Goal: Information Seeking & Learning: Learn about a topic

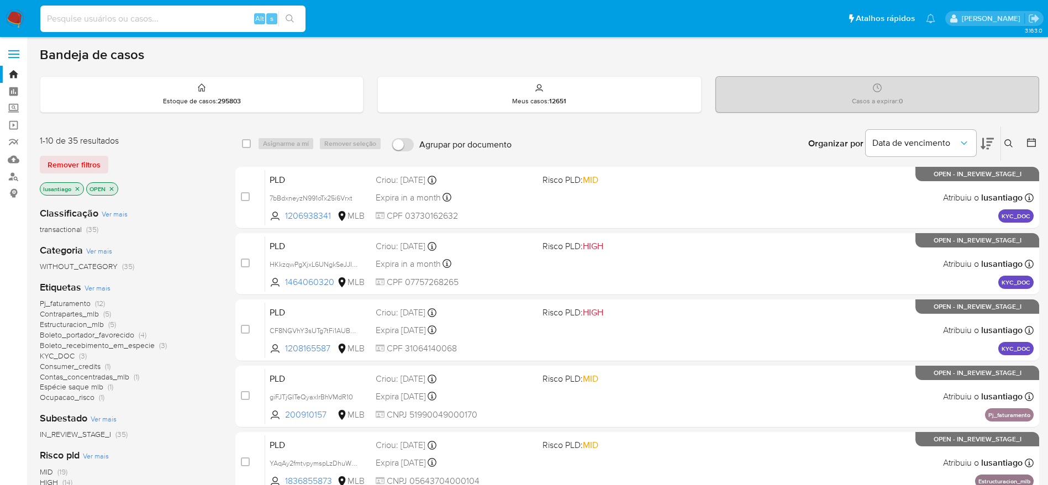
click at [231, 15] on input at bounding box center [172, 19] width 265 height 14
paste input "200910157"
type input "200910157"
click at [292, 21] on icon "search-icon" at bounding box center [290, 18] width 9 height 9
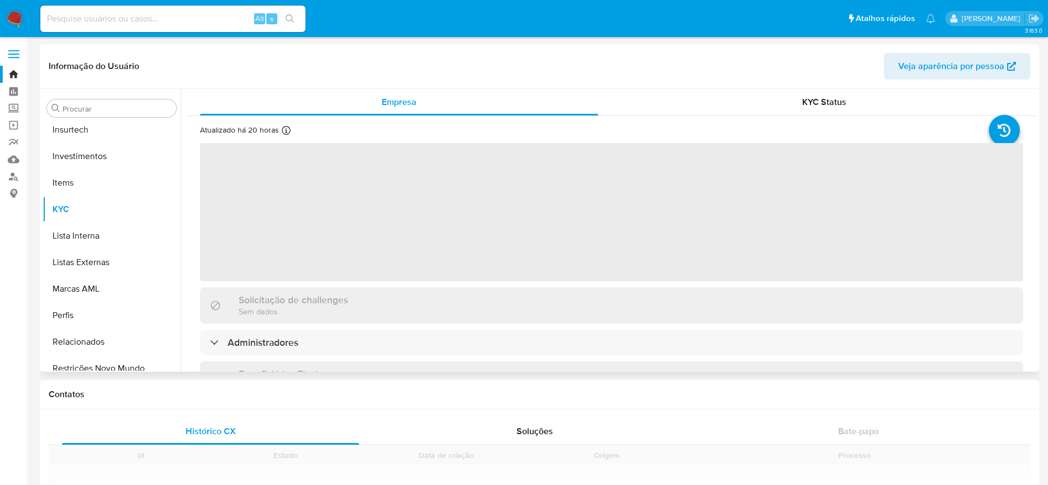
scroll to position [599, 0]
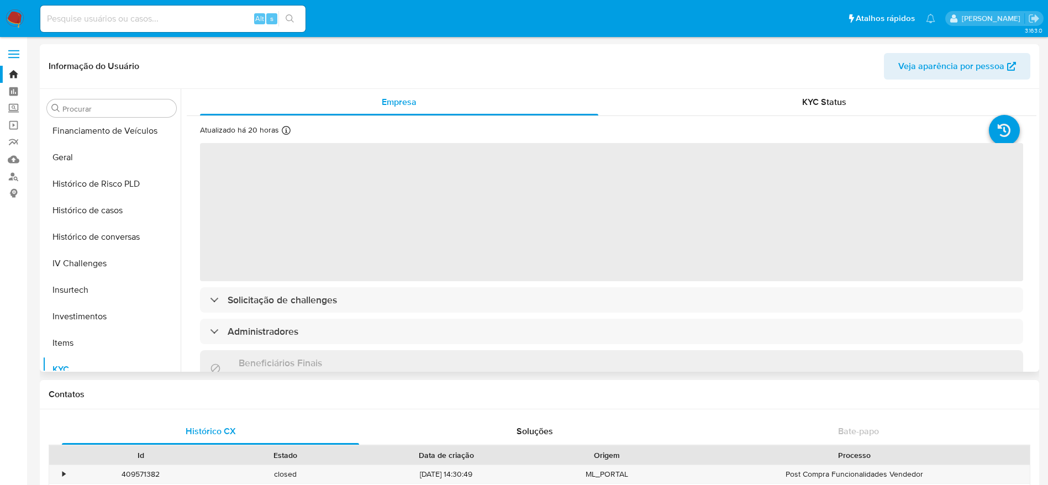
select select "10"
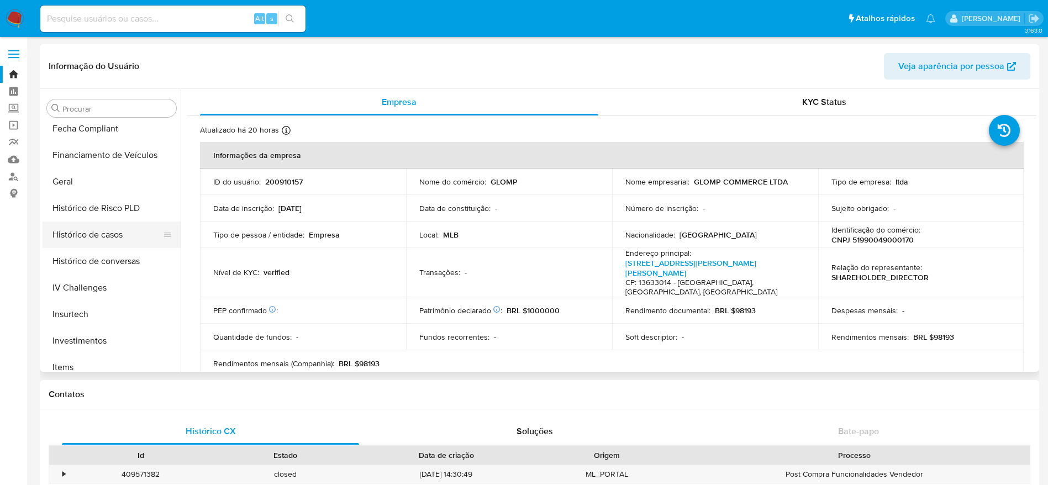
click at [122, 238] on button "Histórico de casos" at bounding box center [107, 234] width 129 height 27
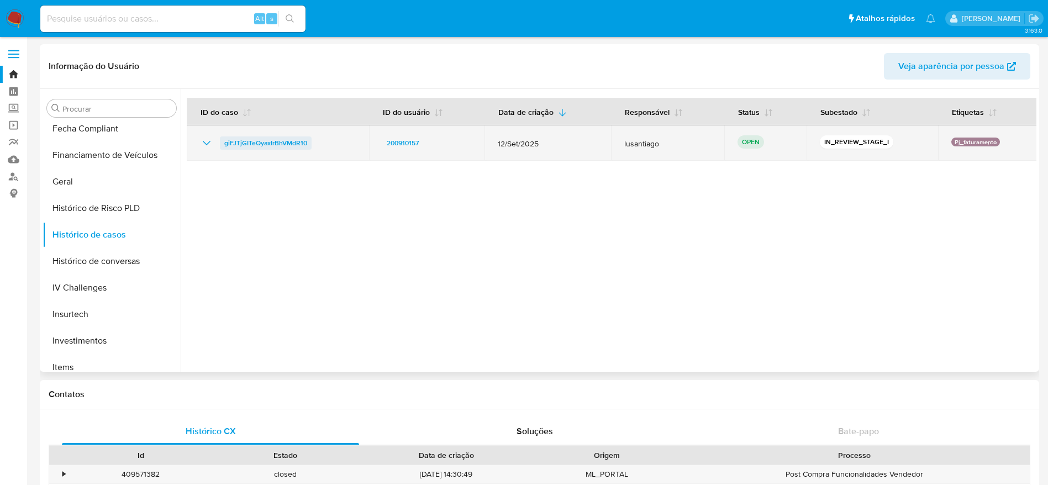
click at [288, 139] on span "giFJTjGITeQyaxIrBhVMdR10" at bounding box center [265, 142] width 83 height 13
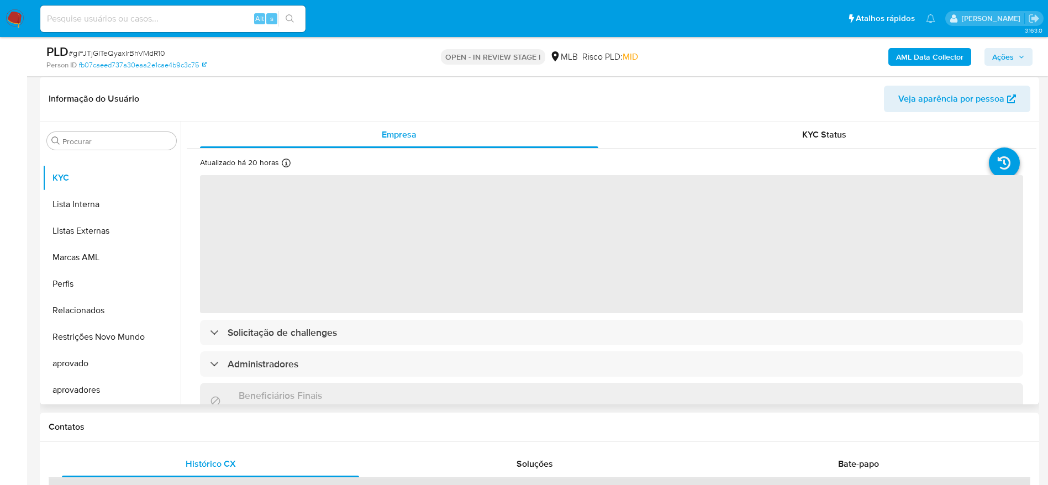
scroll to position [166, 0]
select select "10"
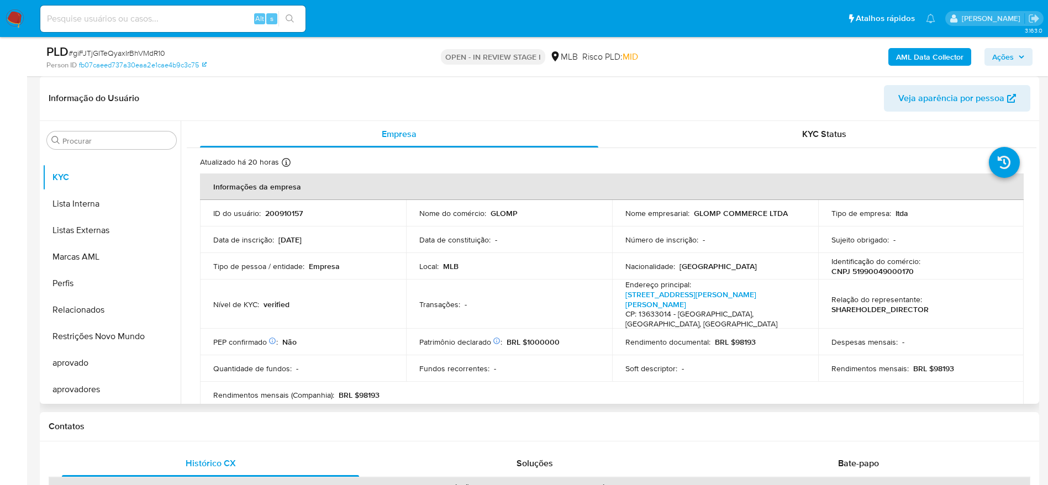
click at [880, 274] on p "CNPJ 51990049000170" at bounding box center [872, 271] width 82 height 10
copy p "51990049000170"
click at [879, 271] on p "CNPJ 51990049000170" at bounding box center [872, 271] width 82 height 10
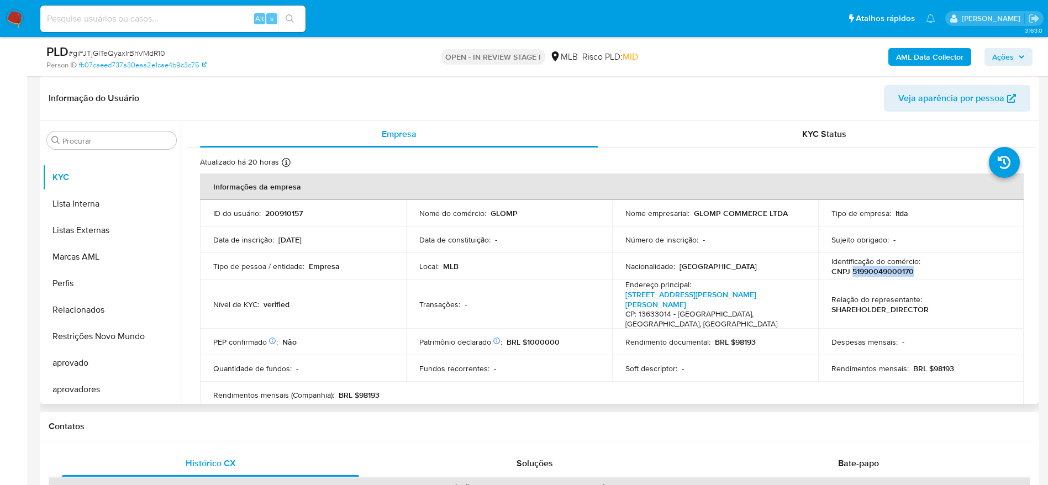
click at [875, 275] on p "CNPJ 51990049000170" at bounding box center [872, 271] width 82 height 10
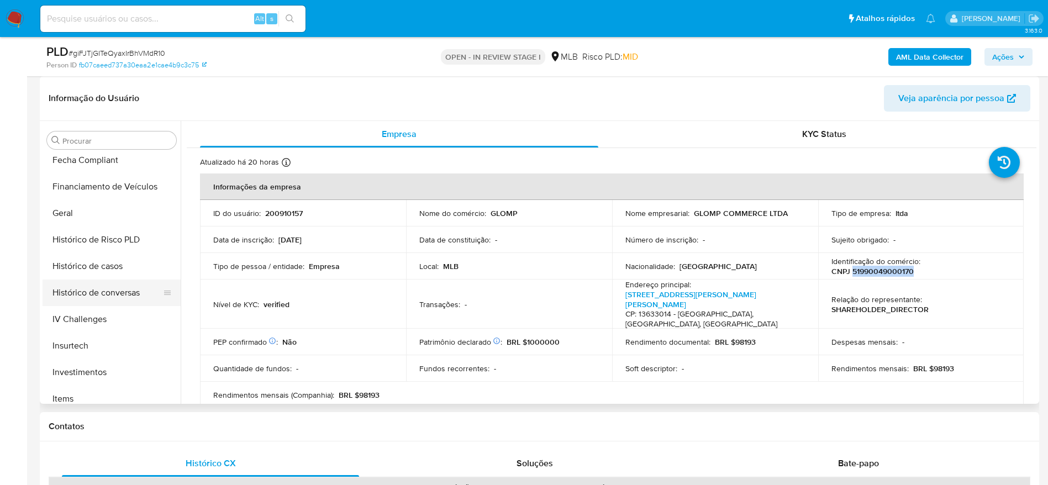
scroll to position [351, 0]
click at [72, 202] on button "Geral" at bounding box center [107, 214] width 129 height 27
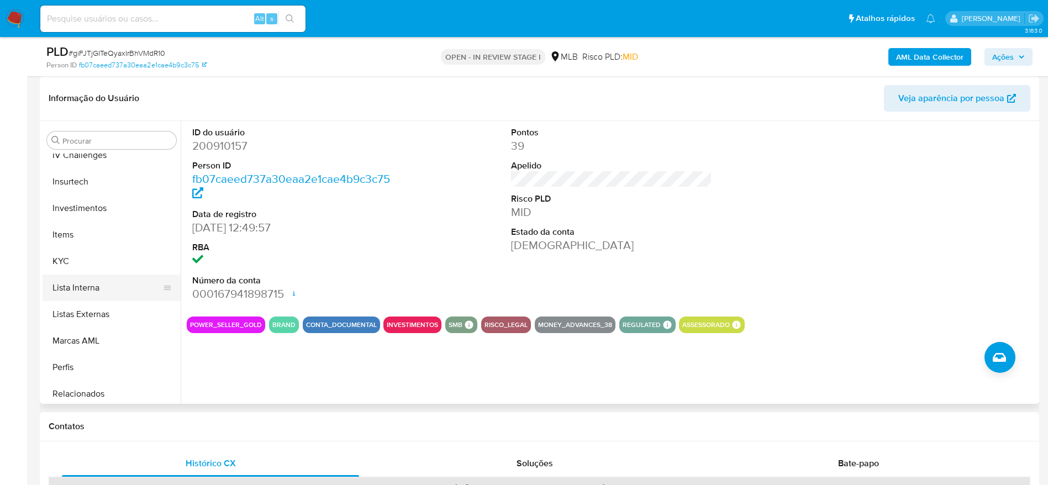
scroll to position [516, 0]
click at [102, 264] on button "KYC" at bounding box center [107, 260] width 129 height 27
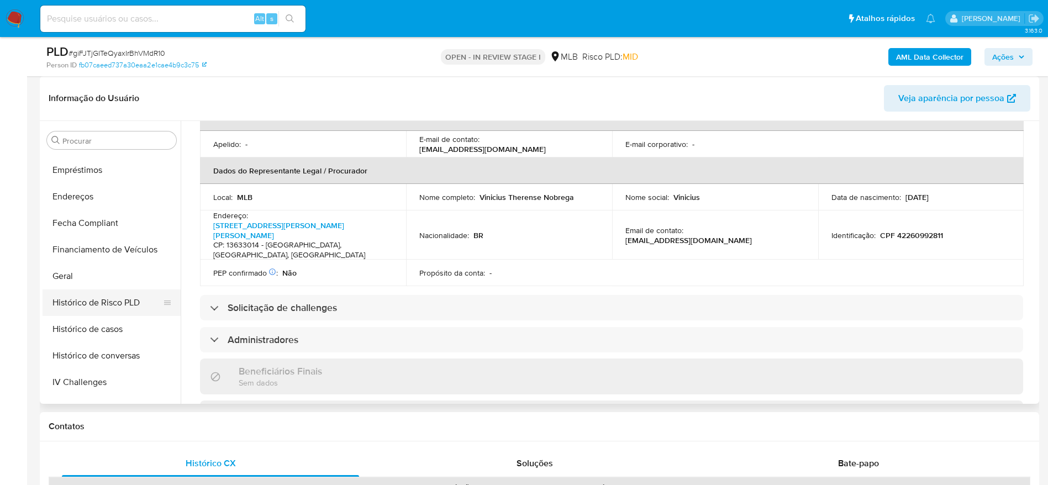
scroll to position [268, 0]
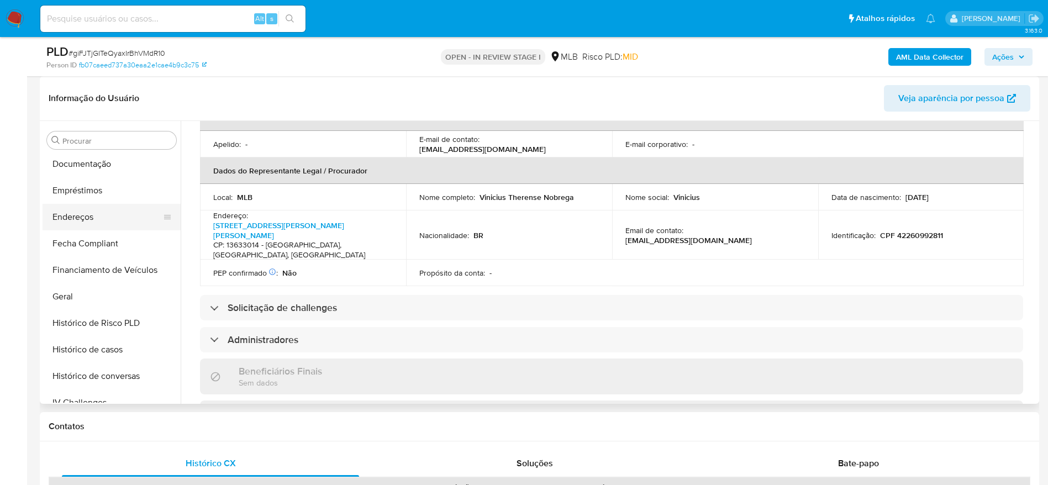
click at [97, 215] on button "Endereços" at bounding box center [107, 217] width 129 height 27
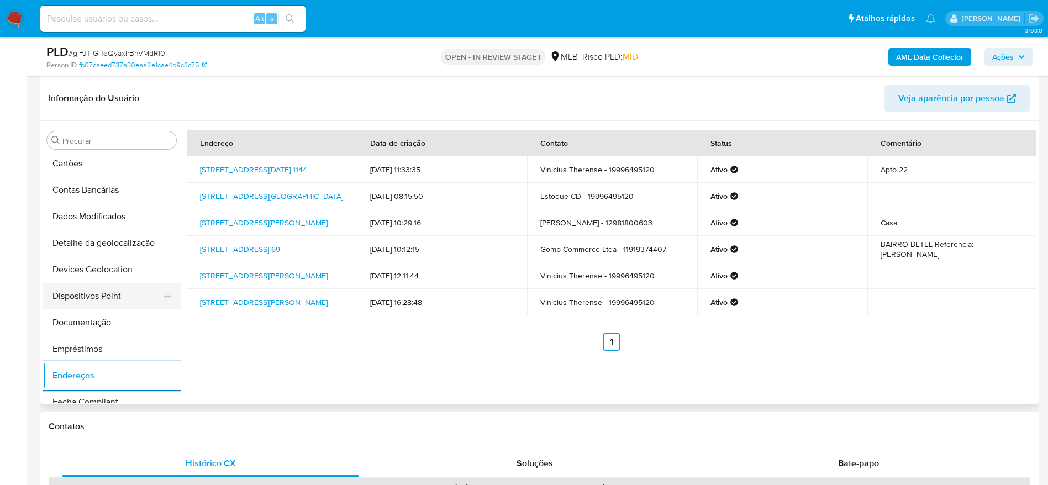
scroll to position [102, 0]
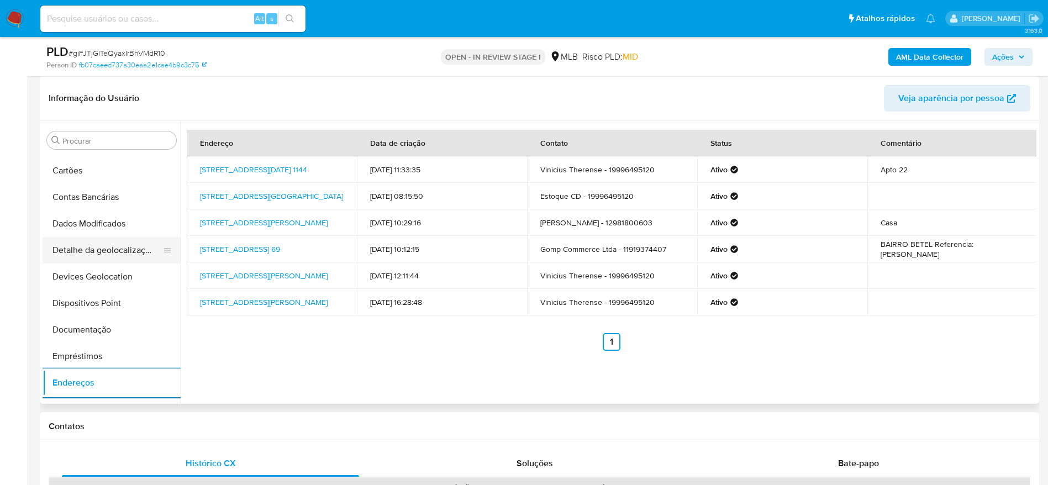
click at [138, 256] on button "Detalhe da geolocalização" at bounding box center [107, 250] width 129 height 27
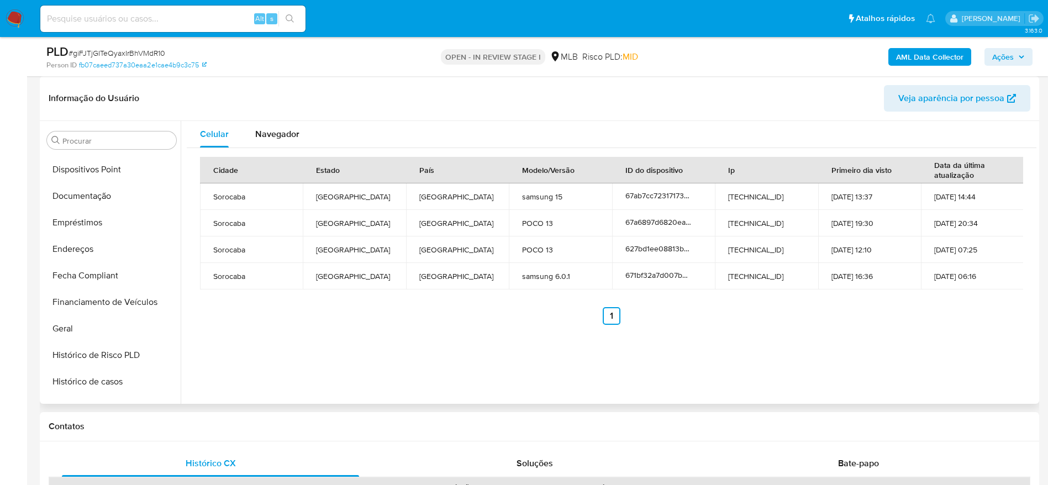
scroll to position [599, 0]
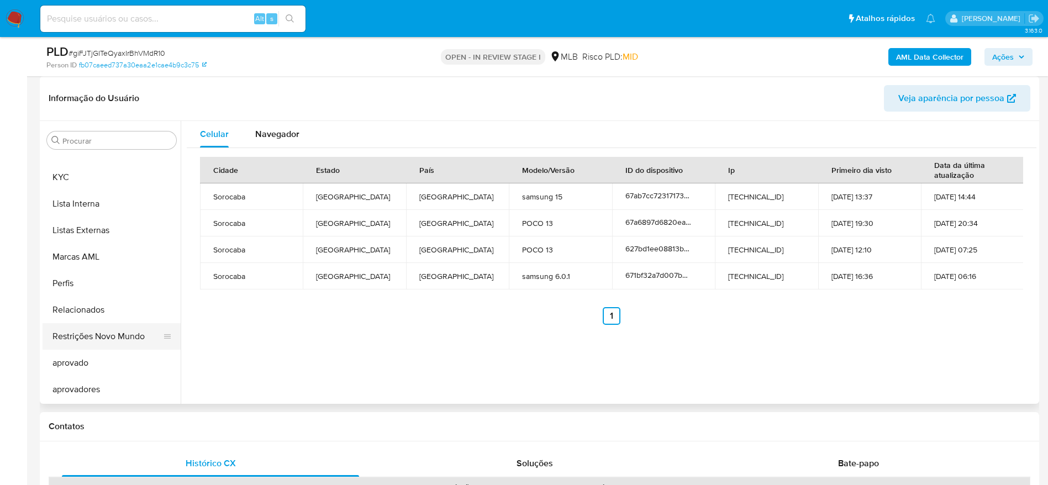
click at [112, 340] on button "Restrições Novo Mundo" at bounding box center [107, 336] width 129 height 27
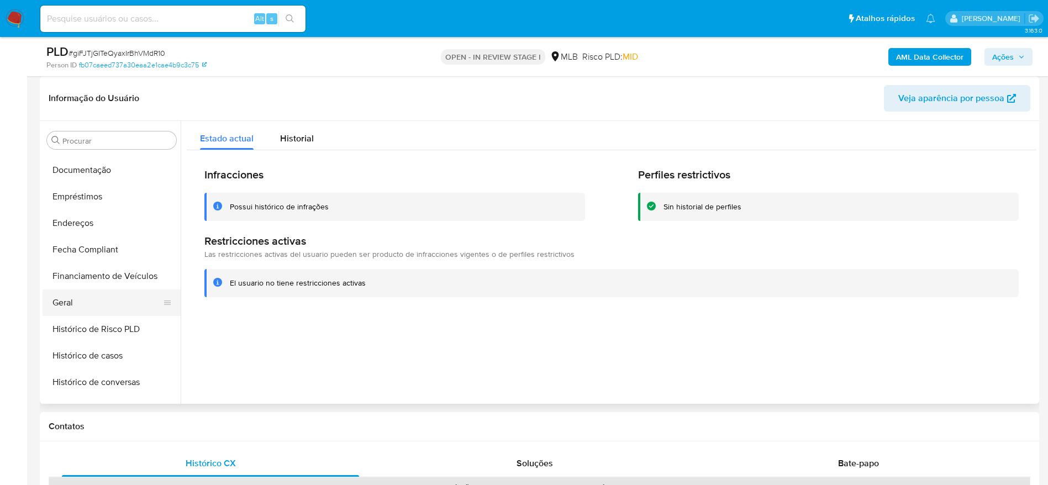
scroll to position [185, 0]
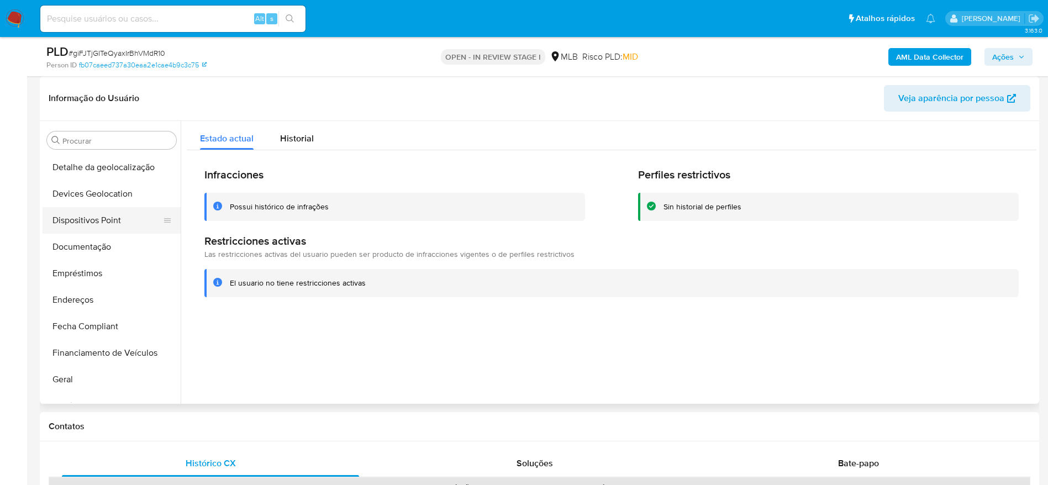
click at [113, 222] on button "Dispositivos Point" at bounding box center [107, 220] width 129 height 27
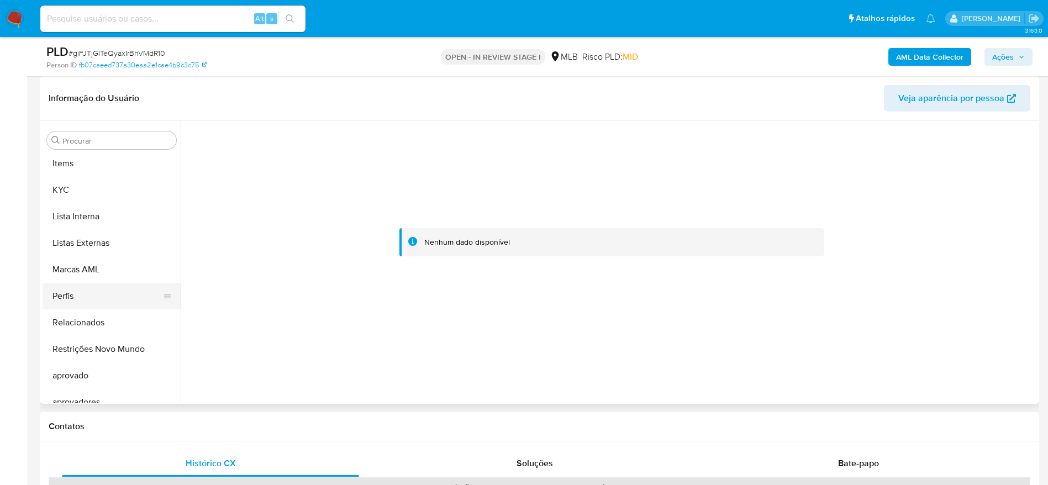
scroll to position [599, 0]
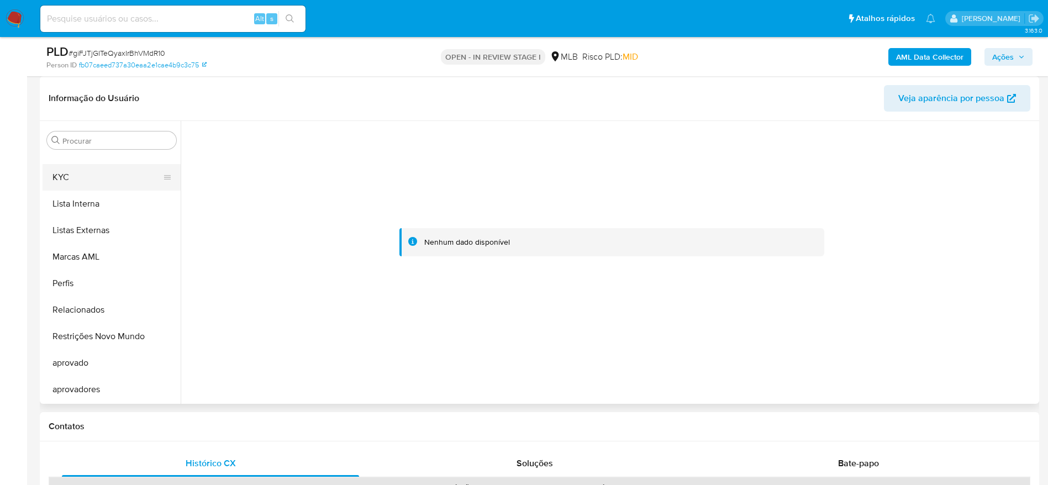
click at [80, 178] on button "KYC" at bounding box center [107, 177] width 129 height 27
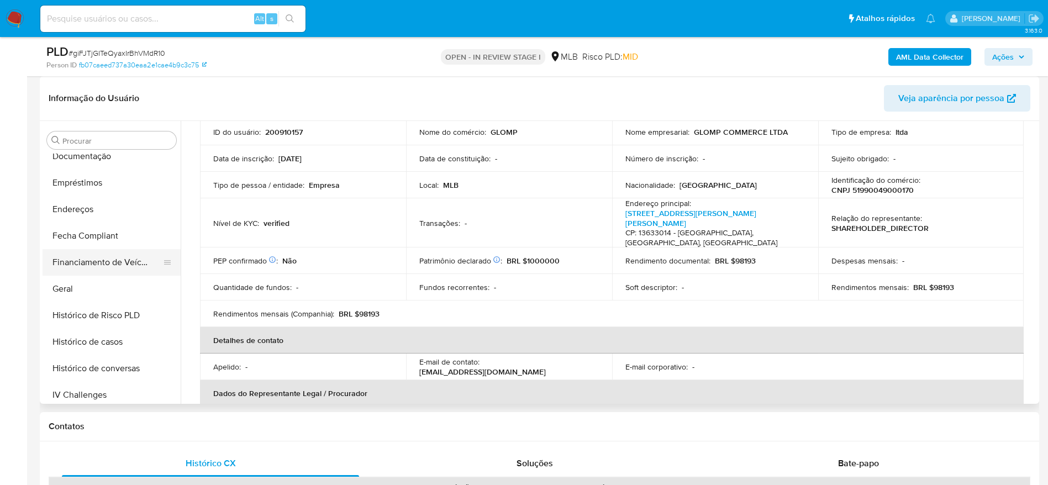
scroll to position [268, 0]
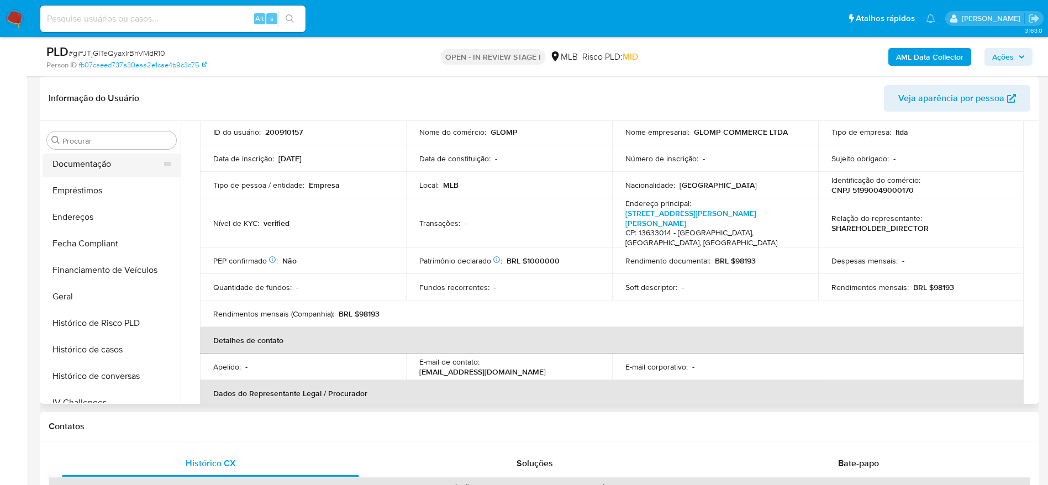
click at [91, 167] on button "Documentação" at bounding box center [107, 164] width 129 height 27
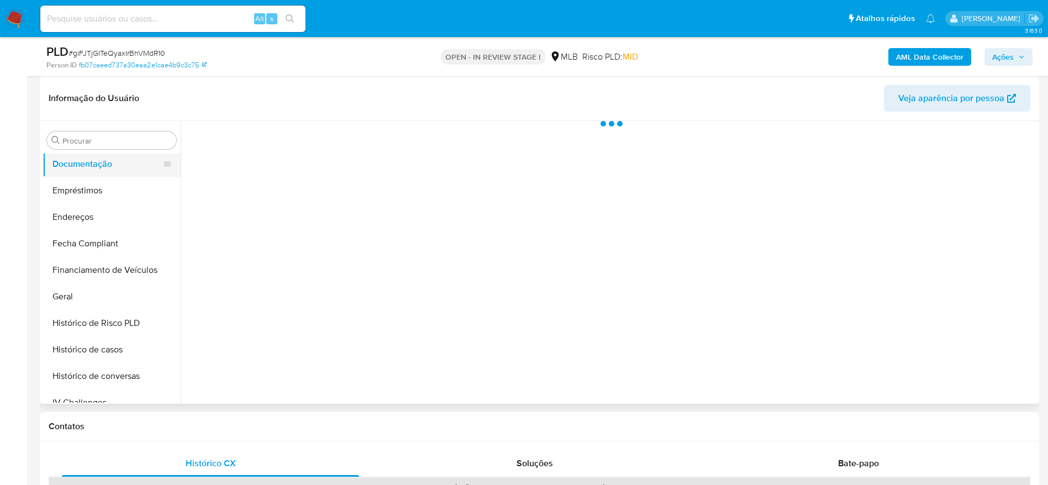
scroll to position [0, 0]
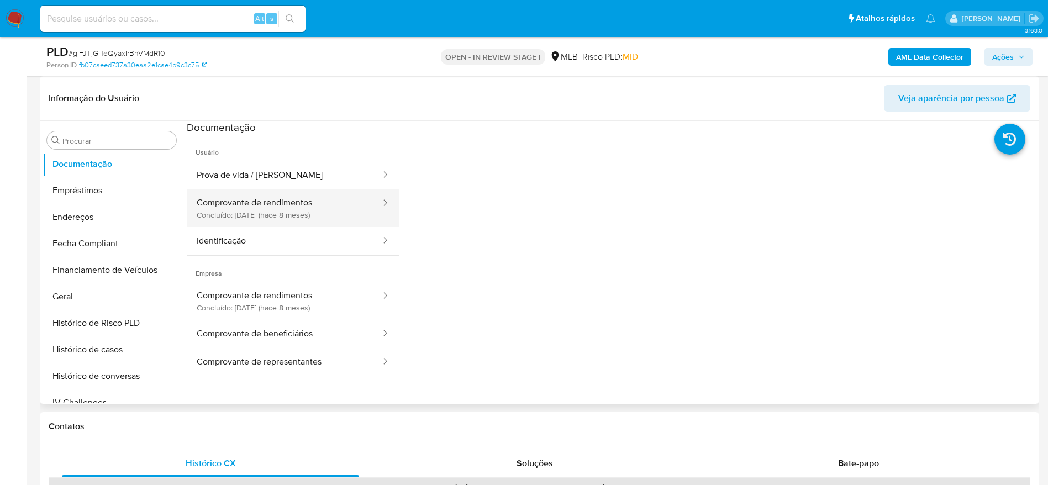
click at [268, 203] on button "Comprovante de rendimentos Concluído: 14/02/2025 (hace 8 meses)" at bounding box center [284, 208] width 195 height 38
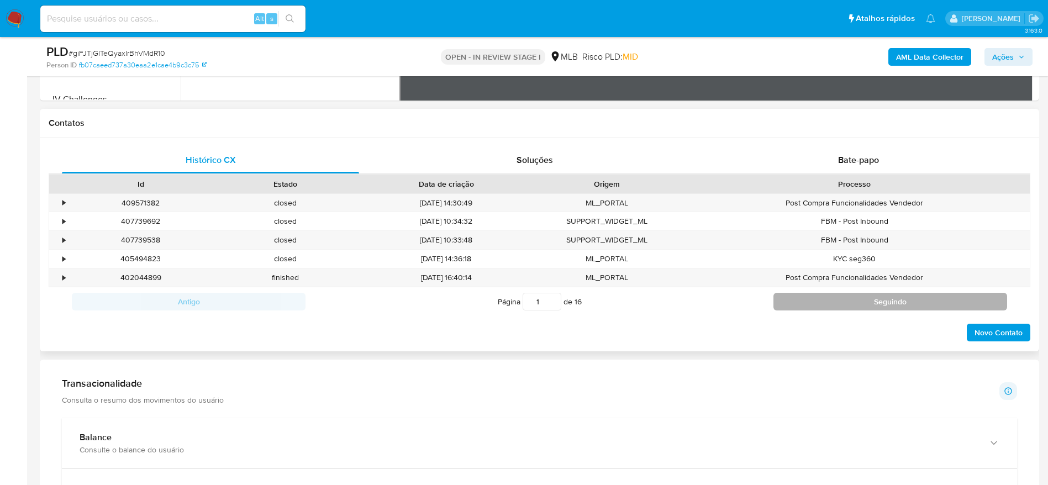
scroll to position [244, 0]
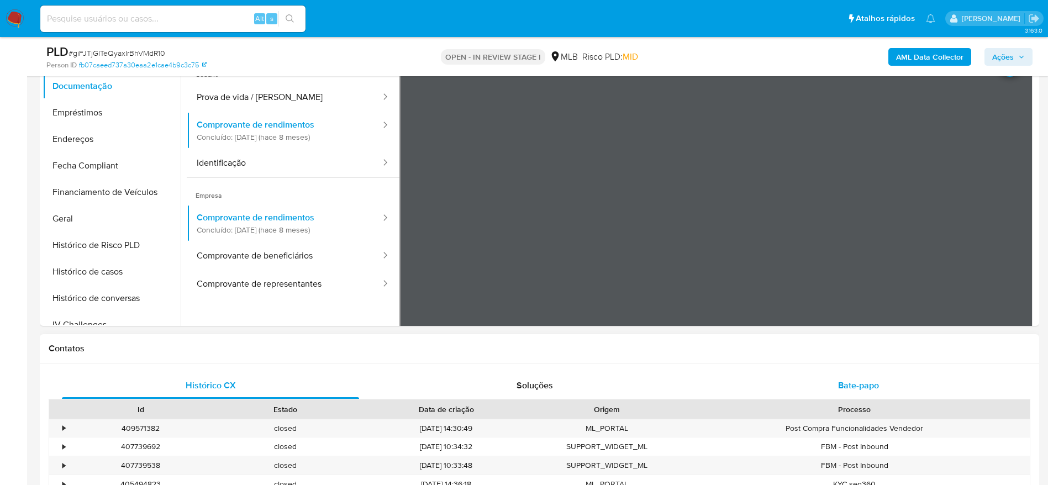
click at [870, 382] on span "Bate-papo" at bounding box center [858, 385] width 41 height 13
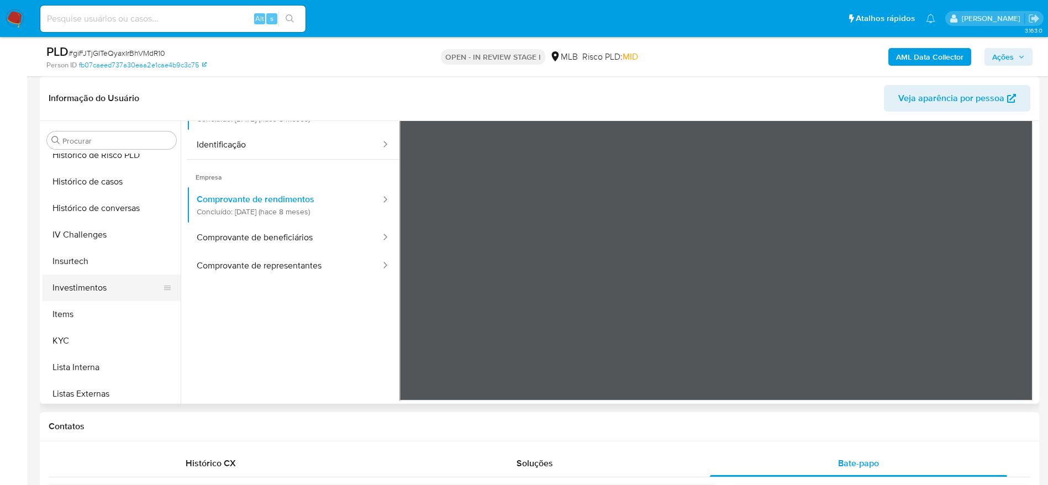
scroll to position [516, 0]
click at [98, 258] on button "KYC" at bounding box center [107, 260] width 129 height 27
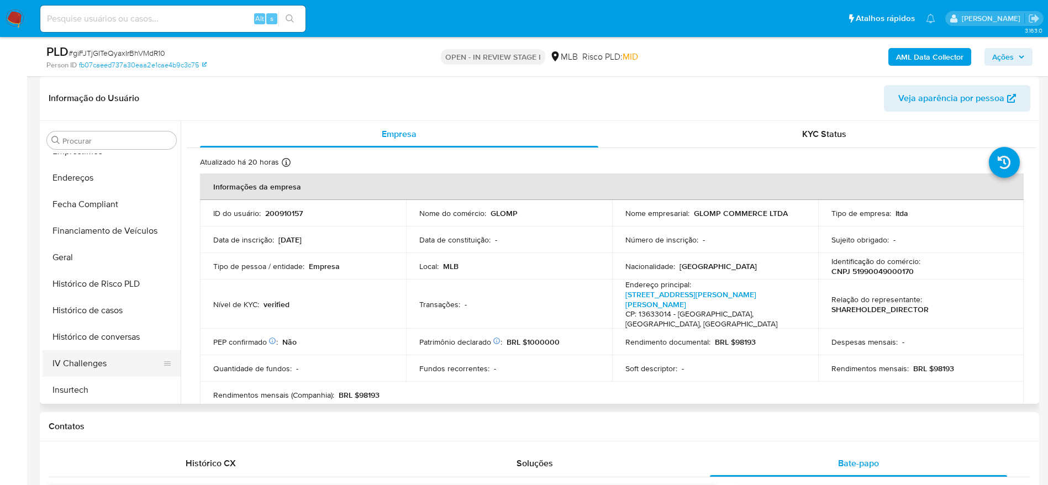
scroll to position [268, 0]
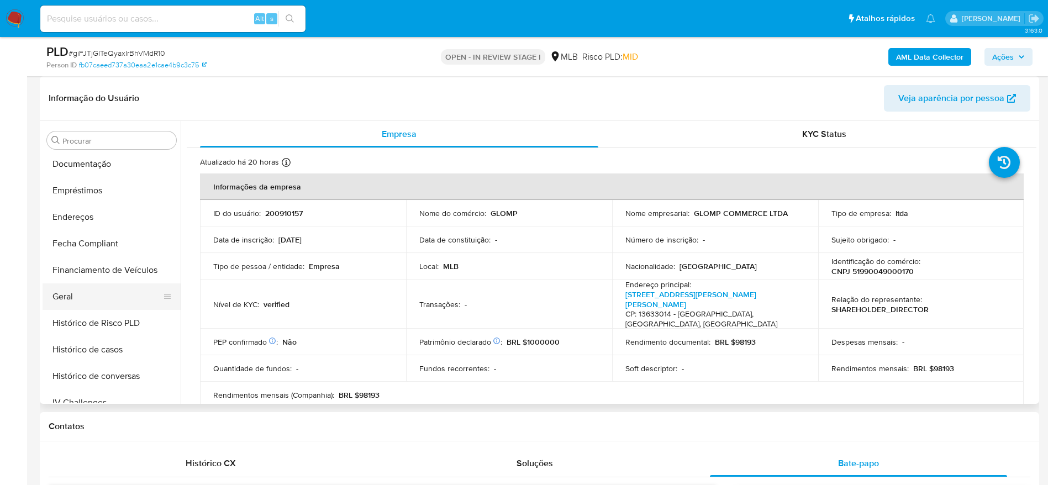
click at [86, 300] on button "Geral" at bounding box center [107, 296] width 129 height 27
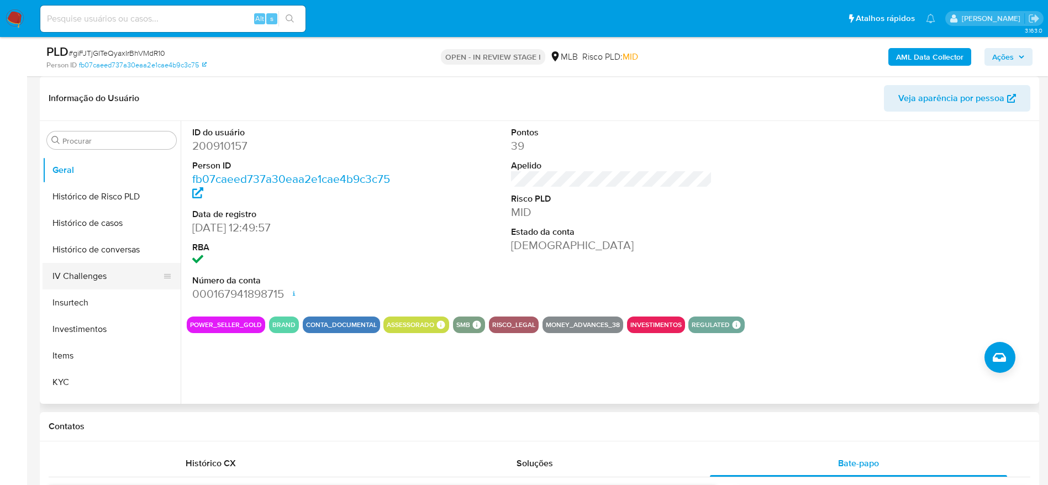
scroll to position [434, 0]
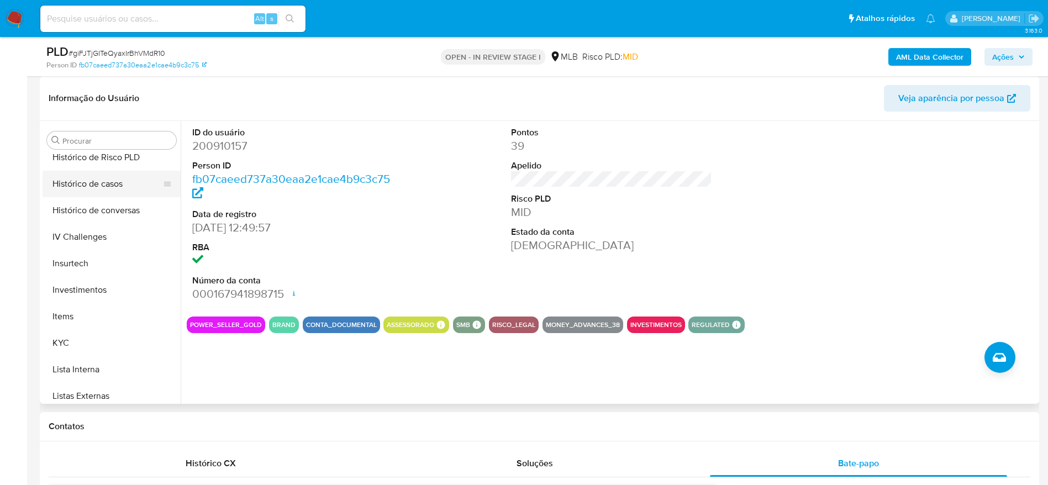
click at [97, 191] on button "Histórico de casos" at bounding box center [107, 184] width 129 height 27
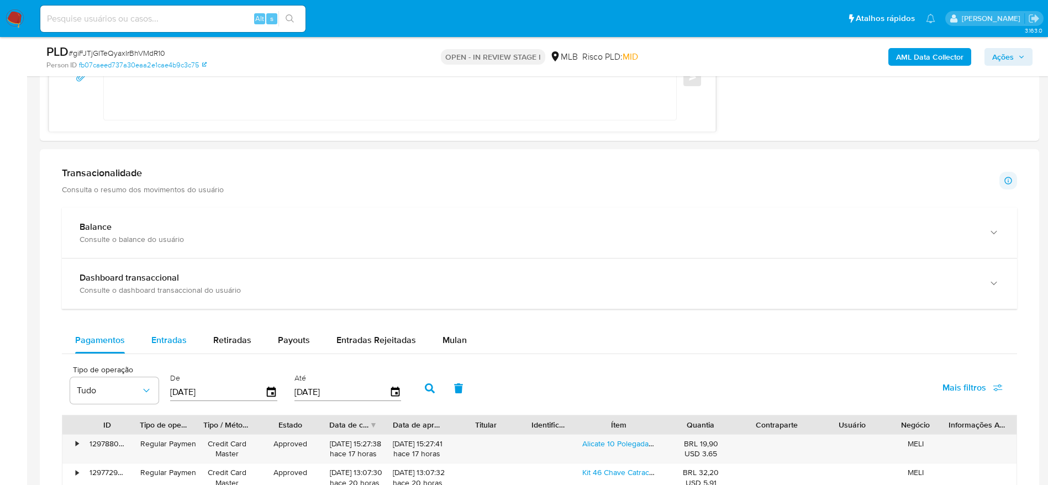
click at [171, 342] on span "Entradas" at bounding box center [168, 340] width 35 height 13
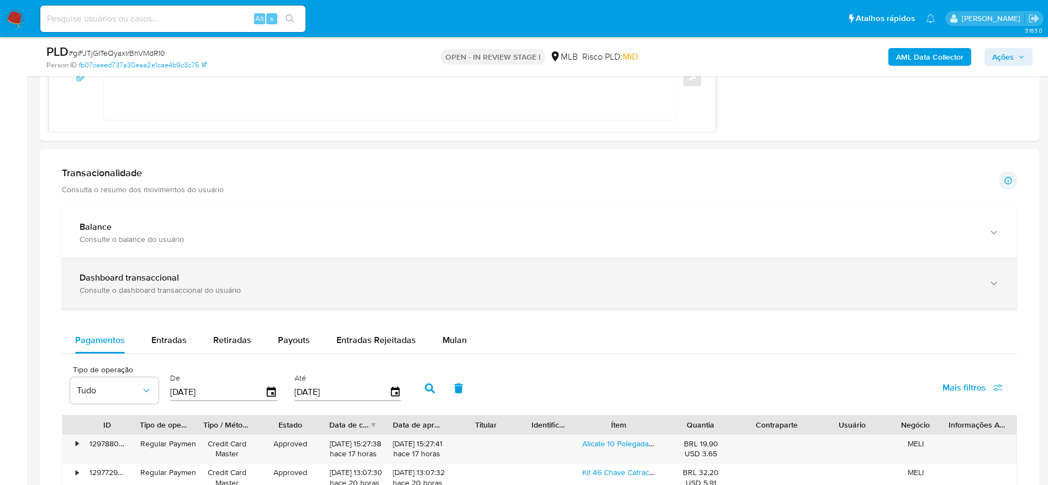
select select "10"
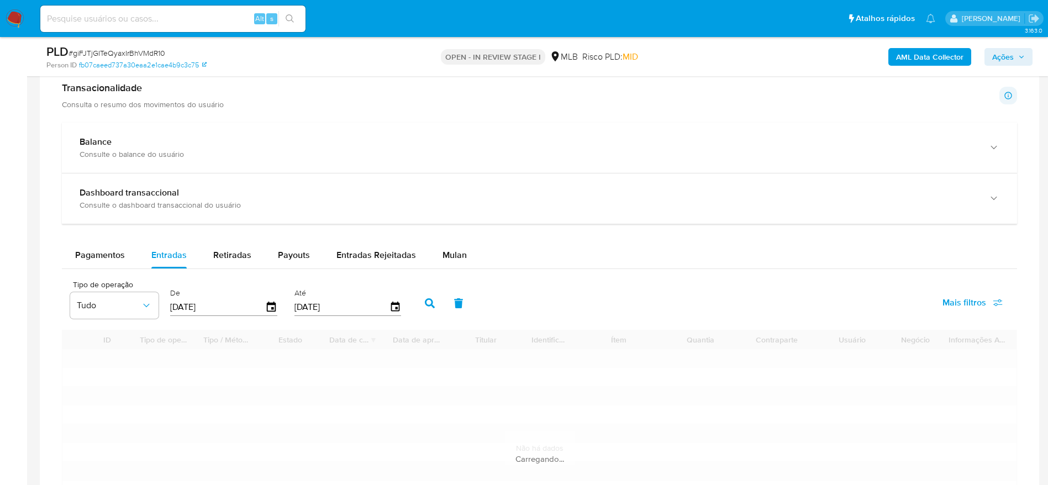
scroll to position [1160, 0]
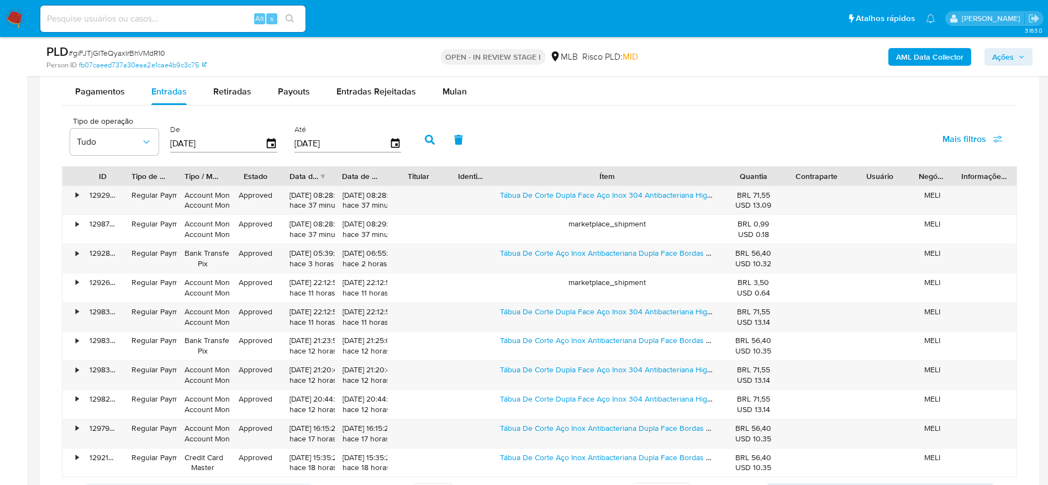
click at [806, 188] on div "ID Tipo de operação Tipo / Método Estado Data de criação Data de aprovação Titu…" at bounding box center [539, 322] width 955 height 312
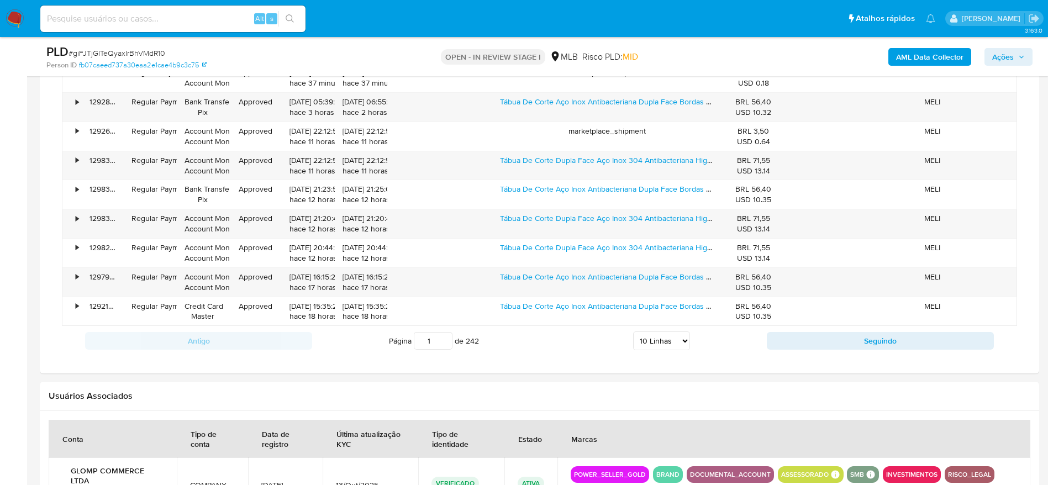
scroll to position [1326, 0]
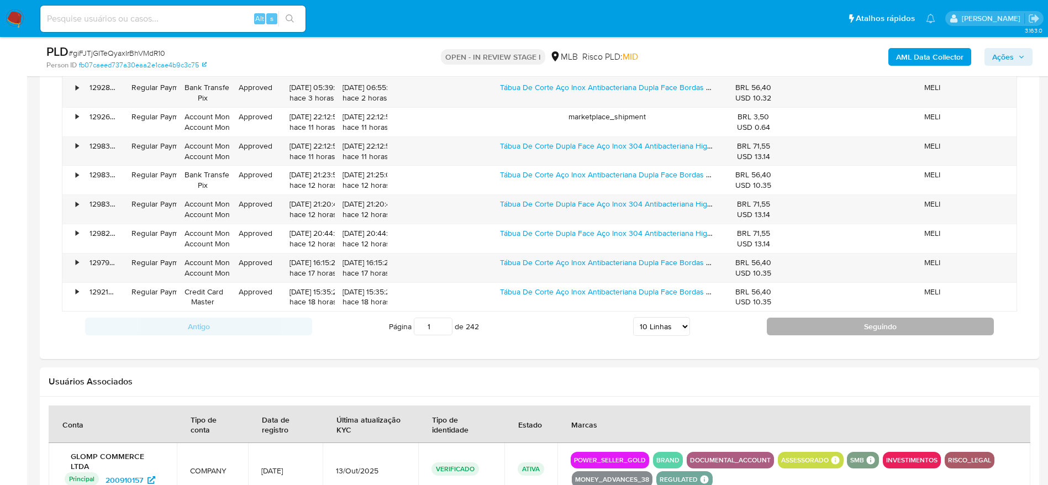
click at [824, 326] on button "Seguindo" at bounding box center [880, 327] width 227 height 18
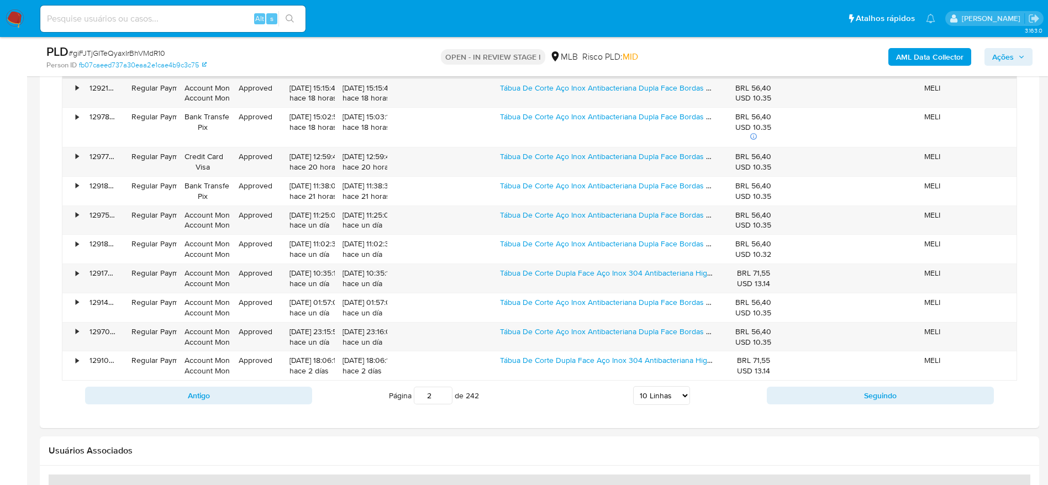
scroll to position [1243, 0]
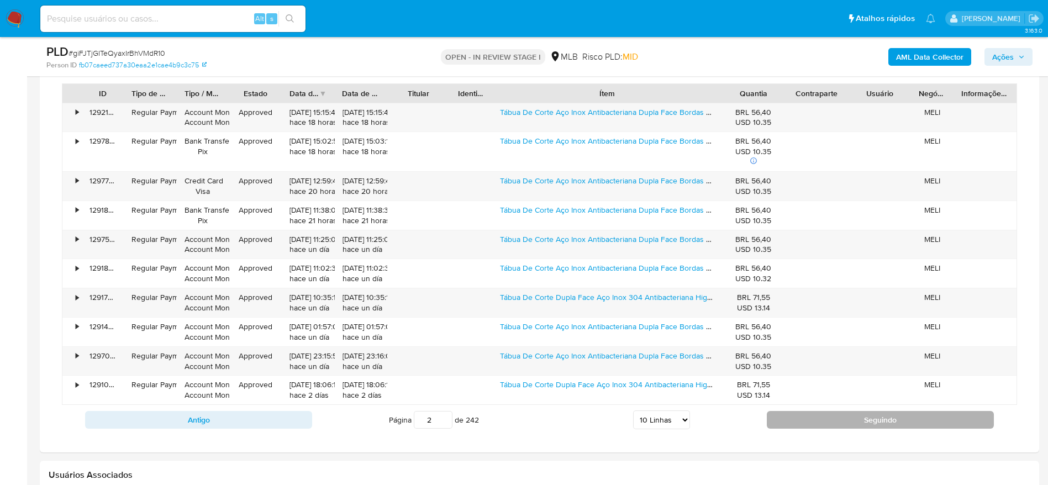
click at [836, 424] on button "Seguindo" at bounding box center [880, 420] width 227 height 18
type input "3"
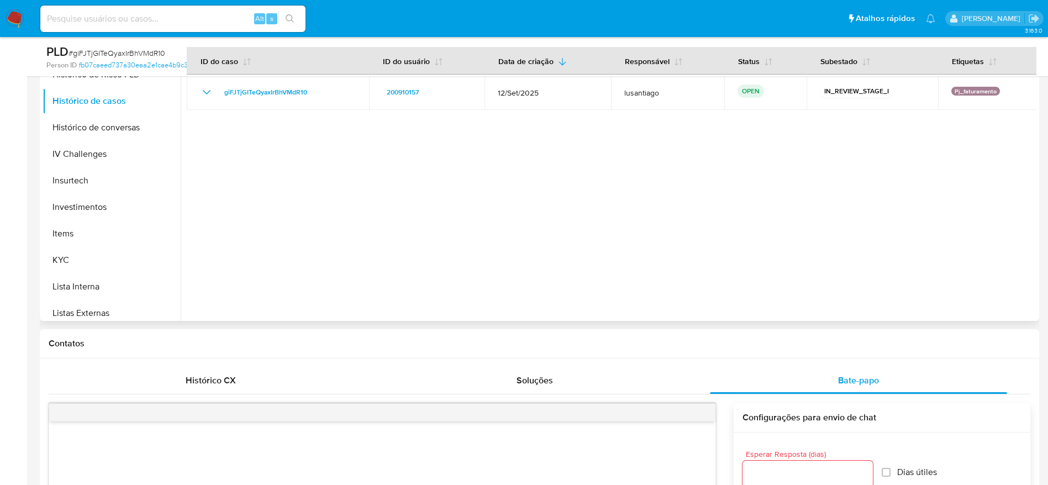
scroll to position [0, 0]
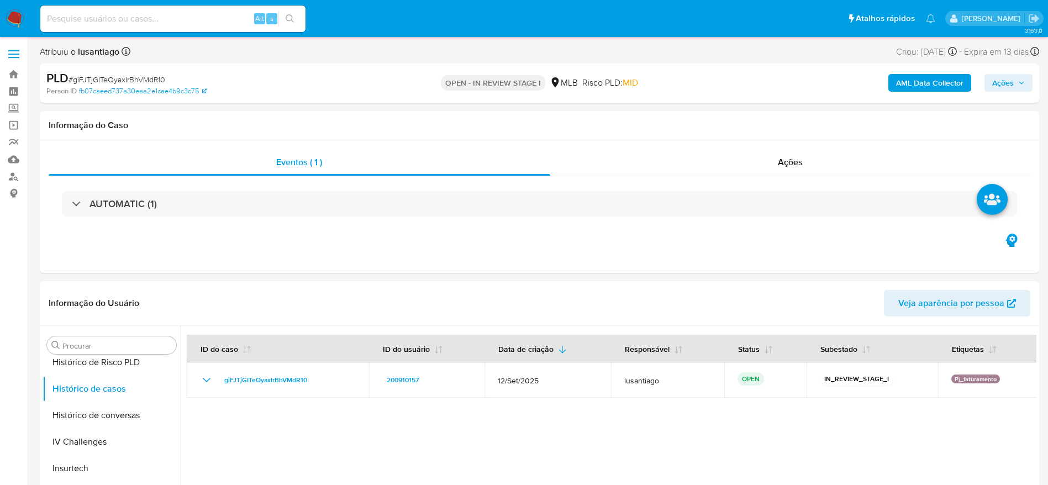
click at [1017, 88] on span "Ações" at bounding box center [1008, 82] width 33 height 15
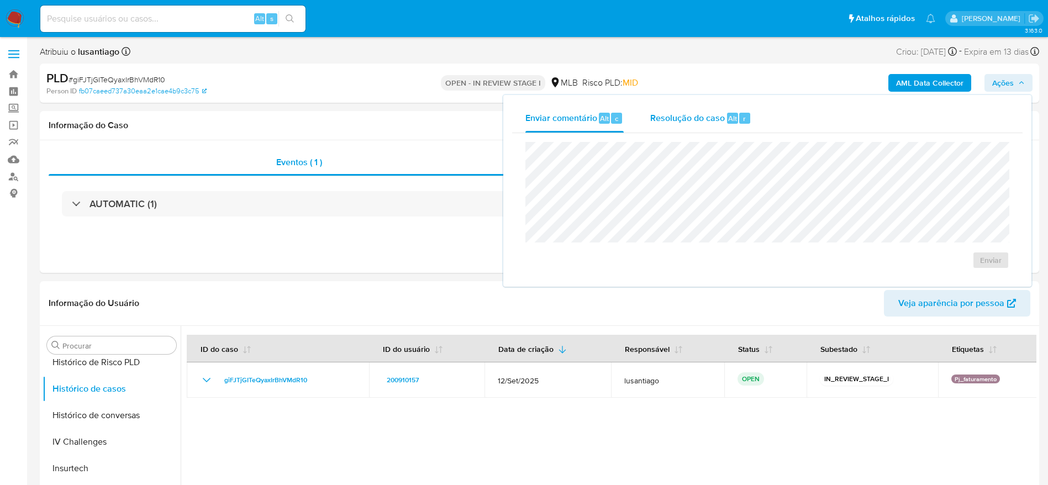
click at [693, 120] on span "Resolução do caso" at bounding box center [687, 118] width 75 height 13
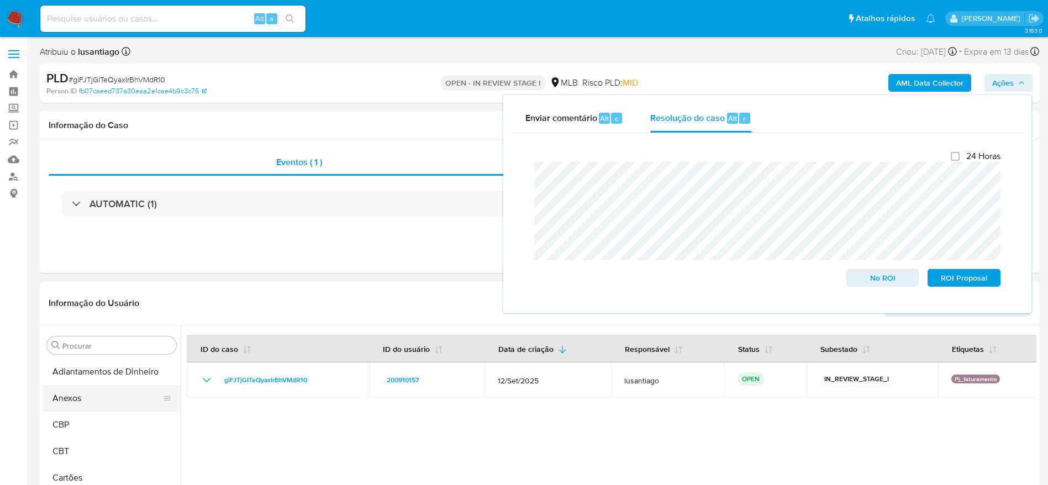
click at [89, 388] on button "Anexos" at bounding box center [107, 398] width 129 height 27
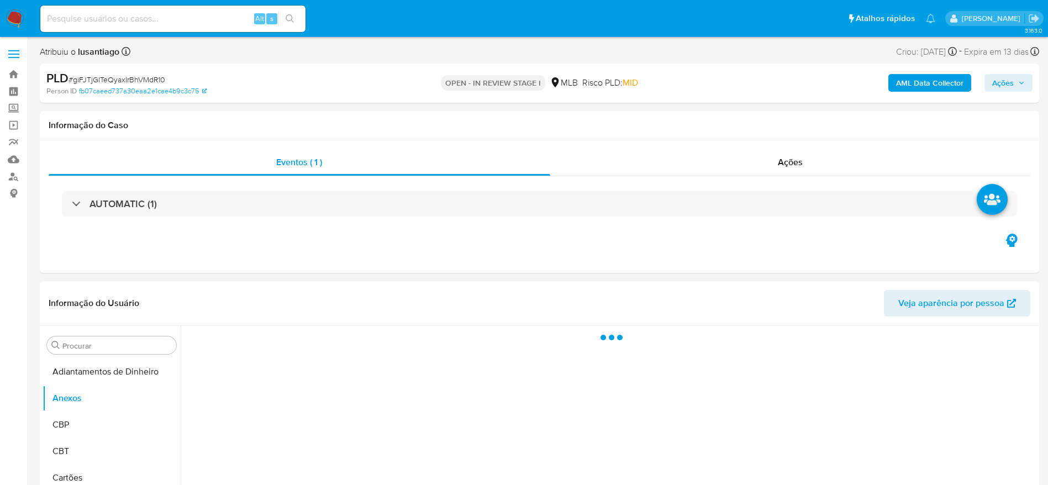
click at [933, 81] on b "AML Data Collector" at bounding box center [929, 83] width 67 height 18
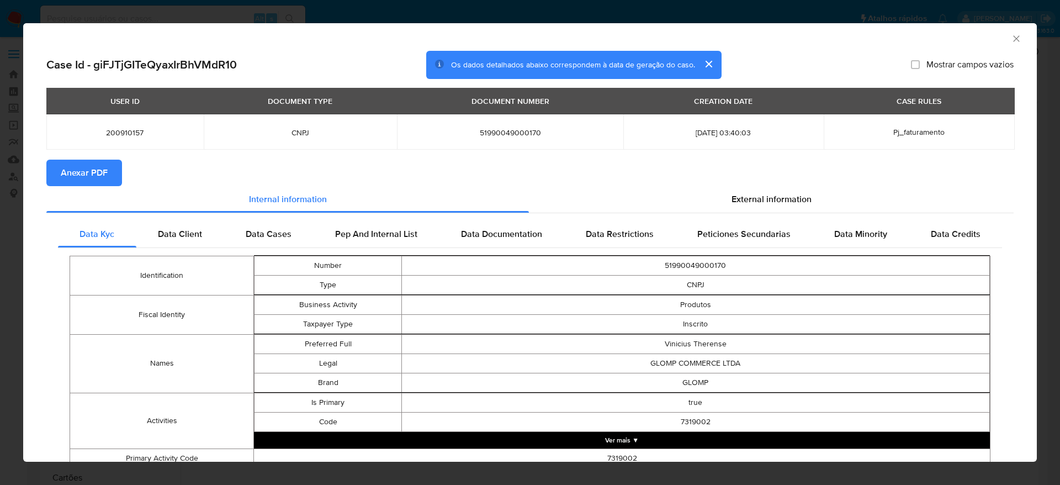
click at [96, 163] on span "Anexar PDF" at bounding box center [84, 173] width 47 height 24
click at [97, 167] on span "Anexar PDF" at bounding box center [84, 173] width 47 height 24
click at [1011, 36] on icon "Fechar a janela" at bounding box center [1016, 38] width 11 height 11
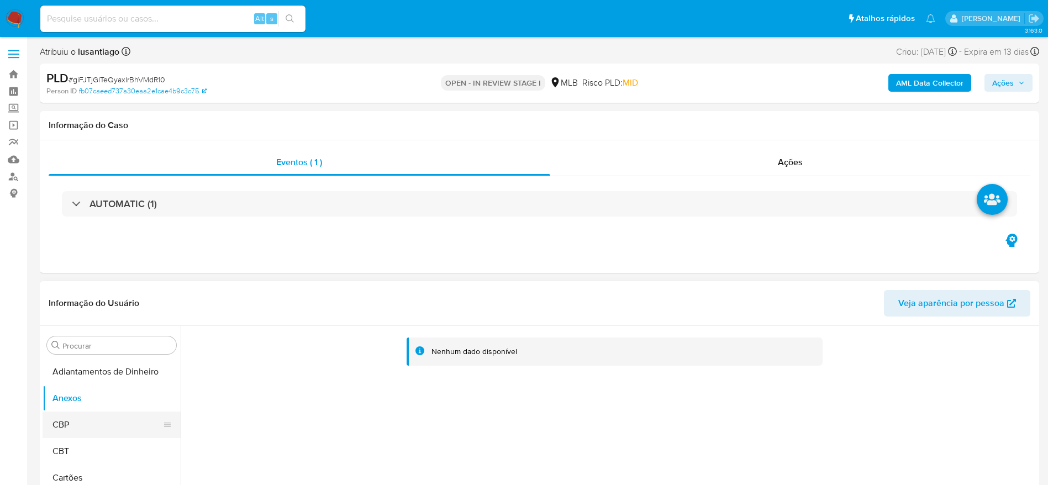
click at [77, 425] on button "CBP" at bounding box center [107, 424] width 129 height 27
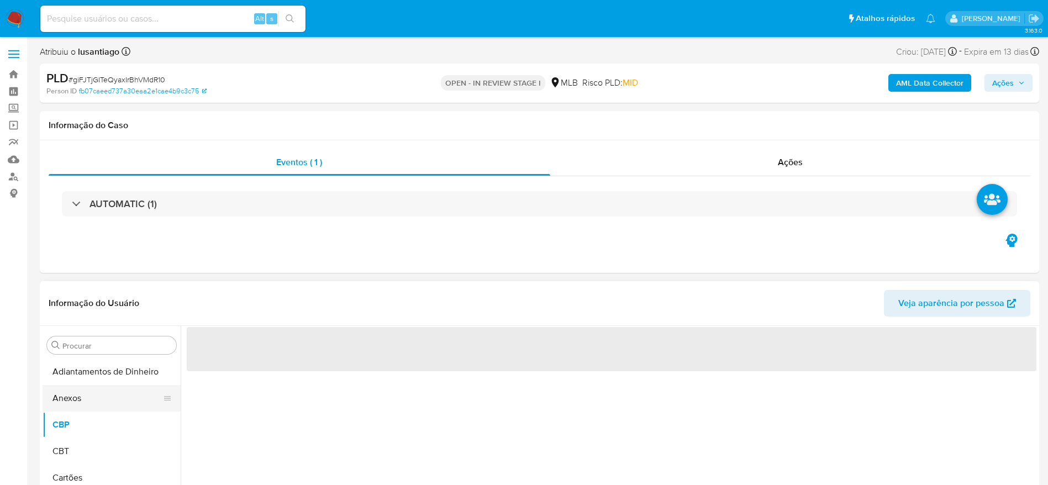
click at [82, 397] on button "Anexos" at bounding box center [107, 398] width 129 height 27
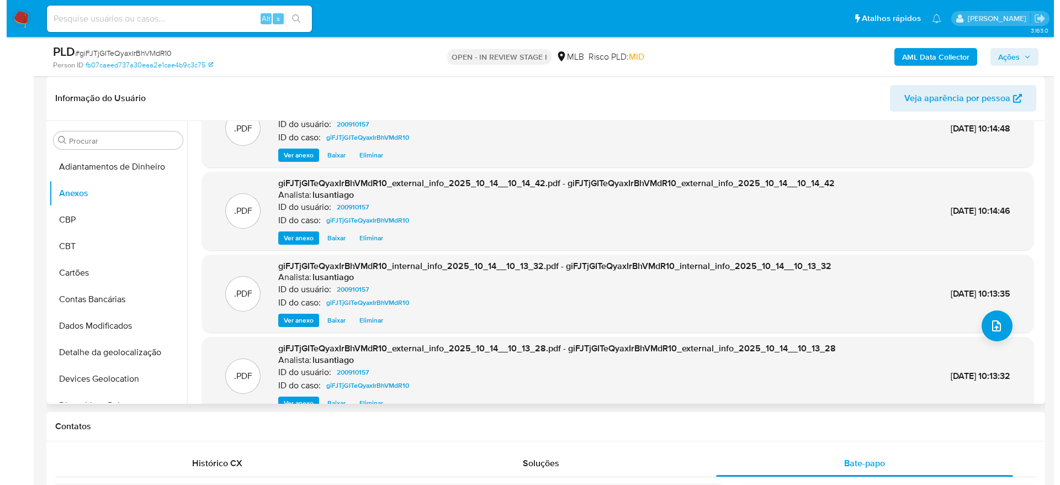
scroll to position [62, 0]
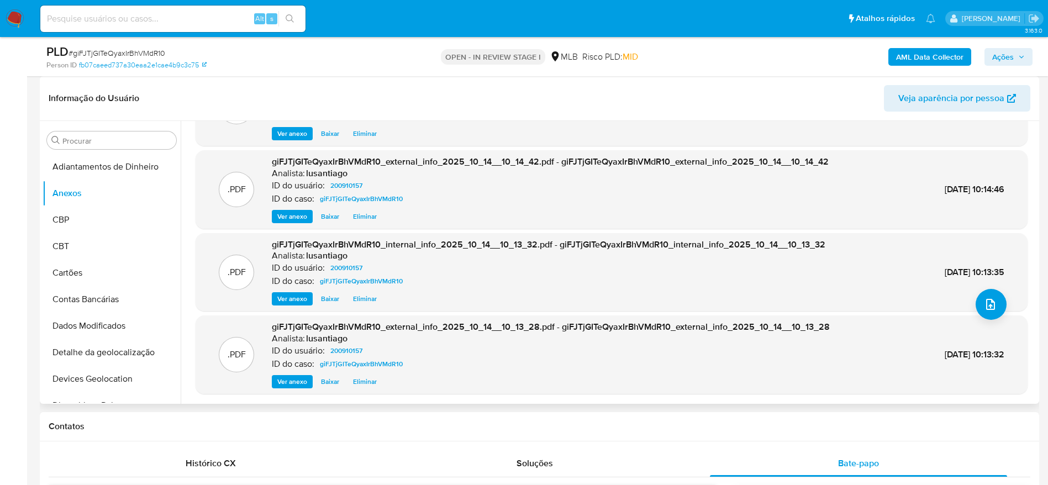
click at [365, 303] on span "Eliminar" at bounding box center [365, 298] width 24 height 11
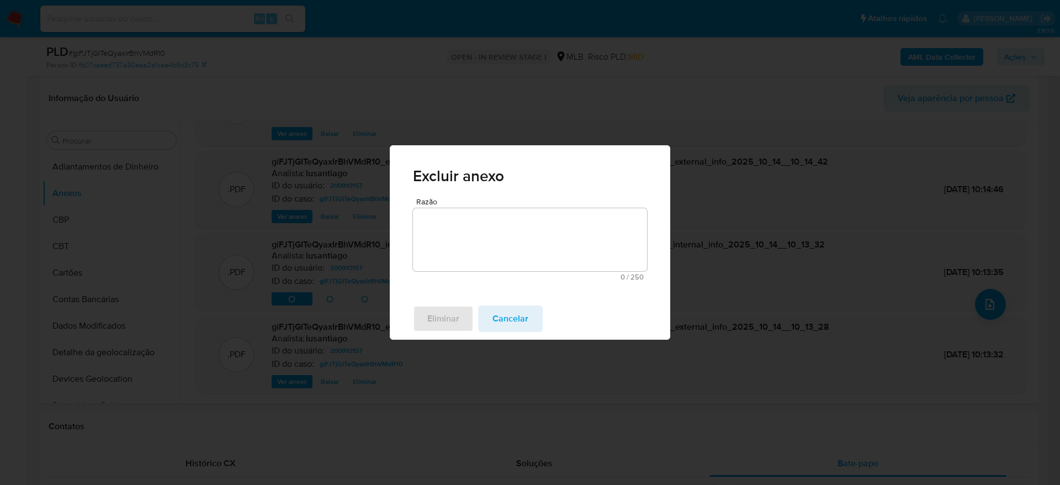
click at [548, 233] on textarea "Razão" at bounding box center [530, 239] width 234 height 63
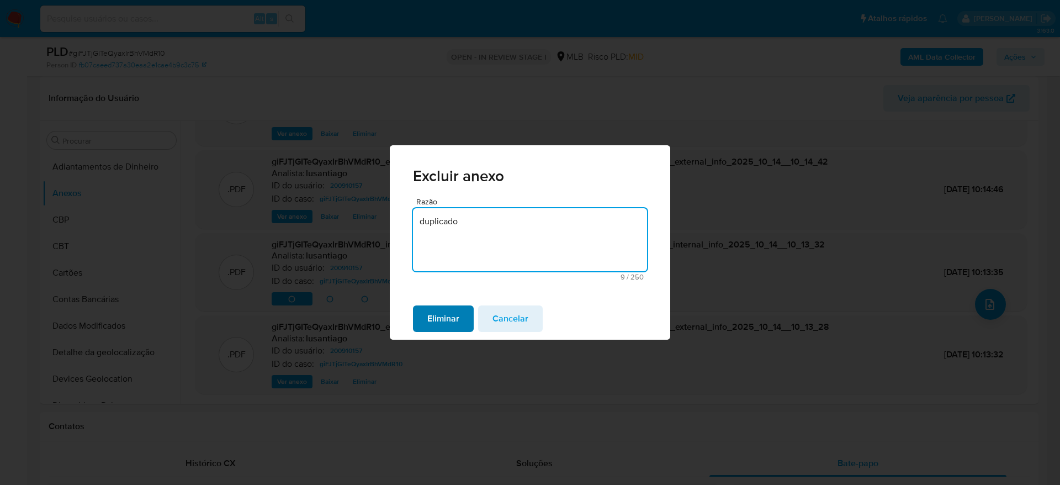
type textarea "duplicado"
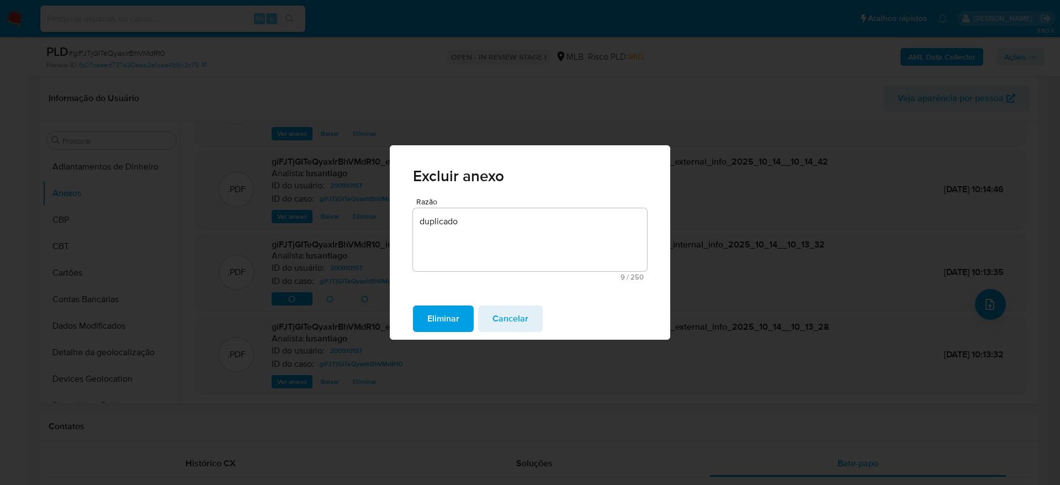
click at [444, 314] on span "Eliminar" at bounding box center [444, 319] width 32 height 24
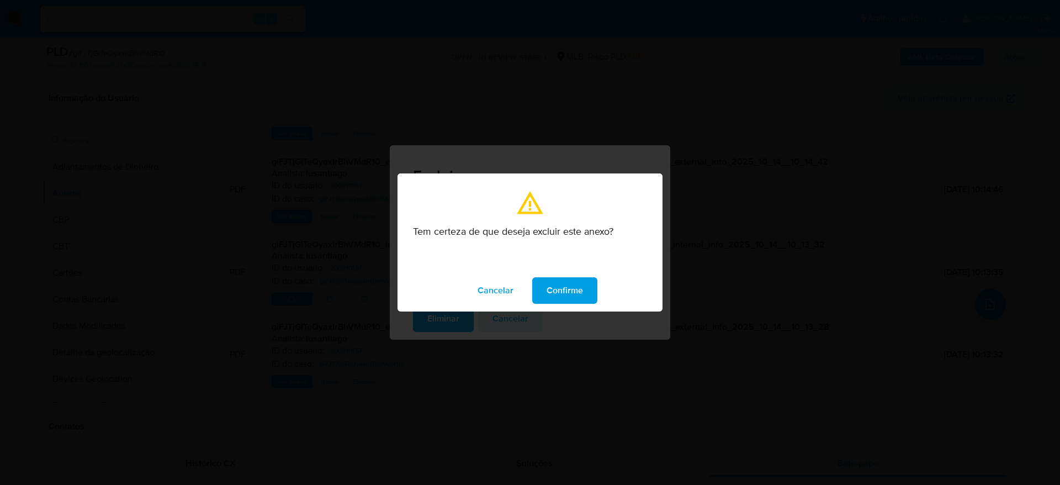
click at [576, 287] on span "Confirme" at bounding box center [565, 290] width 36 height 24
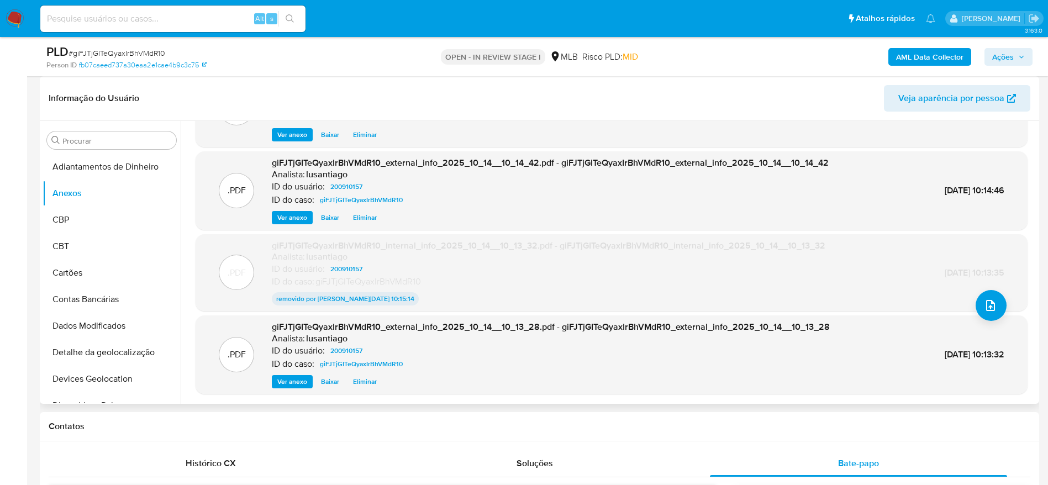
click at [366, 386] on span "Eliminar" at bounding box center [365, 381] width 24 height 11
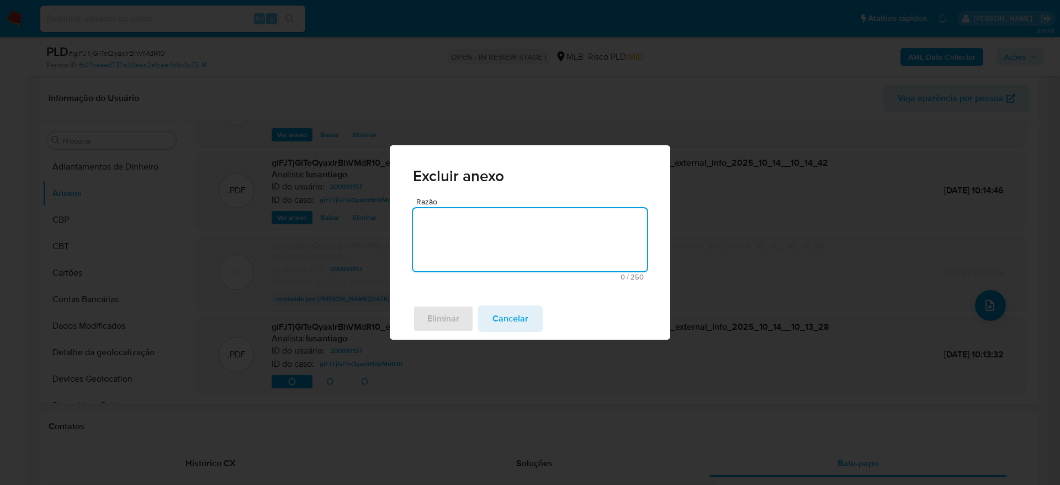
click at [465, 226] on textarea "Razão" at bounding box center [530, 239] width 234 height 63
type textarea "duplicado"
click at [433, 320] on span "Eliminar" at bounding box center [444, 319] width 32 height 24
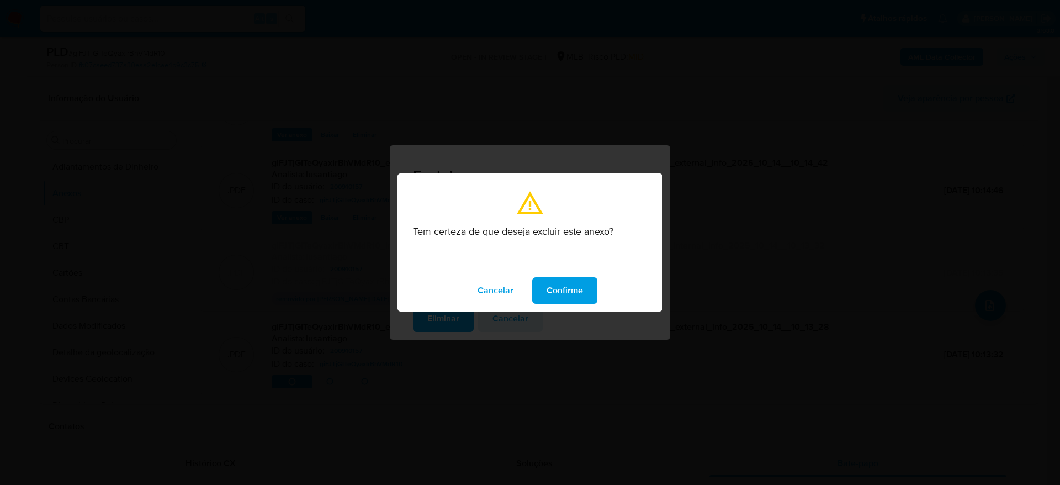
click at [567, 287] on span "Confirme" at bounding box center [565, 290] width 36 height 24
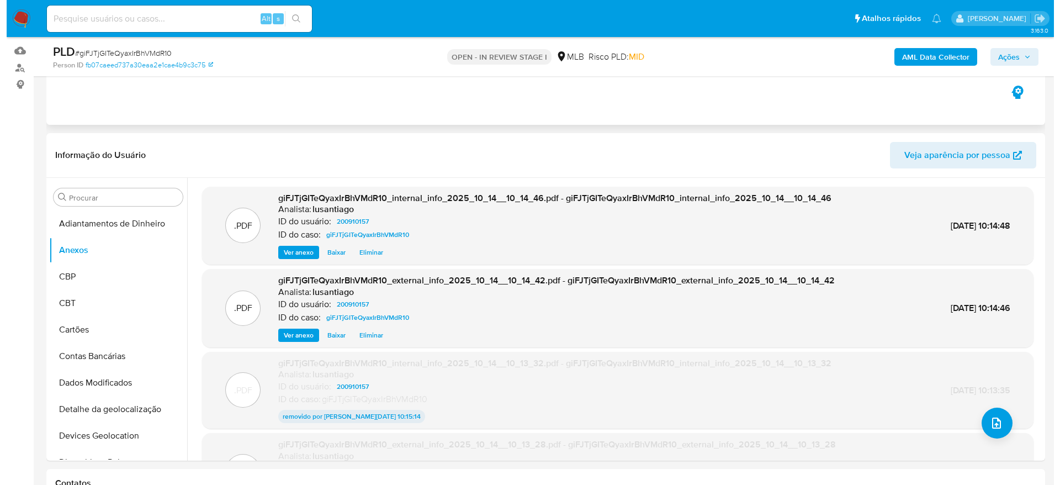
scroll to position [83, 0]
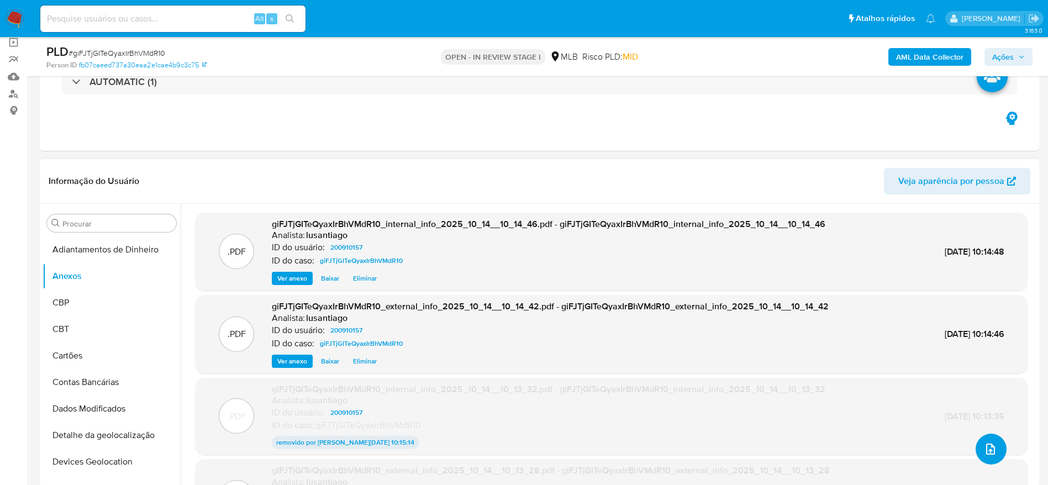
click at [991, 450] on icon "upload-file" at bounding box center [990, 448] width 13 height 13
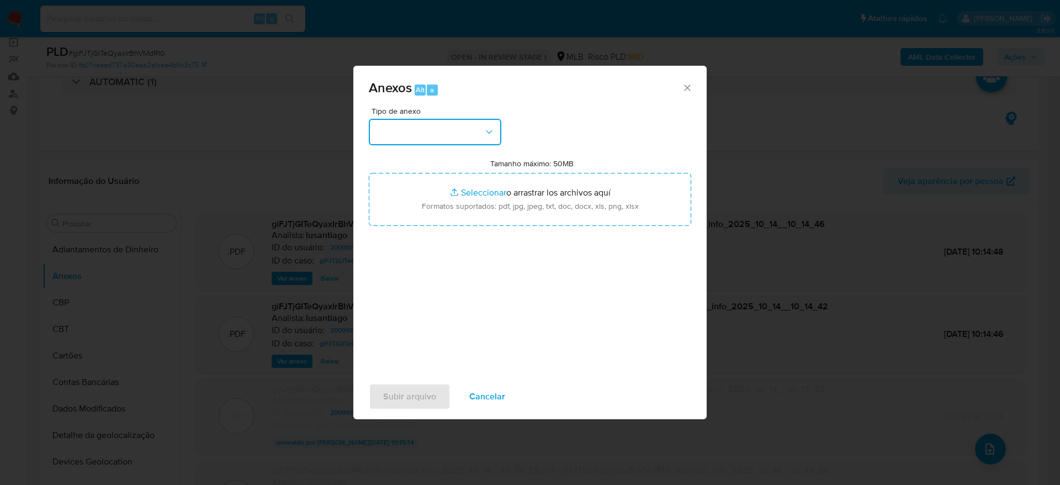
click at [439, 127] on button "button" at bounding box center [435, 132] width 133 height 27
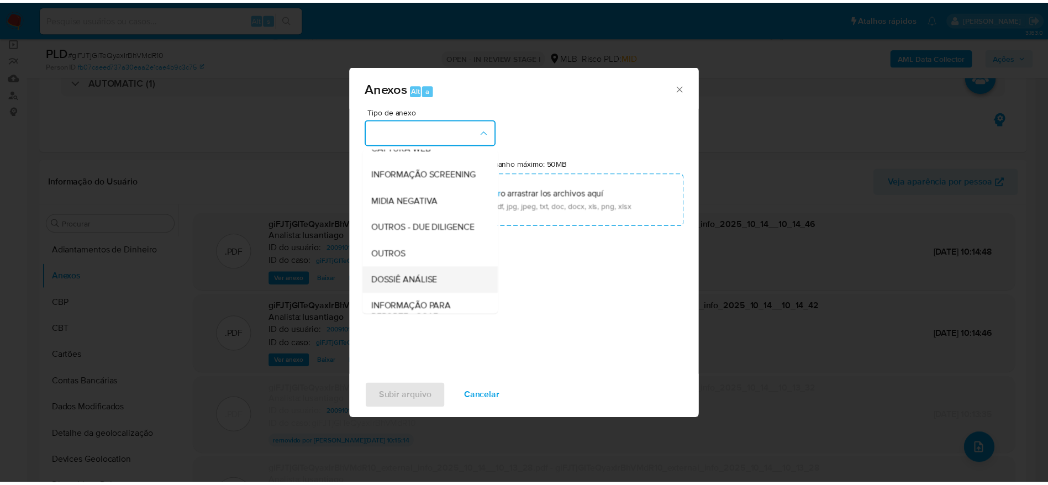
scroll to position [170, 0]
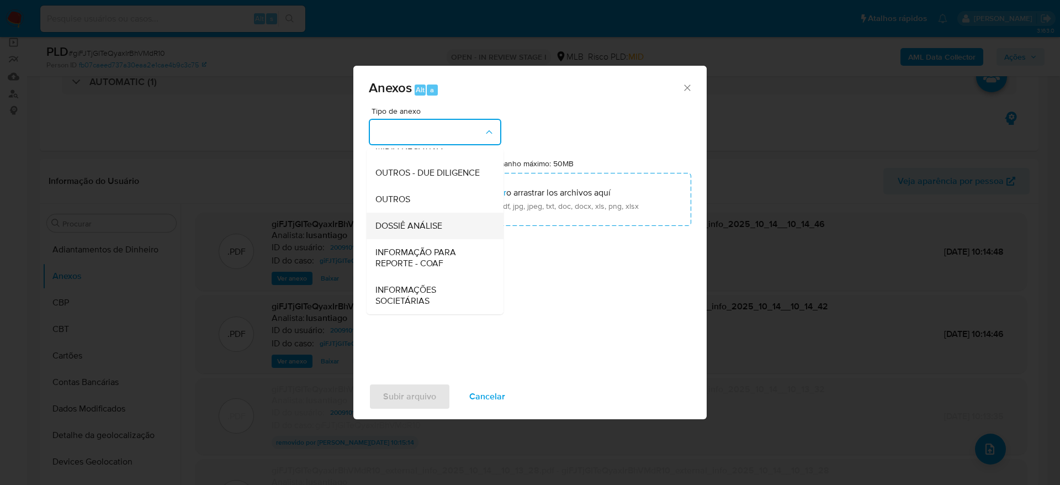
click at [418, 221] on span "DOSSIÊ ANÁLISE" at bounding box center [409, 225] width 67 height 11
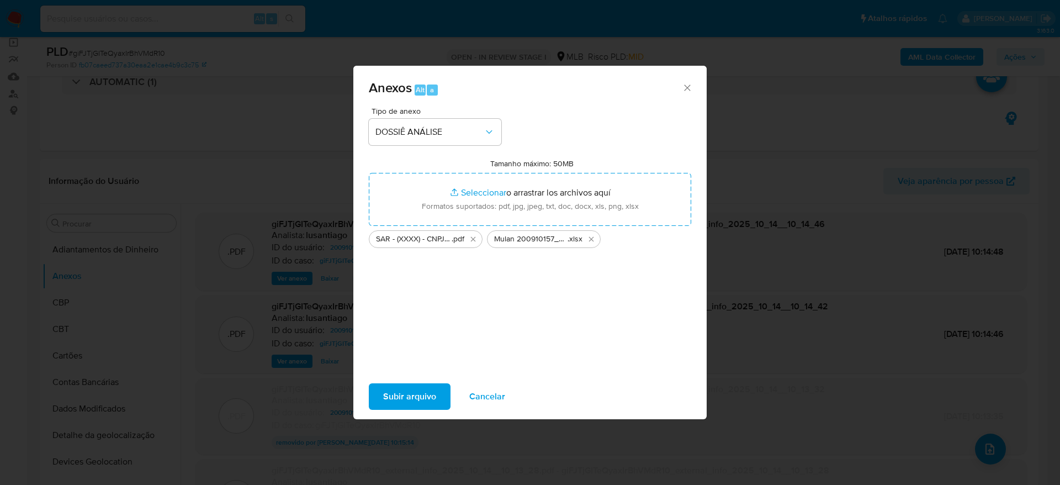
click at [405, 392] on span "Subir arquivo" at bounding box center [409, 396] width 53 height 24
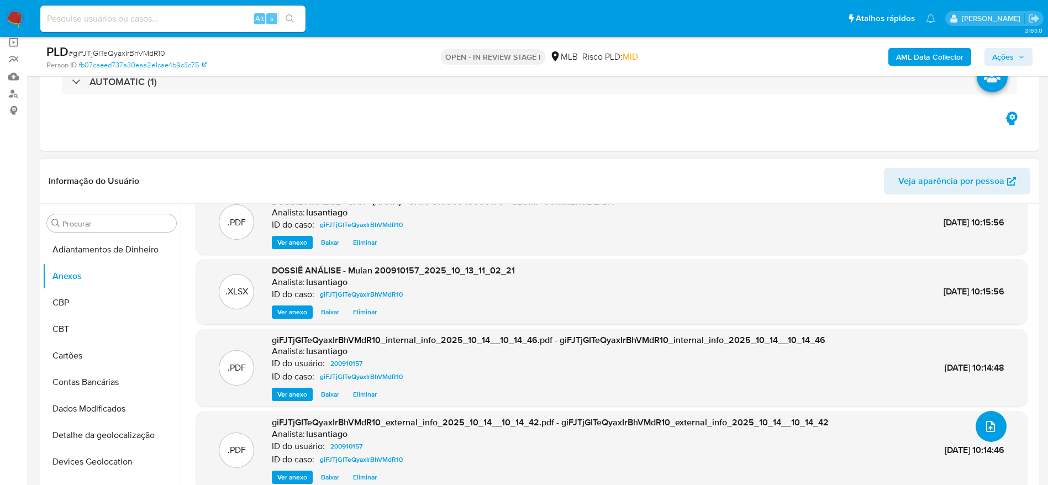
scroll to position [35, 0]
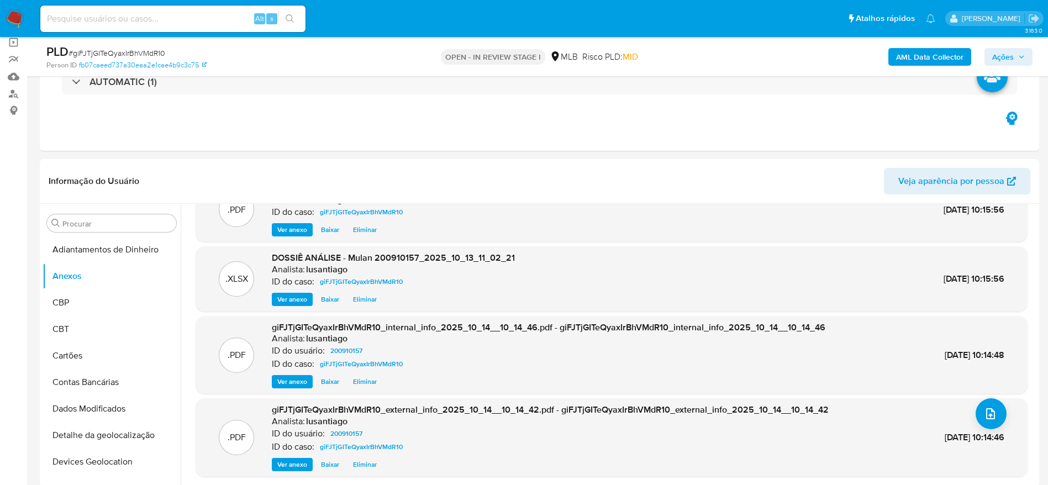
click at [1000, 50] on span "Ações" at bounding box center [1003, 57] width 22 height 18
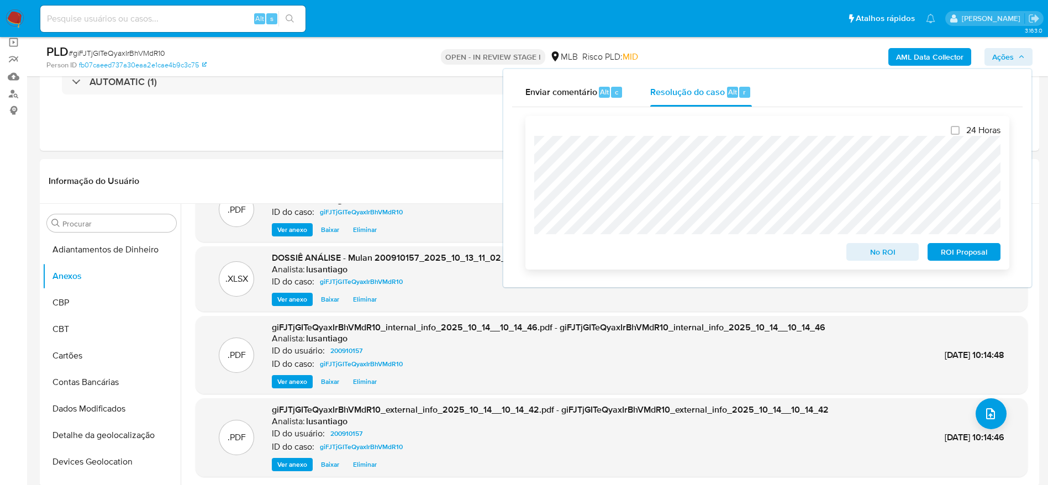
click at [970, 257] on span "ROI Proposal" at bounding box center [963, 251] width 57 height 15
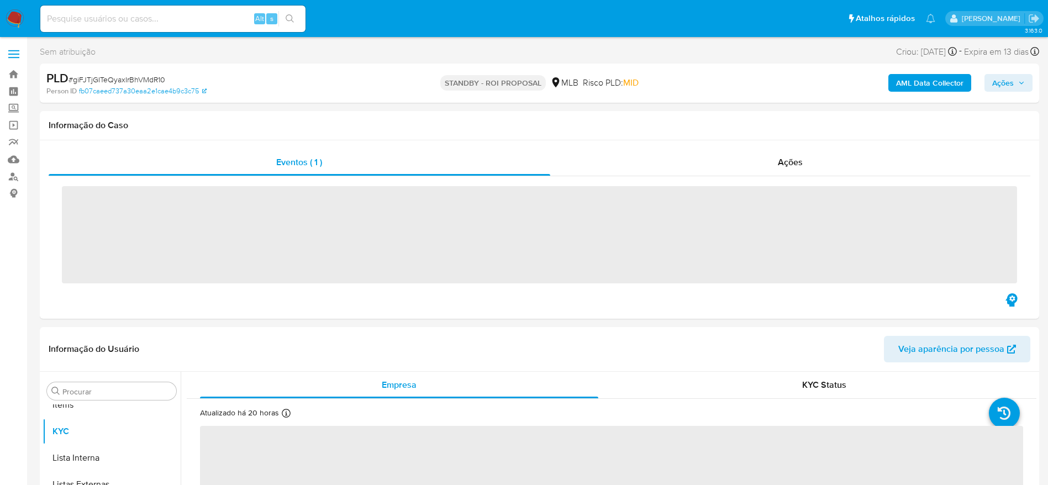
scroll to position [599, 0]
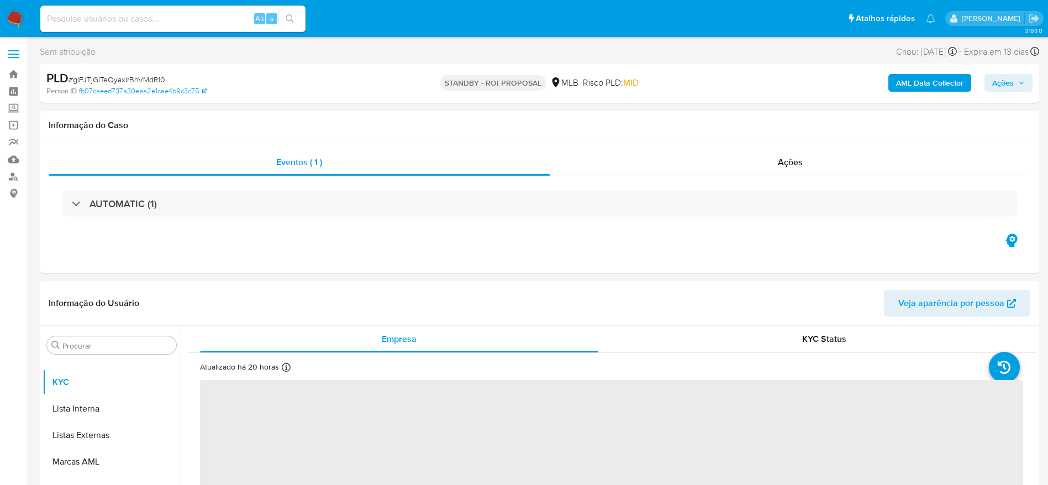
select select "10"
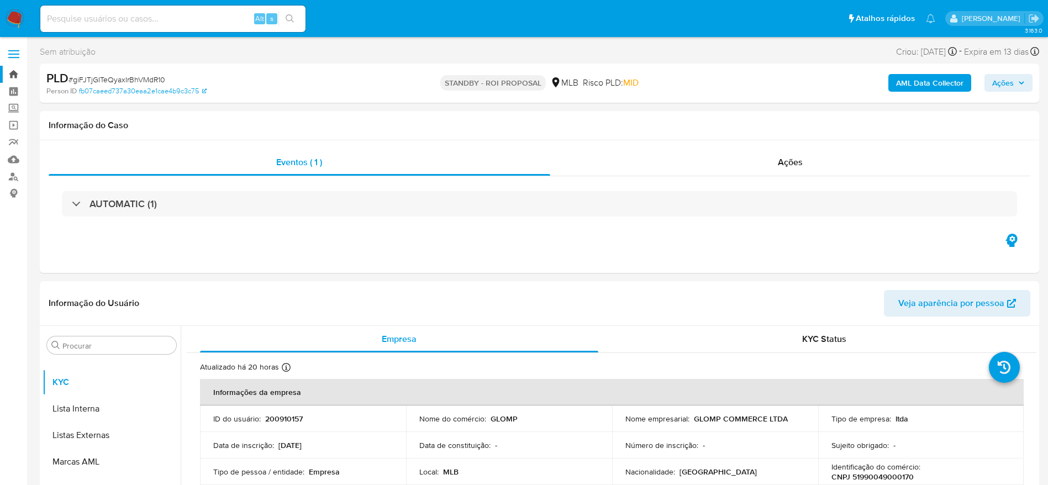
click at [9, 73] on link "Bandeja" at bounding box center [65, 74] width 131 height 17
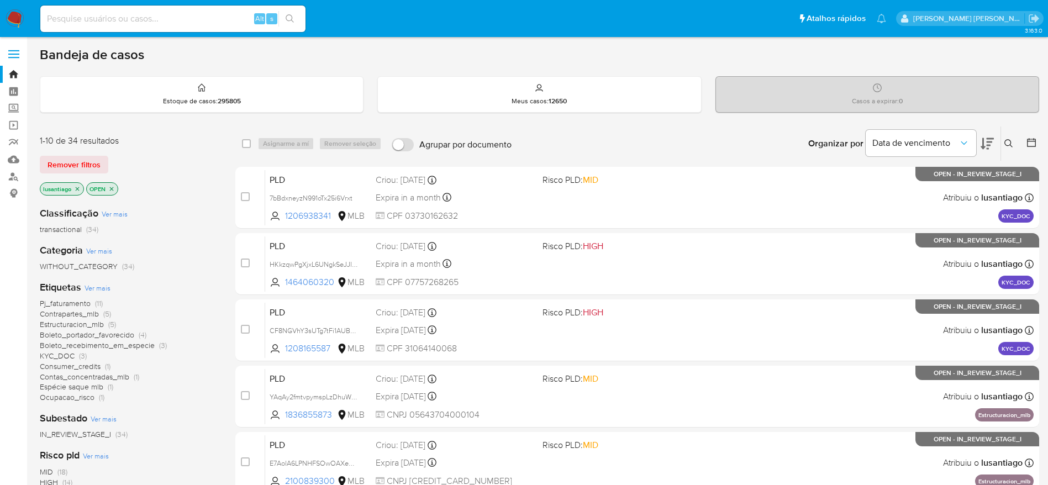
click at [177, 23] on input at bounding box center [172, 19] width 265 height 14
paste input "2115518290"
type input "2115518290"
click at [297, 17] on button "search-icon" at bounding box center [289, 18] width 23 height 15
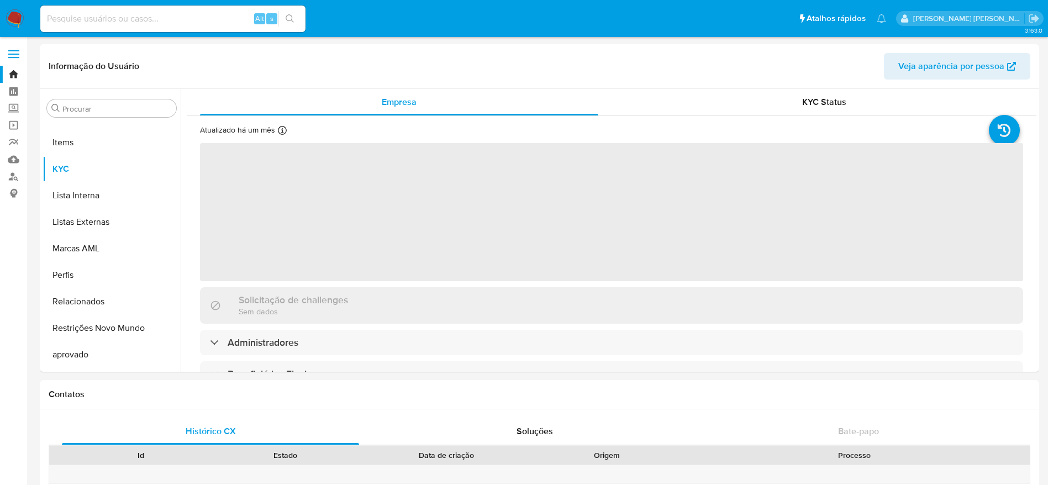
scroll to position [599, 0]
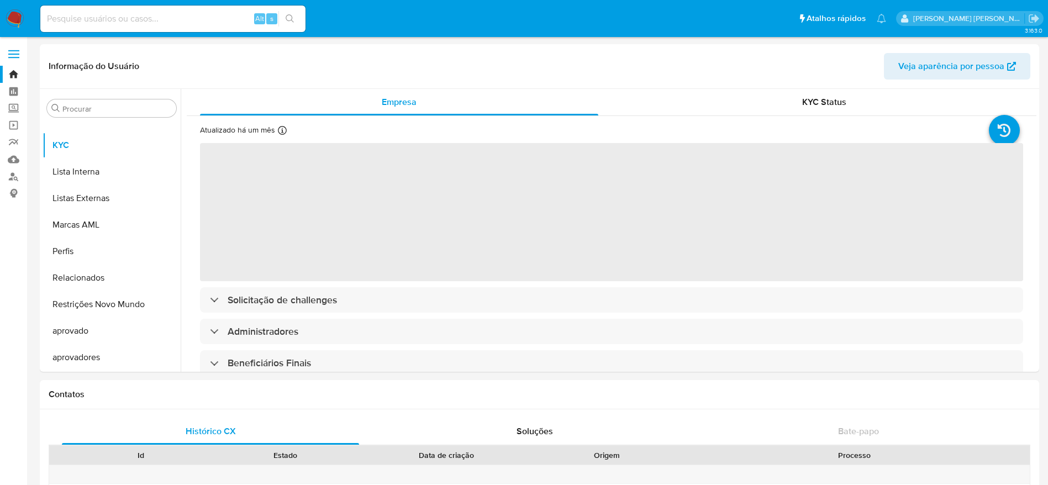
select select "10"
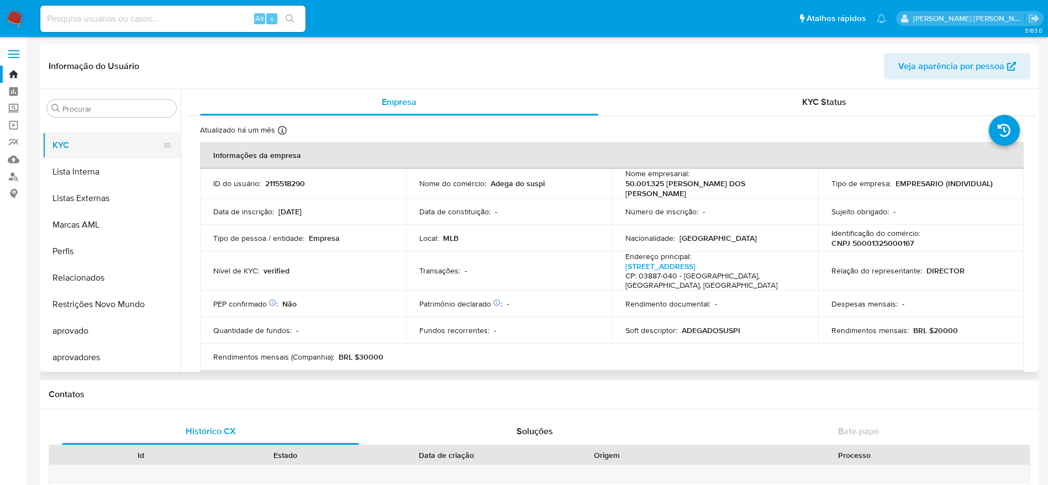
scroll to position [434, 0]
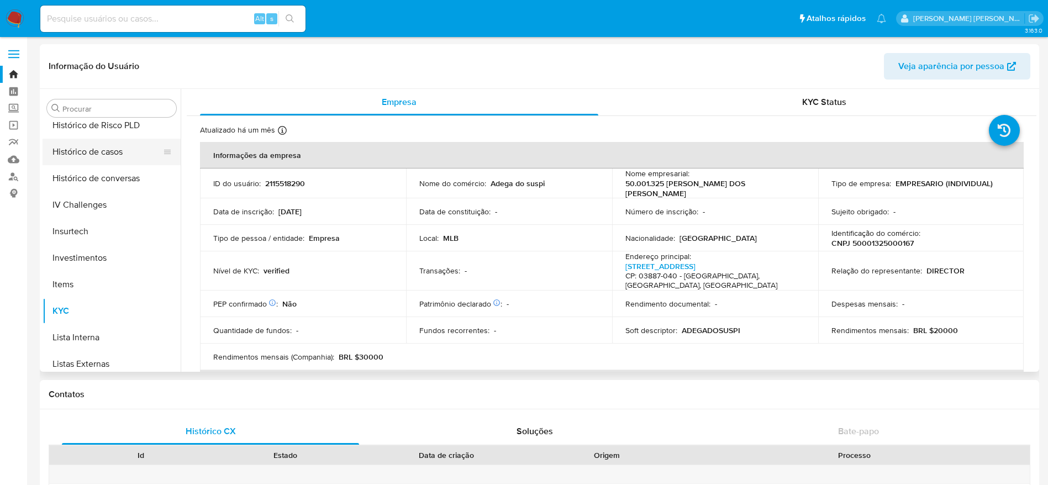
click at [105, 152] on button "Histórico de casos" at bounding box center [107, 152] width 129 height 27
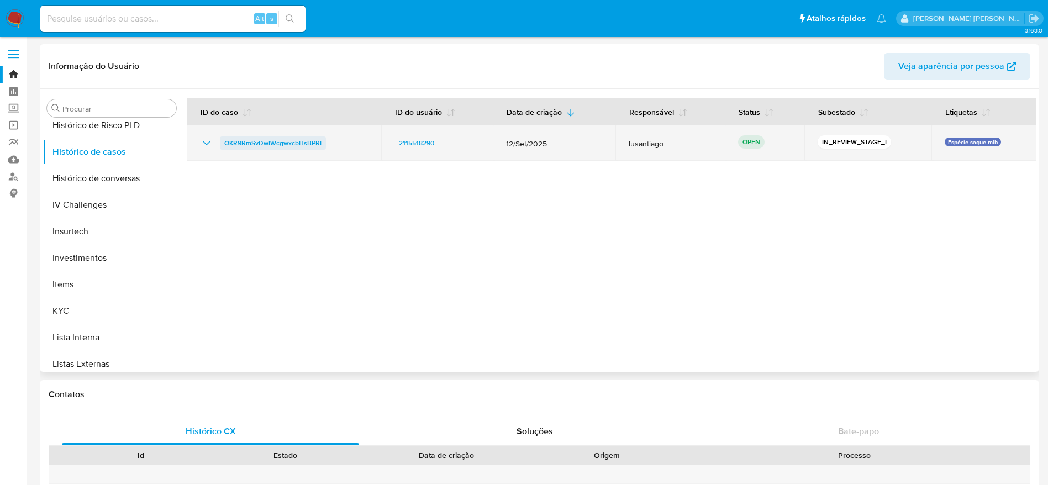
click at [293, 141] on span "OKR9RmSvDwIWcgwxcbHsBPRI" at bounding box center [272, 142] width 97 height 13
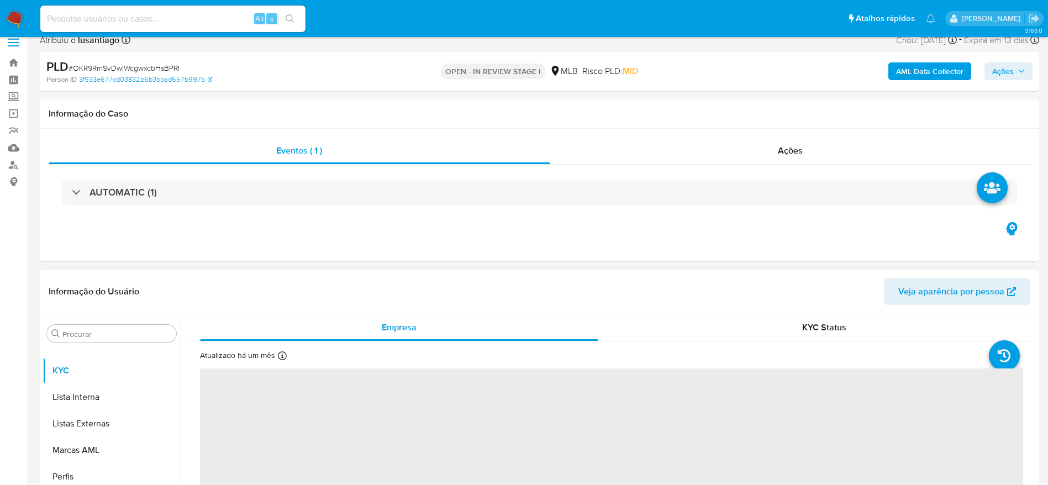
scroll to position [166, 0]
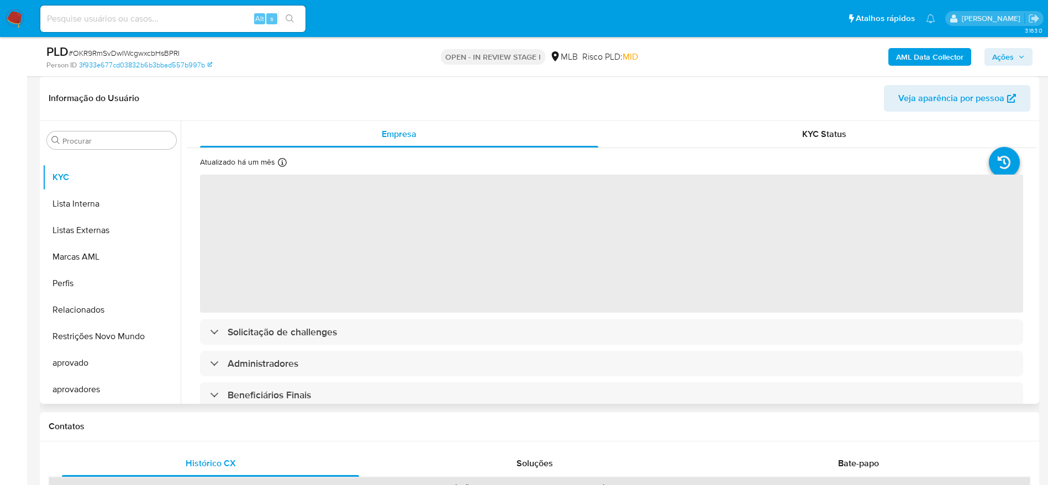
select select "10"
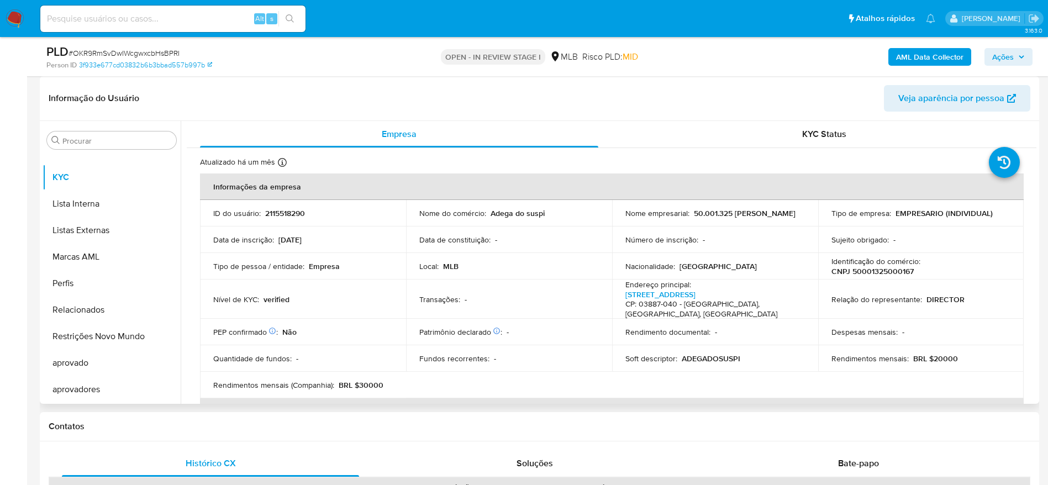
click at [868, 271] on p "CNPJ 50001325000167" at bounding box center [872, 271] width 82 height 10
copy p "50001325000167"
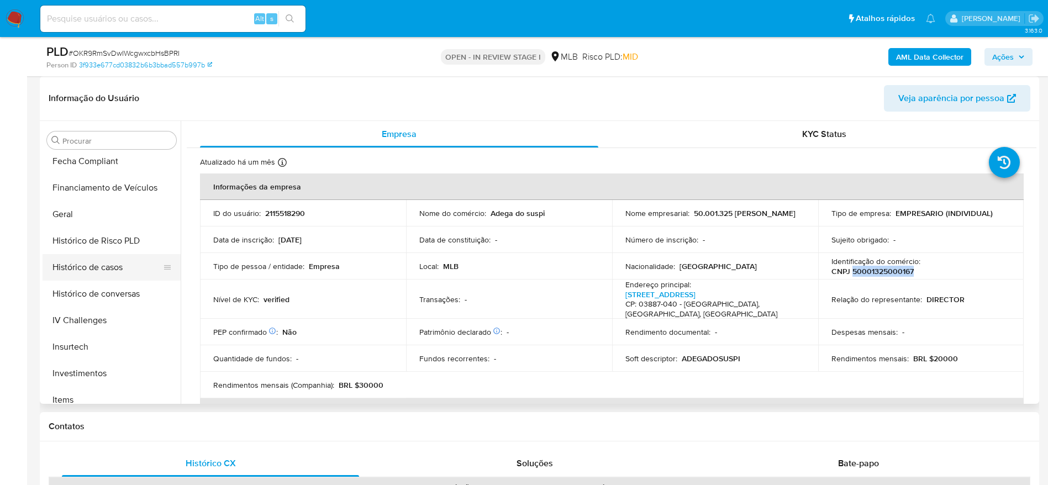
scroll to position [268, 0]
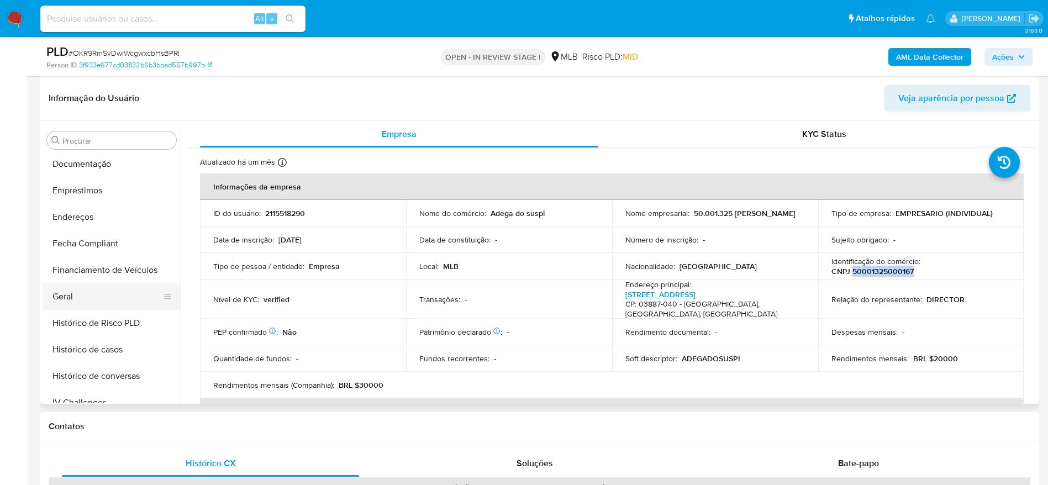
click at [93, 293] on button "Geral" at bounding box center [107, 296] width 129 height 27
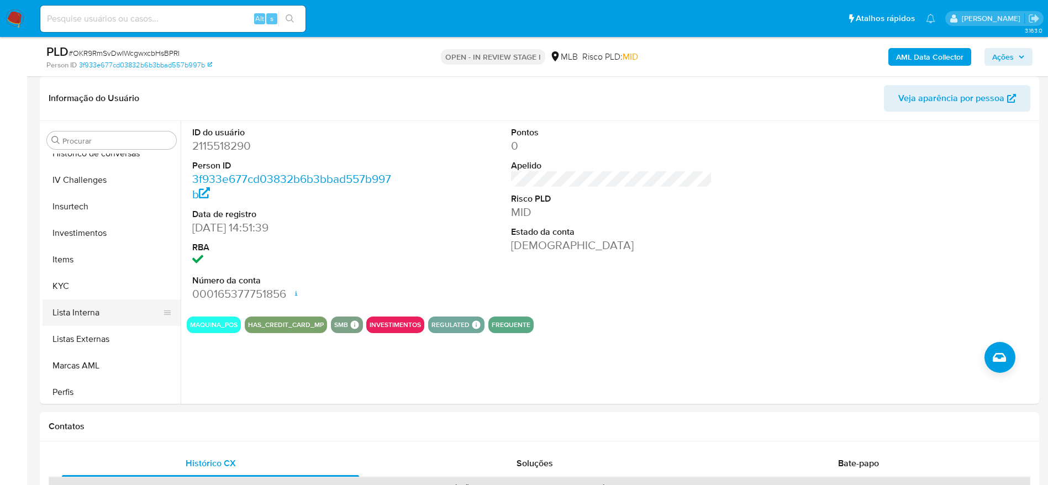
scroll to position [516, 0]
click at [81, 266] on button "KYC" at bounding box center [107, 260] width 129 height 27
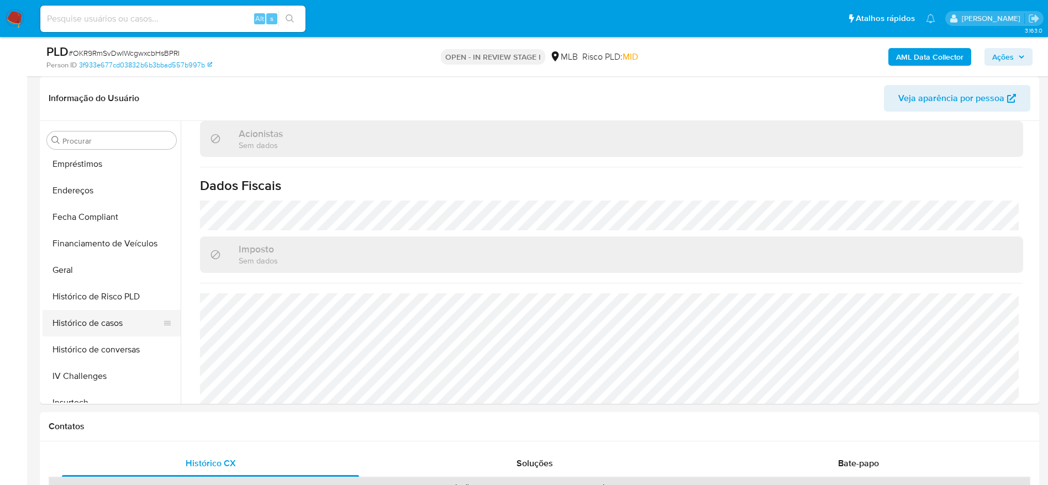
scroll to position [268, 0]
click at [119, 219] on button "Endereços" at bounding box center [107, 217] width 129 height 27
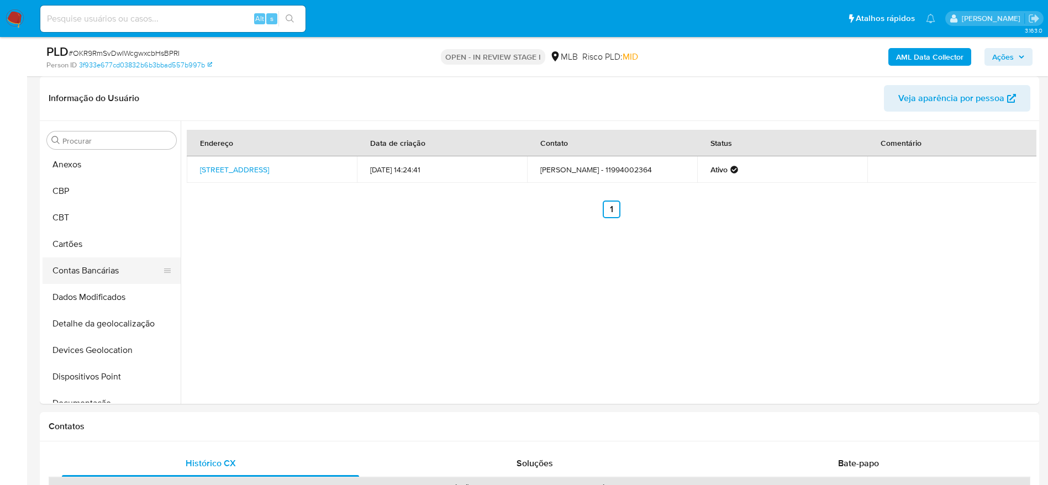
scroll to position [19, 0]
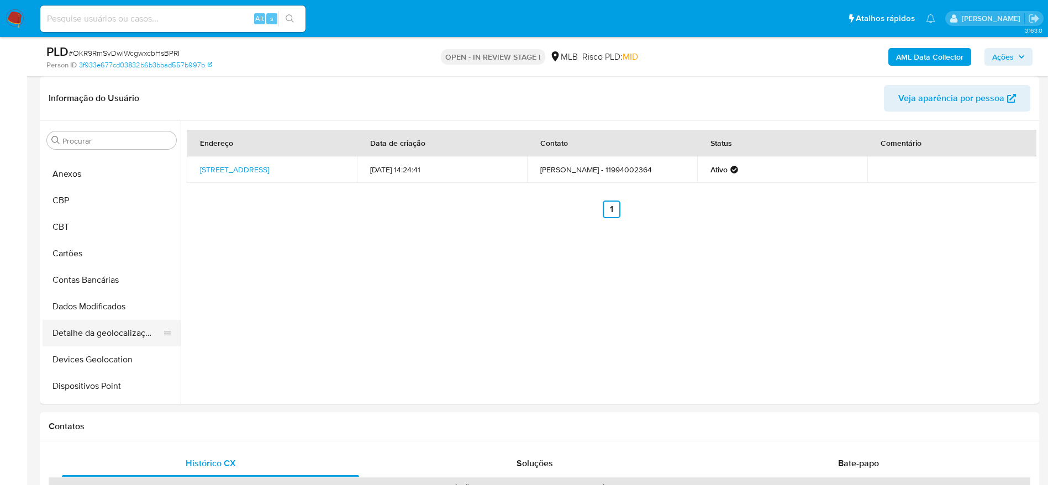
click at [120, 319] on button "Dados Modificados" at bounding box center [112, 306] width 138 height 27
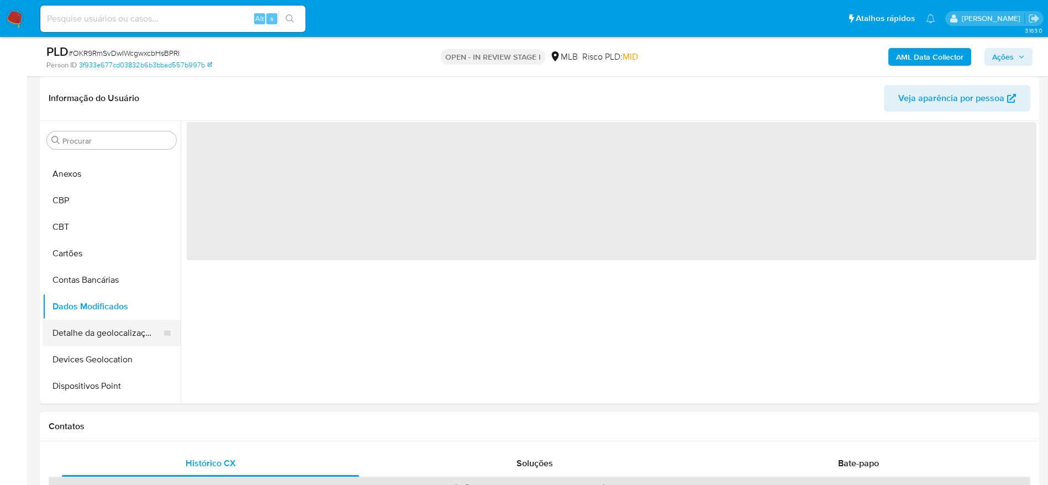
click at [118, 328] on button "Detalhe da geolocalização" at bounding box center [107, 333] width 129 height 27
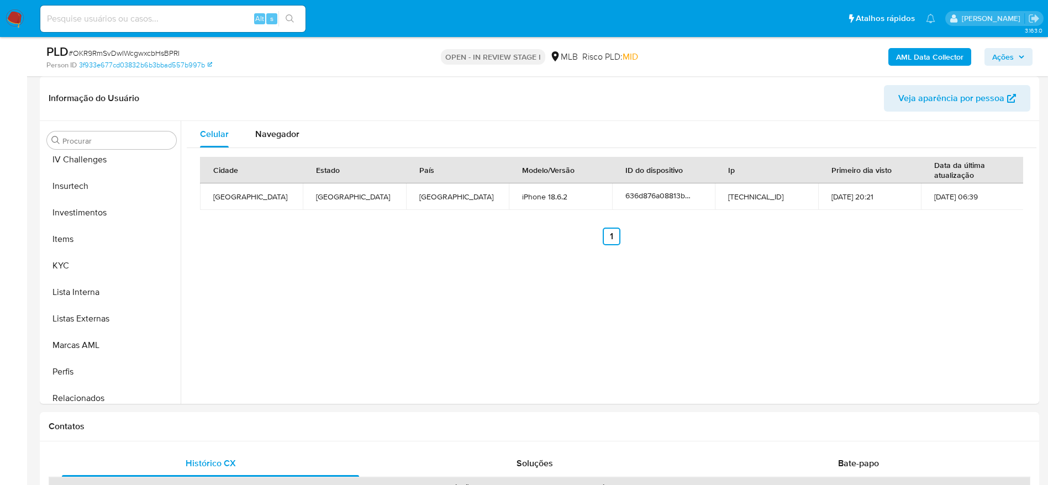
scroll to position [599, 0]
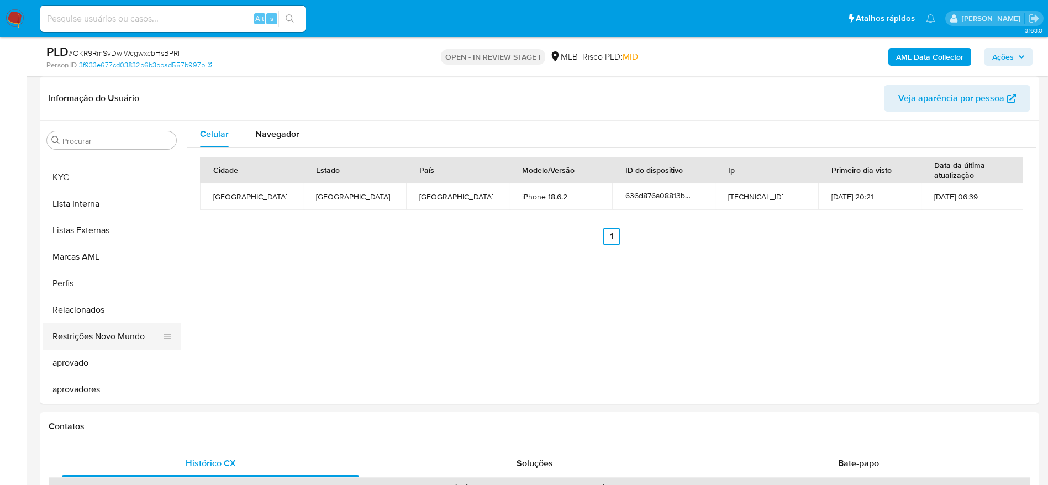
click at [108, 343] on button "Restrições Novo Mundo" at bounding box center [107, 336] width 129 height 27
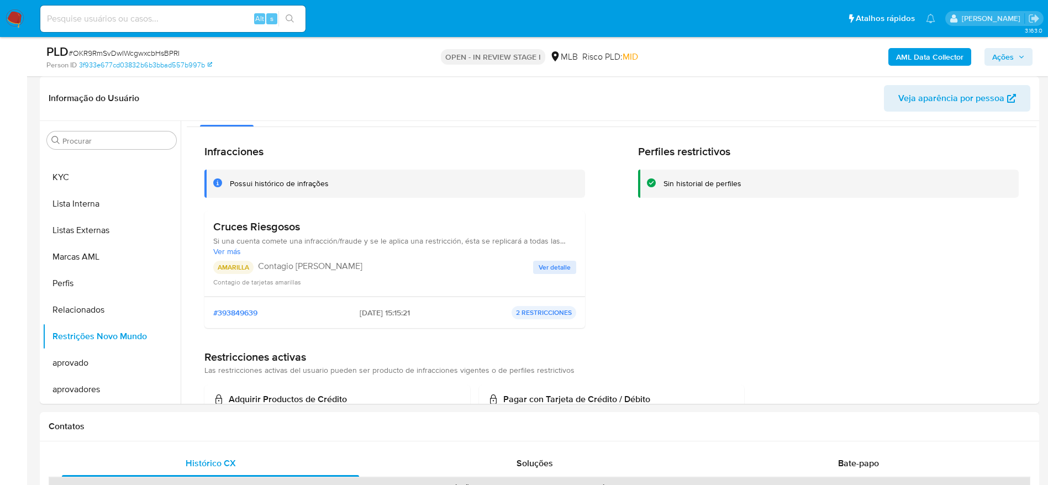
scroll to position [0, 0]
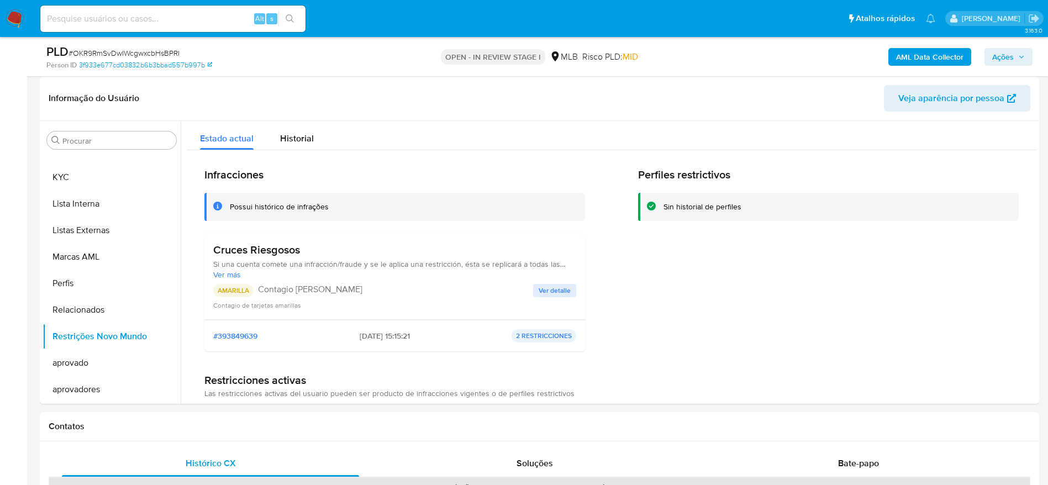
click at [557, 292] on span "Ver detalle" at bounding box center [555, 290] width 32 height 11
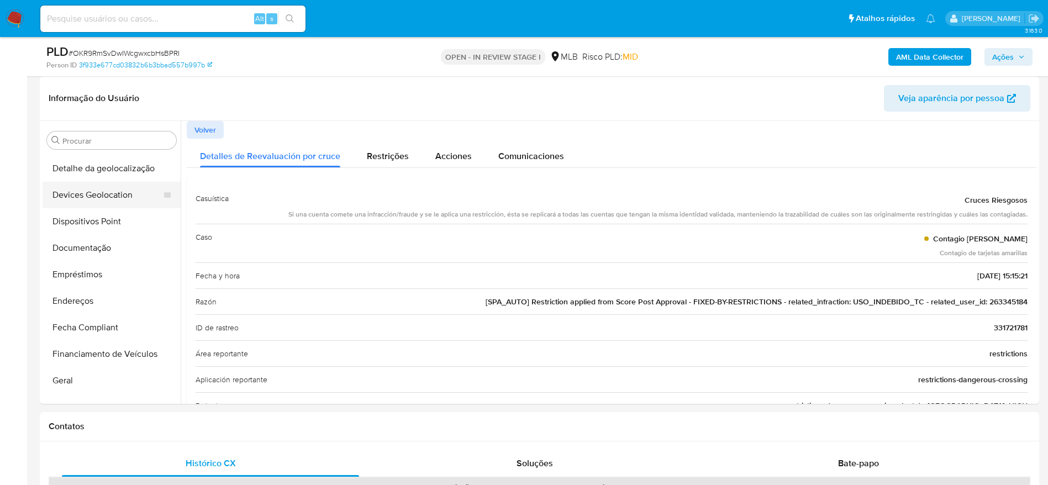
scroll to position [102, 0]
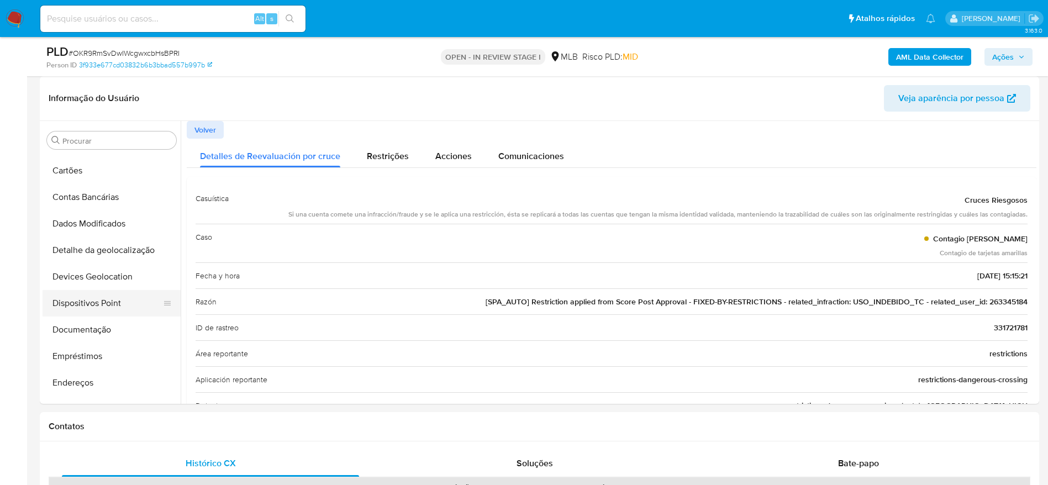
click at [102, 303] on button "Dispositivos Point" at bounding box center [107, 303] width 129 height 27
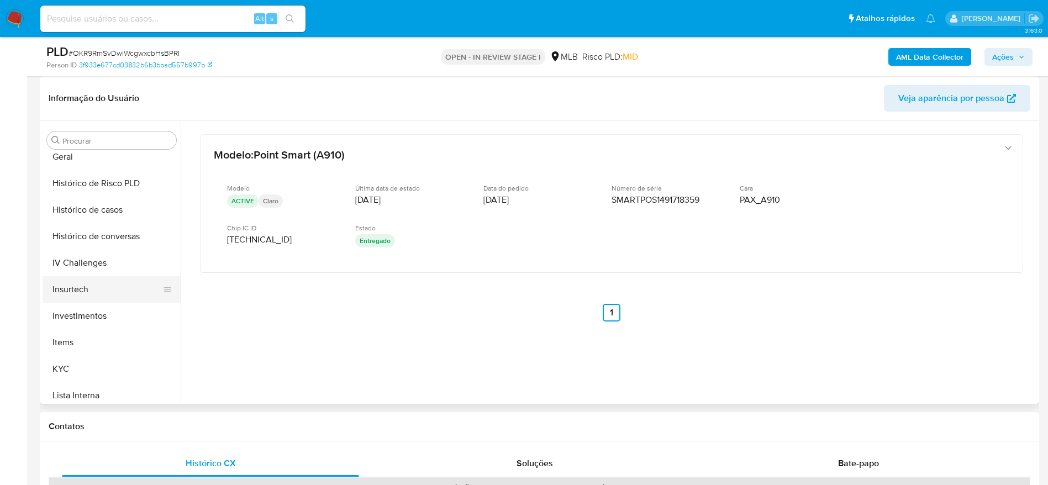
scroll to position [434, 0]
click at [100, 350] on button "KYC" at bounding box center [107, 343] width 129 height 27
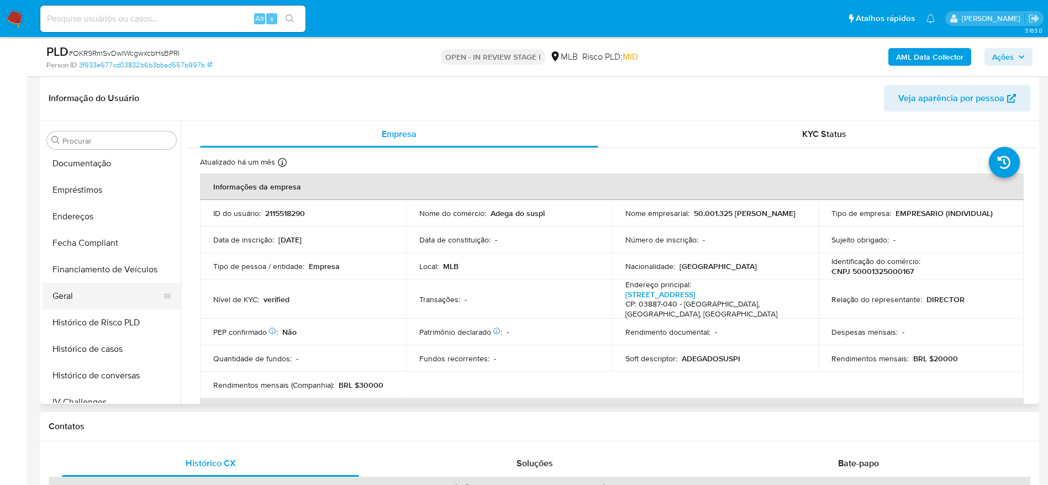
scroll to position [268, 0]
click at [64, 293] on button "Geral" at bounding box center [107, 296] width 129 height 27
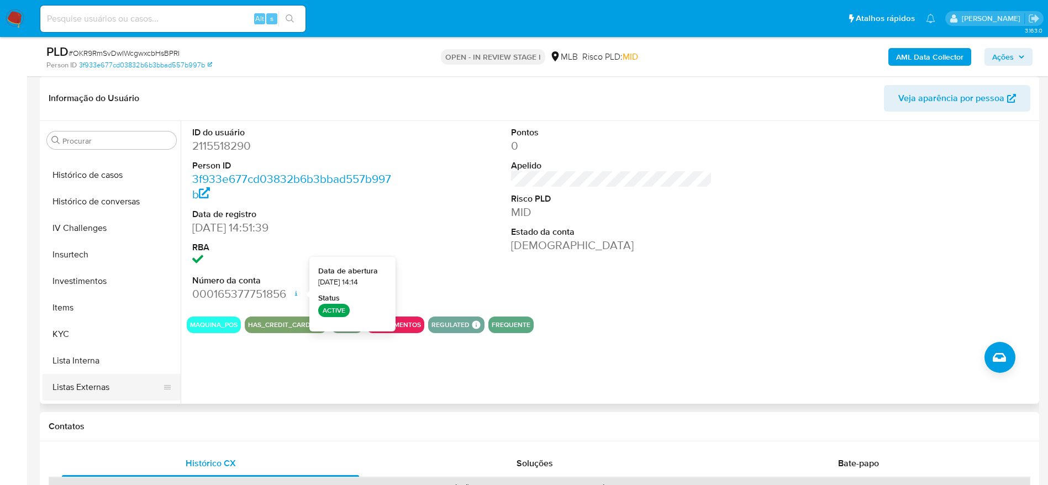
scroll to position [516, 0]
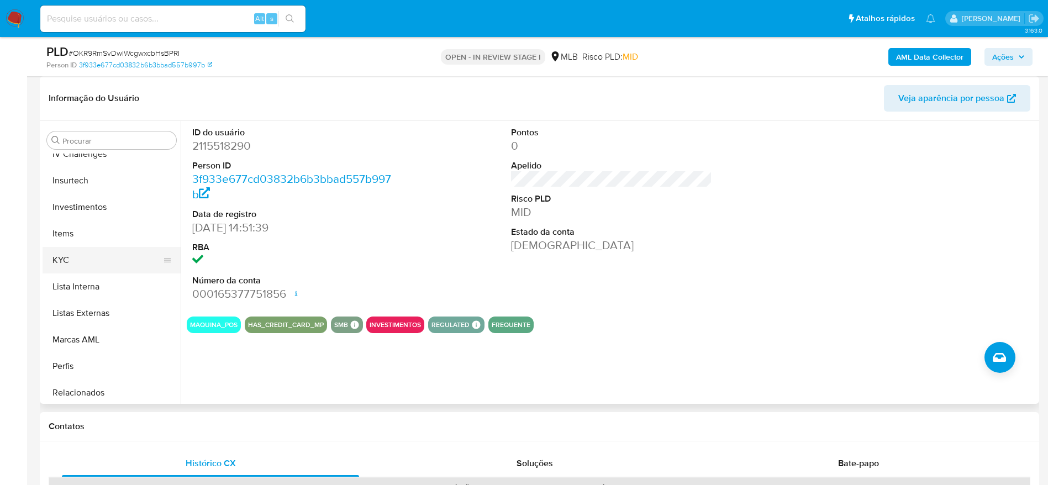
click at [76, 260] on button "KYC" at bounding box center [107, 260] width 129 height 27
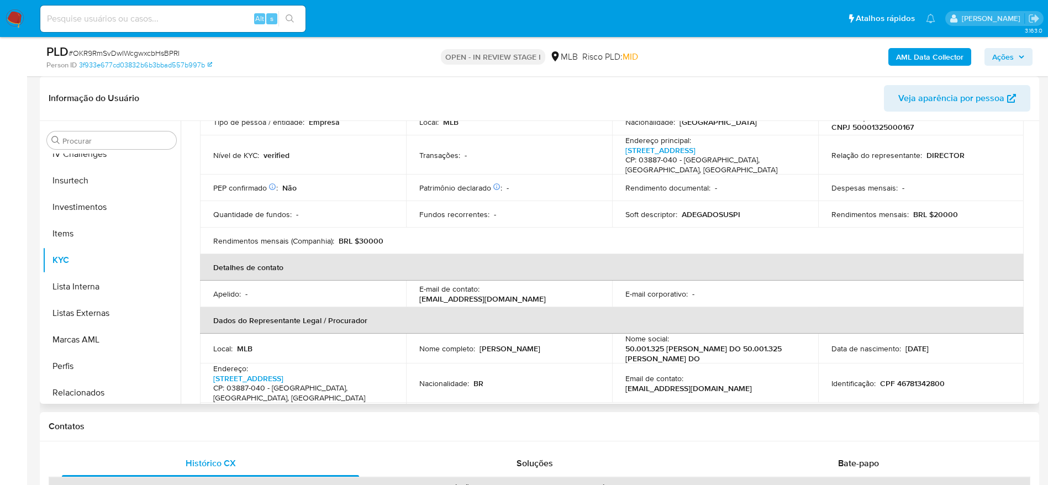
scroll to position [166, 0]
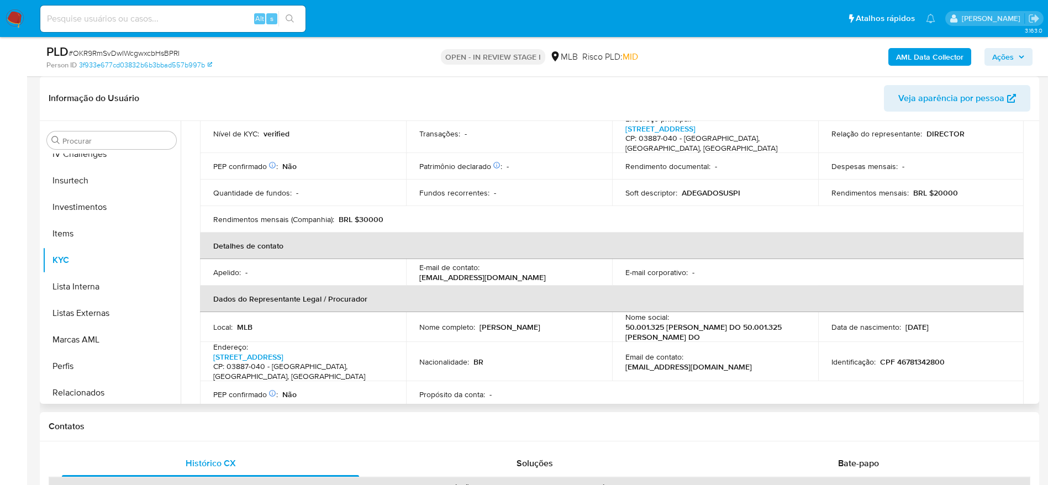
click at [914, 357] on p "CPF 46781342800" at bounding box center [912, 362] width 65 height 10
copy p "46781342800"
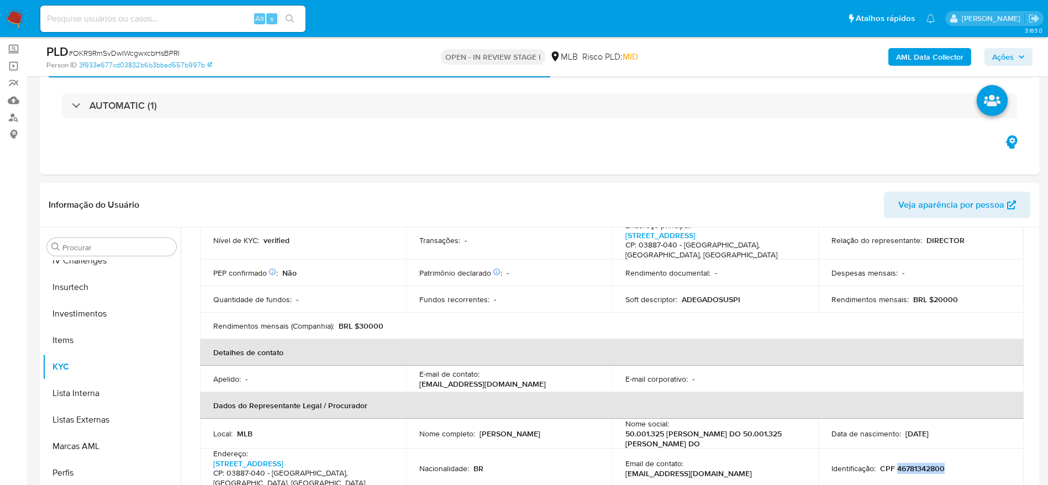
scroll to position [0, 0]
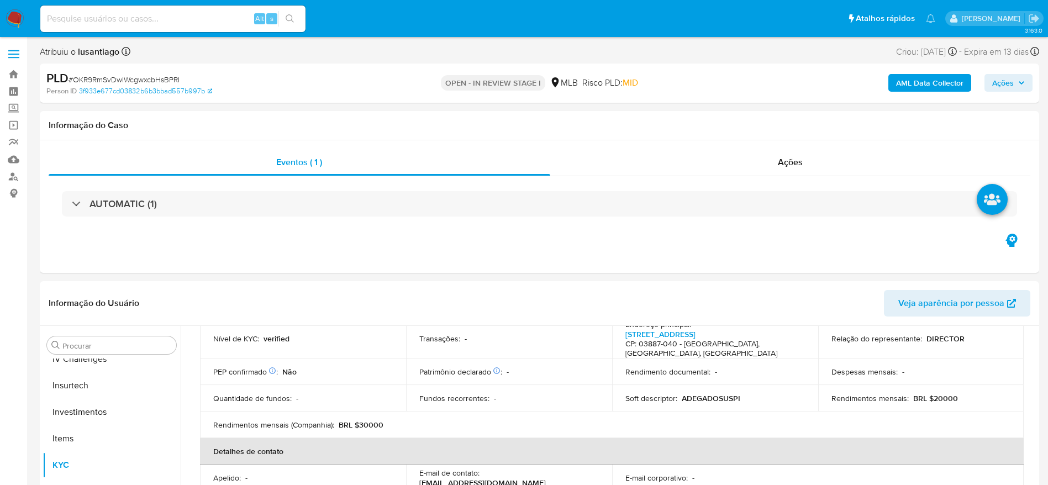
click at [940, 77] on b "AML Data Collector" at bounding box center [929, 83] width 67 height 18
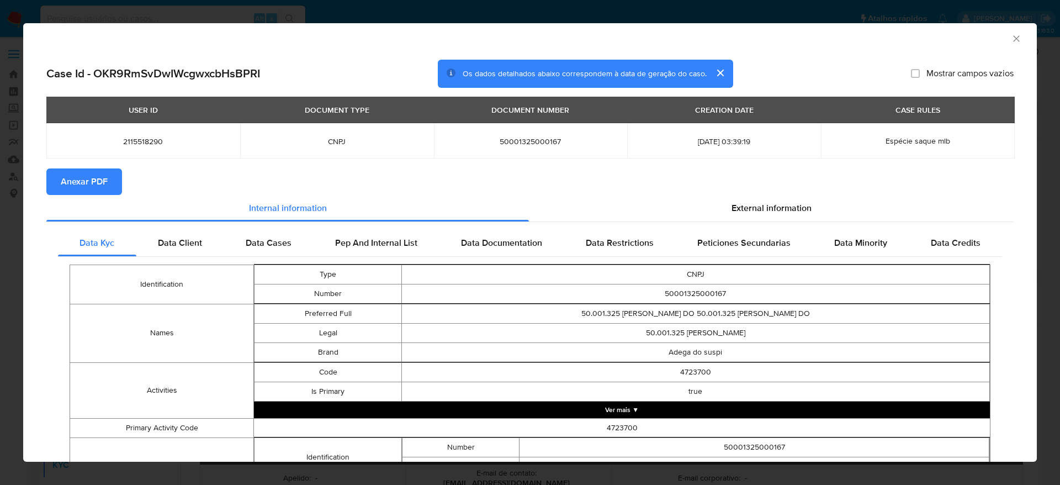
click at [92, 173] on span "Anexar PDF" at bounding box center [84, 182] width 47 height 24
click at [1011, 34] on icon "Fechar a janela" at bounding box center [1016, 38] width 11 height 11
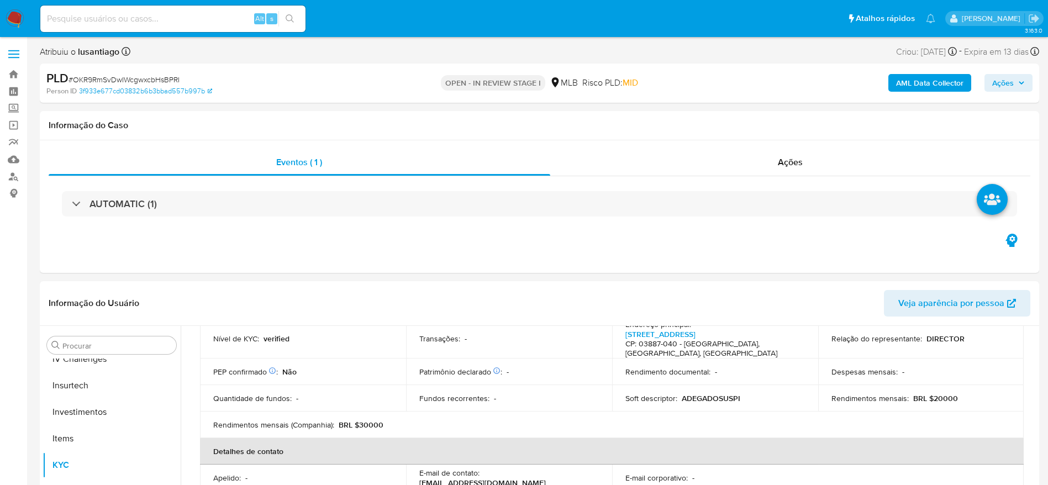
drag, startPoint x: 992, startPoint y: 81, endPoint x: 993, endPoint y: 87, distance: 5.6
click at [993, 82] on span "Ações" at bounding box center [1003, 83] width 22 height 18
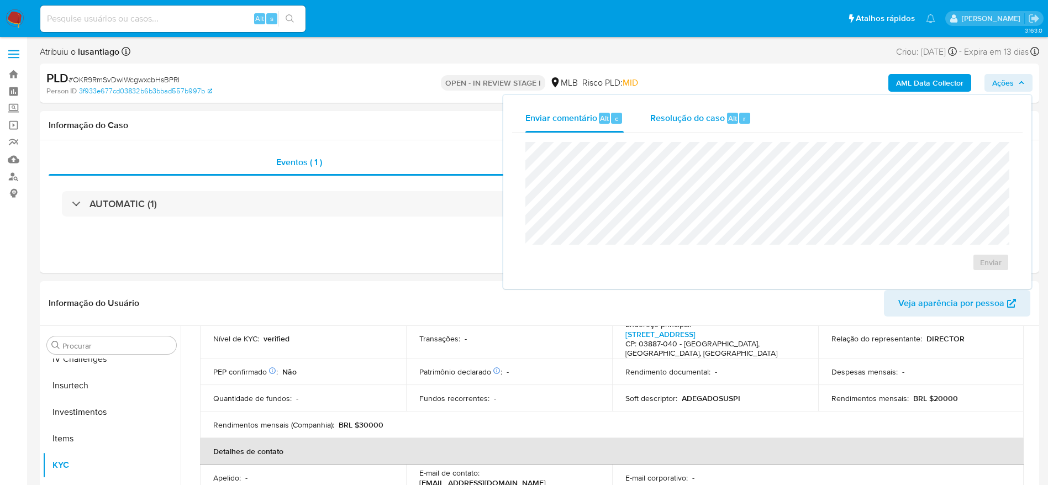
click at [711, 123] on span "Resolução do caso" at bounding box center [687, 118] width 75 height 13
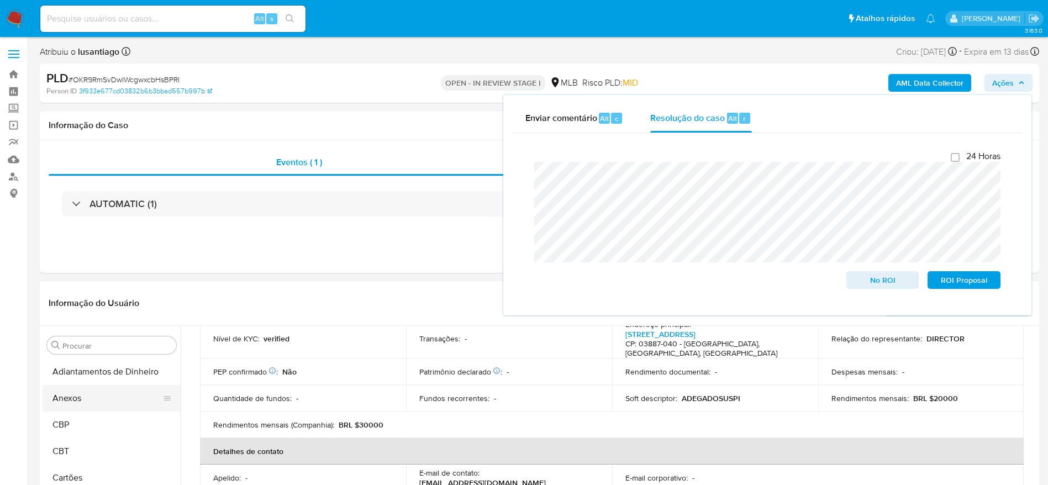
click at [101, 393] on button "Anexos" at bounding box center [107, 398] width 129 height 27
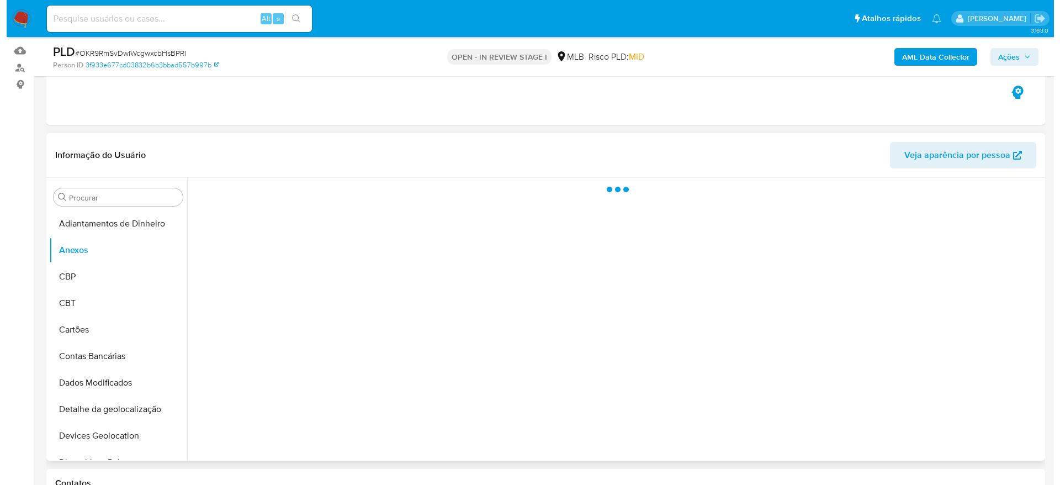
scroll to position [83, 0]
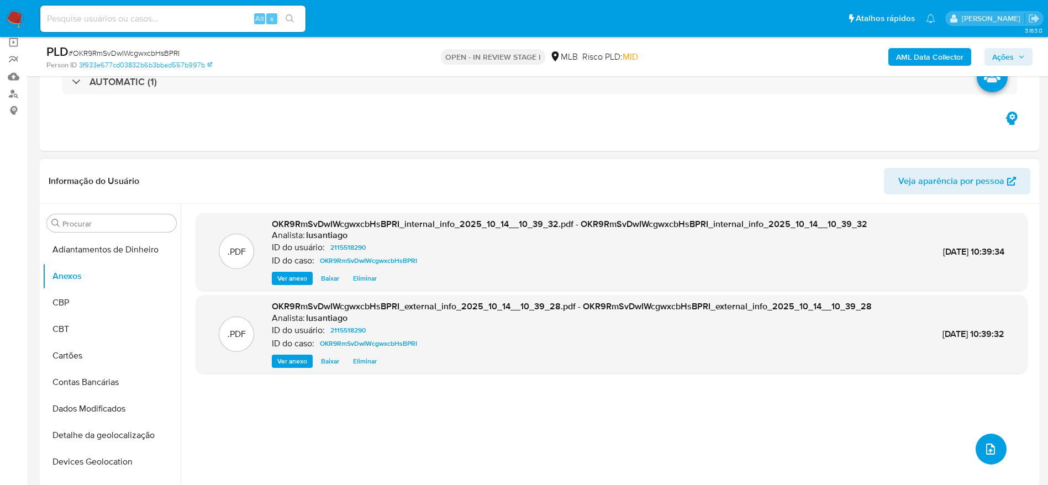
click at [984, 452] on icon "upload-file" at bounding box center [990, 448] width 13 height 13
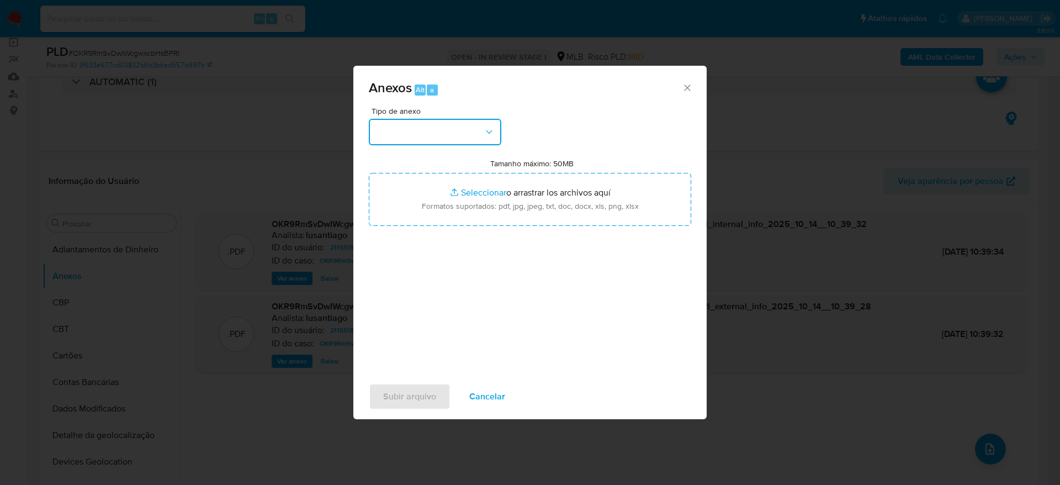
click at [460, 128] on button "button" at bounding box center [435, 132] width 133 height 27
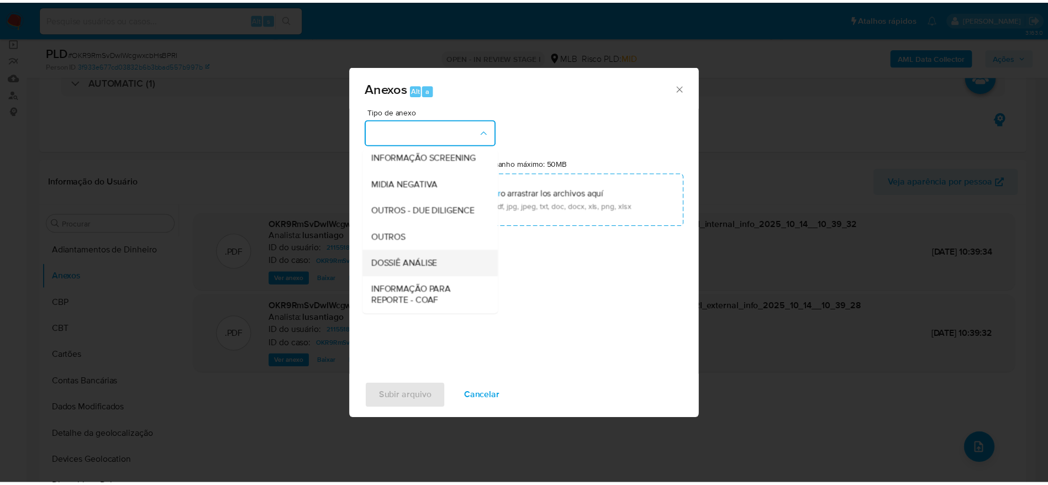
scroll to position [170, 0]
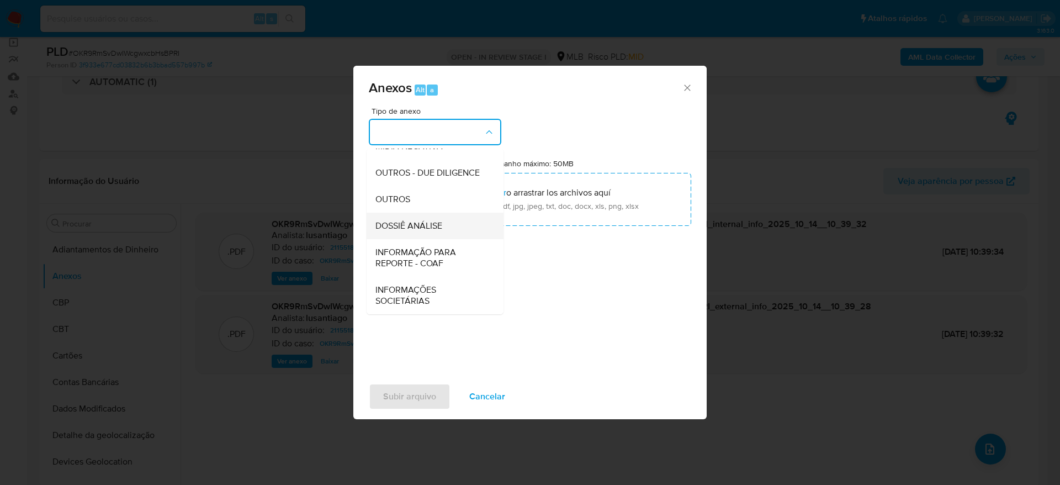
click at [434, 217] on div "DOSSIÊ ANÁLISE" at bounding box center [432, 226] width 113 height 27
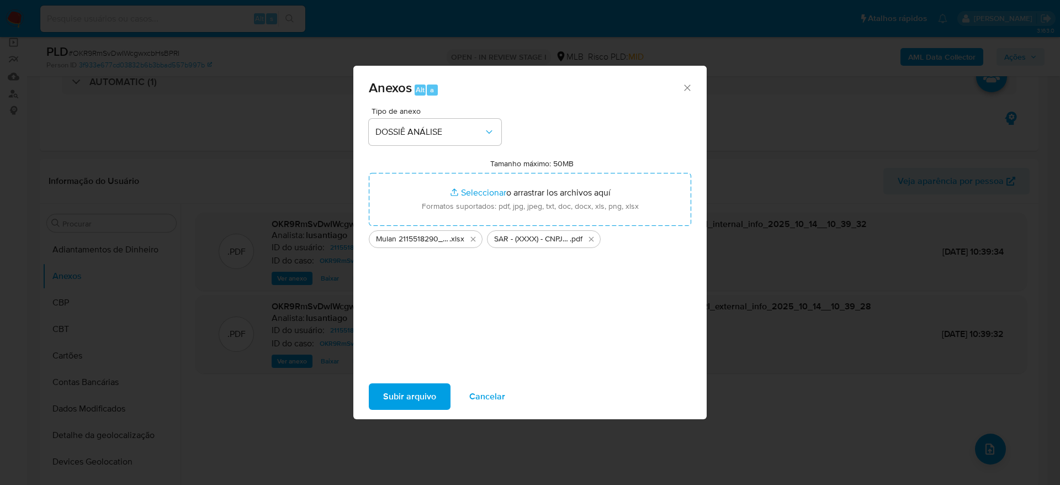
click at [418, 399] on span "Subir arquivo" at bounding box center [409, 396] width 53 height 24
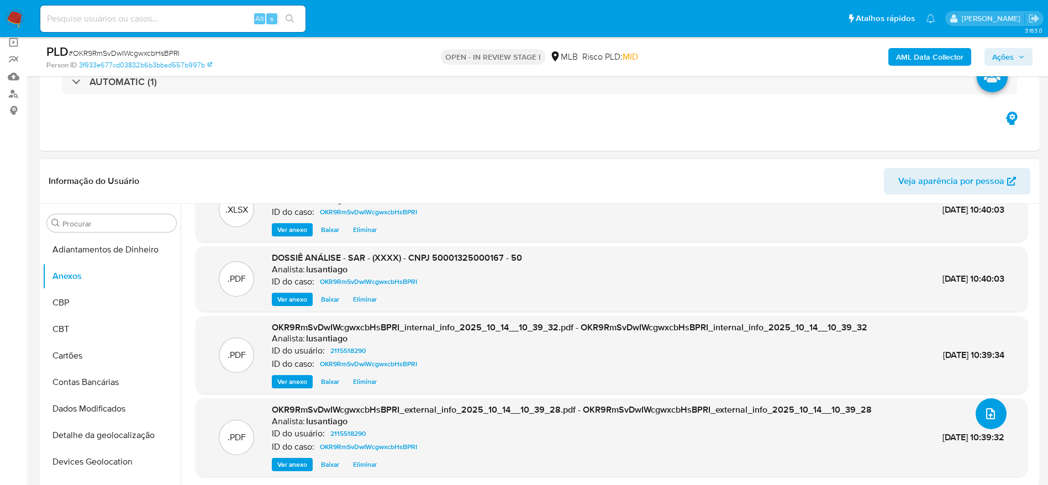
scroll to position [0, 0]
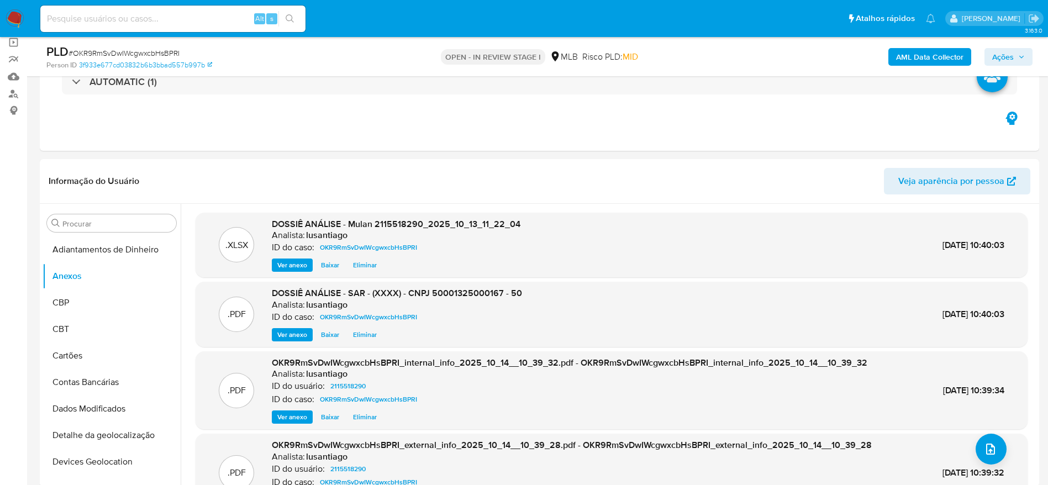
click at [1004, 57] on span "Ações" at bounding box center [1003, 57] width 22 height 18
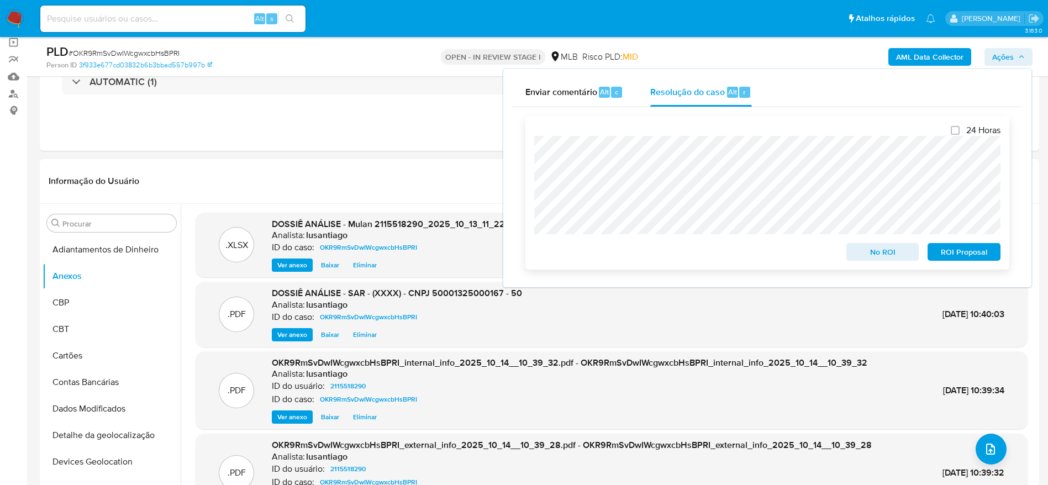
click at [972, 254] on span "ROI Proposal" at bounding box center [963, 251] width 57 height 15
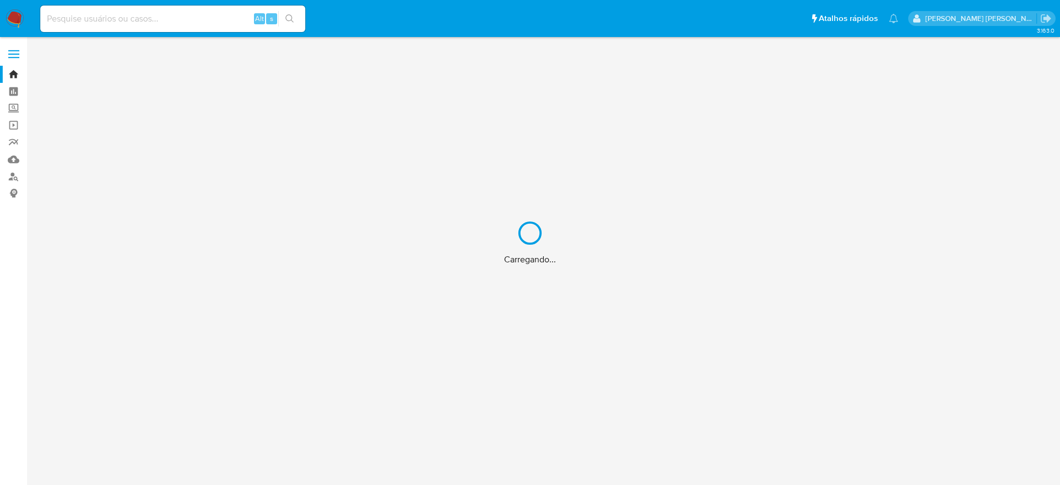
click at [183, 14] on div "Carregando..." at bounding box center [530, 242] width 1060 height 485
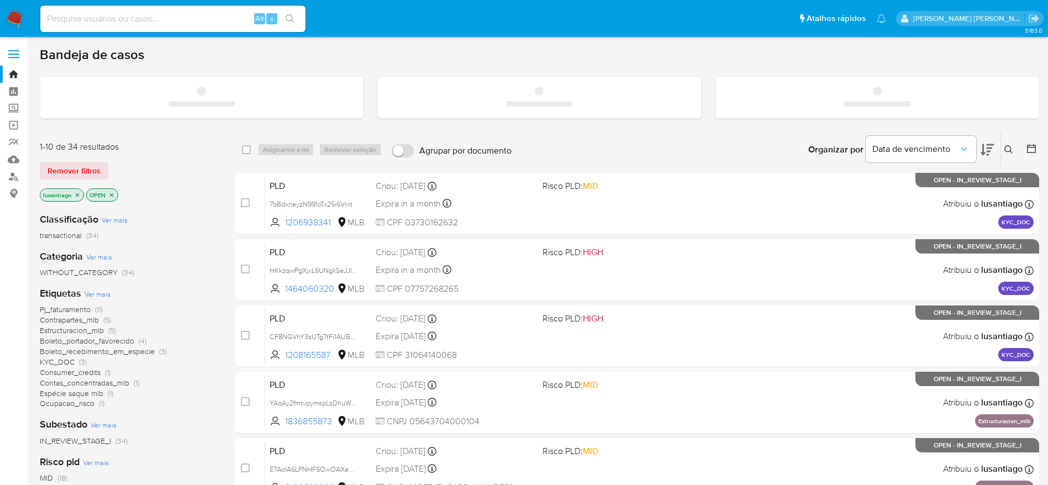
click at [127, 18] on input at bounding box center [172, 19] width 265 height 14
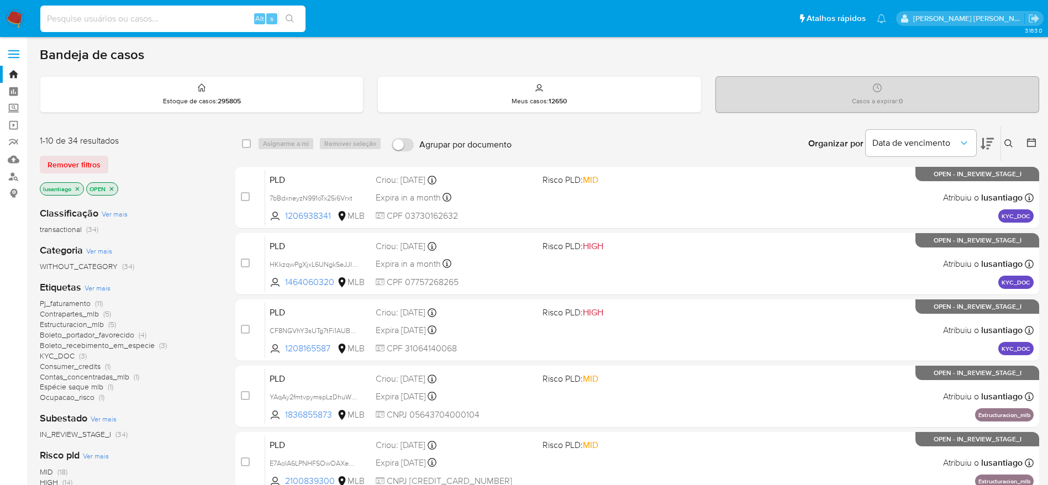
paste input "288320634"
type input "288320634"
click at [295, 17] on button "search-icon" at bounding box center [289, 18] width 23 height 15
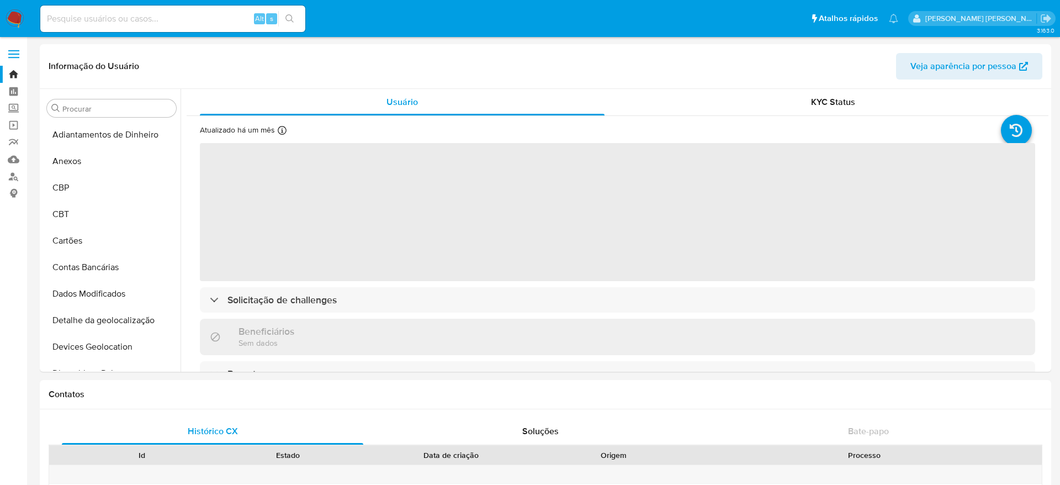
select select "10"
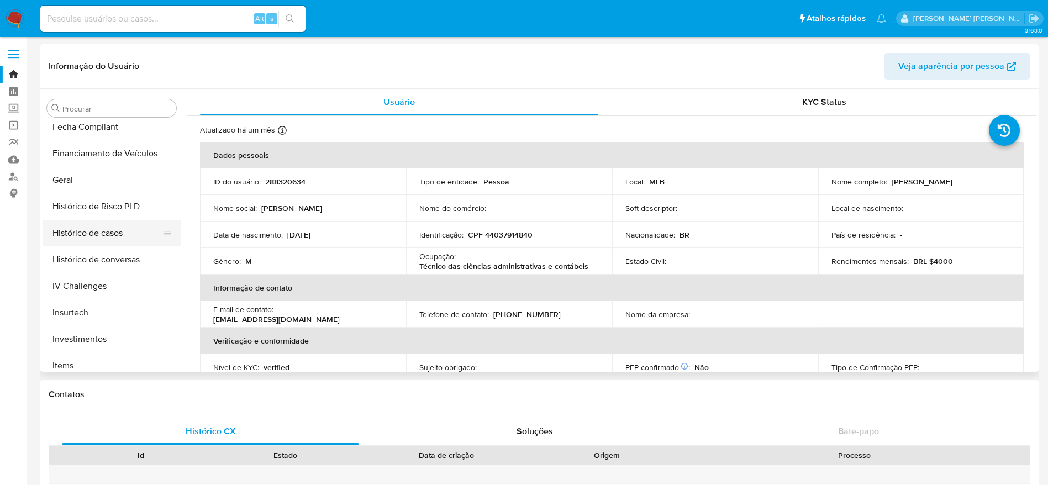
scroll to position [351, 0]
click at [114, 233] on button "Histórico de casos" at bounding box center [107, 234] width 129 height 27
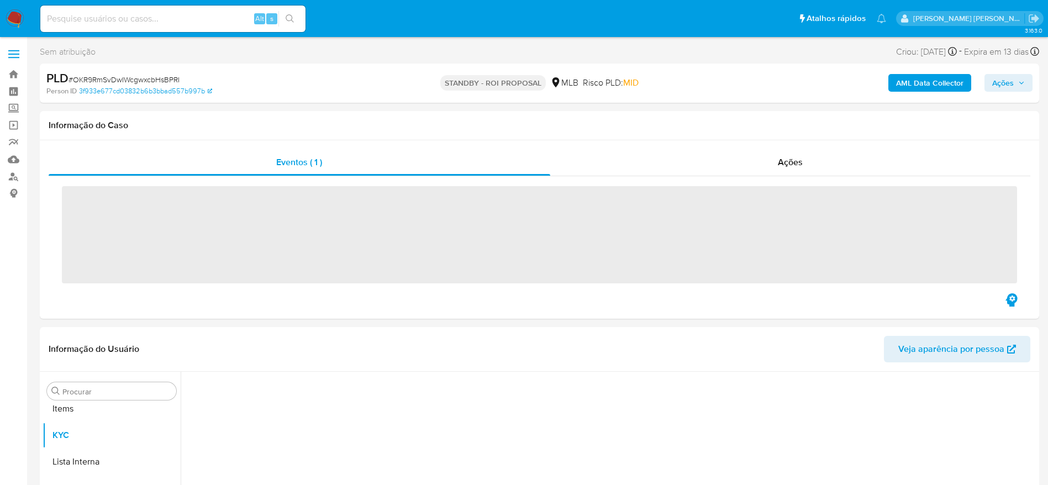
scroll to position [599, 0]
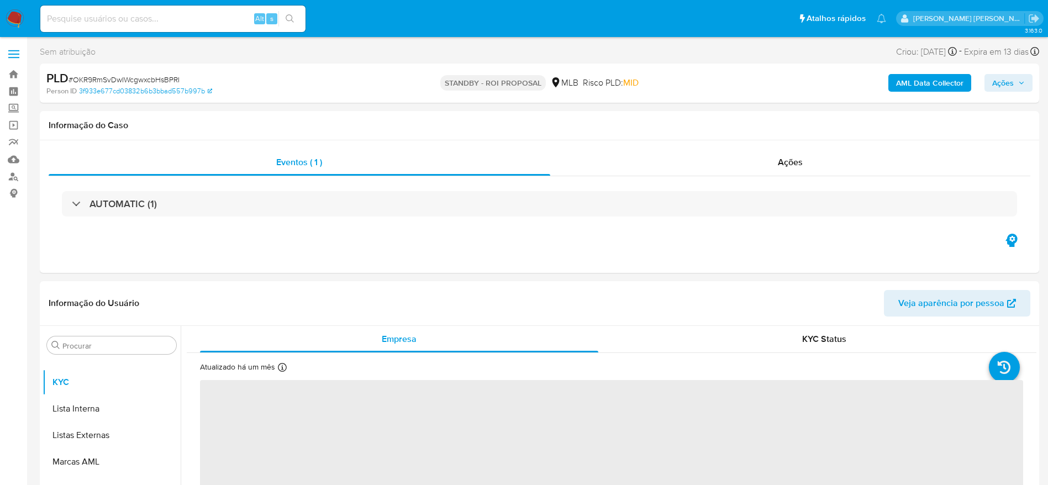
select select "10"
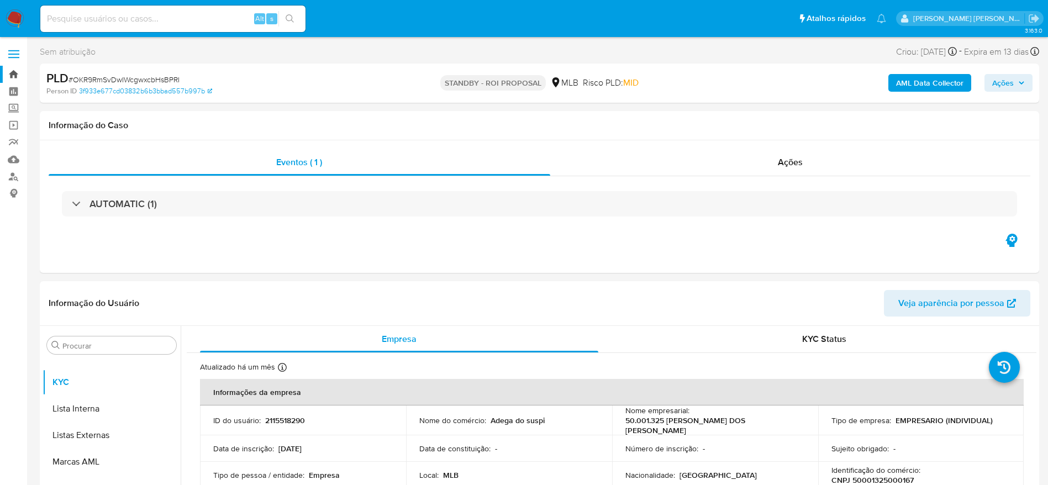
click at [22, 70] on link "Bandeja" at bounding box center [65, 74] width 131 height 17
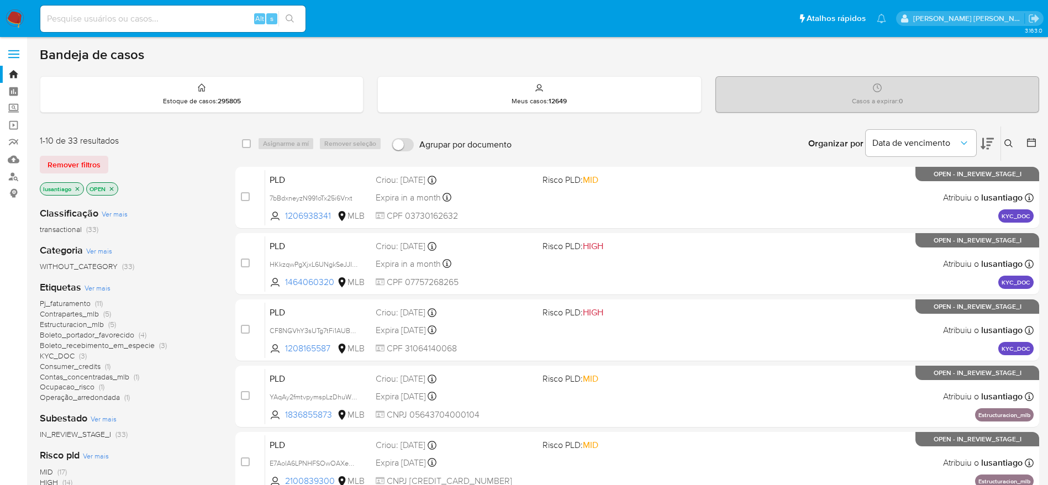
click at [215, 17] on input at bounding box center [172, 19] width 265 height 14
paste input "2100839300"
type input "2100839300"
click at [291, 19] on icon "search-icon" at bounding box center [290, 18] width 9 height 9
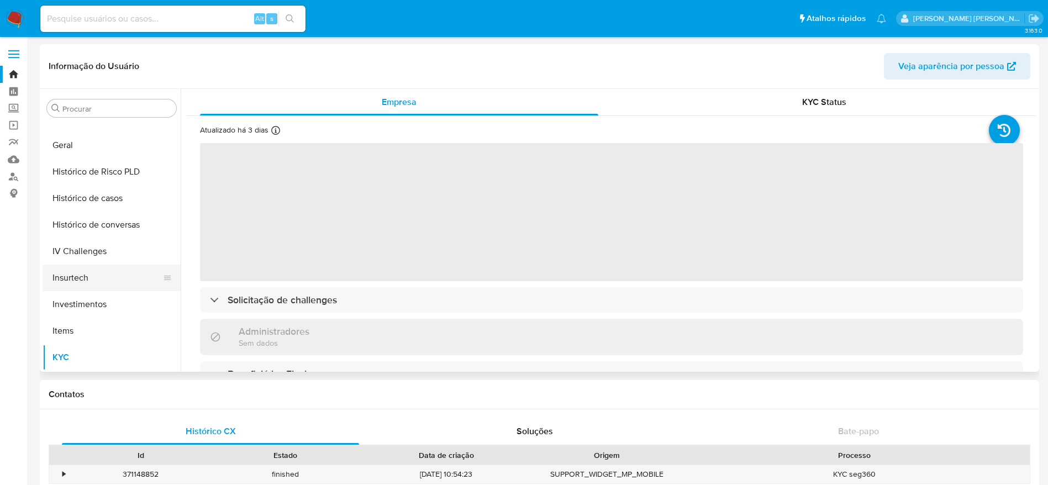
scroll to position [351, 0]
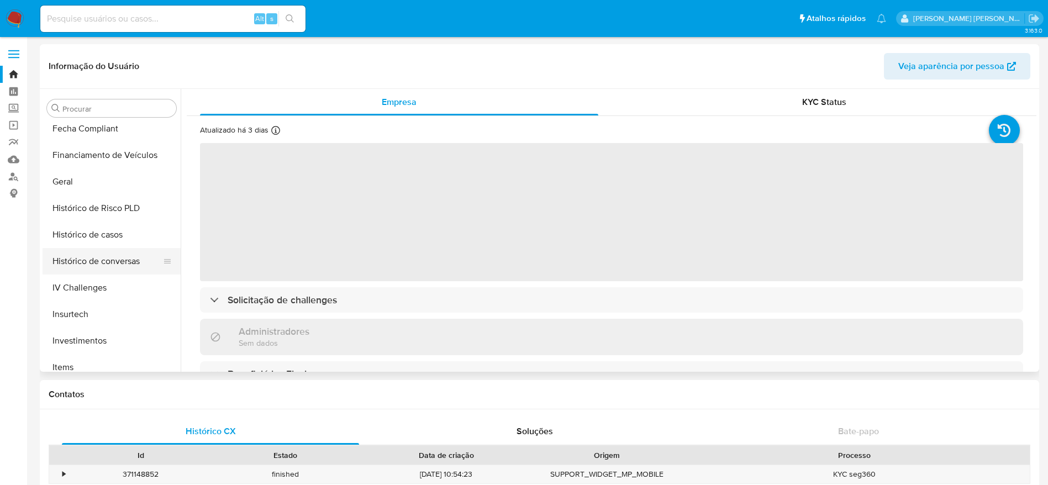
select select "10"
click at [93, 237] on button "Histórico de casos" at bounding box center [107, 234] width 129 height 27
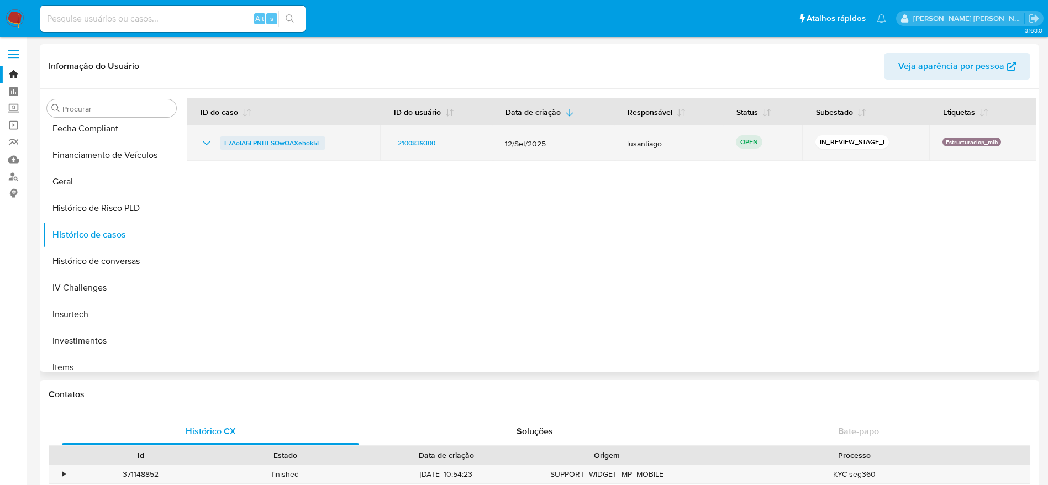
click at [251, 138] on span "E7AolA6LPNHFSOwOAXehok5E" at bounding box center [272, 142] width 97 height 13
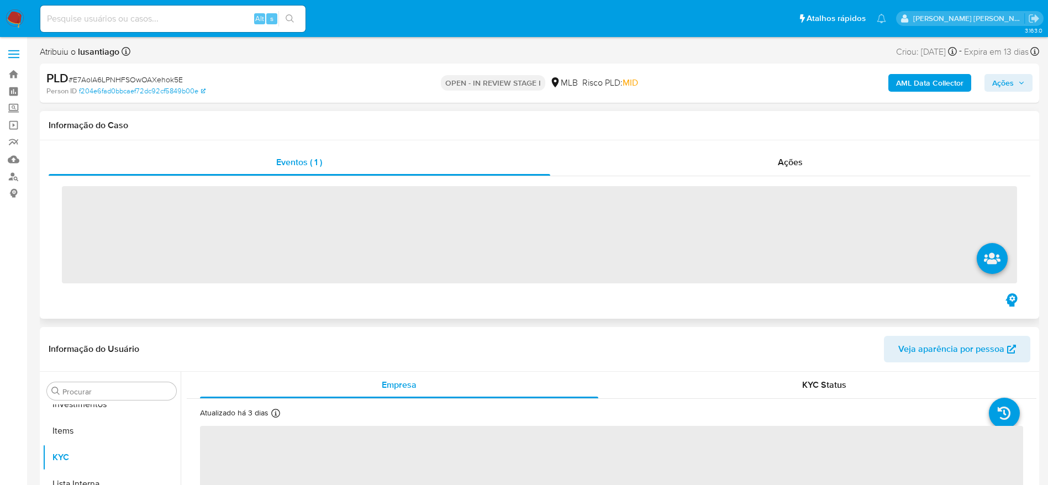
scroll to position [599, 0]
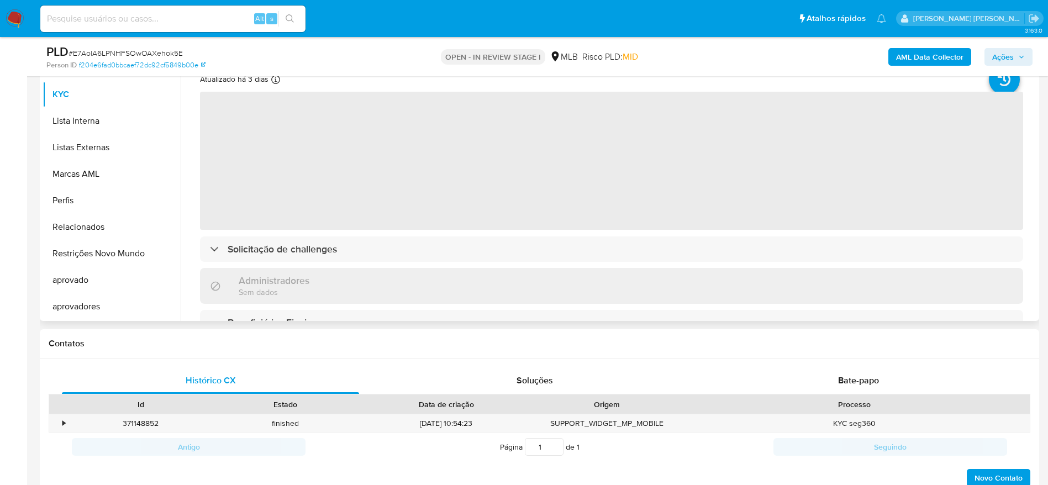
select select "10"
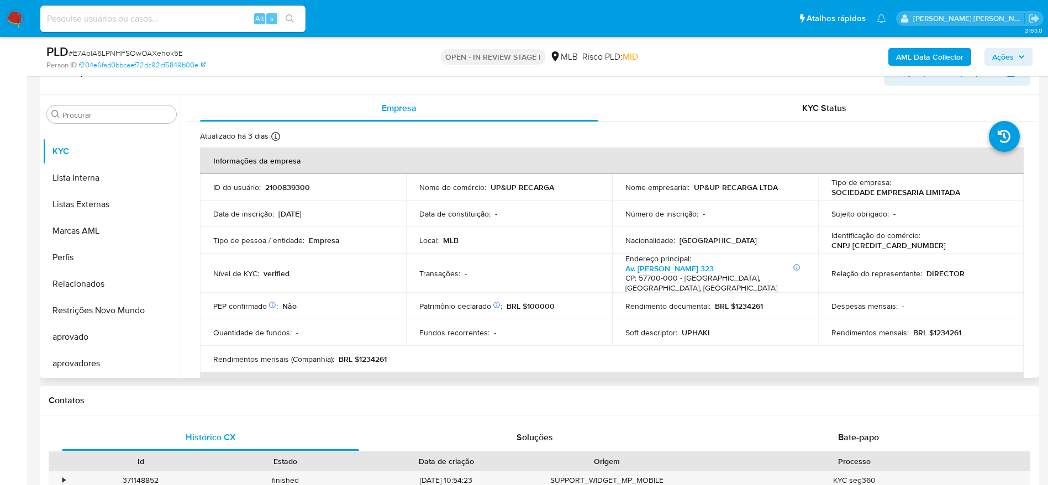
scroll to position [166, 0]
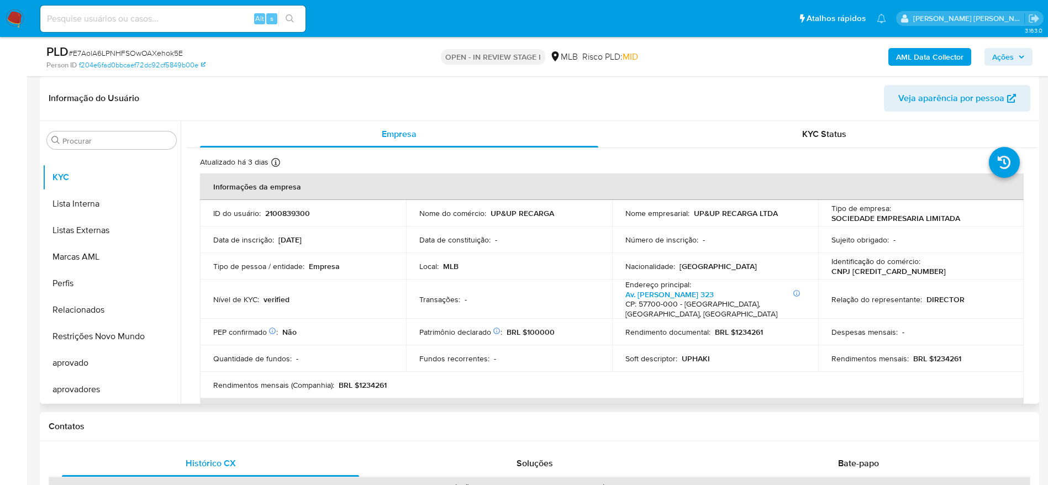
click at [875, 271] on p "CNPJ [CREDIT_CARD_NUMBER]" at bounding box center [888, 271] width 114 height 10
copy p "[CREDIT_CARD_NUMBER]"
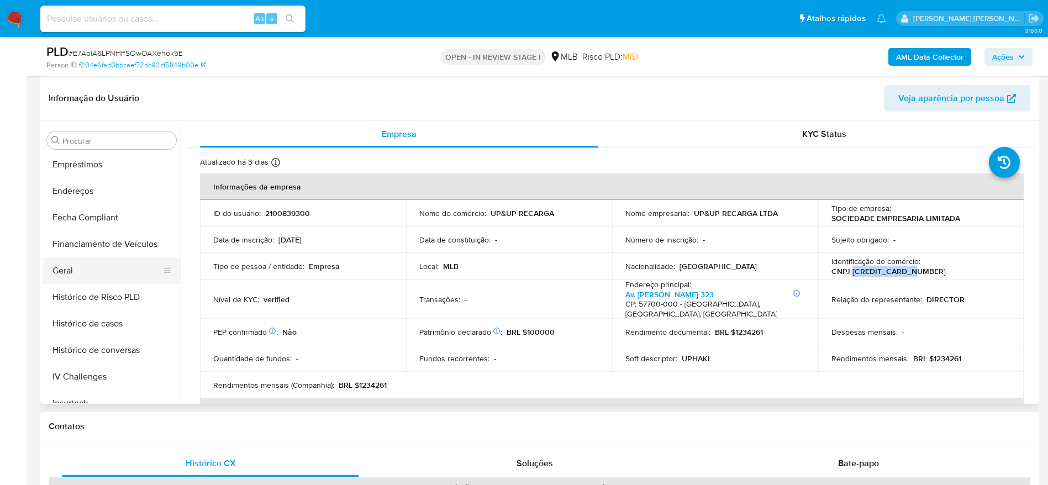
scroll to position [268, 0]
click at [83, 286] on button "Geral" at bounding box center [107, 296] width 129 height 27
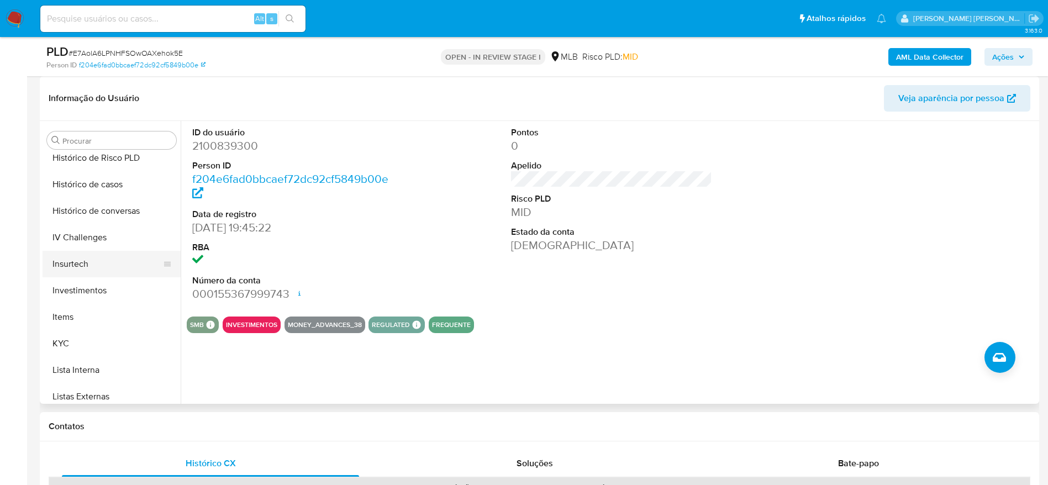
scroll to position [434, 0]
click at [86, 335] on button "KYC" at bounding box center [107, 343] width 129 height 27
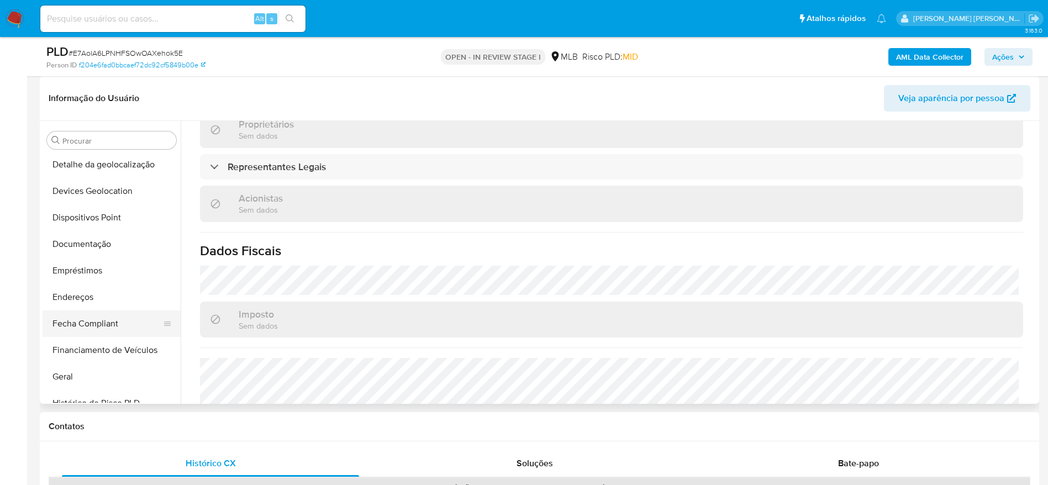
scroll to position [185, 0]
click at [103, 300] on button "Endereços" at bounding box center [107, 300] width 129 height 27
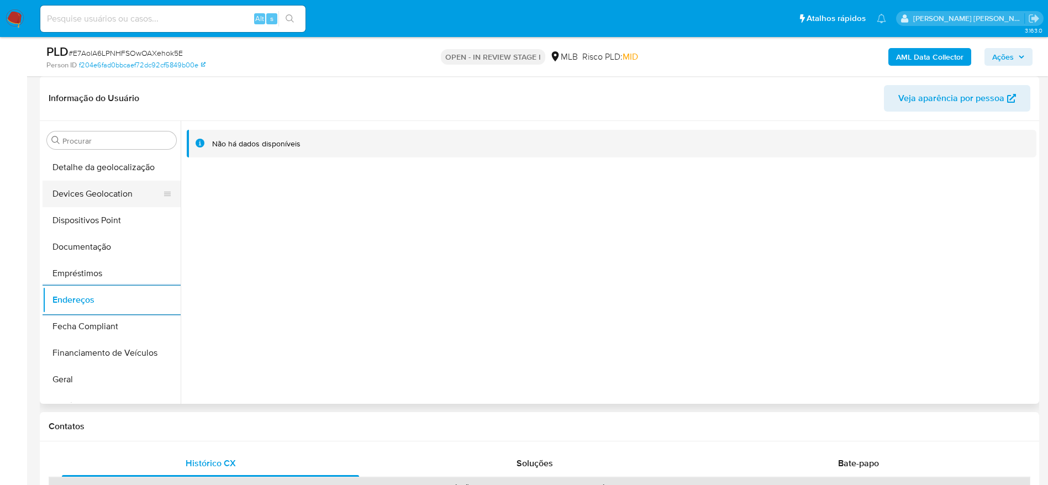
scroll to position [19, 0]
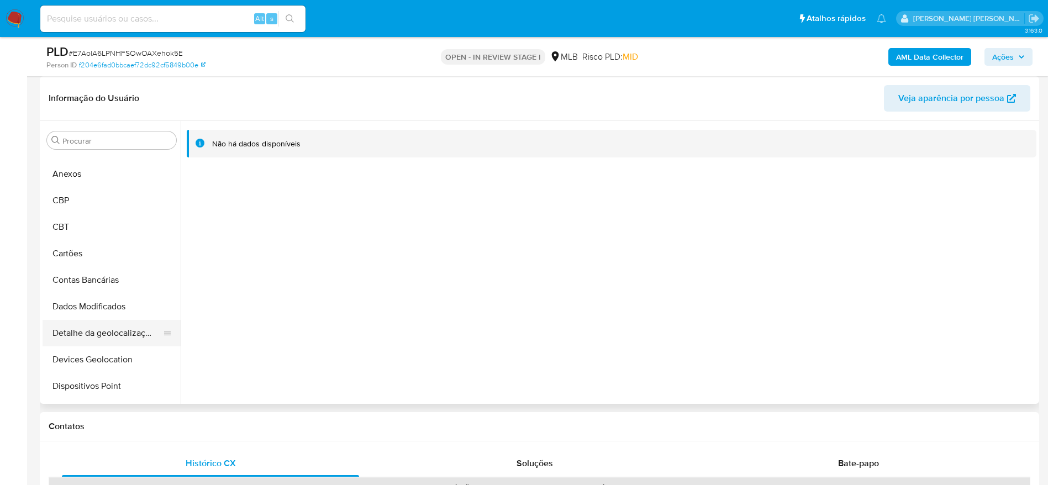
click at [105, 328] on button "Detalhe da geolocalização" at bounding box center [107, 333] width 129 height 27
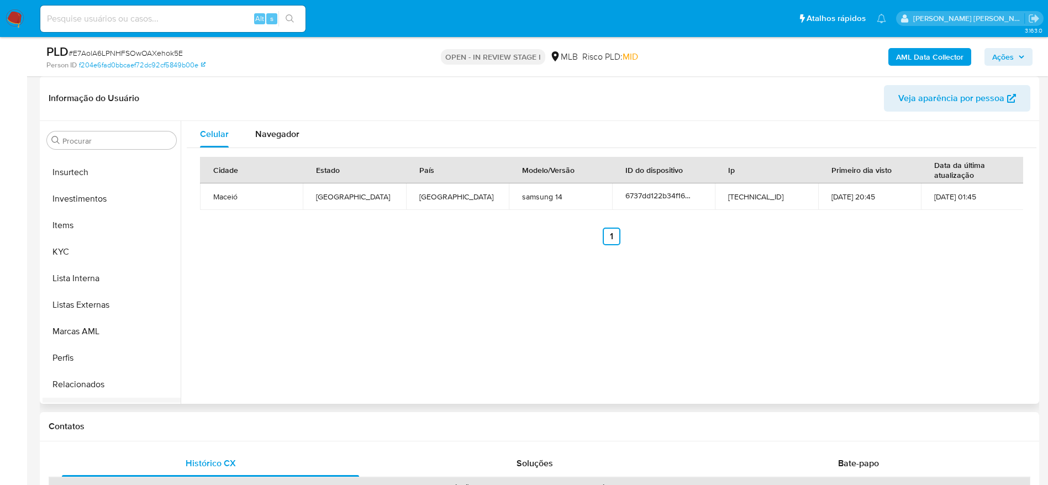
scroll to position [599, 0]
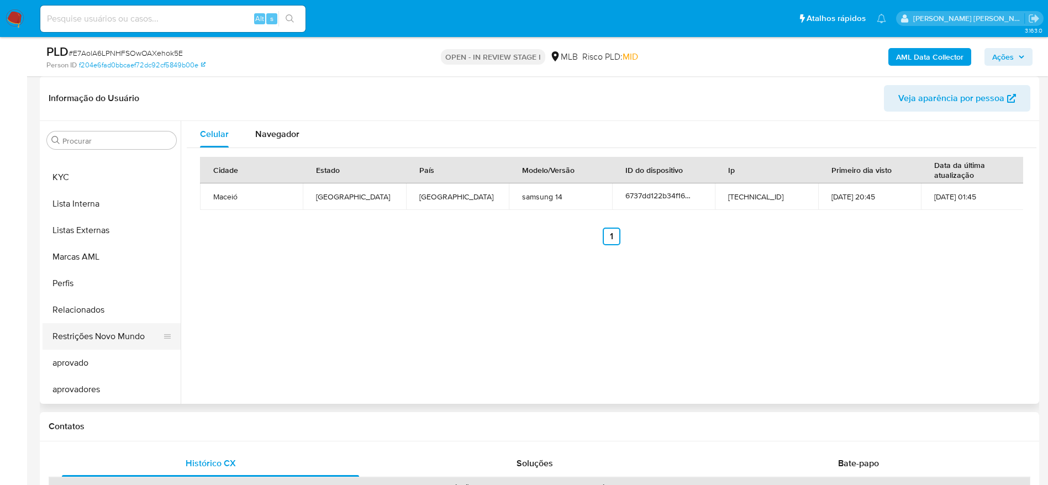
click at [96, 334] on button "Restrições Novo Mundo" at bounding box center [107, 336] width 129 height 27
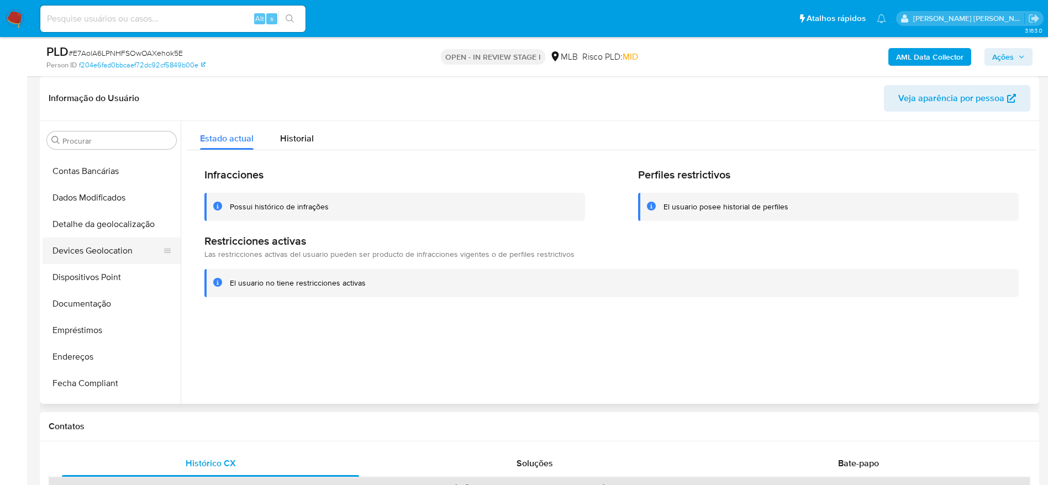
scroll to position [102, 0]
click at [97, 304] on button "Dispositivos Point" at bounding box center [107, 303] width 129 height 27
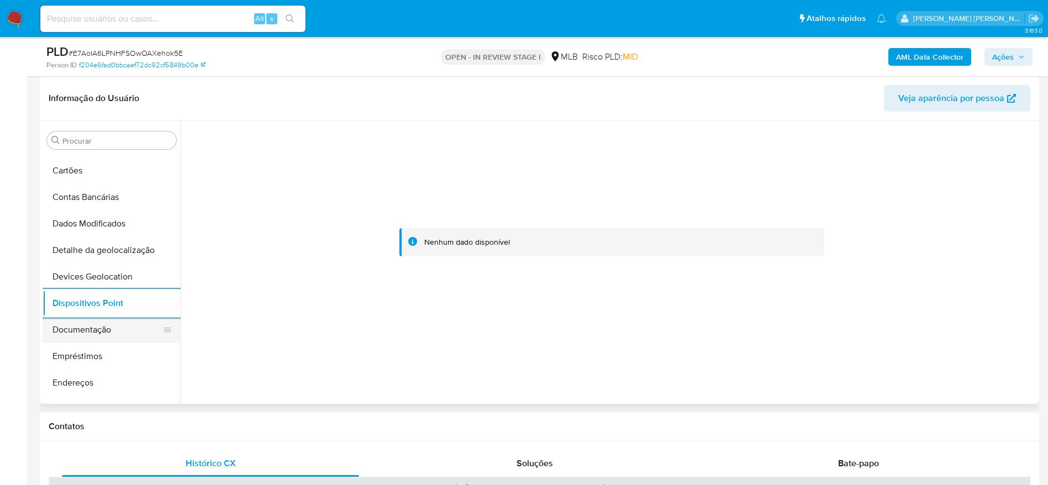
click at [110, 327] on button "Documentação" at bounding box center [107, 329] width 129 height 27
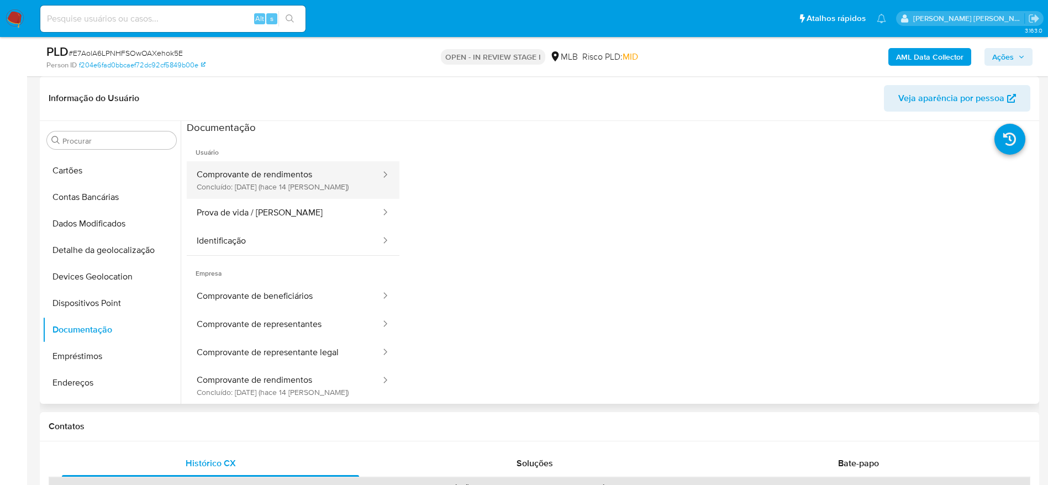
click at [259, 181] on button "Comprovante de rendimentos Concluído: 30/09/2025 (hace 14 días)" at bounding box center [284, 180] width 195 height 38
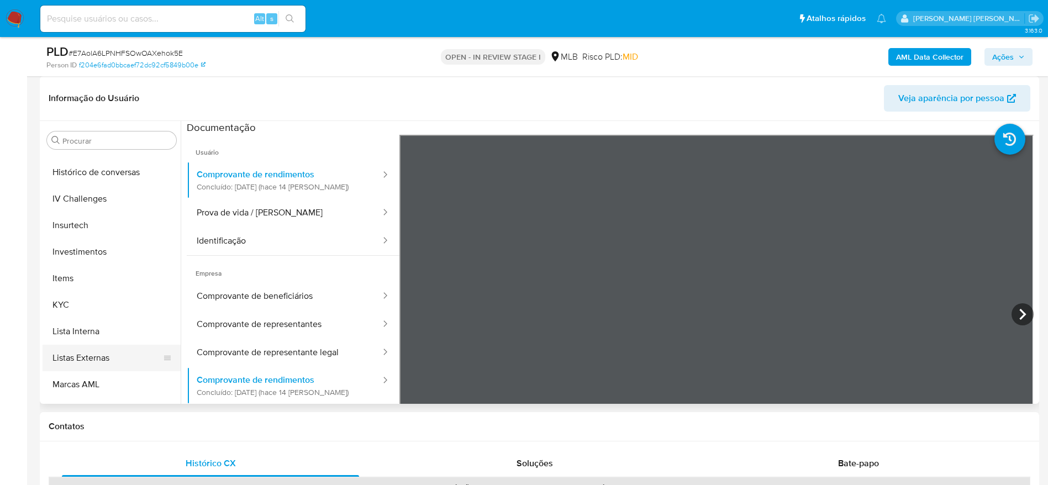
scroll to position [497, 0]
click at [75, 276] on button "KYC" at bounding box center [107, 279] width 129 height 27
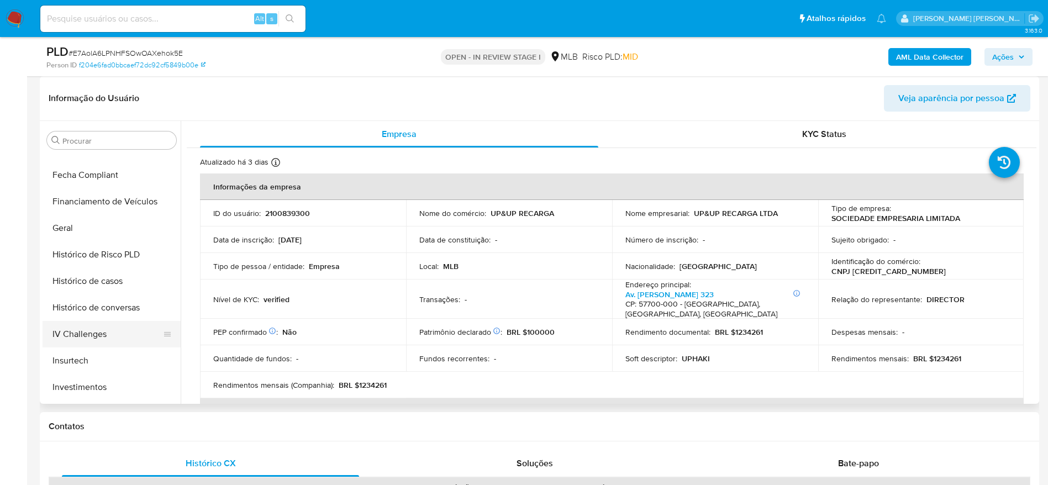
scroll to position [331, 0]
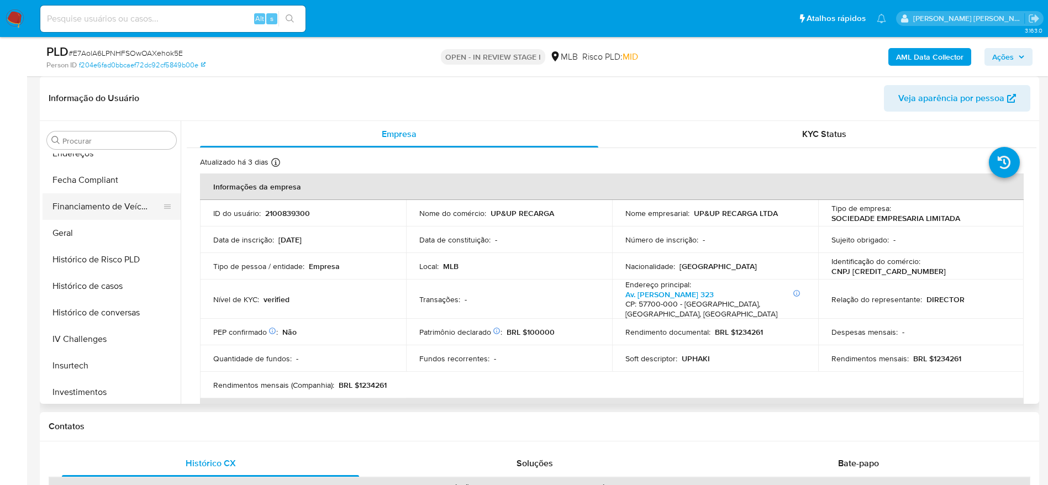
click at [60, 217] on button "Financiamento de Veículos" at bounding box center [107, 206] width 129 height 27
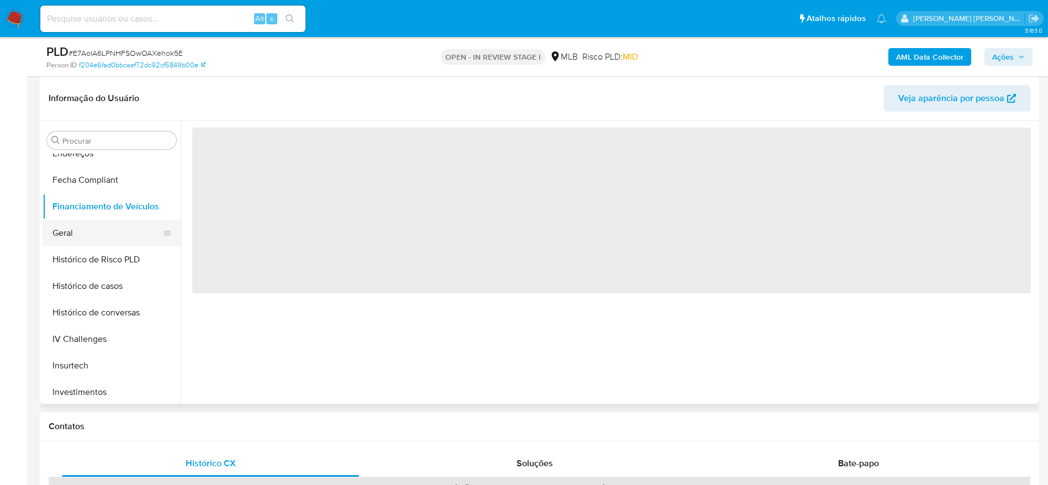
click at [57, 230] on button "Geral" at bounding box center [107, 233] width 129 height 27
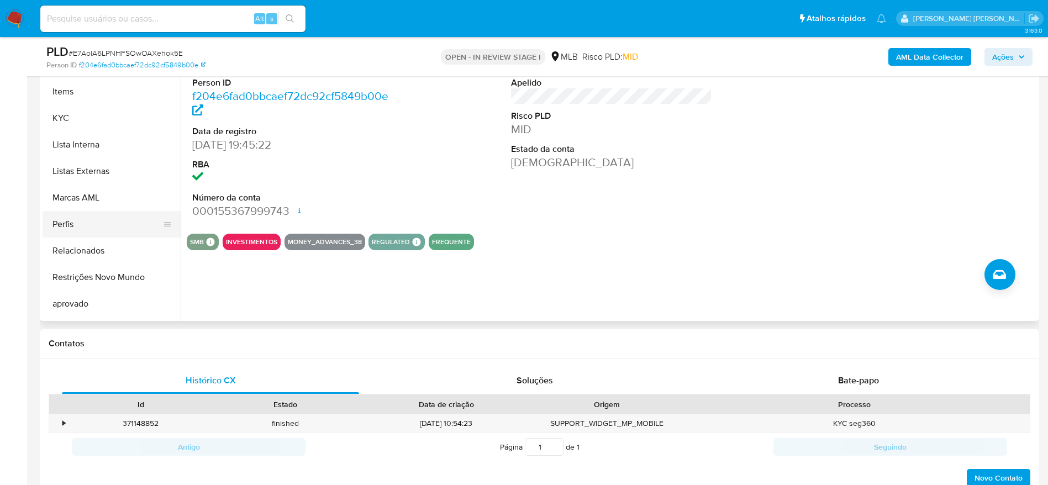
scroll to position [580, 0]
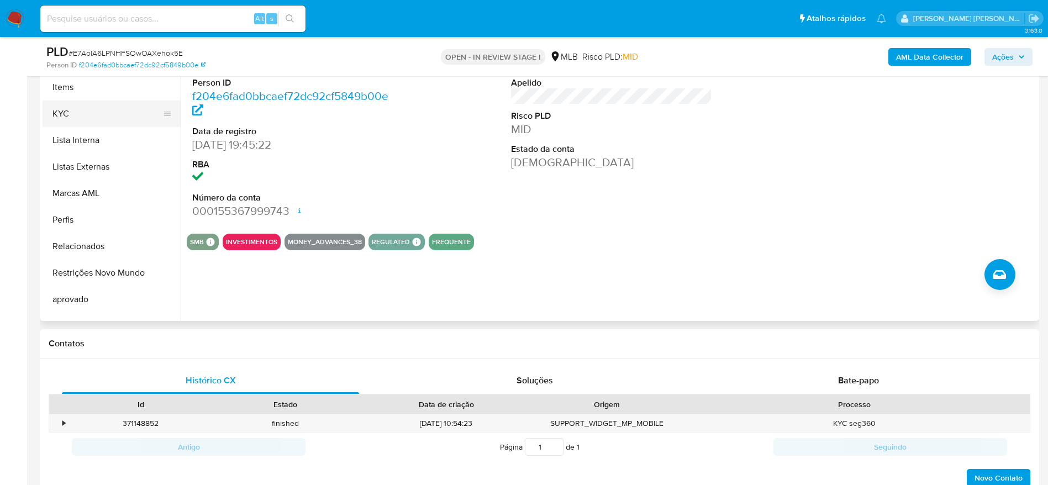
click at [85, 114] on button "KYC" at bounding box center [107, 114] width 129 height 27
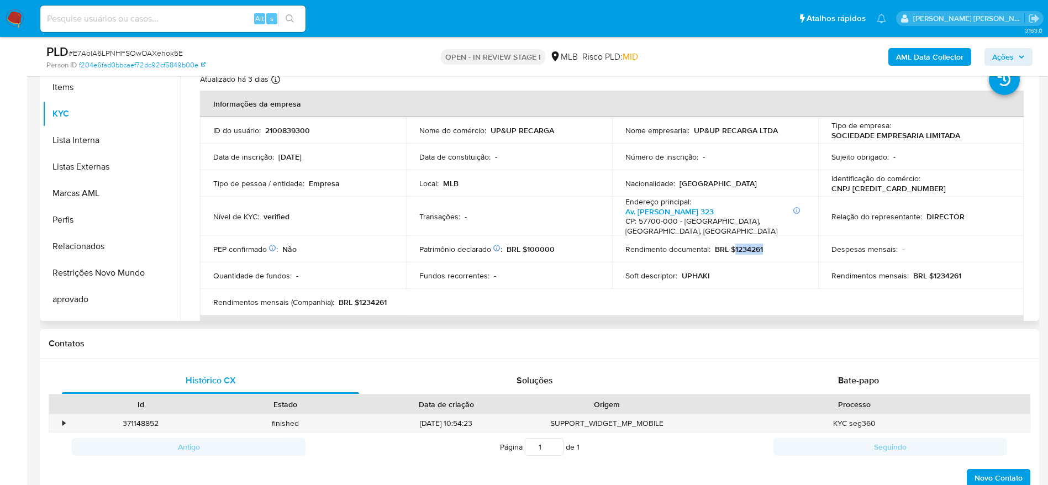
drag, startPoint x: 772, startPoint y: 240, endPoint x: 731, endPoint y: 240, distance: 41.4
click at [731, 244] on div "Rendimento documental : BRL $1234261" at bounding box center [715, 249] width 180 height 10
copy p "1234261"
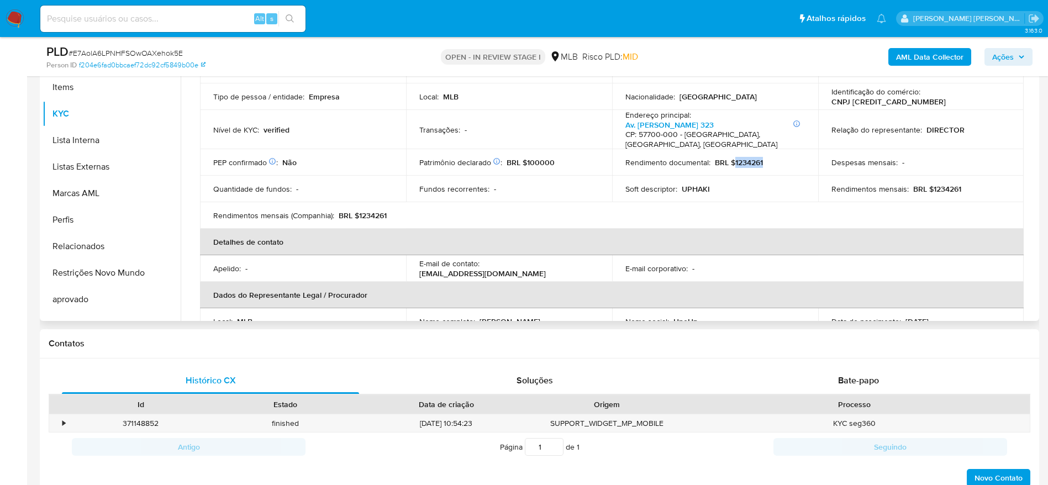
scroll to position [249, 0]
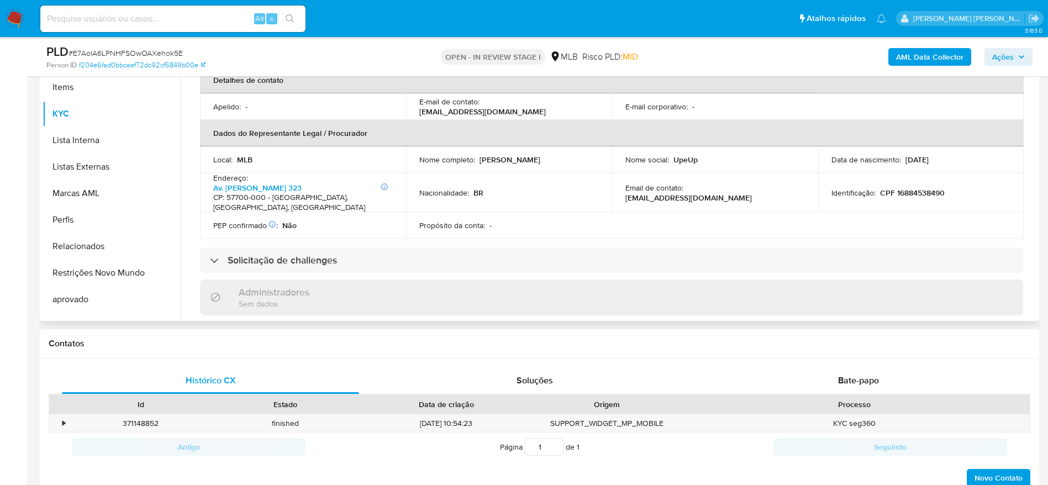
click at [921, 188] on p "CPF 16884538490" at bounding box center [912, 193] width 65 height 10
copy p "16884538490"
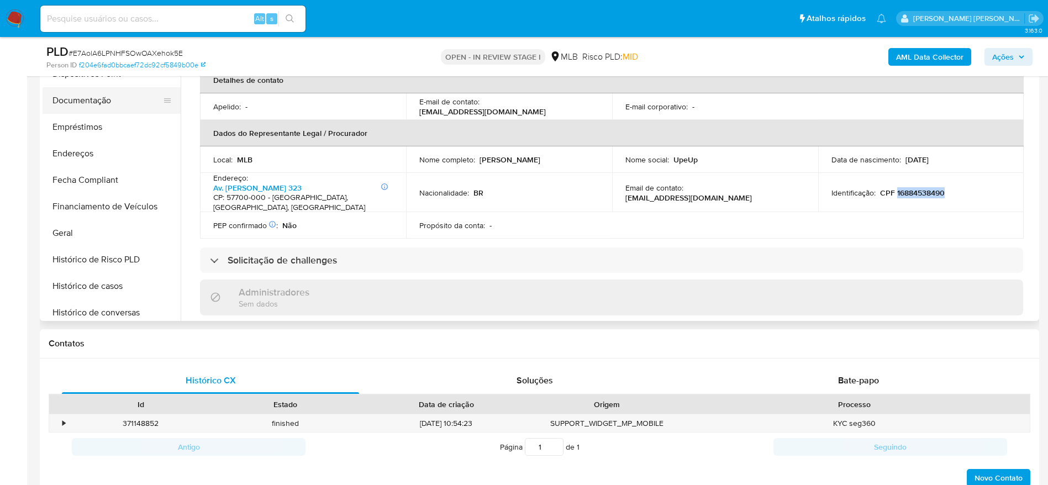
click at [92, 98] on button "Documentação" at bounding box center [107, 100] width 129 height 27
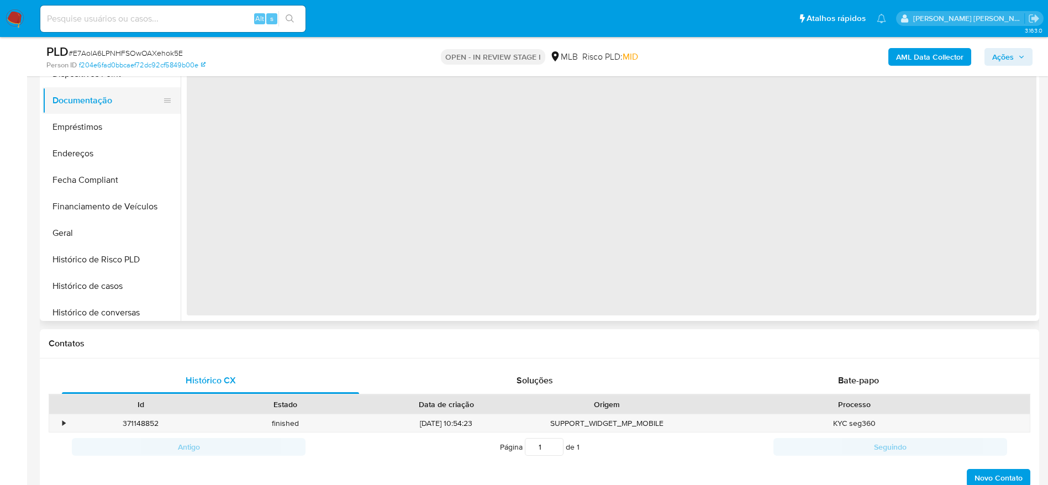
scroll to position [0, 0]
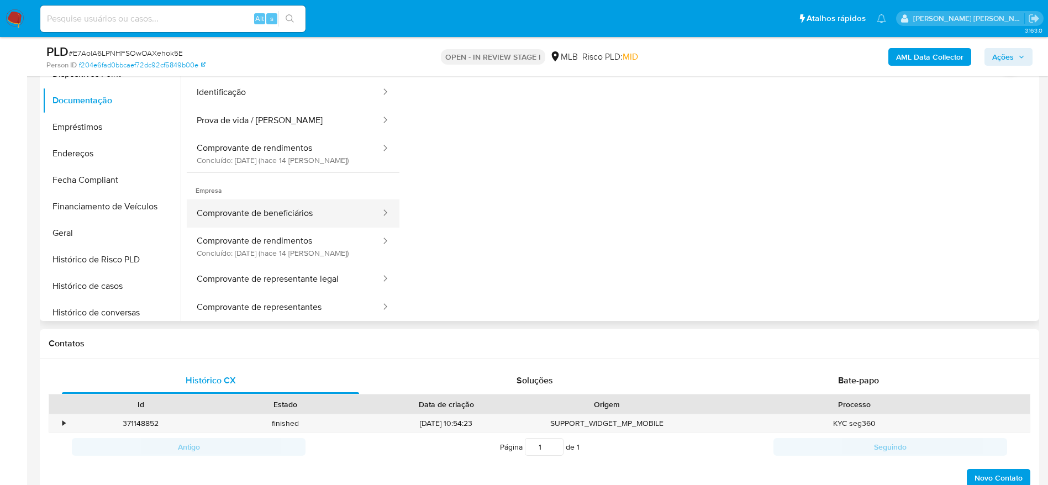
click at [303, 214] on button "Comprovante de beneficiários" at bounding box center [284, 213] width 195 height 28
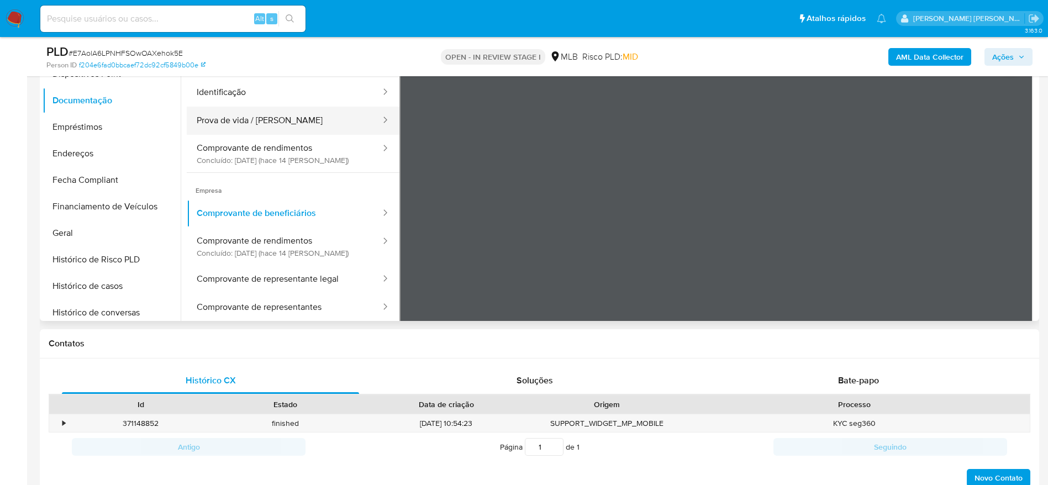
click at [250, 122] on button "Prova de vida / Selfie" at bounding box center [284, 121] width 195 height 28
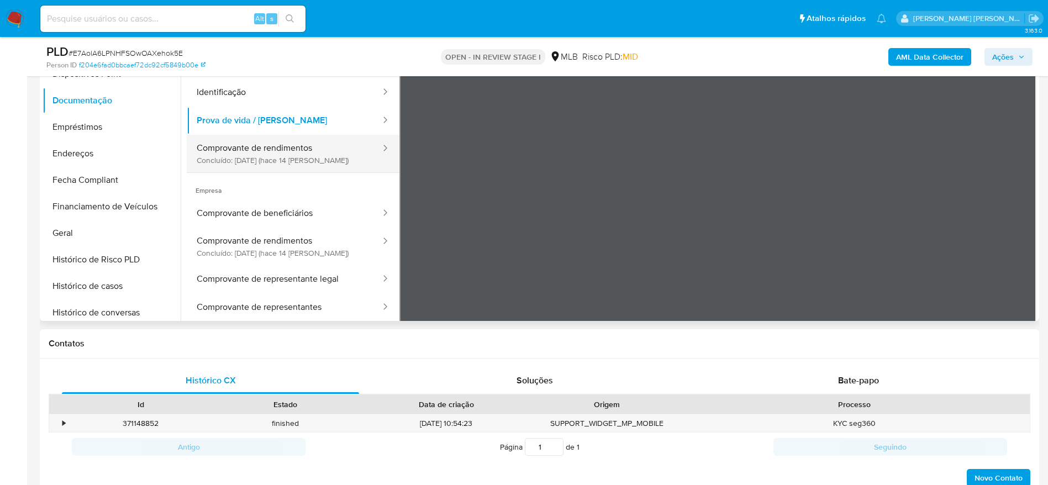
click at [244, 154] on button "Comprovante de rendimentos Concluído: 30/09/2025 (hace 14 días)" at bounding box center [284, 154] width 195 height 38
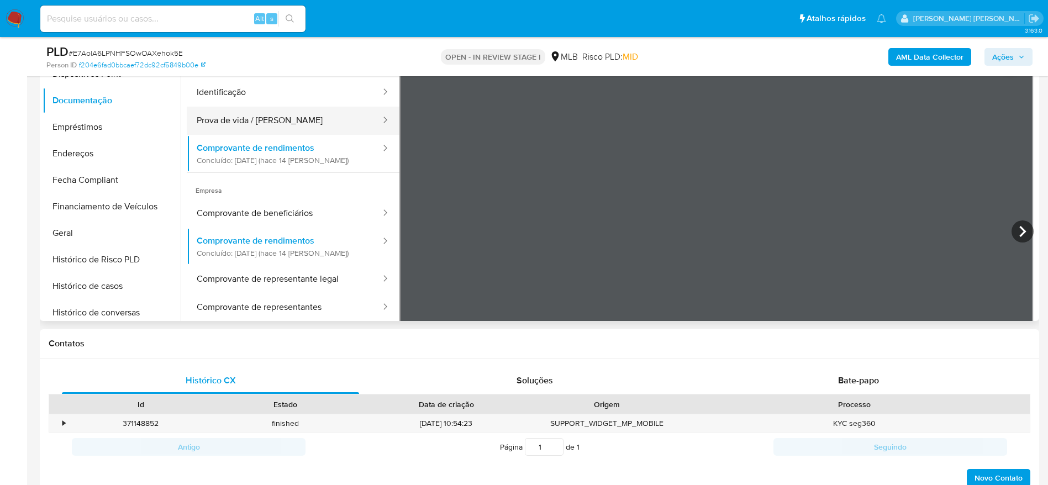
click at [276, 110] on button "Prova de vida / Selfie" at bounding box center [284, 121] width 195 height 28
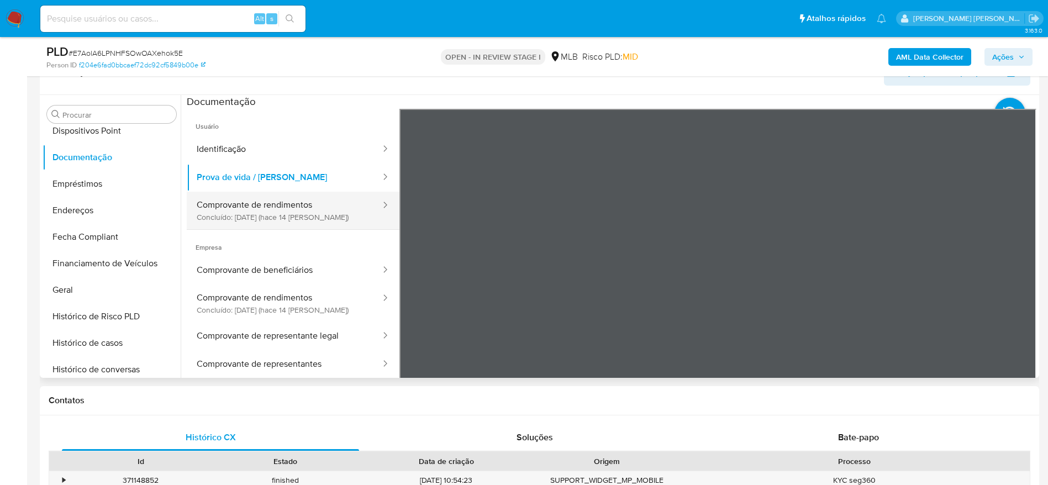
scroll to position [166, 0]
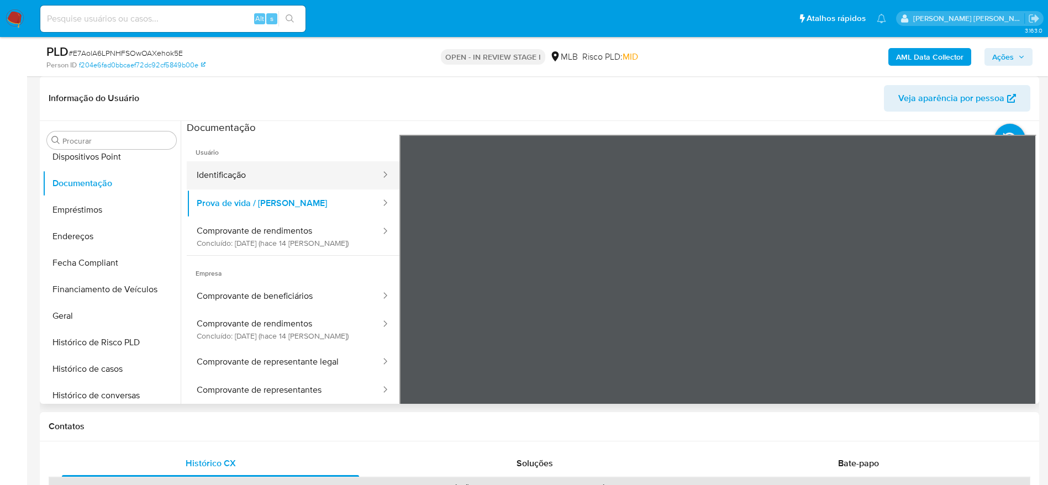
click at [256, 176] on button "Identificação" at bounding box center [284, 175] width 195 height 28
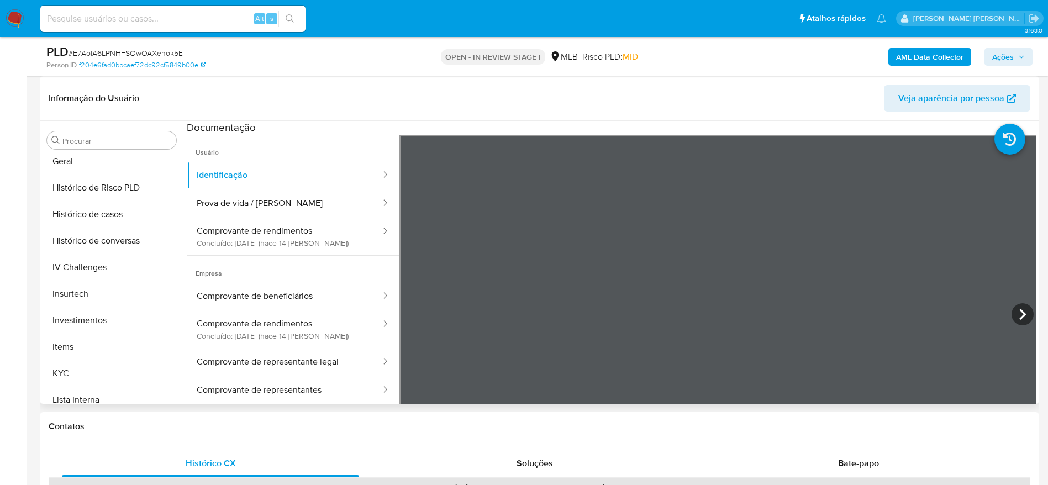
scroll to position [414, 0]
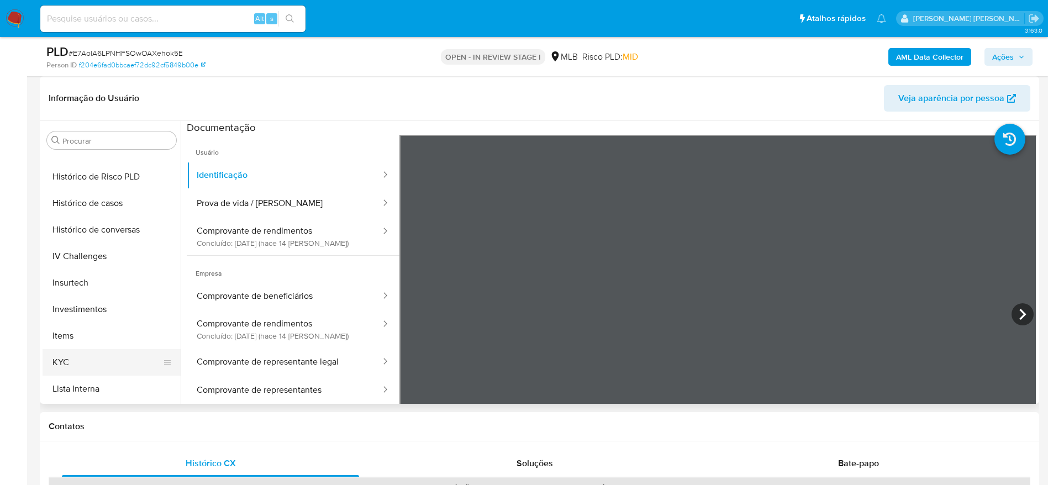
click at [88, 367] on button "KYC" at bounding box center [107, 362] width 129 height 27
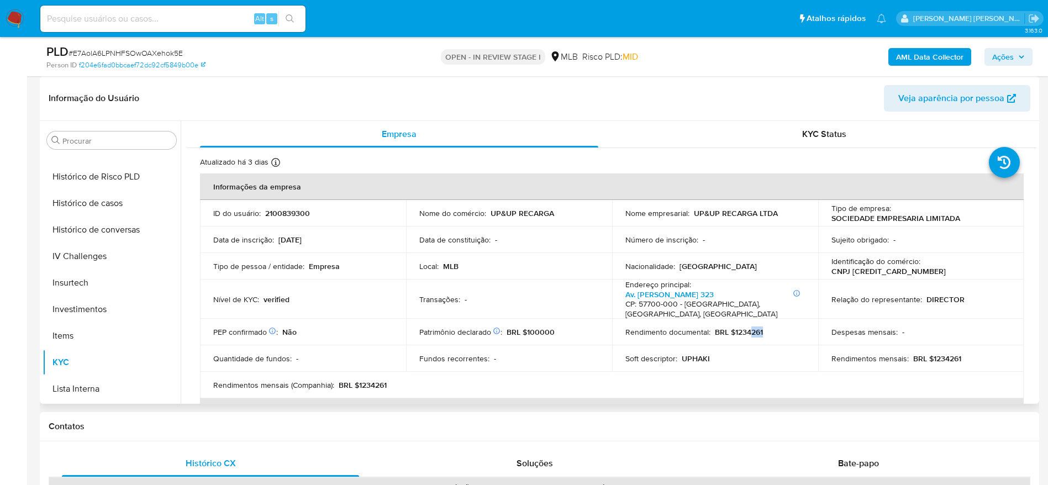
drag, startPoint x: 763, startPoint y: 322, endPoint x: 748, endPoint y: 324, distance: 15.1
click at [748, 327] on div "Rendimento documental : BRL $1234261" at bounding box center [715, 332] width 180 height 10
drag, startPoint x: 753, startPoint y: 214, endPoint x: 692, endPoint y: 217, distance: 62.0
click at [694, 217] on p "UP&UP RECARGA LTDA" at bounding box center [736, 213] width 84 height 10
copy p "UP&UP RECARGA"
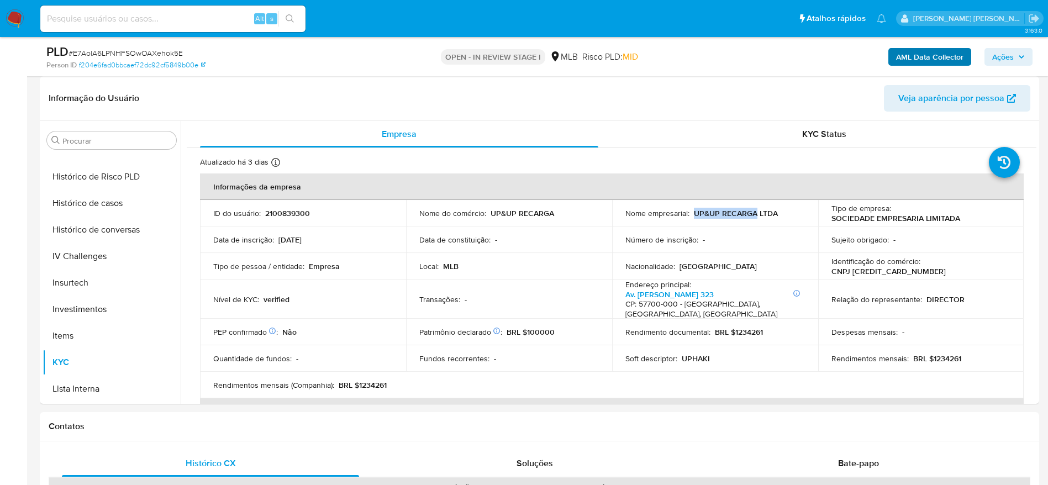
drag, startPoint x: 1010, startPoint y: 52, endPoint x: 965, endPoint y: 65, distance: 46.4
click at [1010, 52] on span "Ações" at bounding box center [1003, 57] width 22 height 18
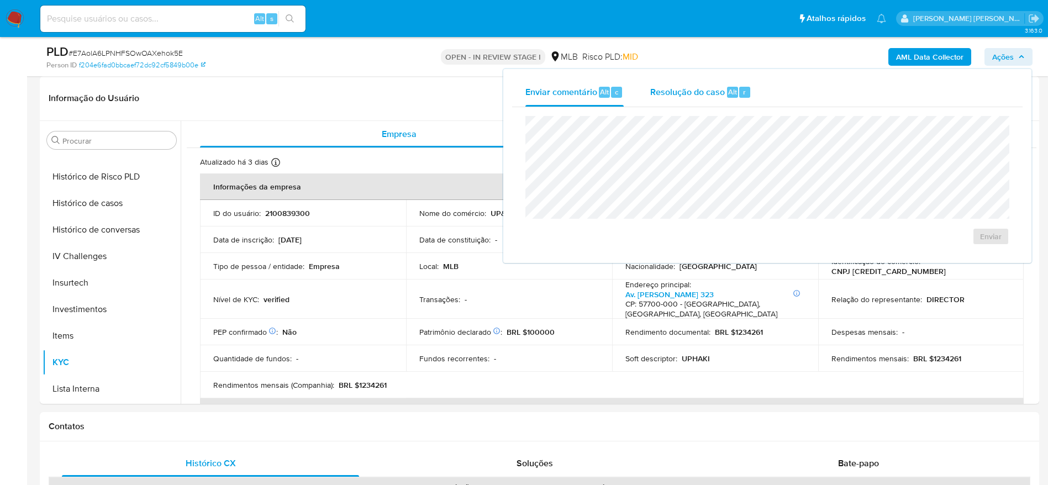
drag, startPoint x: 698, startPoint y: 87, endPoint x: 695, endPoint y: 105, distance: 19.0
click at [697, 87] on span "Resolução do caso" at bounding box center [687, 91] width 75 height 13
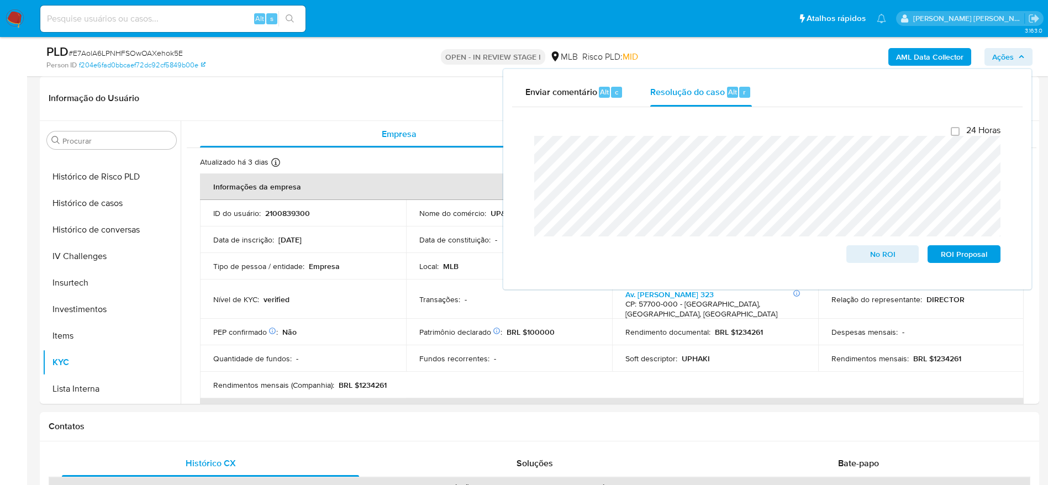
click at [916, 57] on b "AML Data Collector" at bounding box center [929, 57] width 67 height 18
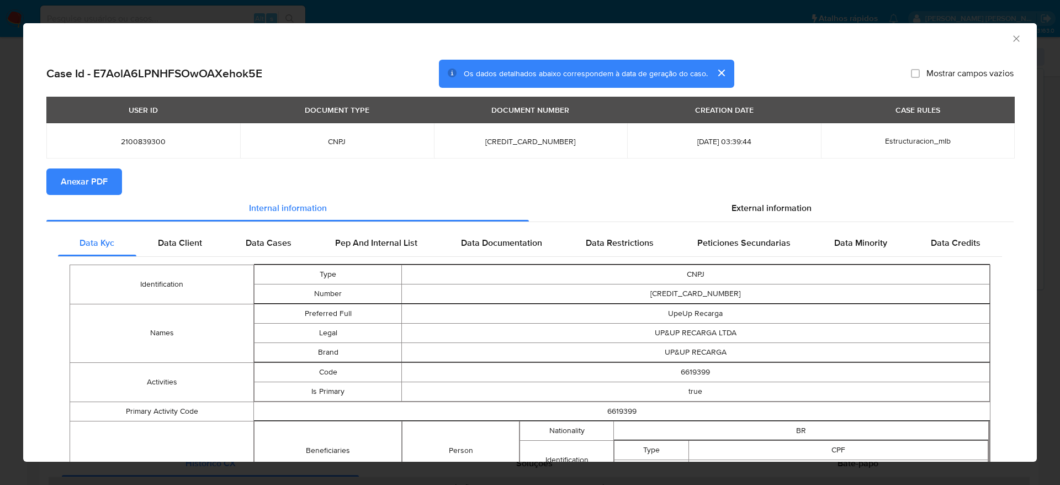
click at [1011, 34] on icon "Fechar a janela" at bounding box center [1016, 38] width 11 height 11
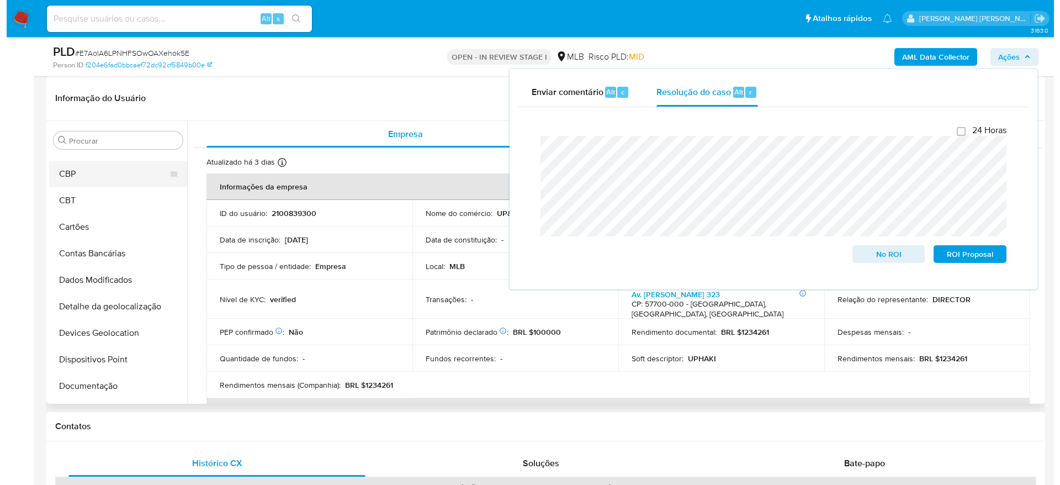
scroll to position [0, 0]
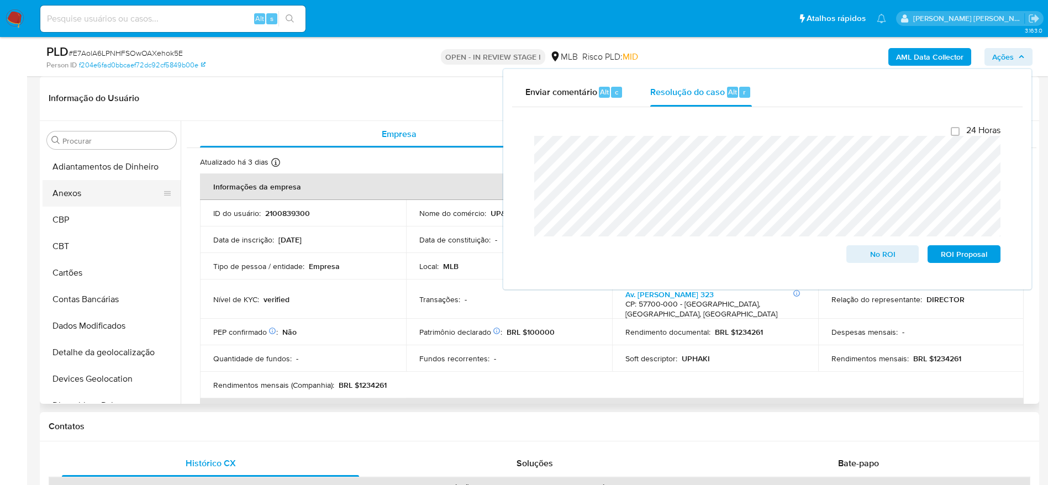
click at [94, 189] on button "Anexos" at bounding box center [107, 193] width 129 height 27
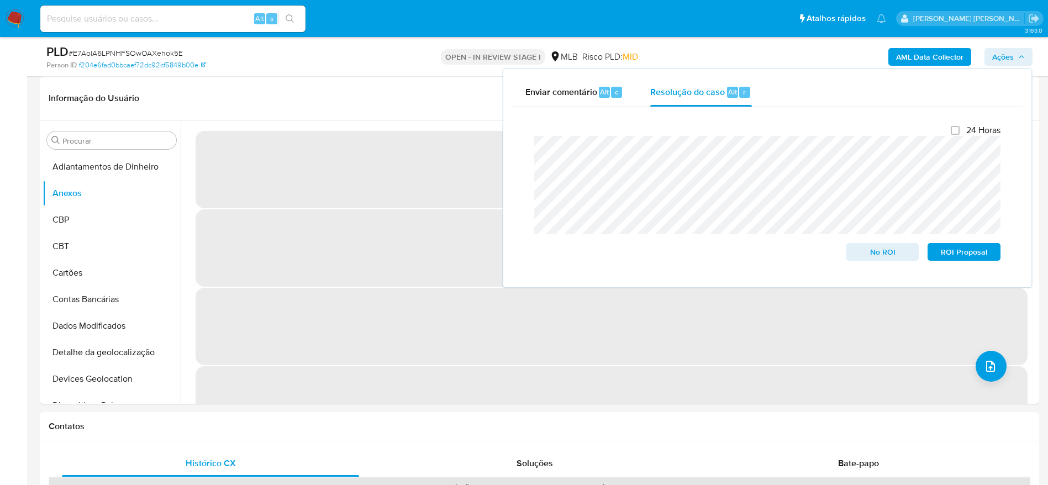
click at [1012, 55] on span "Ações" at bounding box center [1003, 57] width 22 height 18
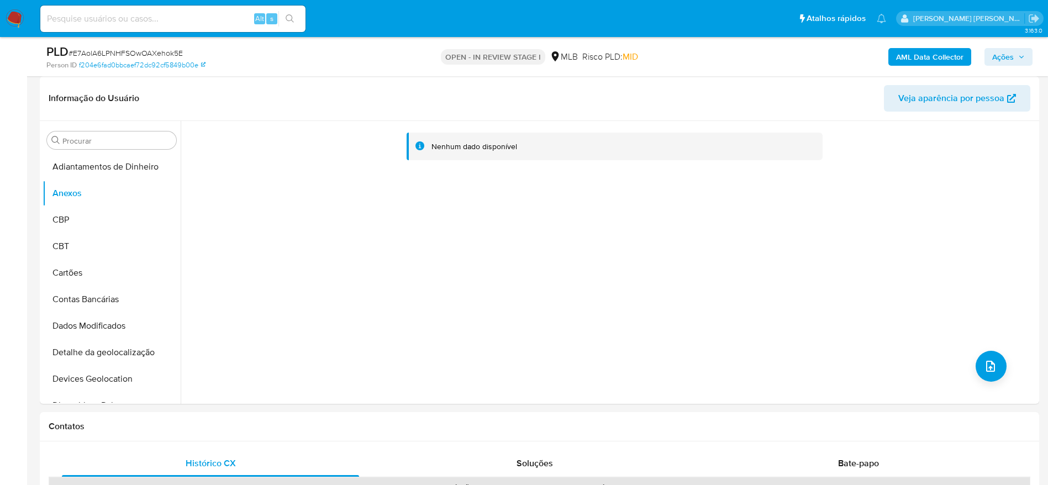
click at [919, 57] on b "AML Data Collector" at bounding box center [929, 57] width 67 height 18
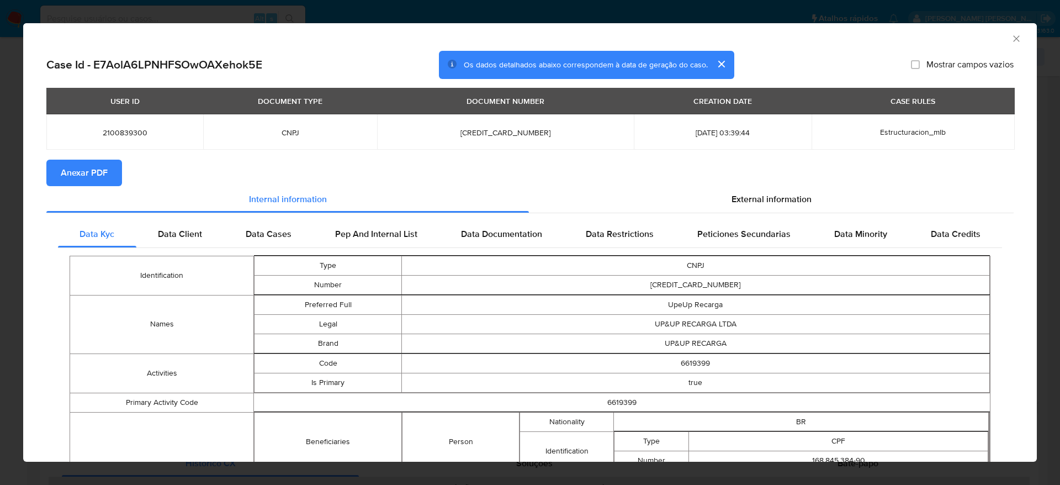
click at [77, 175] on span "Anexar PDF" at bounding box center [84, 173] width 47 height 24
click at [1011, 39] on icon "Fechar a janela" at bounding box center [1016, 38] width 11 height 11
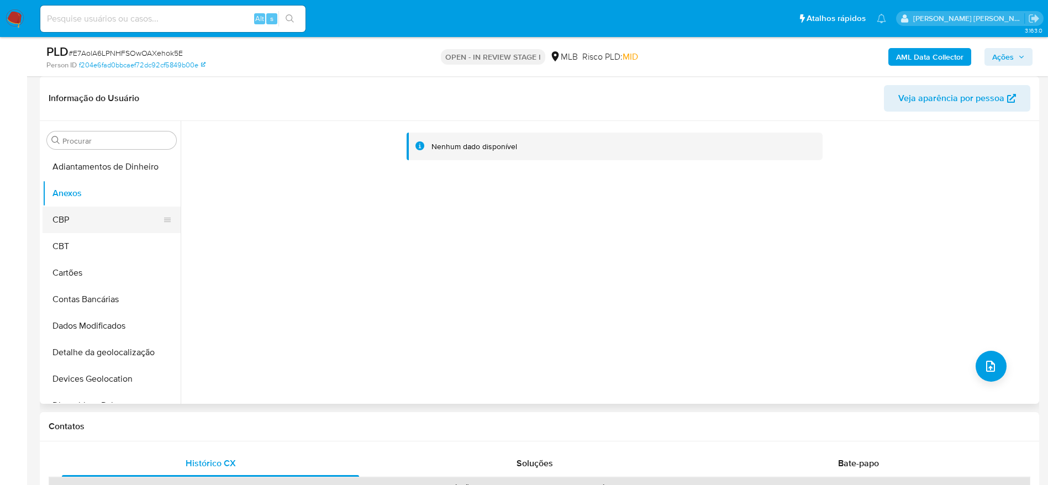
click at [87, 223] on button "CBP" at bounding box center [107, 220] width 129 height 27
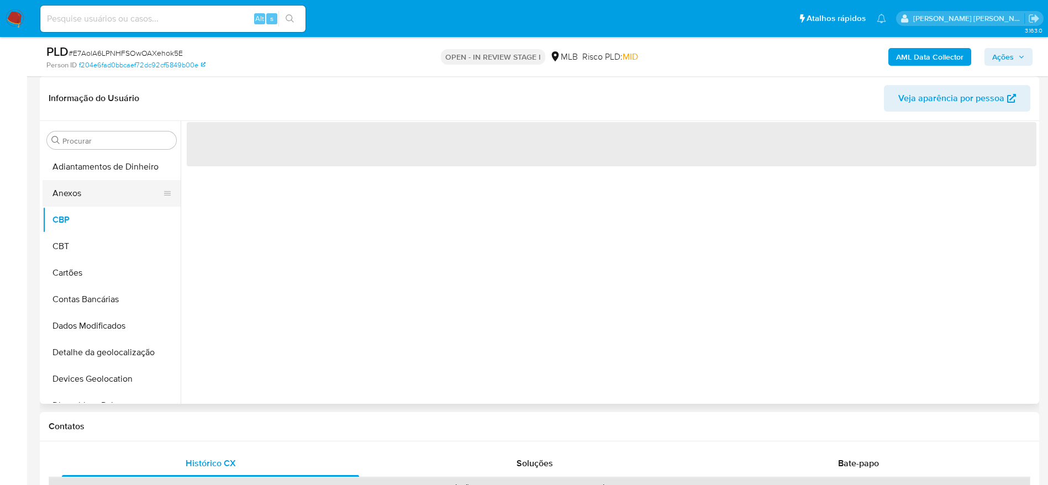
click at [83, 197] on button "Anexos" at bounding box center [107, 193] width 129 height 27
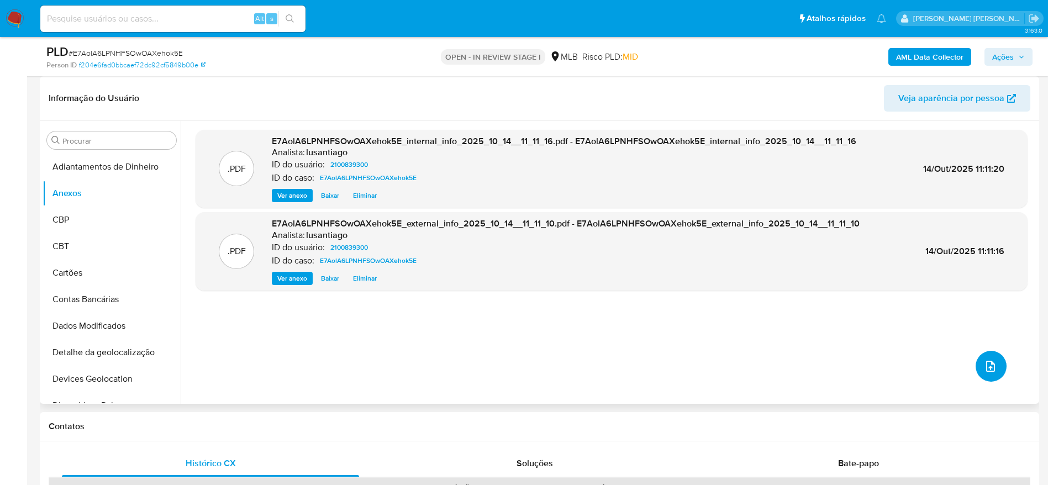
click at [990, 374] on button "upload-file" at bounding box center [990, 366] width 31 height 31
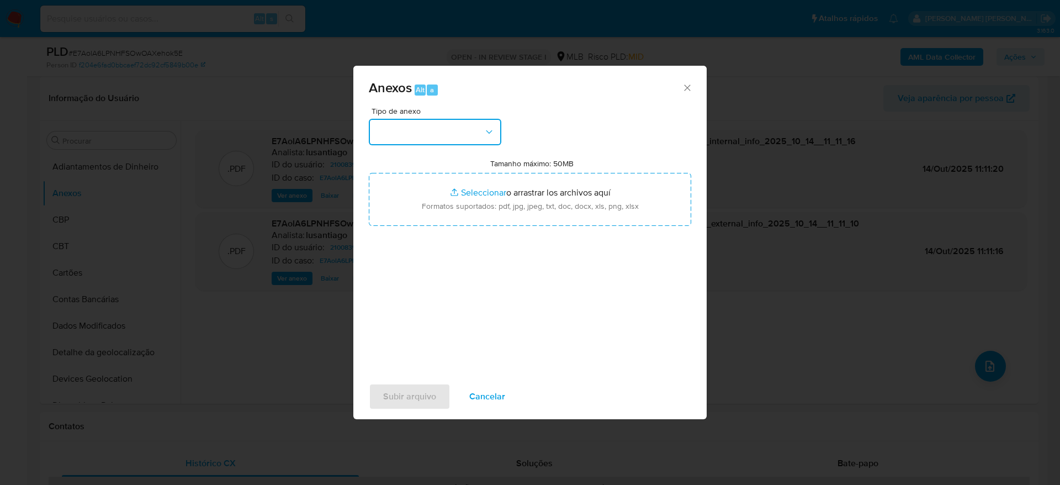
drag, startPoint x: 440, startPoint y: 123, endPoint x: 440, endPoint y: 132, distance: 9.4
click at [440, 124] on button "button" at bounding box center [435, 132] width 133 height 27
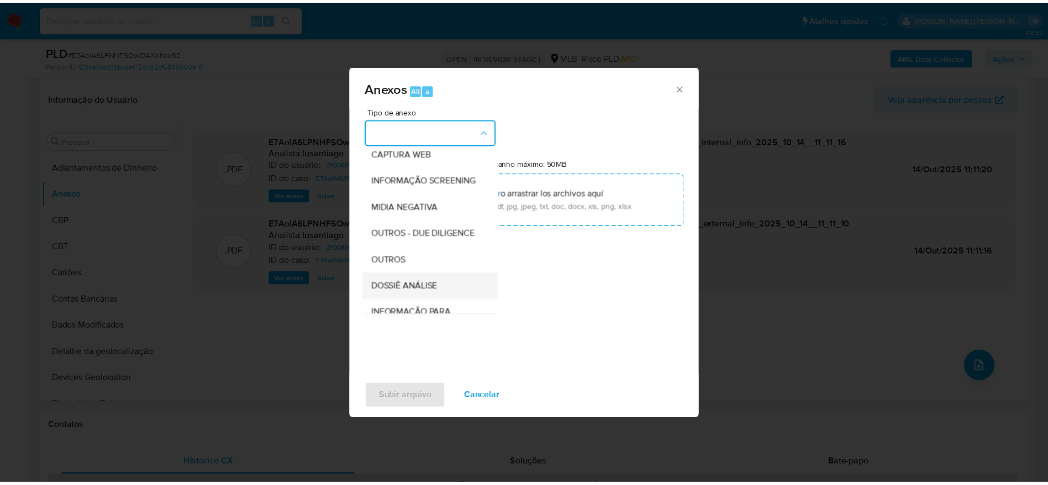
scroll to position [170, 0]
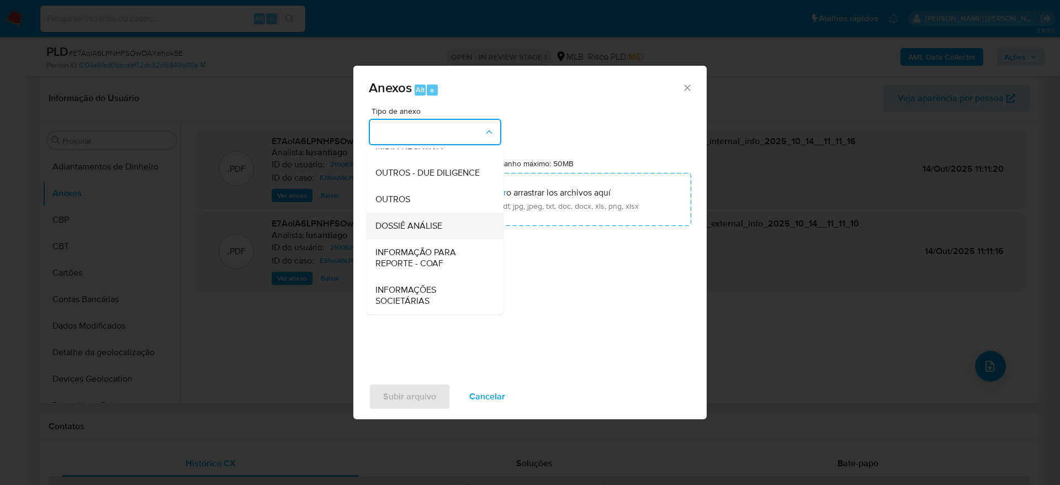
click at [435, 223] on span "DOSSIÊ ANÁLISE" at bounding box center [409, 225] width 67 height 11
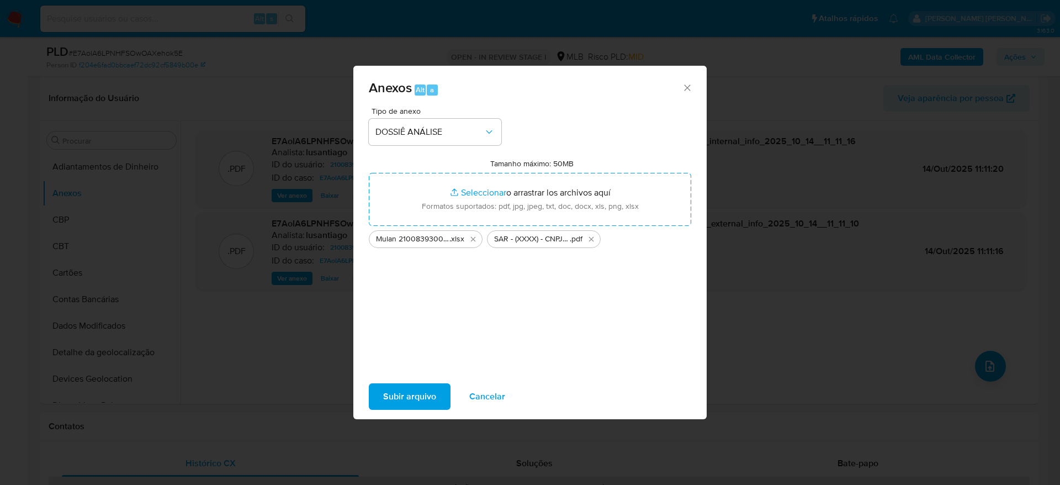
click at [419, 396] on span "Subir arquivo" at bounding box center [409, 396] width 53 height 24
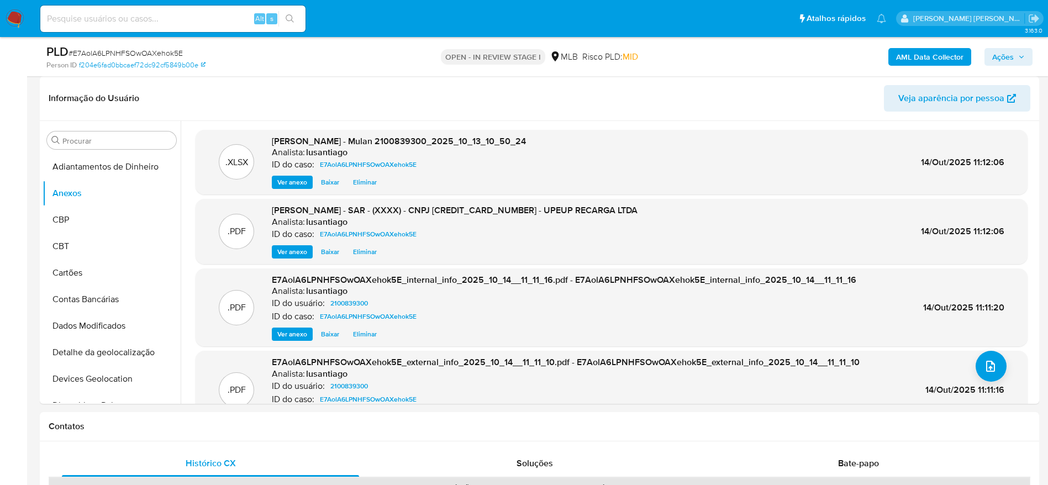
click at [991, 60] on button "Ações" at bounding box center [1008, 57] width 48 height 18
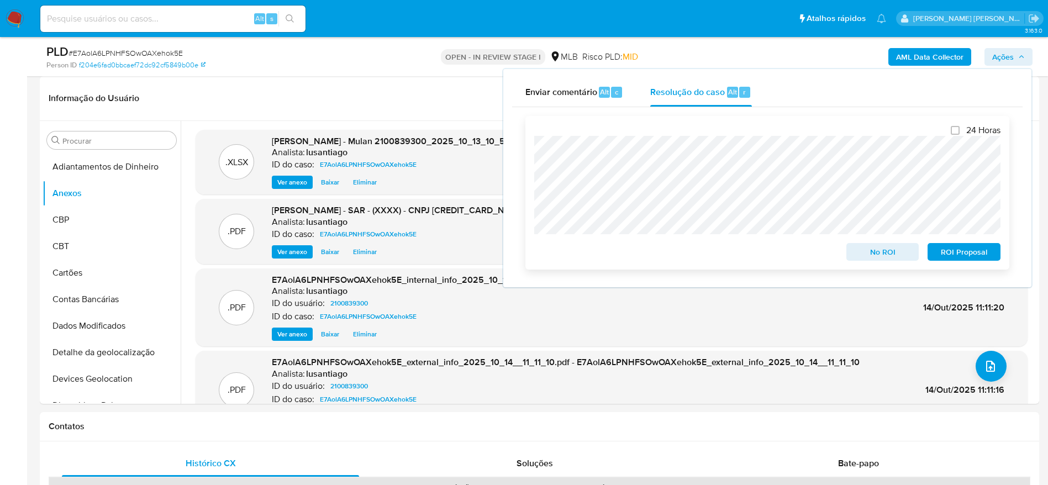
click at [948, 253] on span "ROI Proposal" at bounding box center [963, 251] width 57 height 15
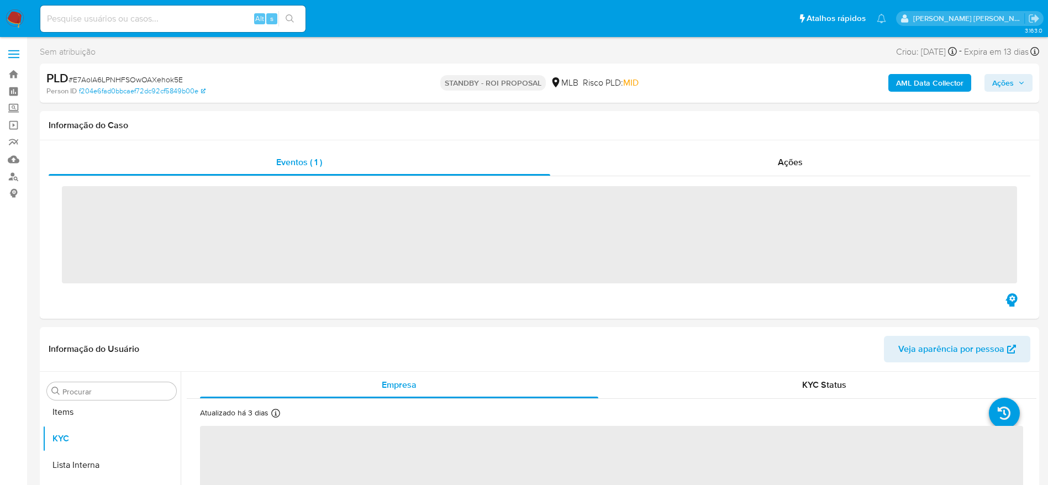
scroll to position [599, 0]
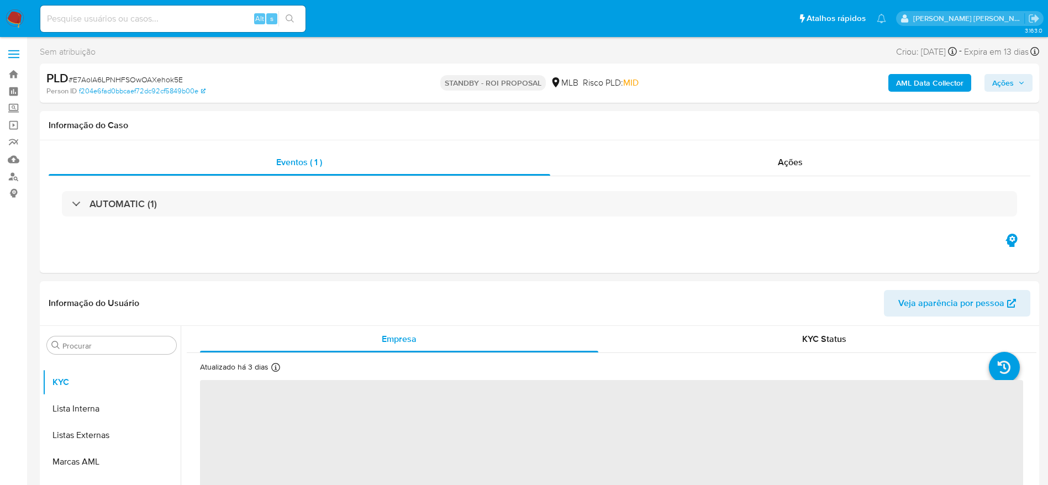
select select "10"
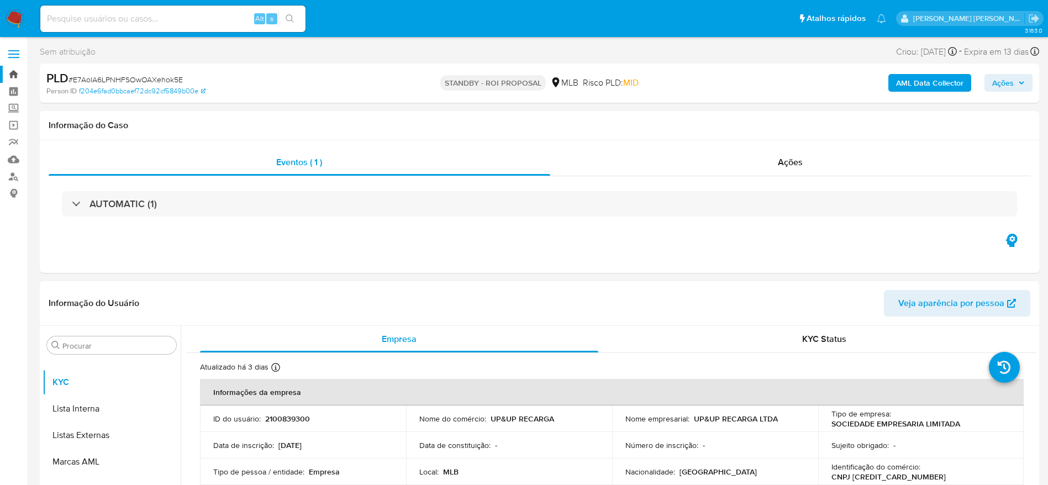
click at [14, 70] on link "Bandeja" at bounding box center [65, 74] width 131 height 17
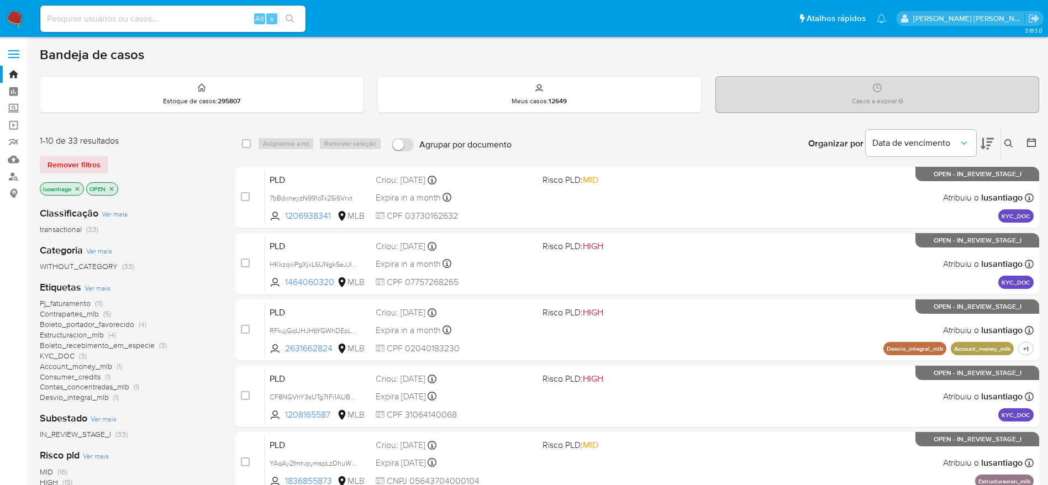
click at [83, 393] on span "Desvio_integral_mlb" at bounding box center [74, 397] width 69 height 11
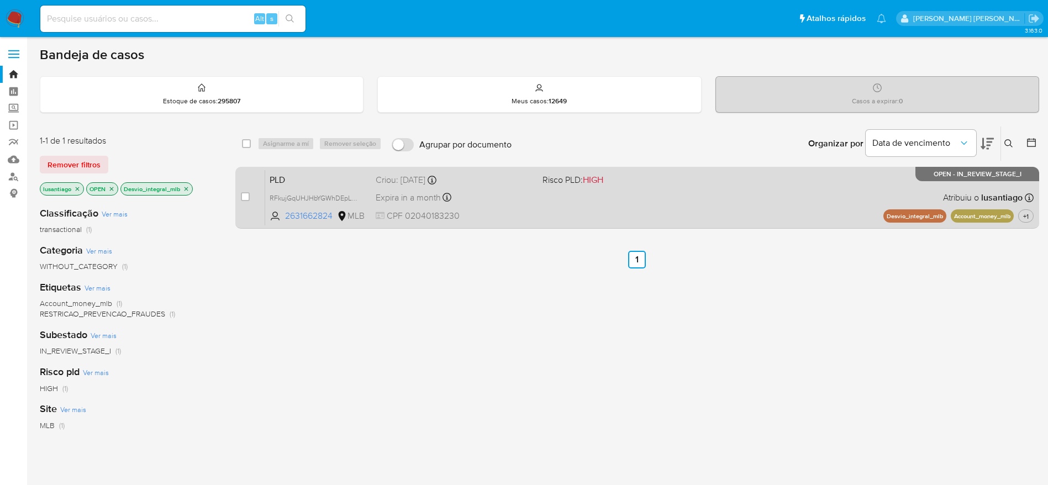
click at [508, 196] on div "Expira in a month Expira em [DATE] 00:32:02" at bounding box center [455, 197] width 158 height 15
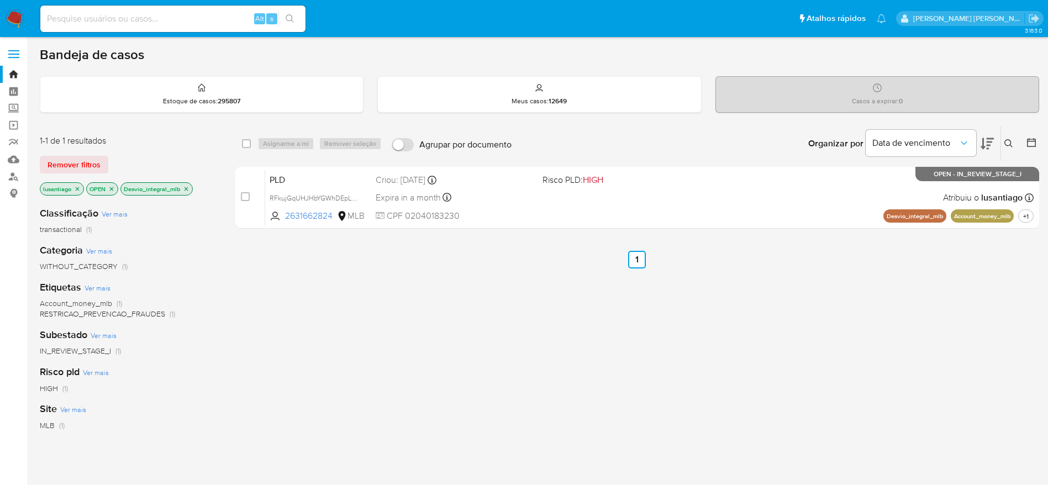
click at [186, 189] on icon "close-filter" at bounding box center [186, 189] width 7 height 7
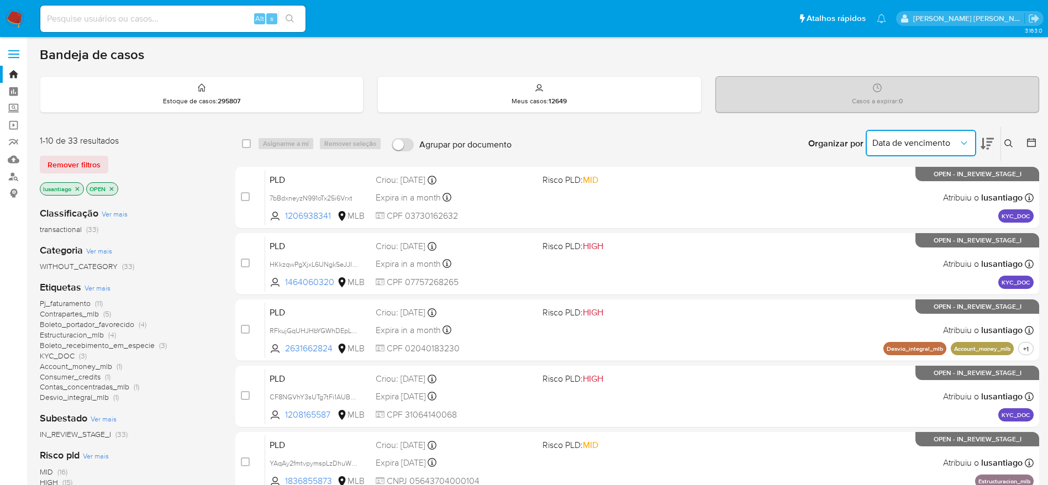
click at [945, 145] on span "Data de vencimento" at bounding box center [915, 143] width 86 height 11
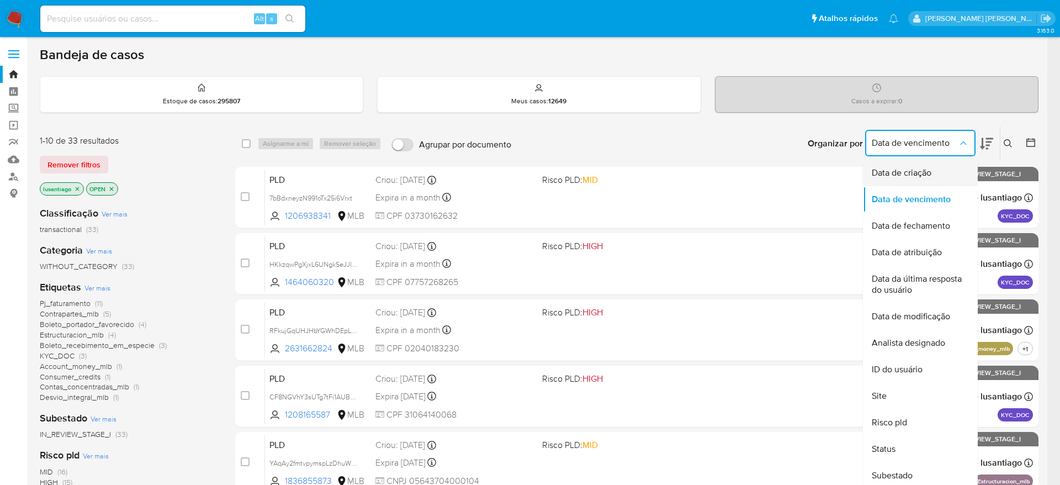
click at [938, 170] on div "Data de criação" at bounding box center [917, 173] width 91 height 27
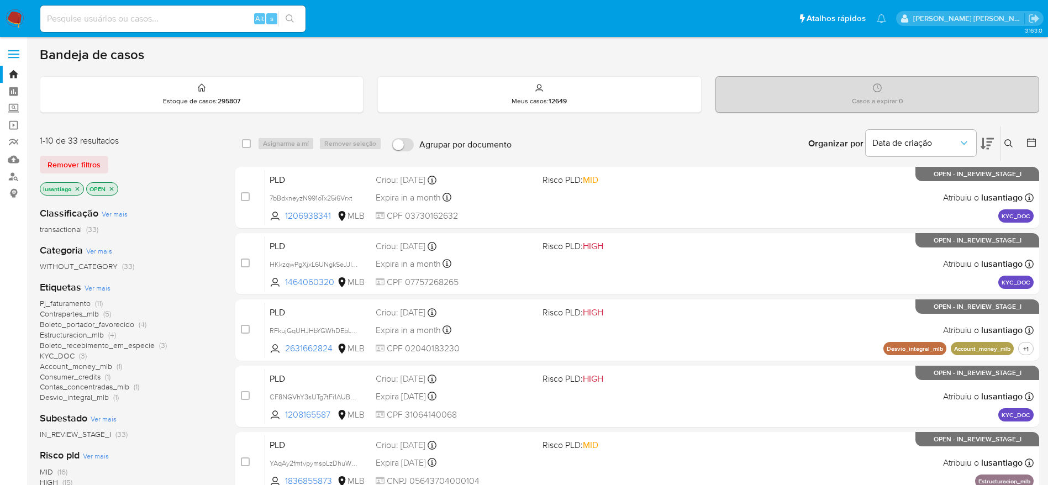
click at [1033, 140] on icon at bounding box center [1031, 142] width 11 height 11
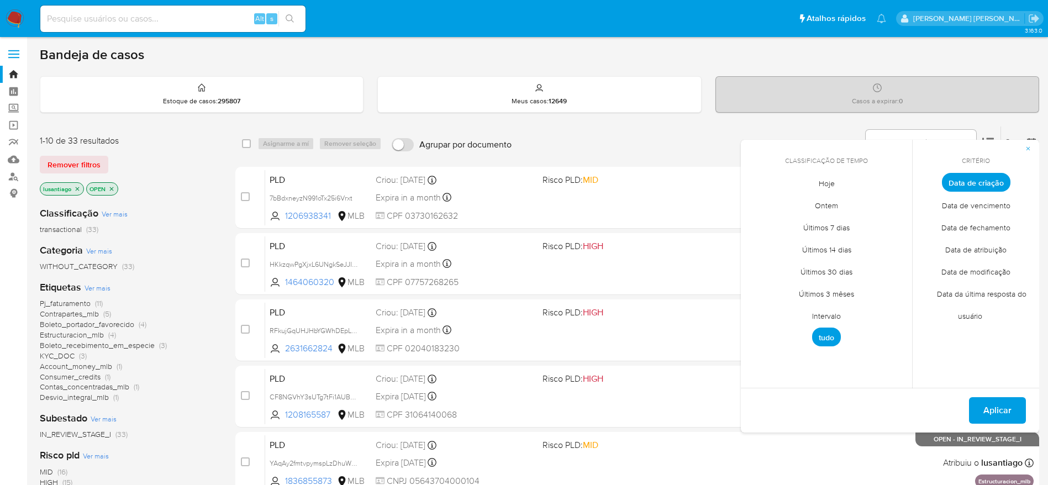
click at [827, 316] on span "Intervalo" at bounding box center [826, 315] width 52 height 23
click at [757, 202] on icon "Mes anterior" at bounding box center [757, 202] width 13 height 13
drag, startPoint x: 763, startPoint y: 238, endPoint x: 788, endPoint y: 316, distance: 82.4
click at [762, 239] on button "1" at bounding box center [760, 244] width 18 height 18
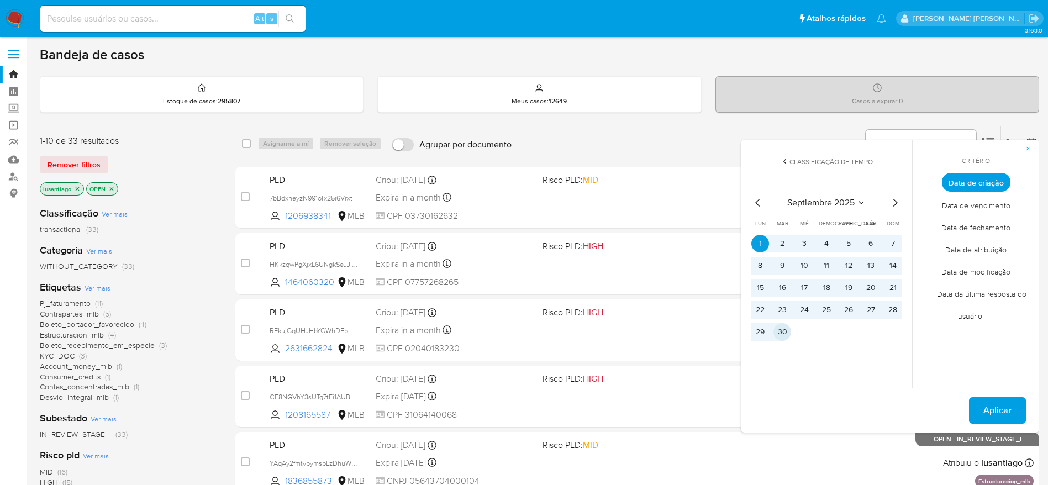
click at [784, 331] on button "30" at bounding box center [782, 332] width 18 height 18
click at [995, 403] on span "Aplicar" at bounding box center [997, 410] width 28 height 24
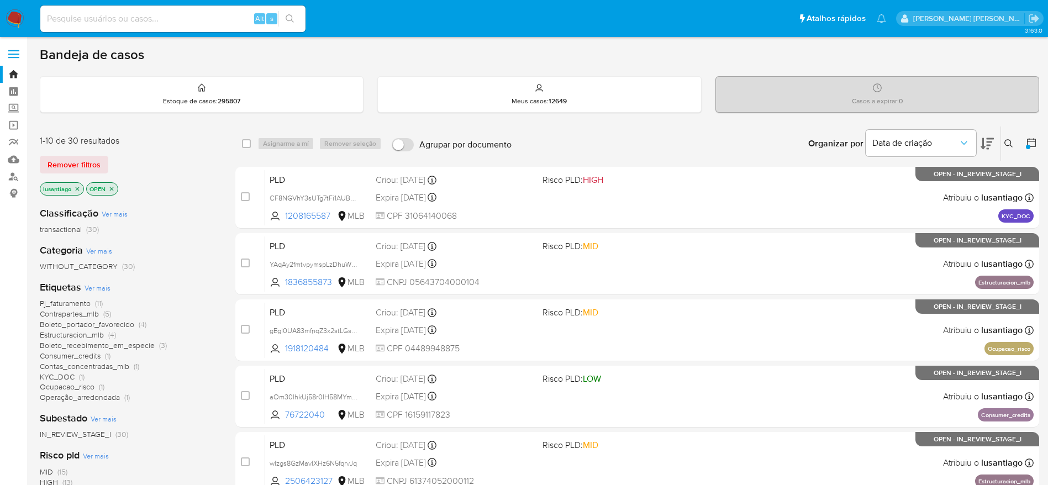
click at [103, 397] on span "Operação_arredondada" at bounding box center [80, 397] width 80 height 11
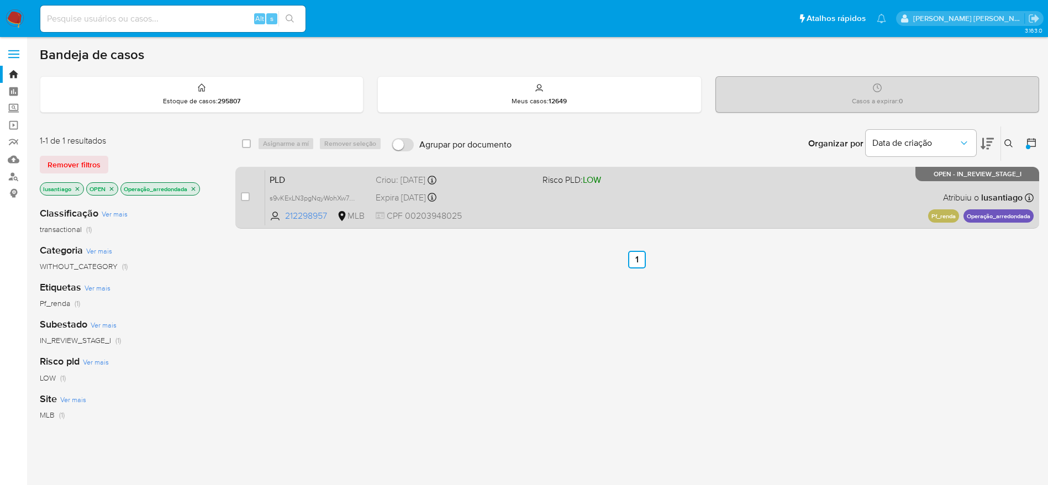
click at [499, 200] on div "Expira [DATE] Expira em [DATE] 00:26:35" at bounding box center [455, 197] width 158 height 15
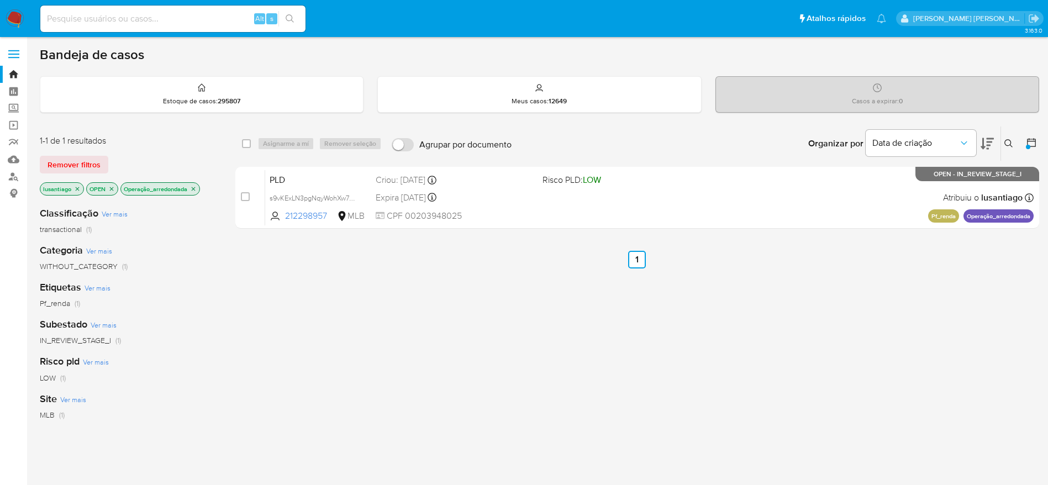
click at [195, 187] on icon "close-filter" at bounding box center [193, 189] width 7 height 7
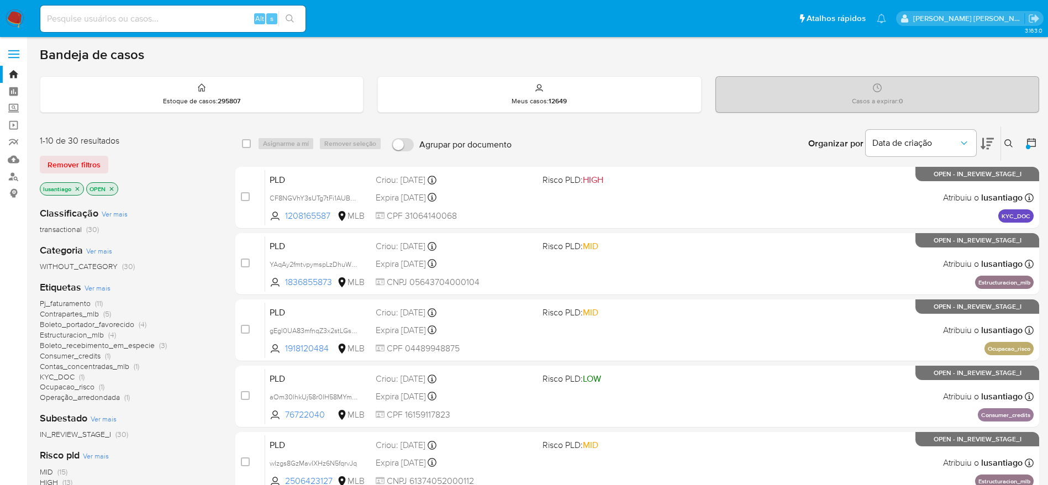
click at [68, 383] on span "Ocupacao_risco" at bounding box center [67, 386] width 55 height 11
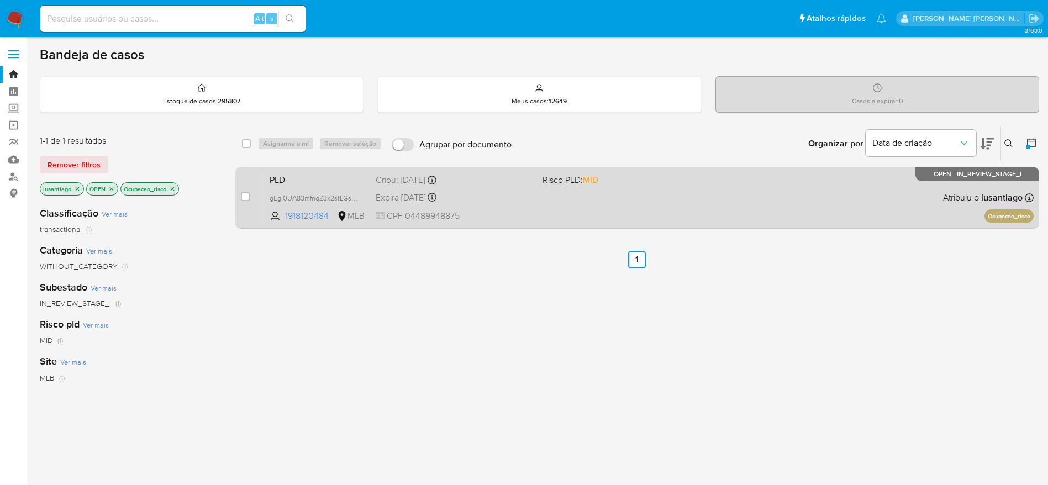
click at [698, 199] on div "PLD gEgl0UA83mfnqZ3x2stLGsGd 1918120484 MLB Risco PLD: MID Criou: [DATE] Criou:…" at bounding box center [649, 198] width 768 height 56
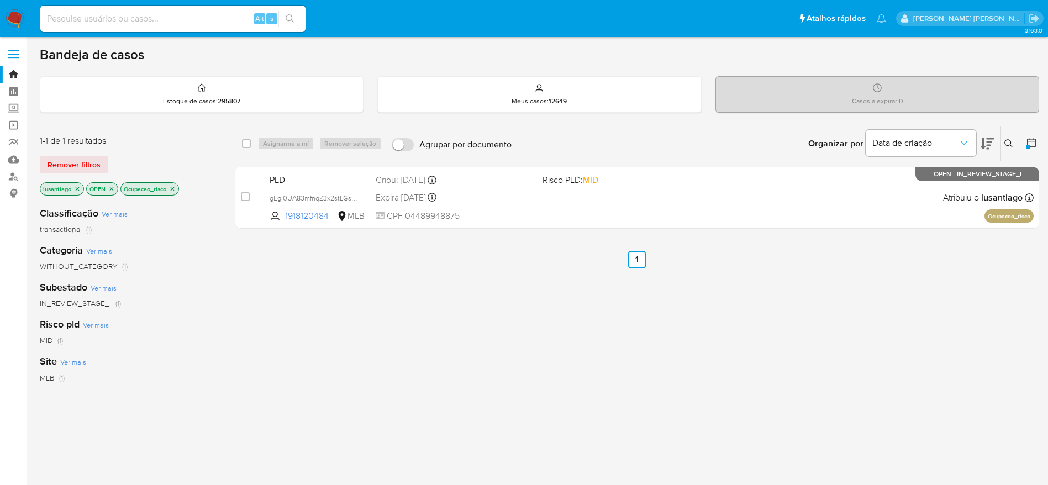
click at [176, 190] on icon "close-filter" at bounding box center [172, 189] width 7 height 7
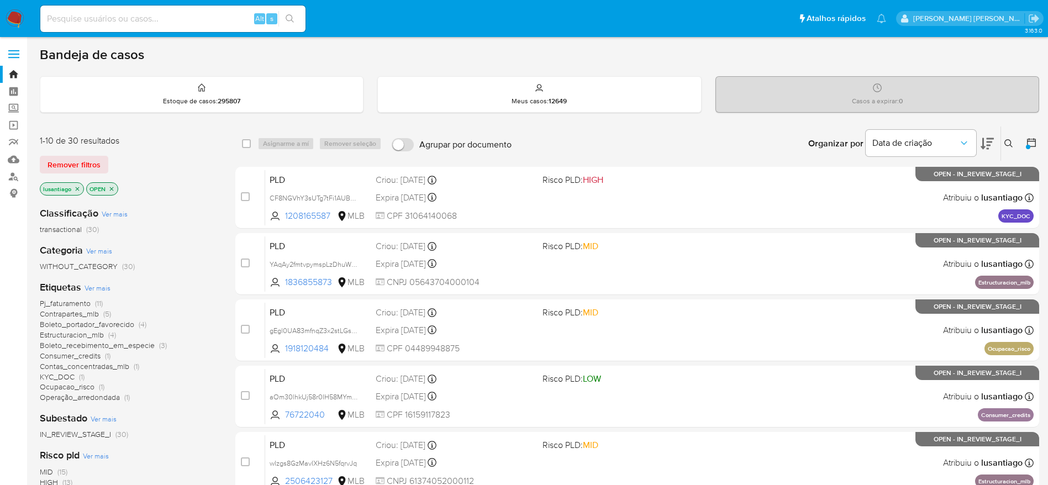
click at [145, 17] on input at bounding box center [172, 19] width 265 height 14
paste input "2506423127"
type input "2506423127"
click at [292, 14] on icon "search-icon" at bounding box center [290, 18] width 9 height 9
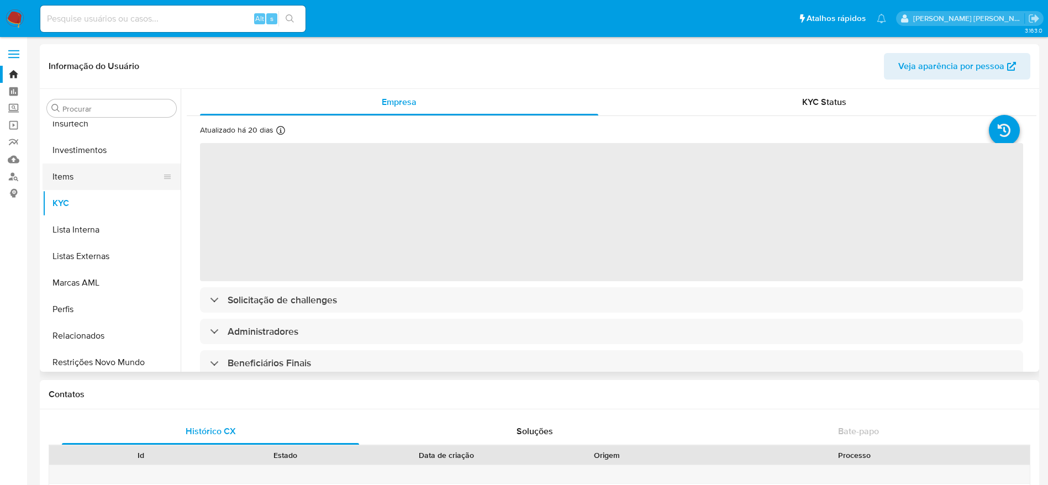
scroll to position [434, 0]
select select "10"
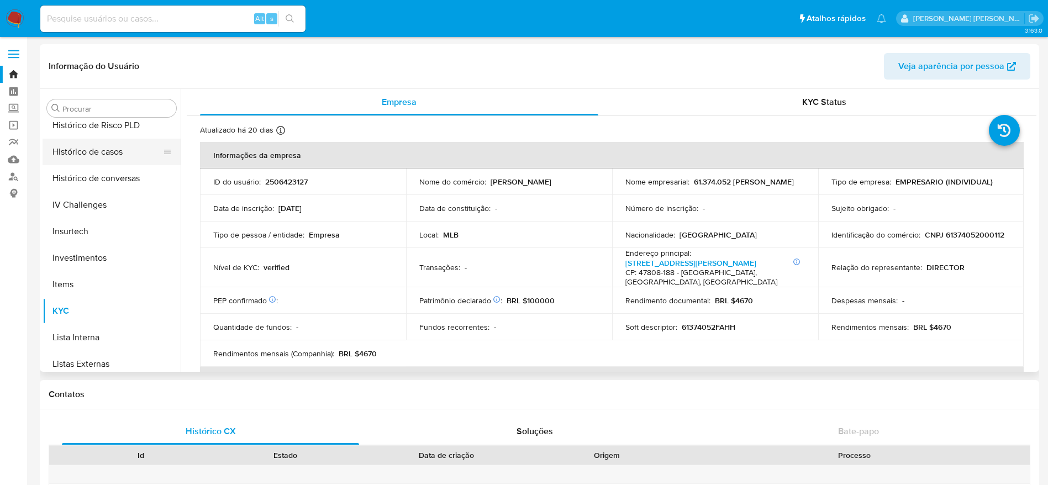
click at [102, 160] on button "Histórico de casos" at bounding box center [107, 152] width 129 height 27
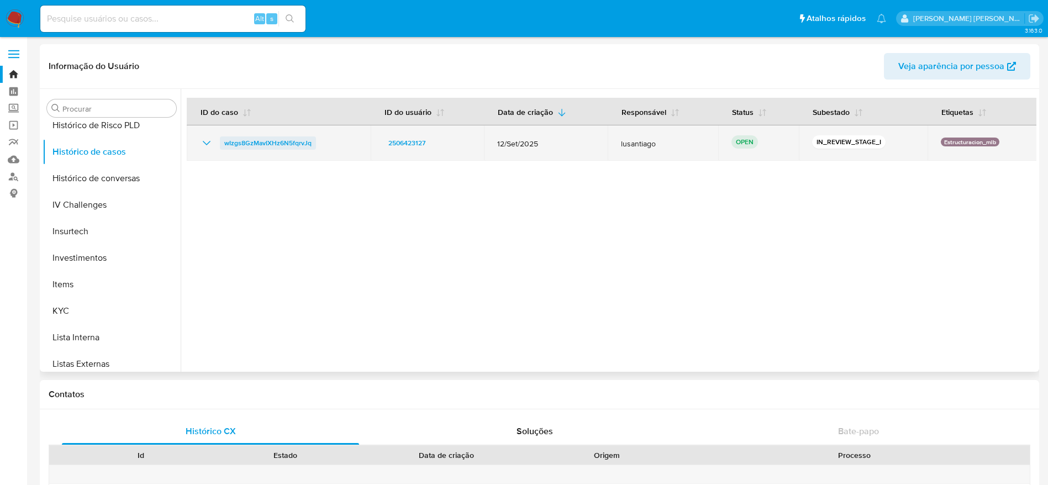
click at [278, 140] on span "wIzgs8GzMavIXHz6N5fqrvJq" at bounding box center [267, 142] width 87 height 13
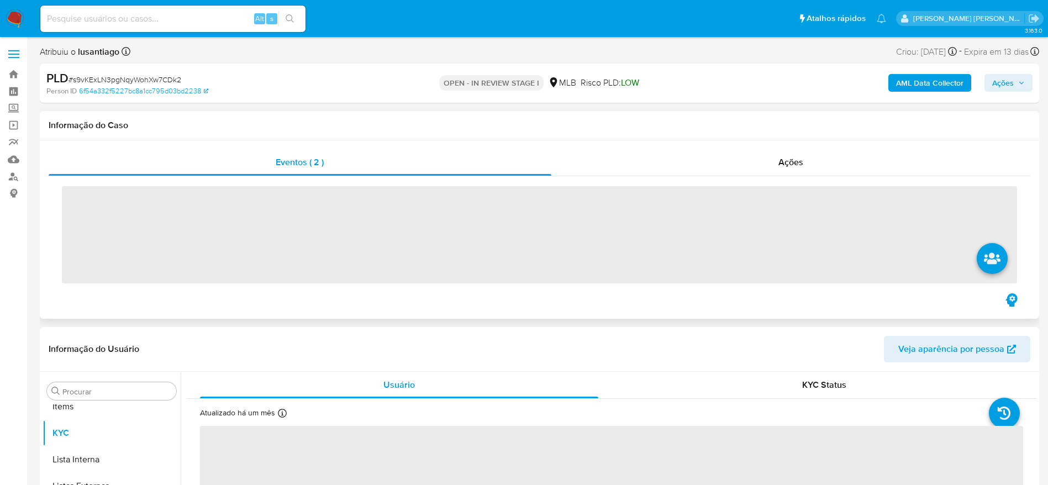
scroll to position [599, 0]
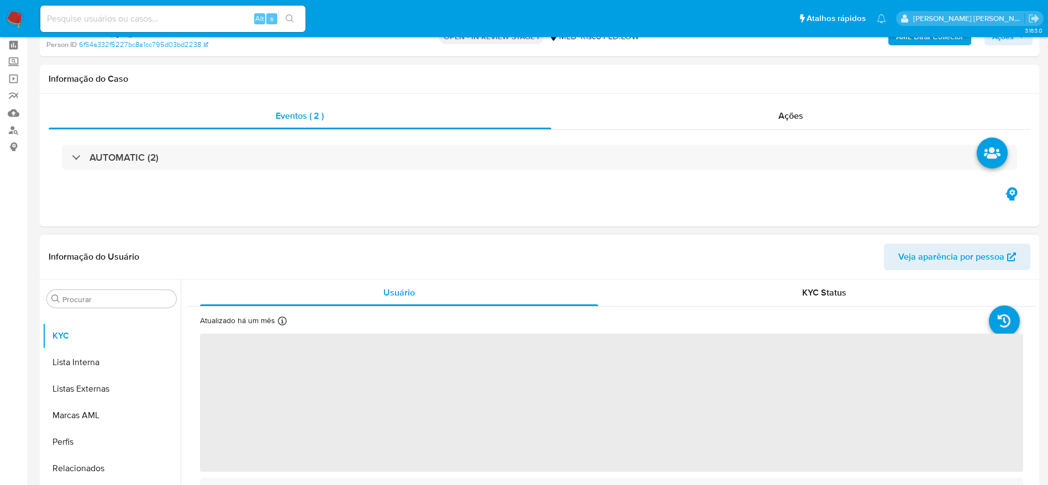
select select "10"
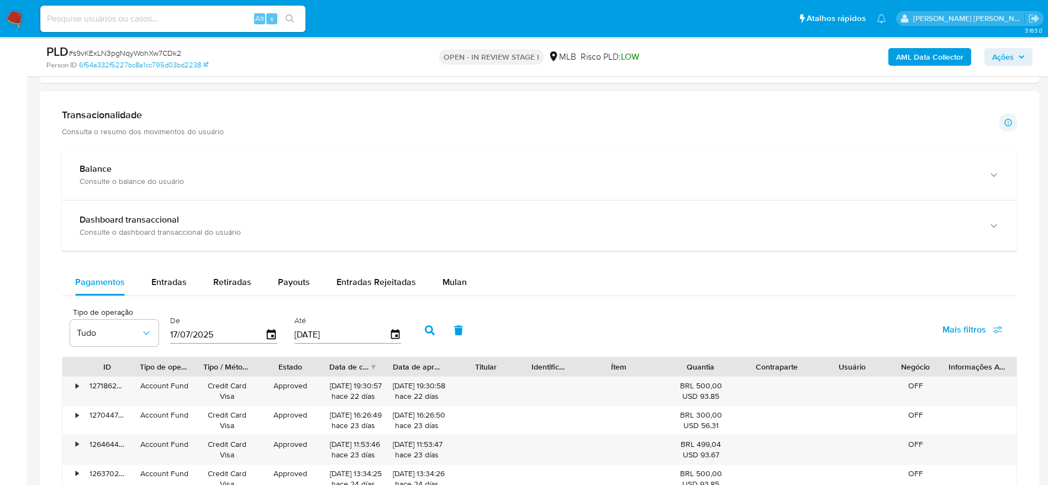
scroll to position [663, 0]
click at [453, 281] on span "Mulan" at bounding box center [454, 281] width 24 height 13
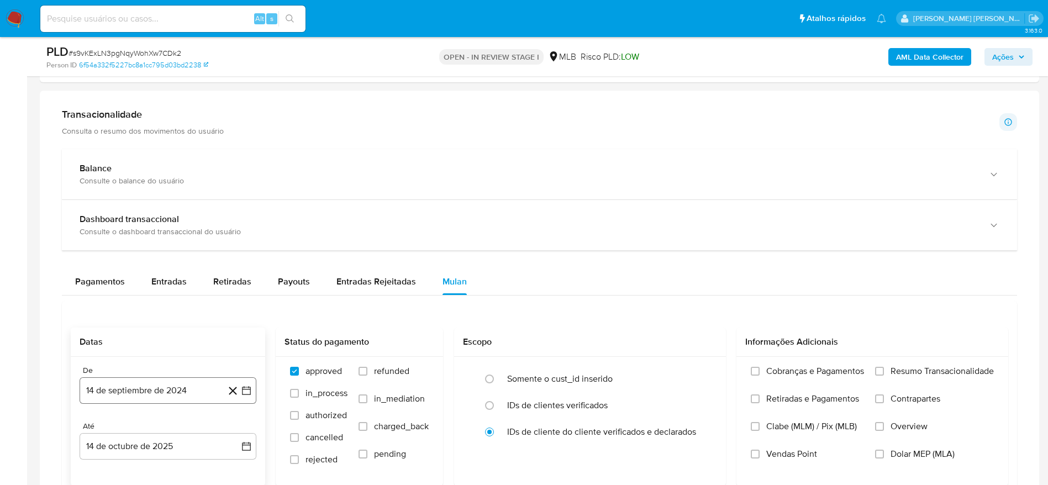
click at [135, 389] on button "14 de septiembre de 2024" at bounding box center [168, 390] width 177 height 27
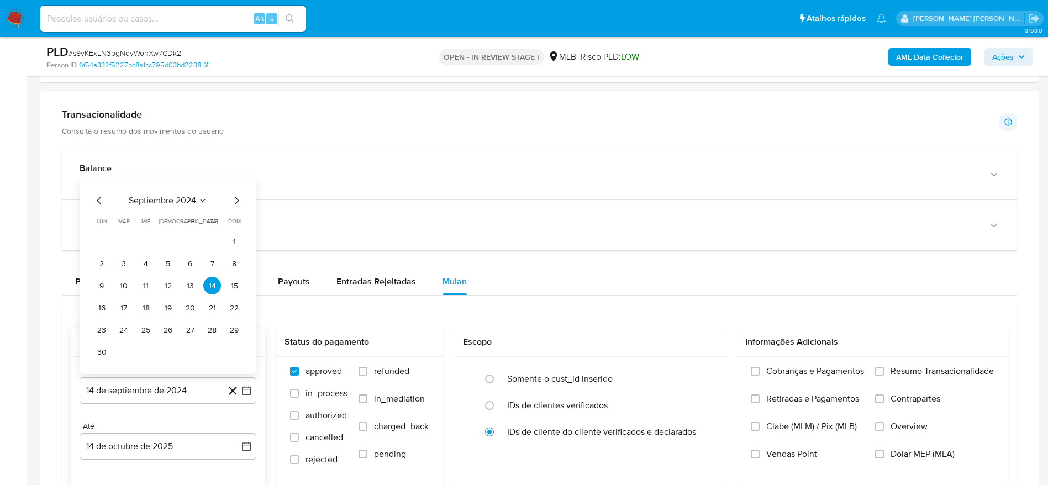
click at [180, 199] on span "septiembre 2024" at bounding box center [162, 200] width 67 height 11
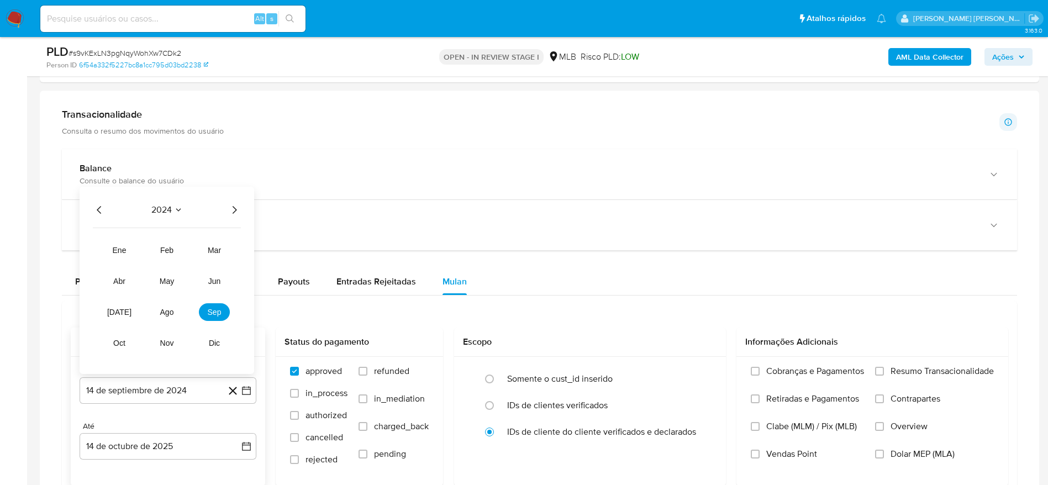
click at [233, 208] on icon "Año siguiente" at bounding box center [234, 209] width 13 height 13
click at [166, 314] on span "ago" at bounding box center [167, 312] width 14 height 9
click at [188, 261] on button "1" at bounding box center [190, 264] width 18 height 18
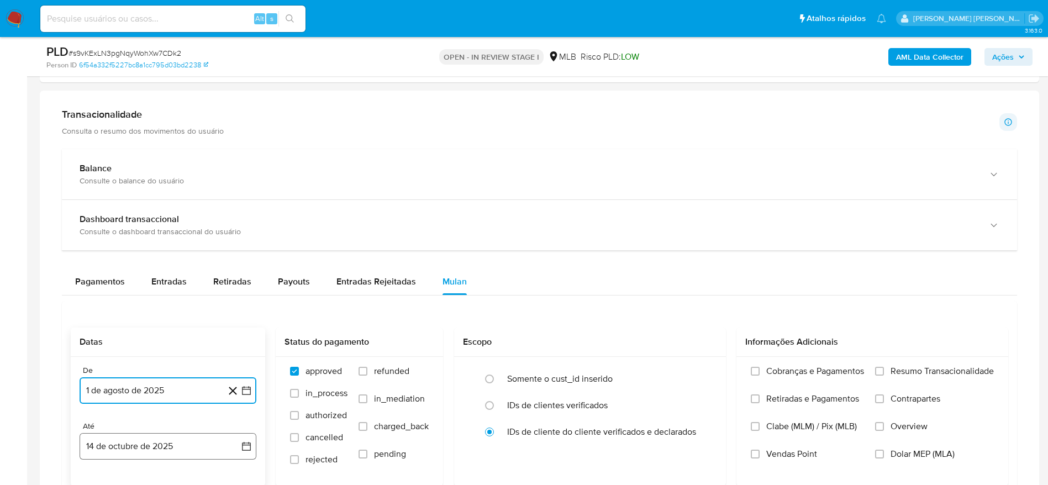
click at [139, 442] on button "14 de octubre de 2025" at bounding box center [168, 446] width 177 height 27
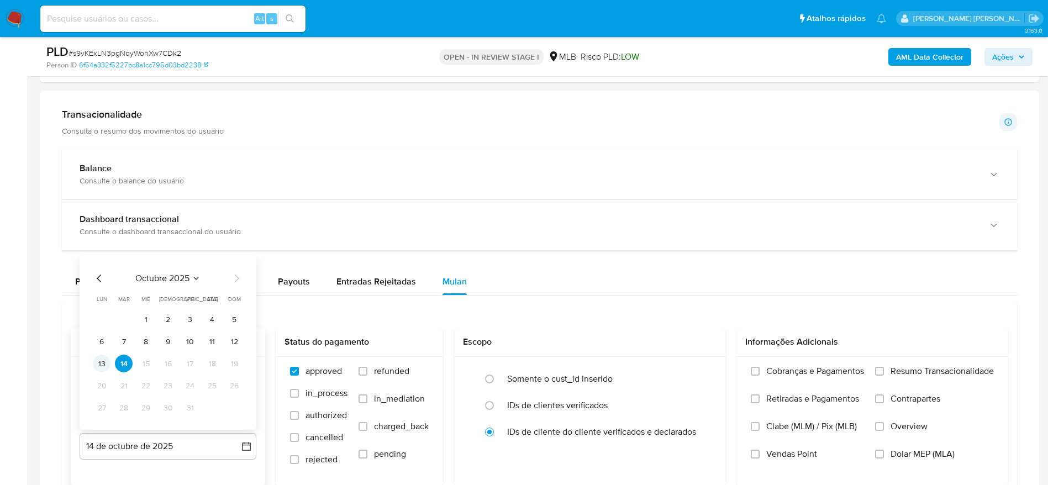
click at [104, 367] on button "13" at bounding box center [102, 364] width 18 height 18
click at [964, 367] on span "Resumo Transacionalidade" at bounding box center [941, 371] width 103 height 11
click at [884, 367] on input "Resumo Transacionalidade" at bounding box center [879, 371] width 9 height 9
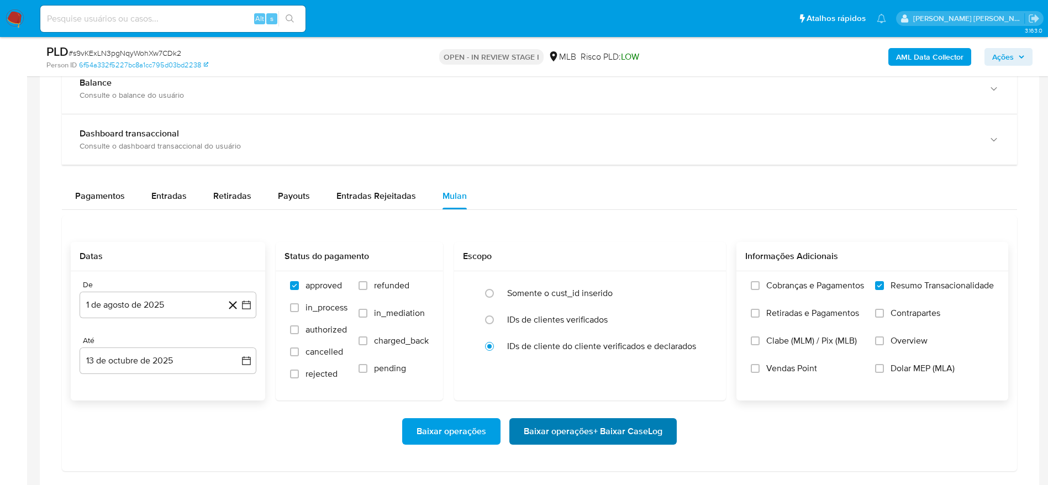
scroll to position [829, 0]
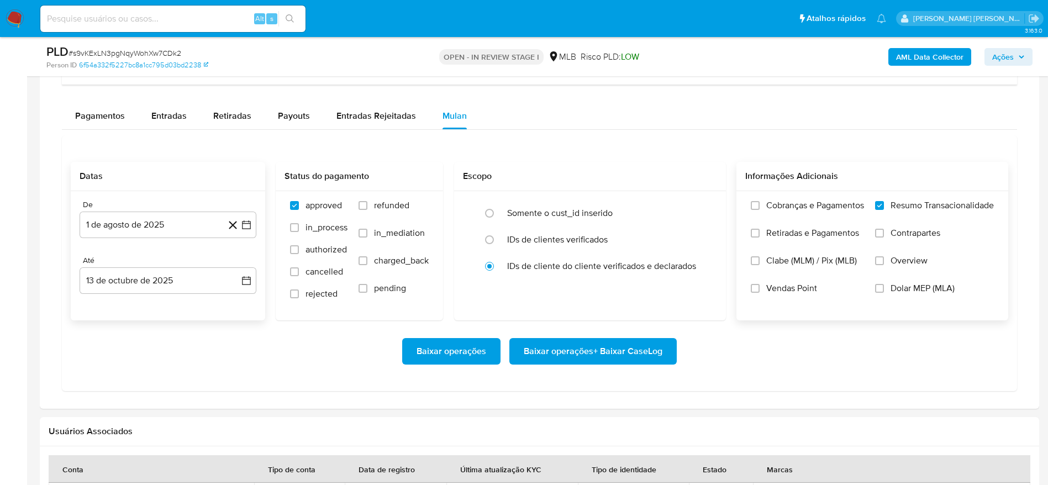
click at [614, 349] on span "Baixar operações + Baixar CaseLog" at bounding box center [593, 351] width 139 height 24
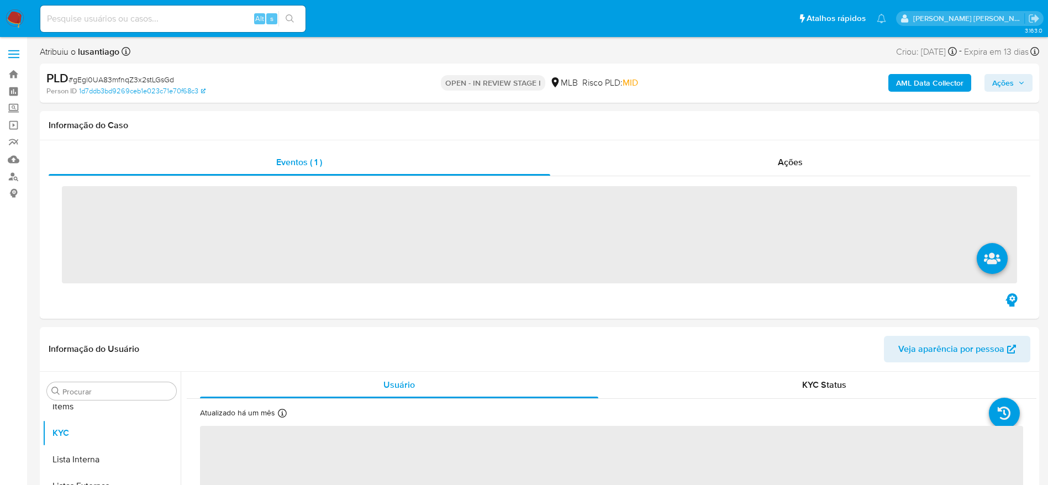
scroll to position [599, 0]
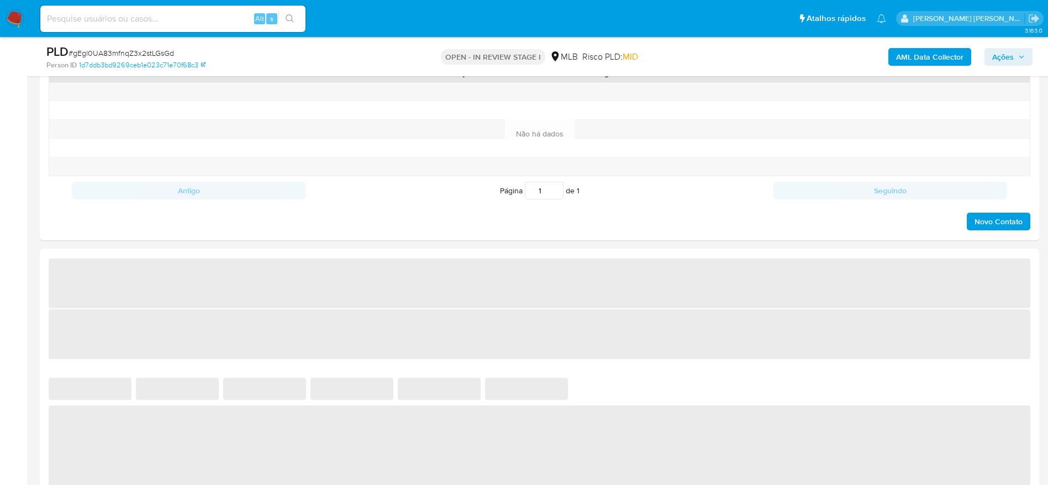
select select "10"
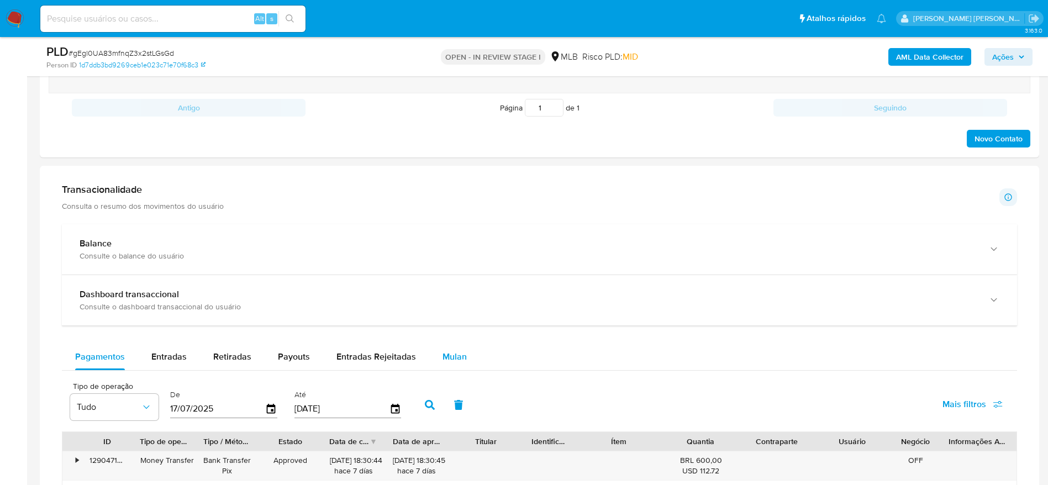
click at [442, 352] on span "Mulan" at bounding box center [454, 356] width 24 height 13
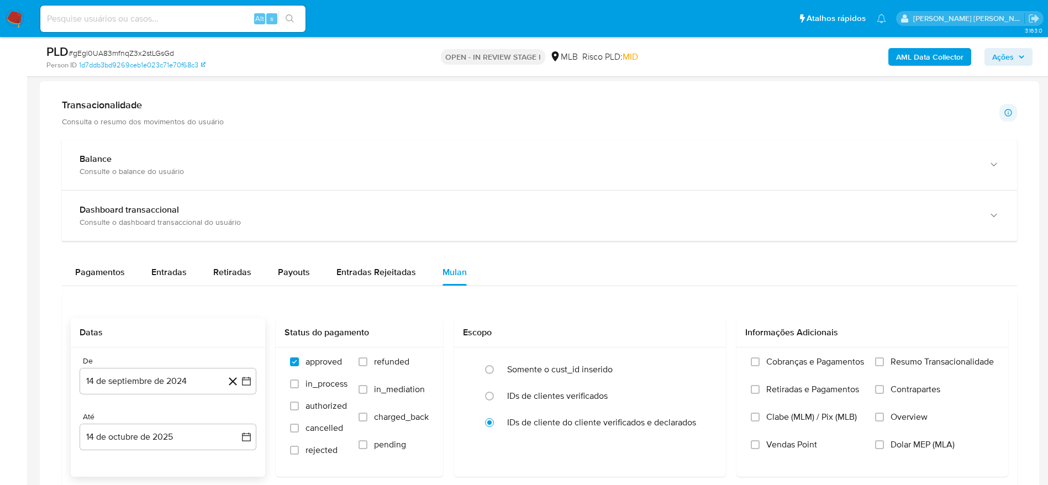
scroll to position [829, 0]
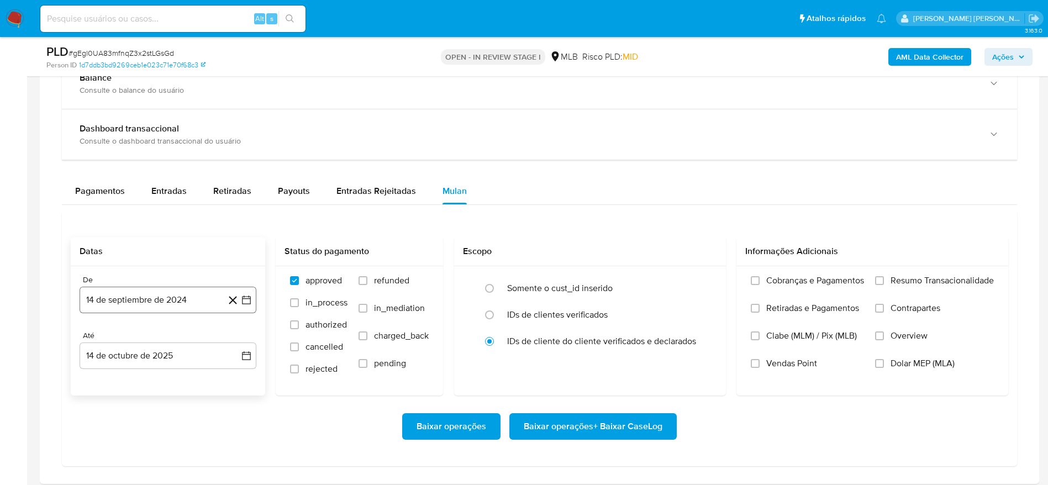
click at [139, 305] on button "14 de septiembre de 2024" at bounding box center [168, 300] width 177 height 27
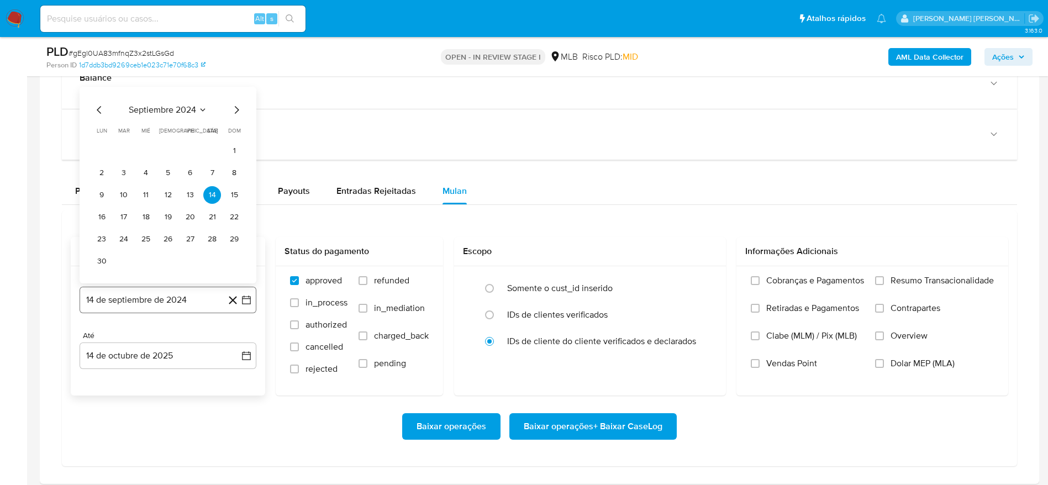
click at [154, 302] on button "14 de septiembre de 2024" at bounding box center [168, 300] width 177 height 27
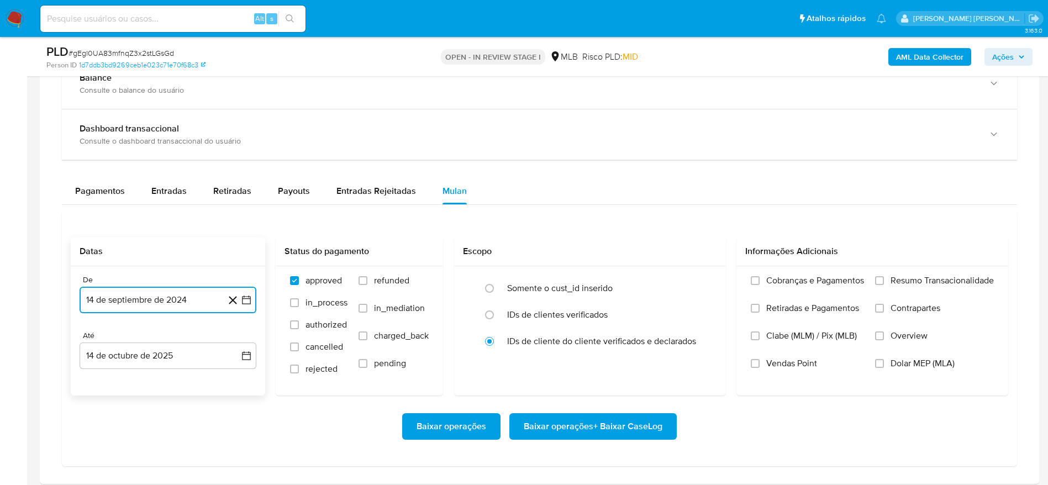
click at [156, 305] on button "14 de septiembre de 2024" at bounding box center [168, 300] width 177 height 27
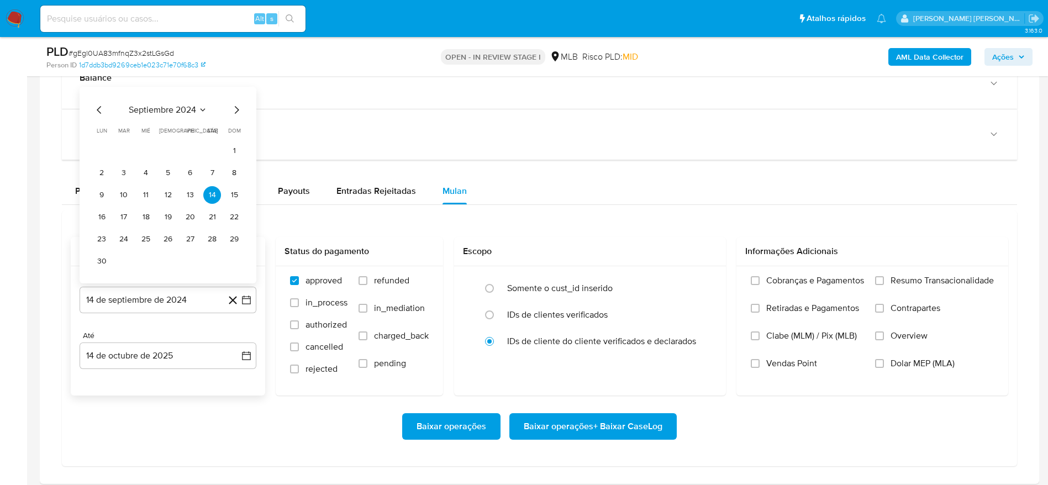
click at [171, 114] on div "septiembre 2024 septiembre 2024 lun lunes mar martes mié miércoles jue jueves v…" at bounding box center [168, 186] width 150 height 167
click at [173, 108] on span "septiembre 2024" at bounding box center [162, 109] width 67 height 11
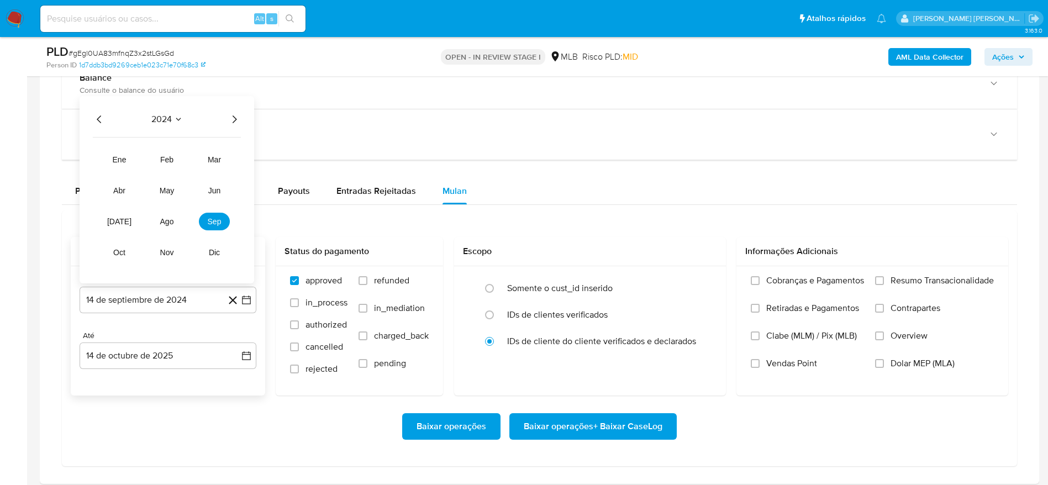
click at [230, 120] on icon "Año siguiente" at bounding box center [234, 119] width 13 height 13
click at [172, 223] on span "ago" at bounding box center [167, 221] width 14 height 9
click at [192, 171] on button "1" at bounding box center [190, 173] width 18 height 18
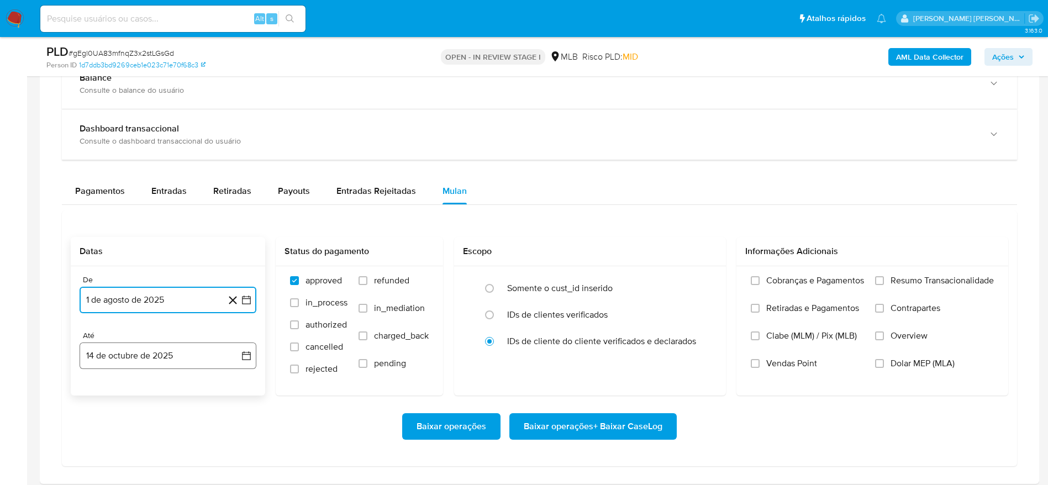
click at [127, 357] on button "14 de octubre de 2025" at bounding box center [168, 355] width 177 height 27
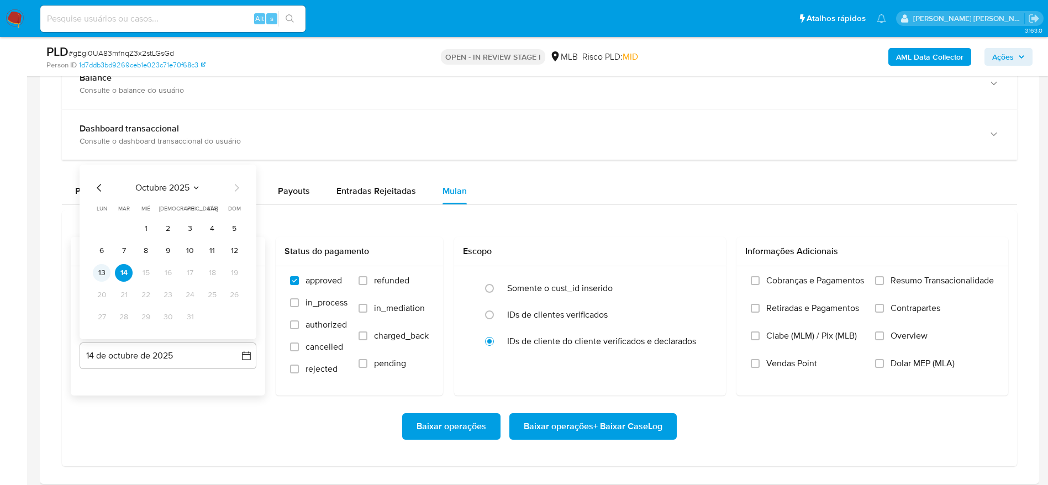
click at [99, 272] on button "13" at bounding box center [102, 273] width 18 height 18
click at [908, 279] on span "Resumo Transacionalidade" at bounding box center [941, 280] width 103 height 11
click at [884, 279] on input "Resumo Transacionalidade" at bounding box center [879, 280] width 9 height 9
click at [655, 428] on span "Baixar operações + Baixar CaseLog" at bounding box center [593, 426] width 139 height 24
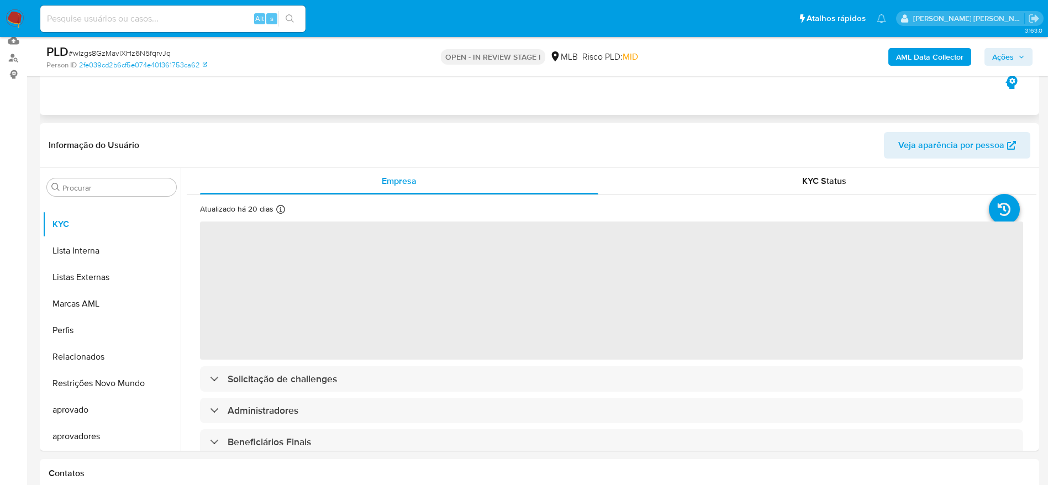
scroll to position [166, 0]
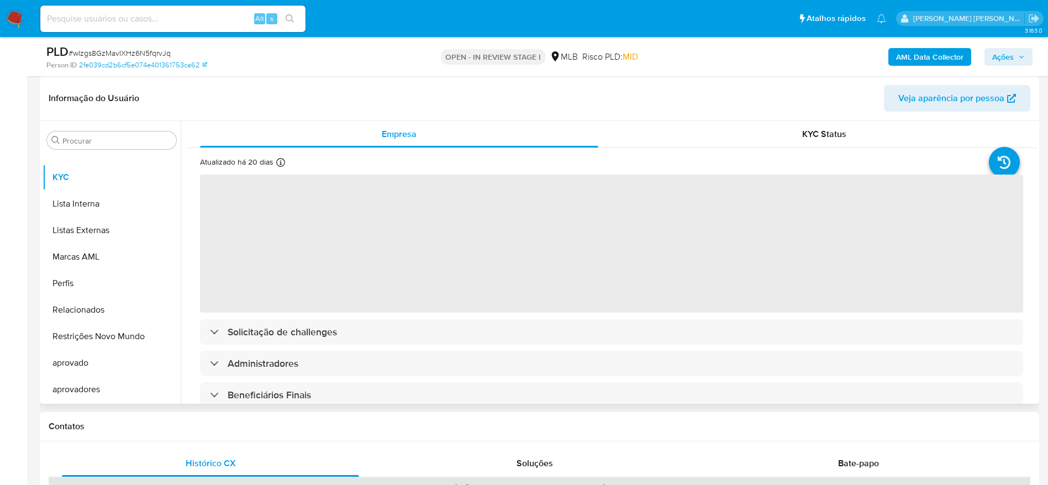
select select "10"
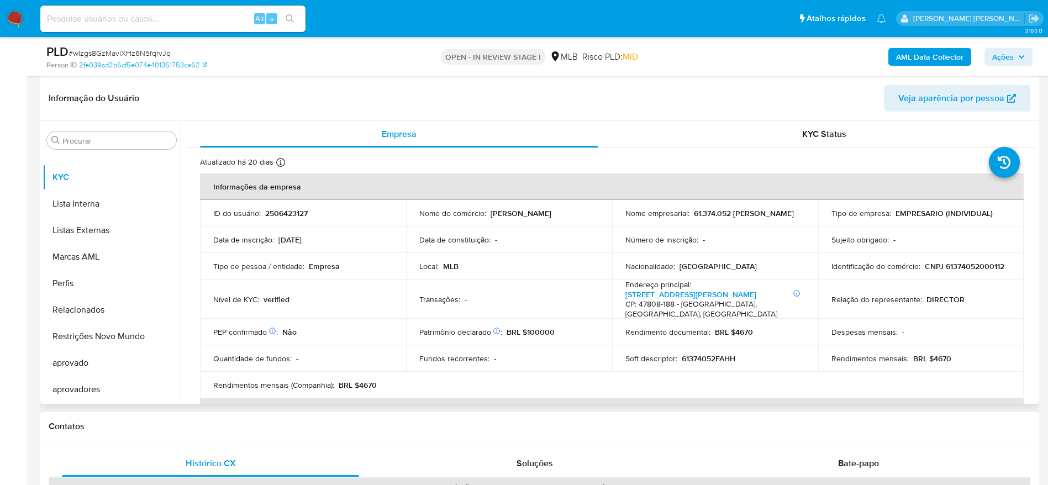
click at [949, 267] on p "CNPJ 61374052000112" at bounding box center [965, 266] width 80 height 10
copy p "61374052000112"
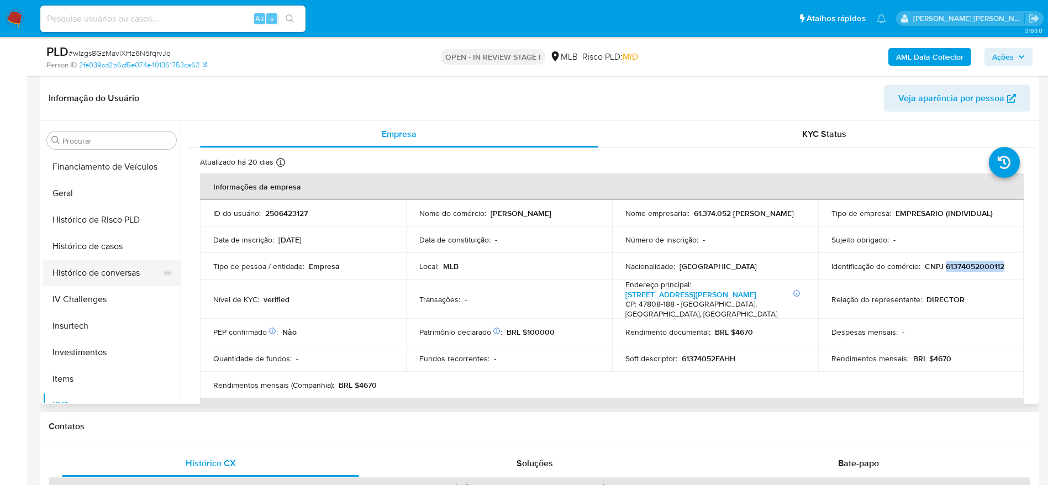
scroll to position [351, 0]
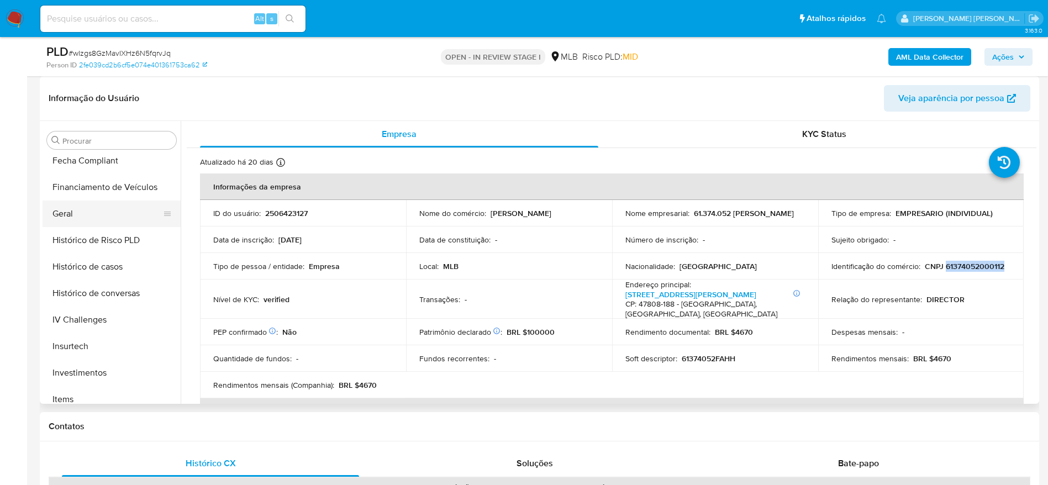
click at [78, 225] on button "Geral" at bounding box center [107, 214] width 129 height 27
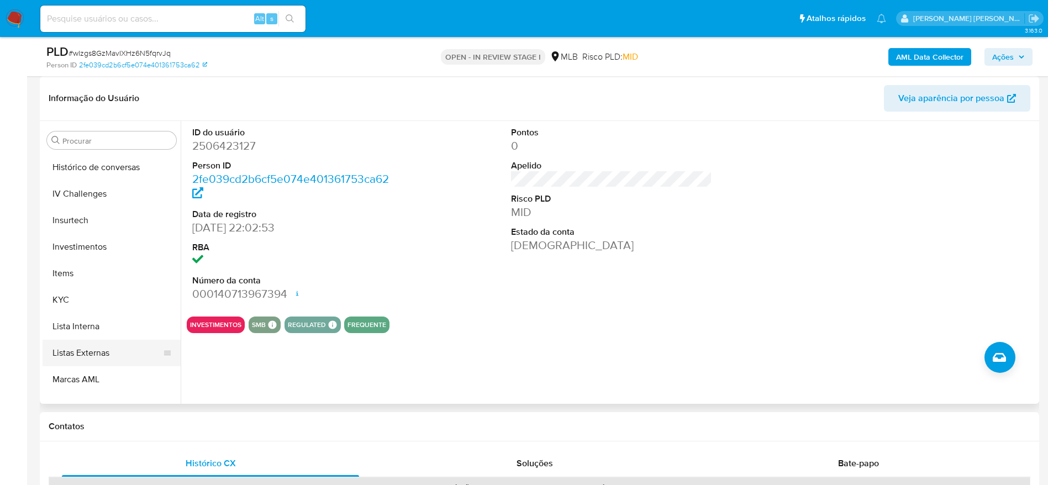
scroll to position [516, 0]
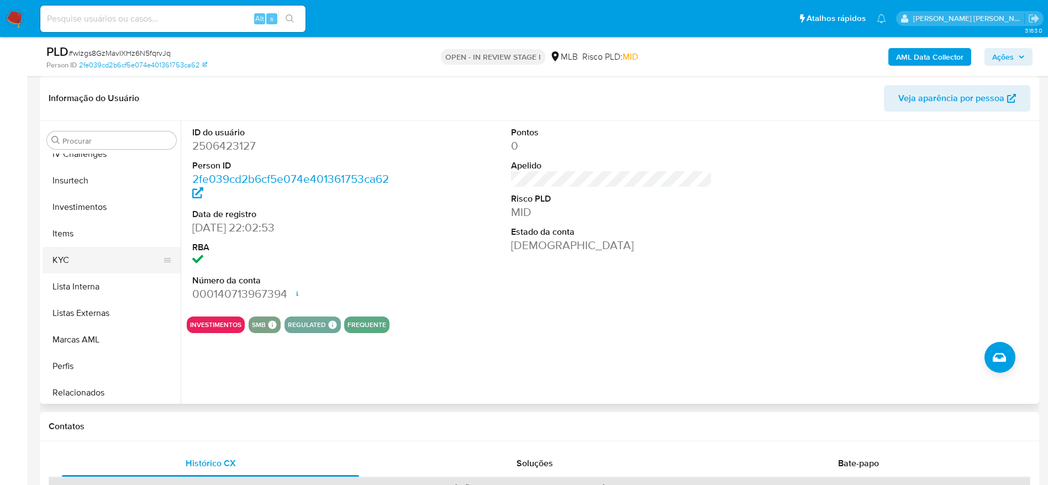
click at [91, 248] on button "KYC" at bounding box center [107, 260] width 129 height 27
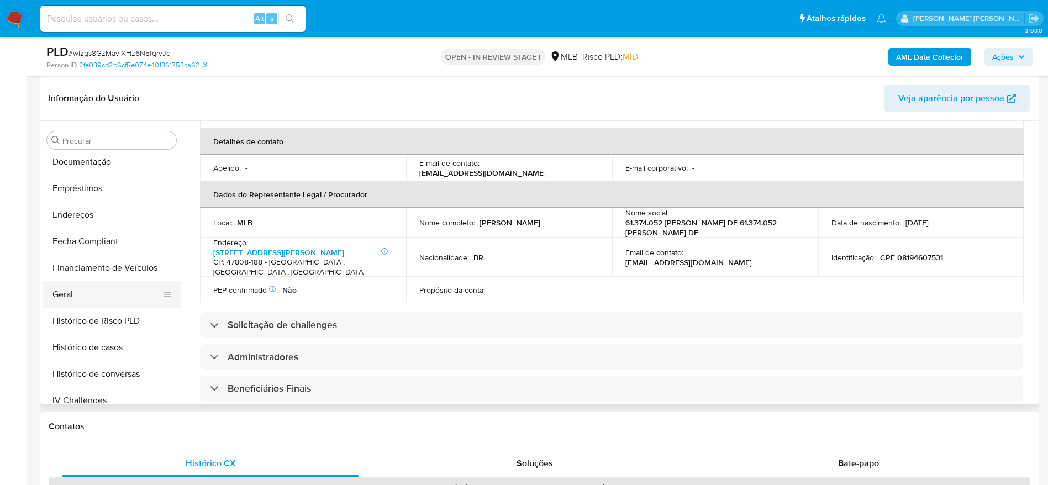
scroll to position [268, 0]
click at [82, 217] on button "Endereços" at bounding box center [107, 217] width 129 height 27
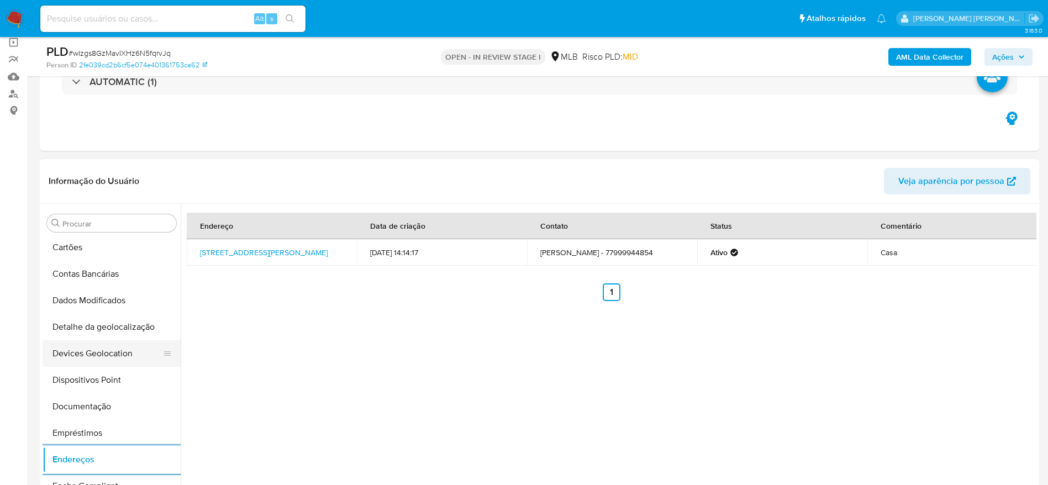
scroll to position [102, 0]
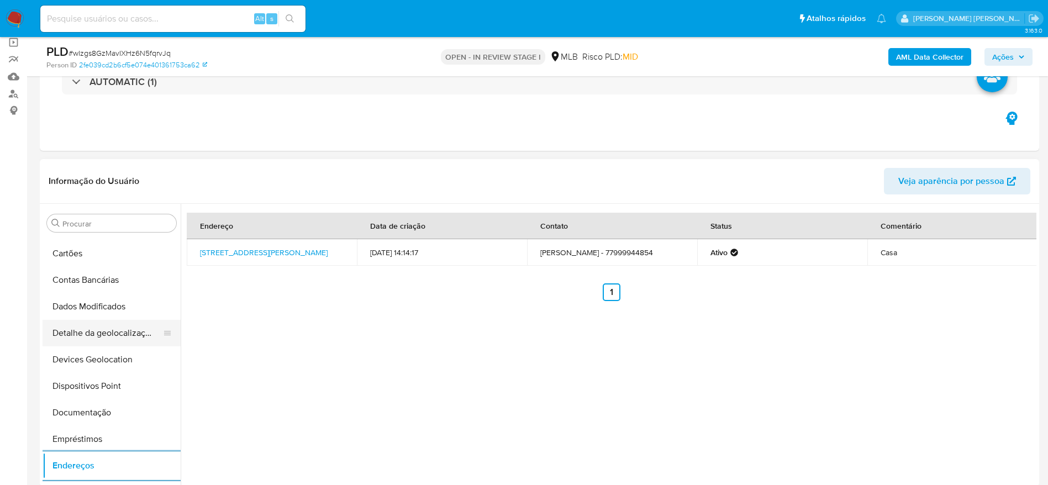
click at [100, 331] on button "Detalhe da geolocalização" at bounding box center [107, 333] width 129 height 27
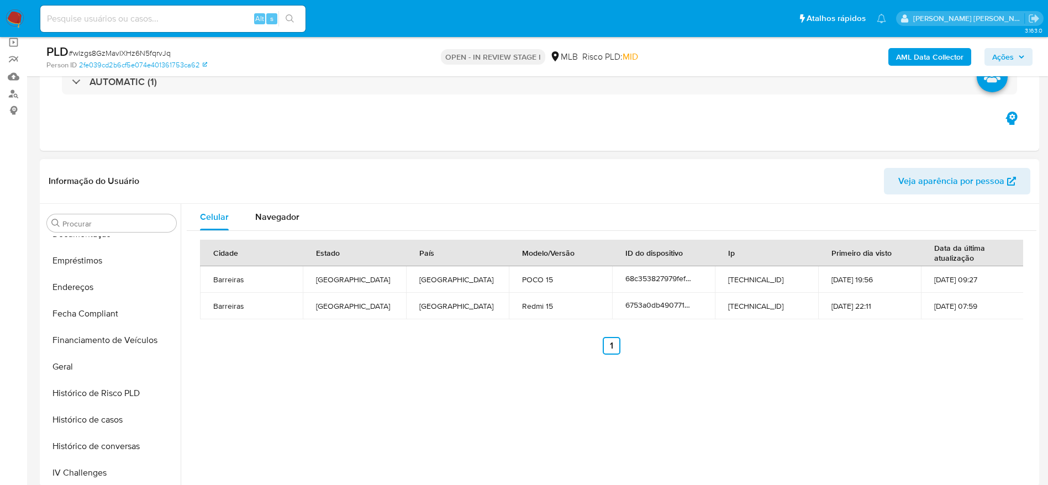
scroll to position [599, 0]
click at [113, 415] on button "Restrições Novo Mundo" at bounding box center [107, 419] width 129 height 27
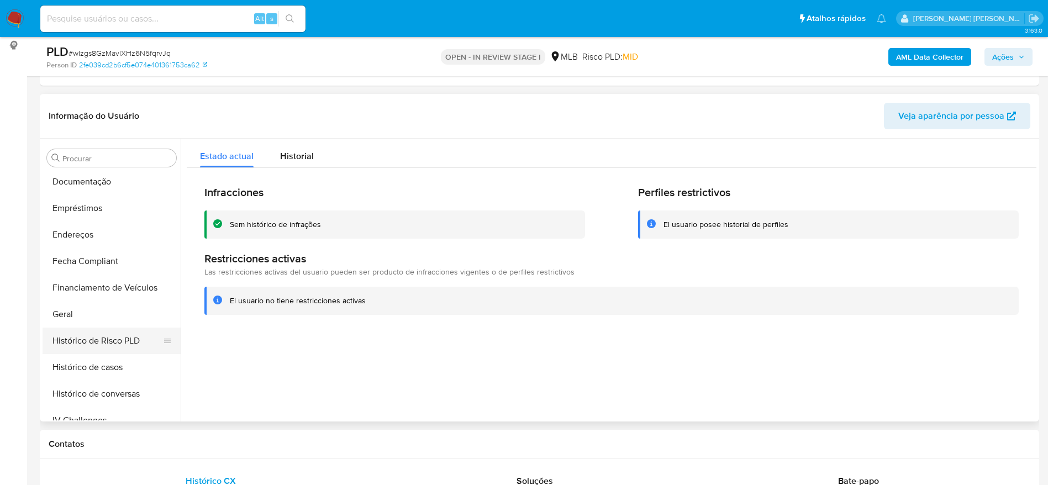
scroll to position [185, 0]
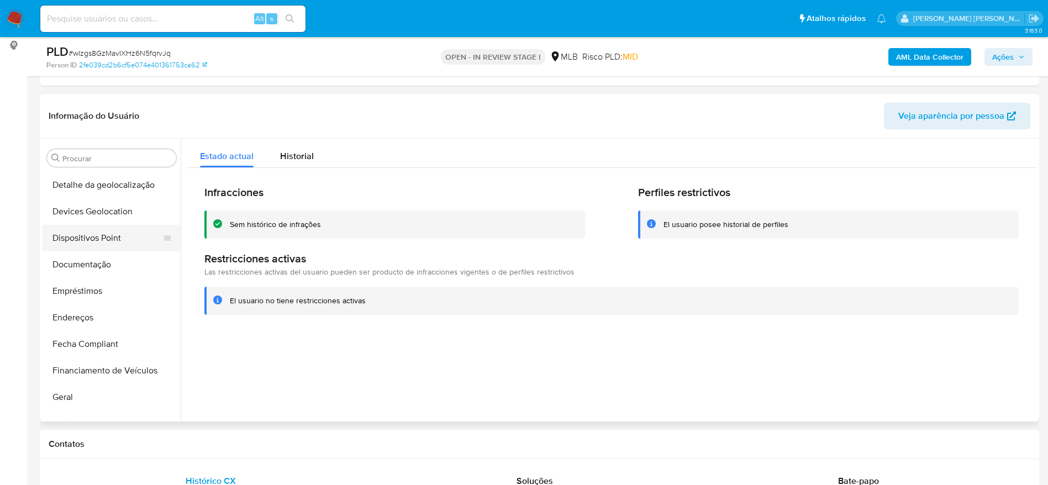
click at [105, 236] on button "Dispositivos Point" at bounding box center [107, 238] width 129 height 27
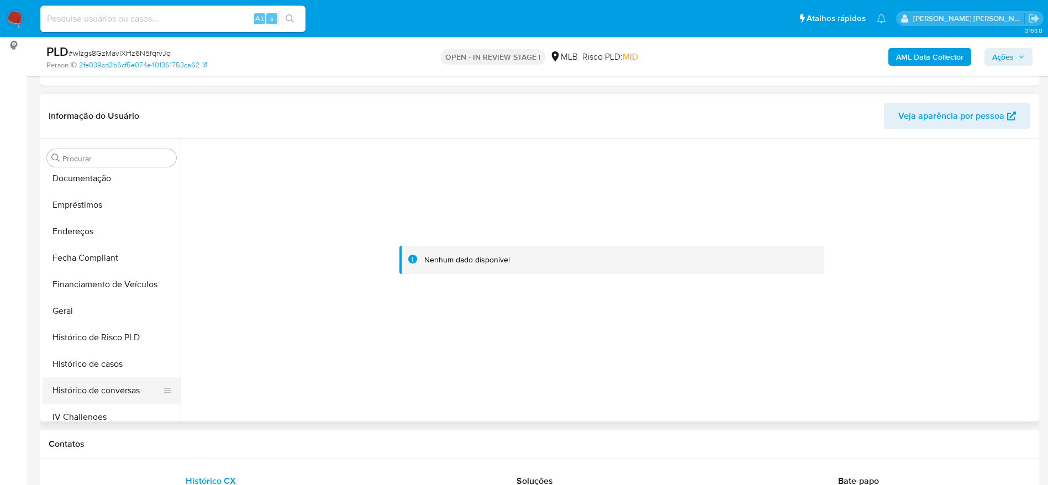
scroll to position [434, 0]
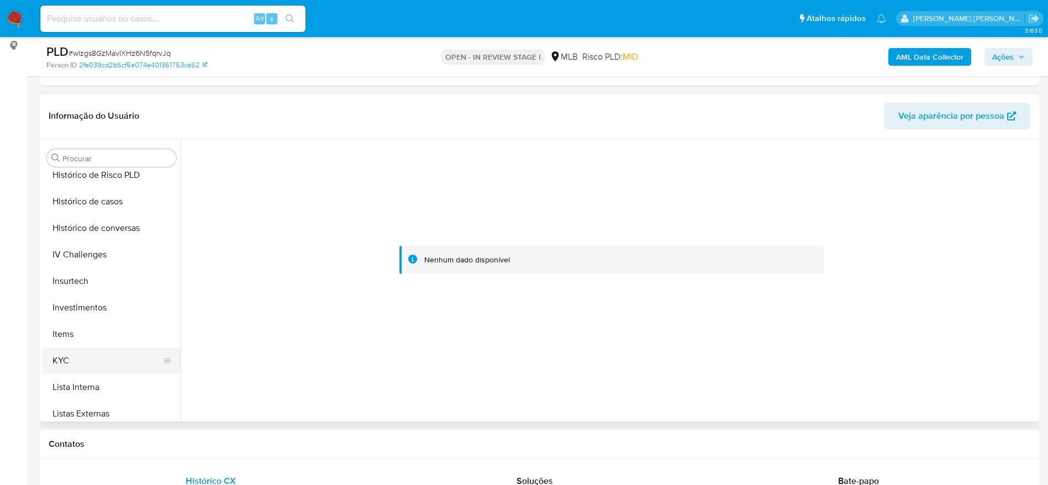
click at [69, 361] on button "KYC" at bounding box center [107, 360] width 129 height 27
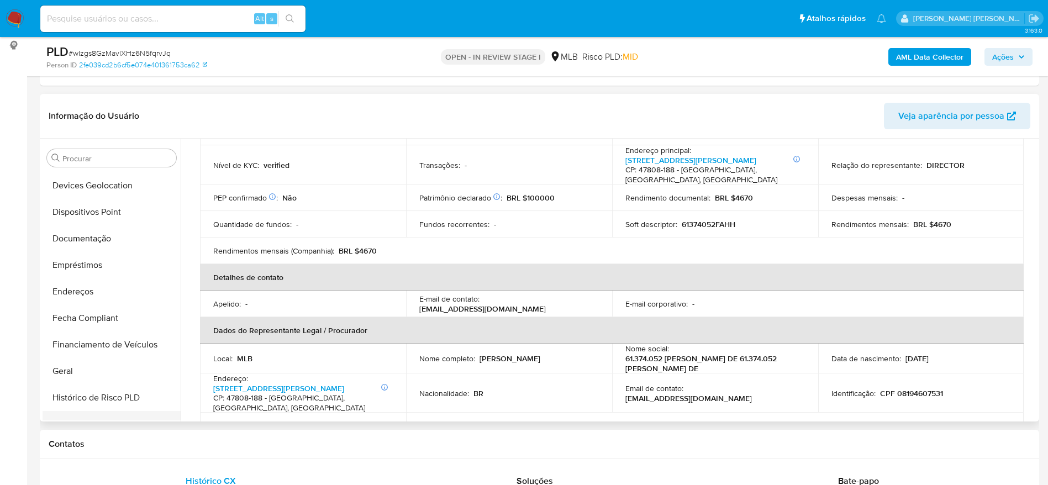
scroll to position [185, 0]
click at [99, 263] on button "Documentação" at bounding box center [107, 264] width 129 height 27
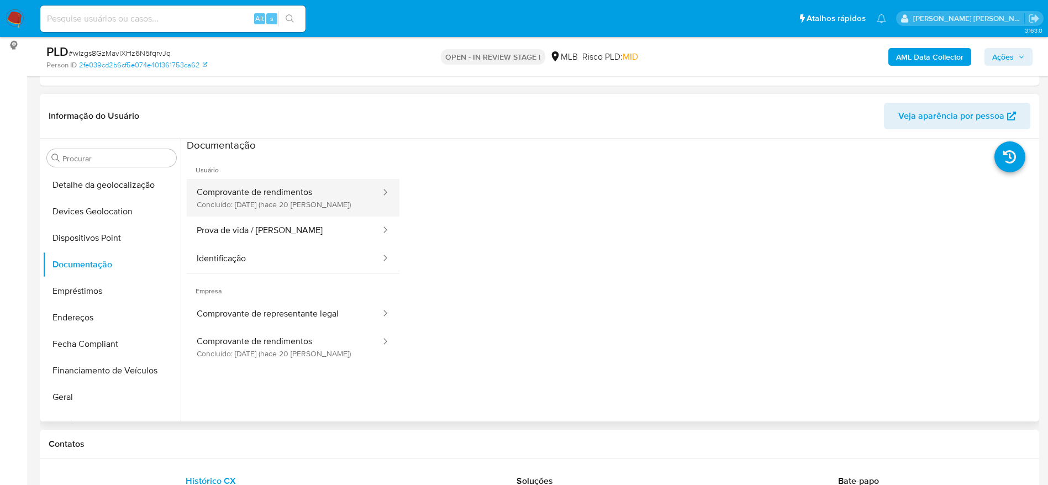
click at [281, 196] on button "Comprovante de rendimentos Concluído: 24/09/2025 (hace 20 días)" at bounding box center [284, 198] width 195 height 38
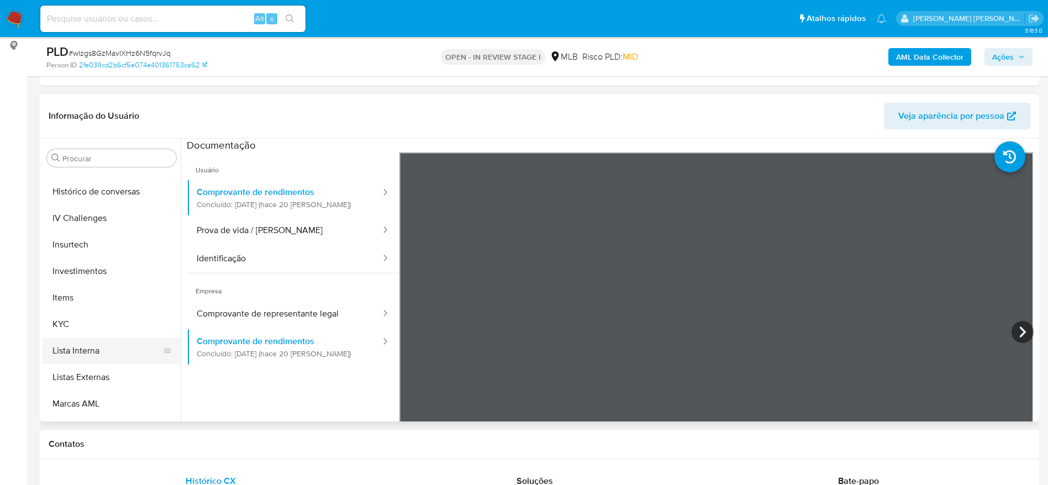
scroll to position [516, 0]
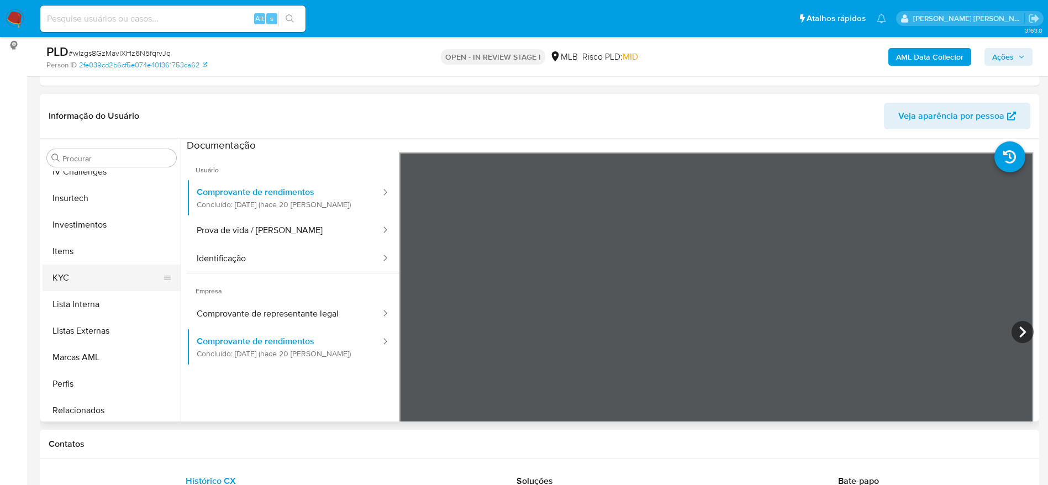
click at [95, 279] on button "KYC" at bounding box center [107, 278] width 129 height 27
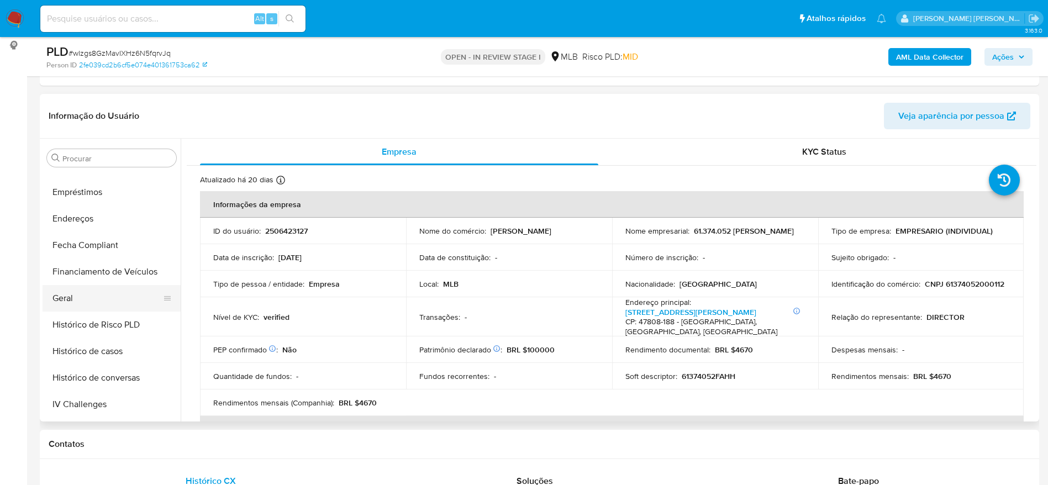
scroll to position [268, 0]
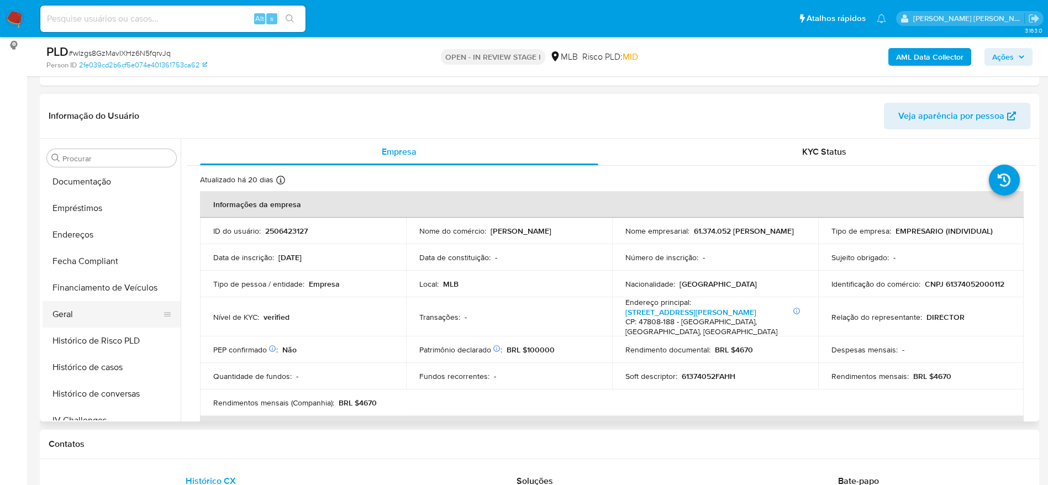
click at [95, 312] on button "Geral" at bounding box center [107, 314] width 129 height 27
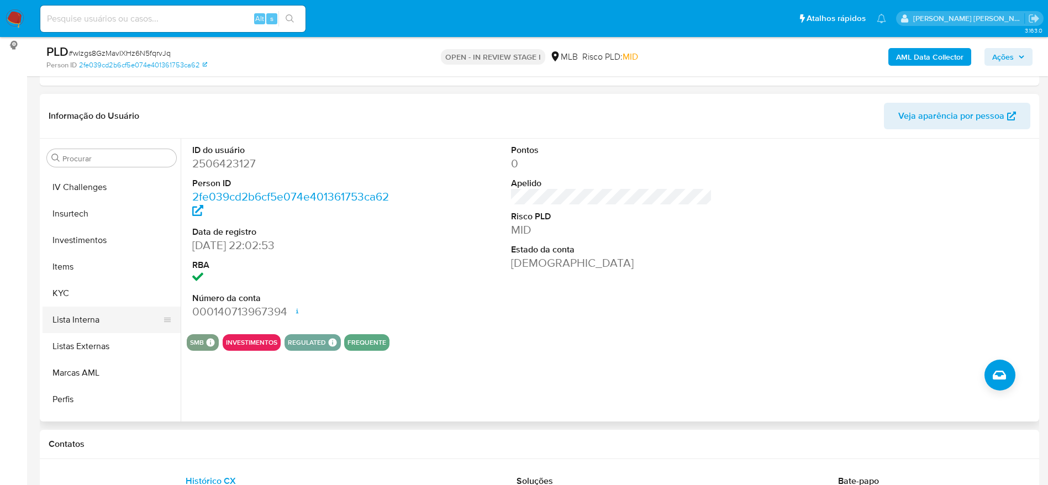
scroll to position [516, 0]
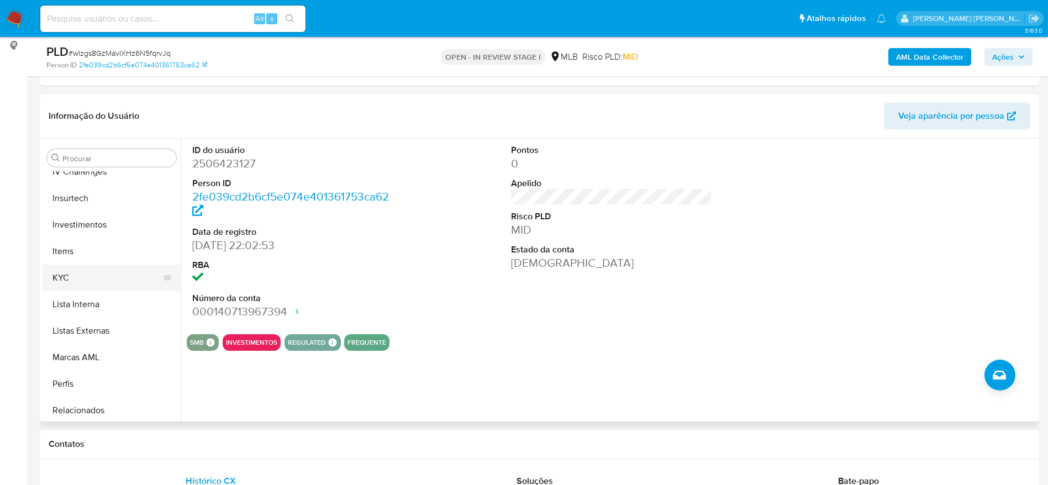
click at [72, 275] on button "KYC" at bounding box center [107, 278] width 129 height 27
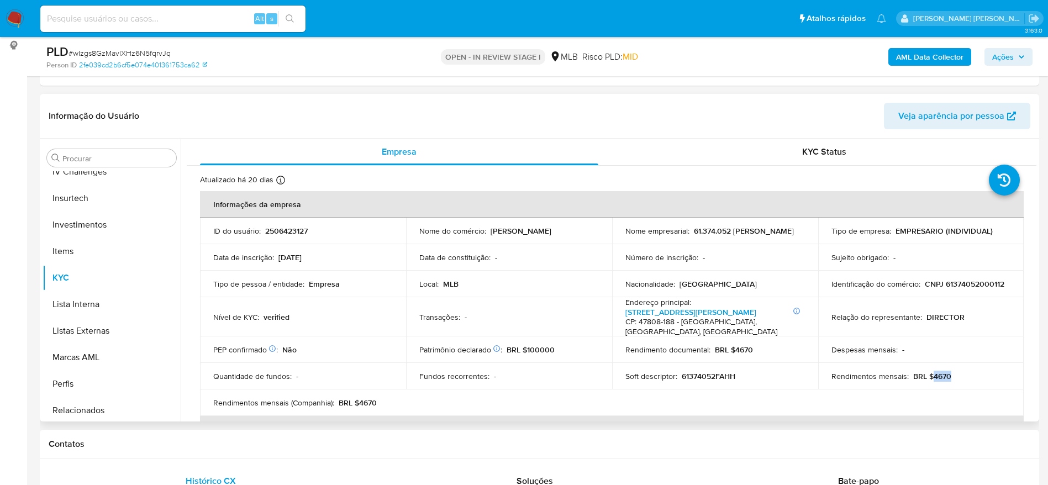
drag, startPoint x: 953, startPoint y: 365, endPoint x: 928, endPoint y: 370, distance: 25.9
click at [928, 371] on div "Rendimentos mensais : BRL $4670" at bounding box center [921, 376] width 180 height 10
copy p "4670"
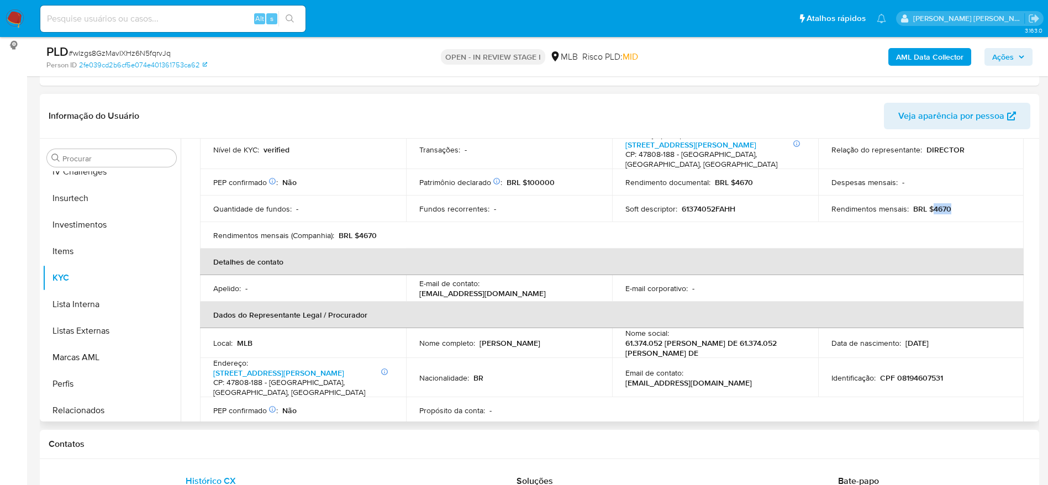
scroll to position [166, 0]
click at [916, 374] on p "CPF 08194607531" at bounding box center [911, 379] width 63 height 10
copy p "08194607531"
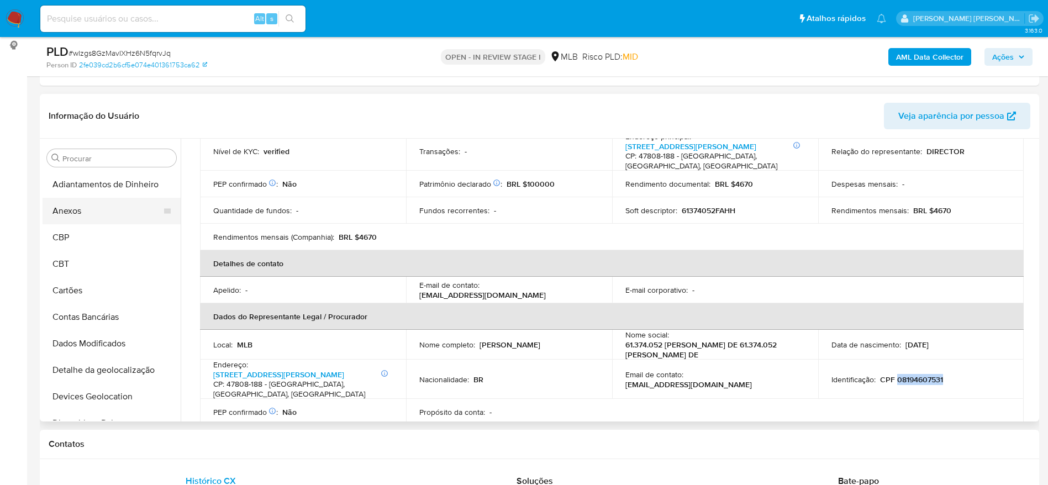
click at [87, 206] on button "Anexos" at bounding box center [107, 211] width 129 height 27
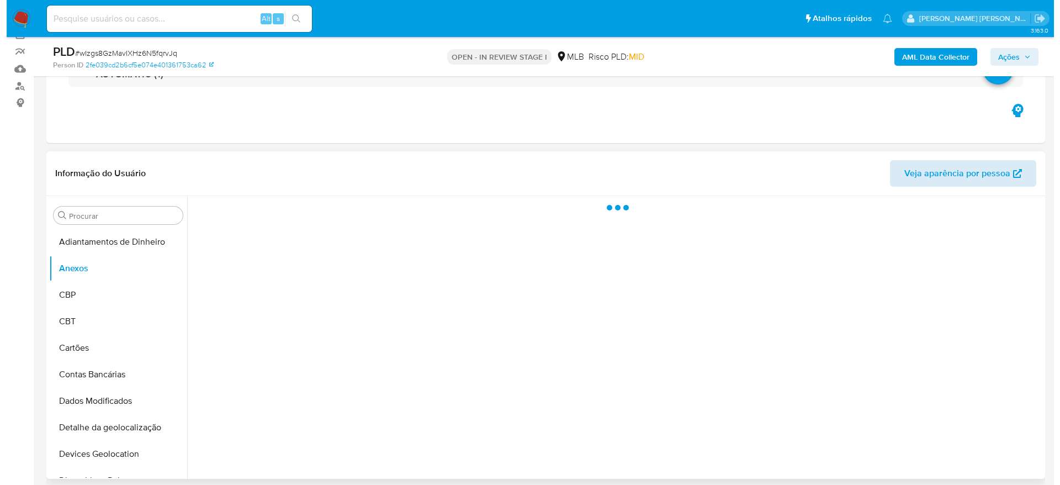
scroll to position [65, 0]
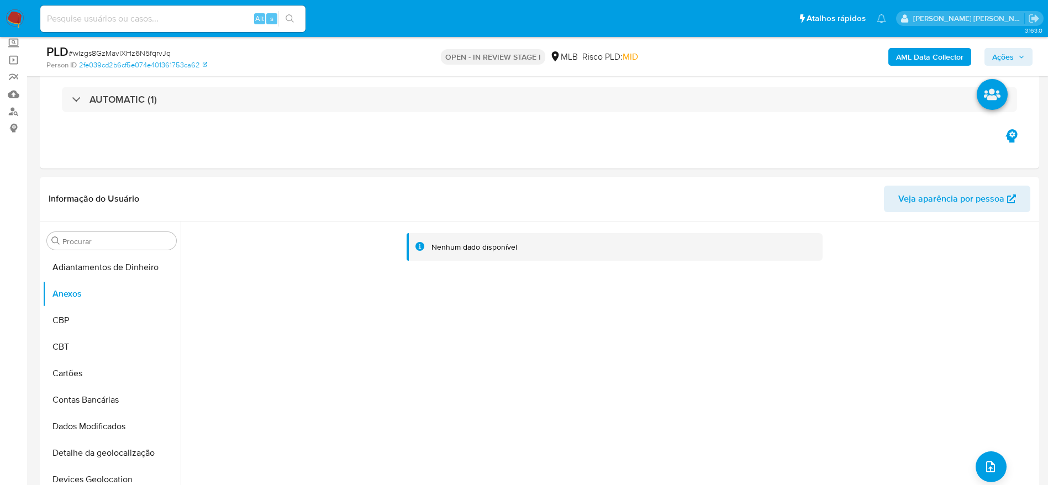
click at [927, 54] on b "AML Data Collector" at bounding box center [929, 57] width 67 height 18
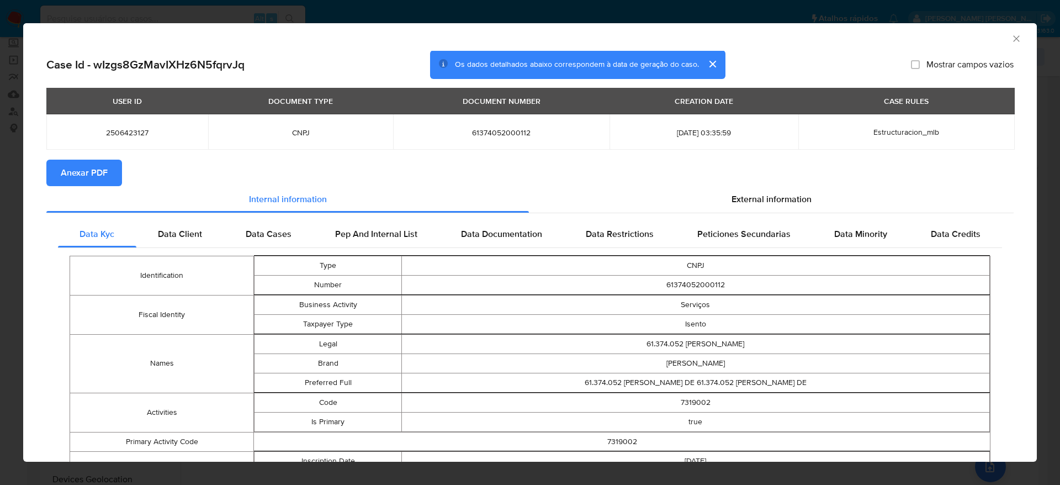
click at [68, 170] on span "Anexar PDF" at bounding box center [84, 173] width 47 height 24
click at [1011, 39] on icon "Fechar a janela" at bounding box center [1016, 38] width 11 height 11
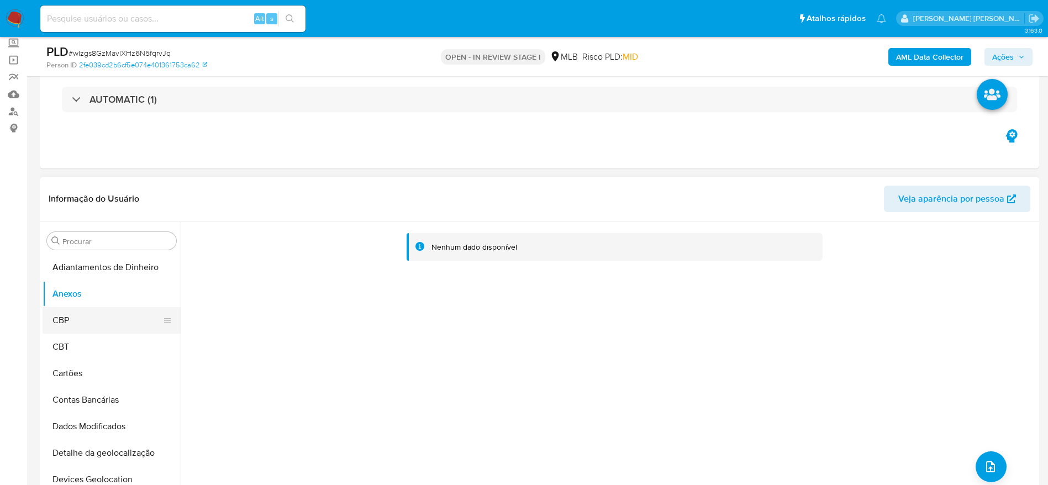
drag, startPoint x: 77, startPoint y: 322, endPoint x: 76, endPoint y: 312, distance: 10.5
click at [76, 323] on button "CBP" at bounding box center [107, 320] width 129 height 27
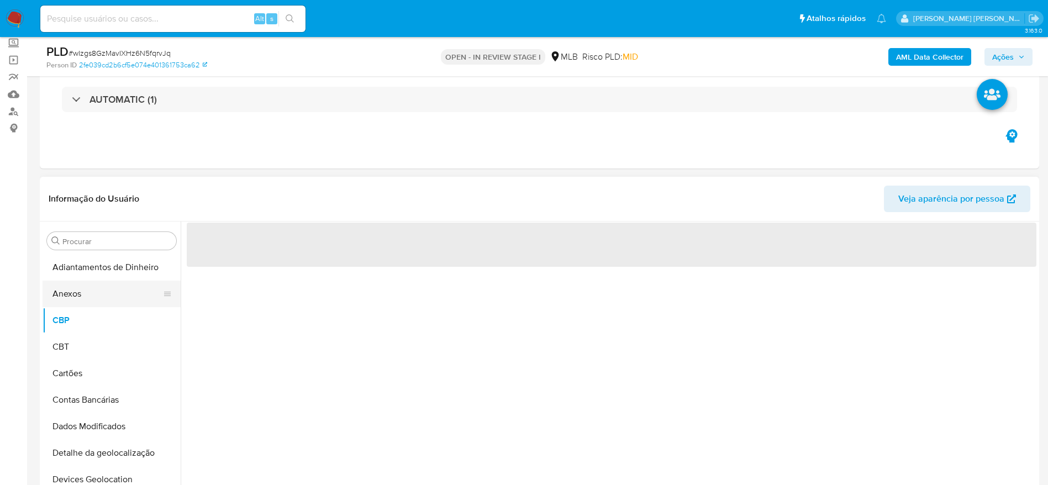
click at [81, 292] on button "Anexos" at bounding box center [107, 294] width 129 height 27
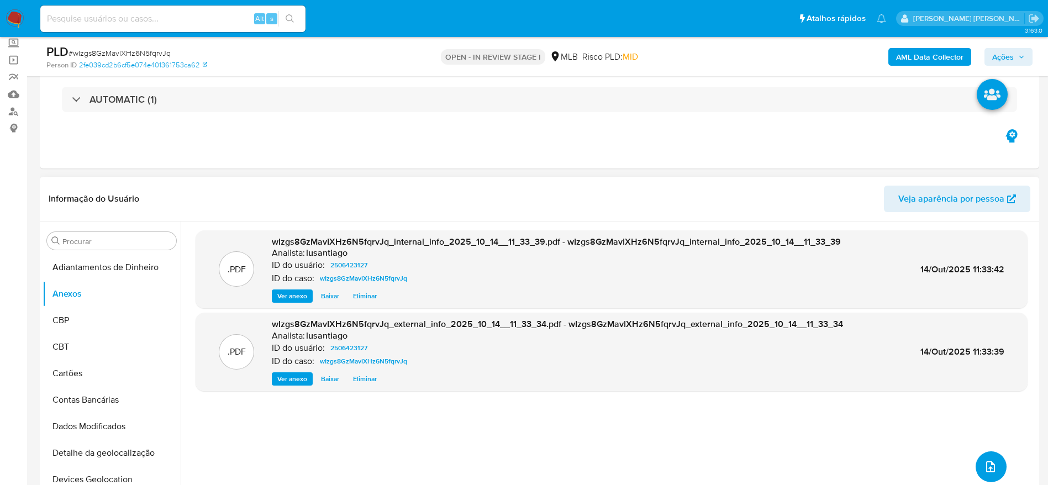
click at [989, 465] on icon "upload-file" at bounding box center [990, 466] width 9 height 11
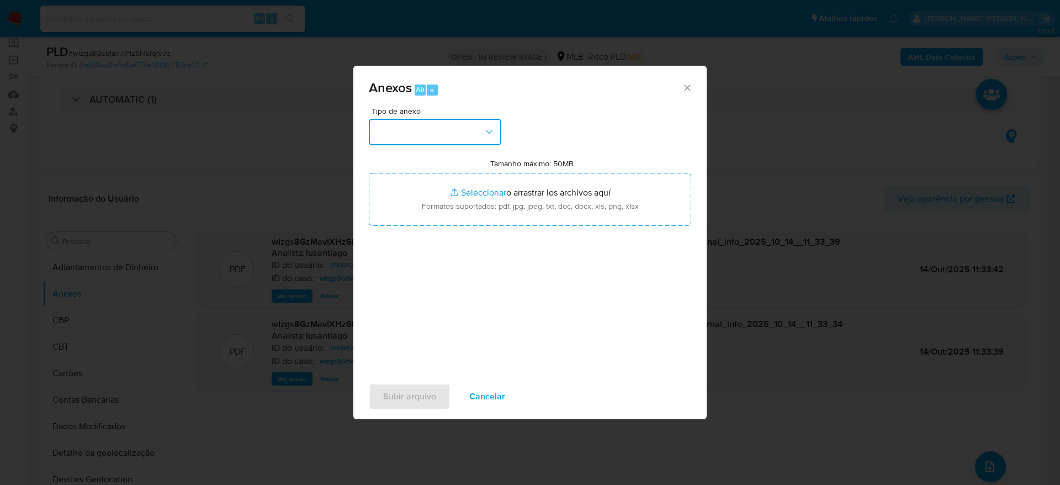
click at [432, 133] on button "button" at bounding box center [435, 132] width 133 height 27
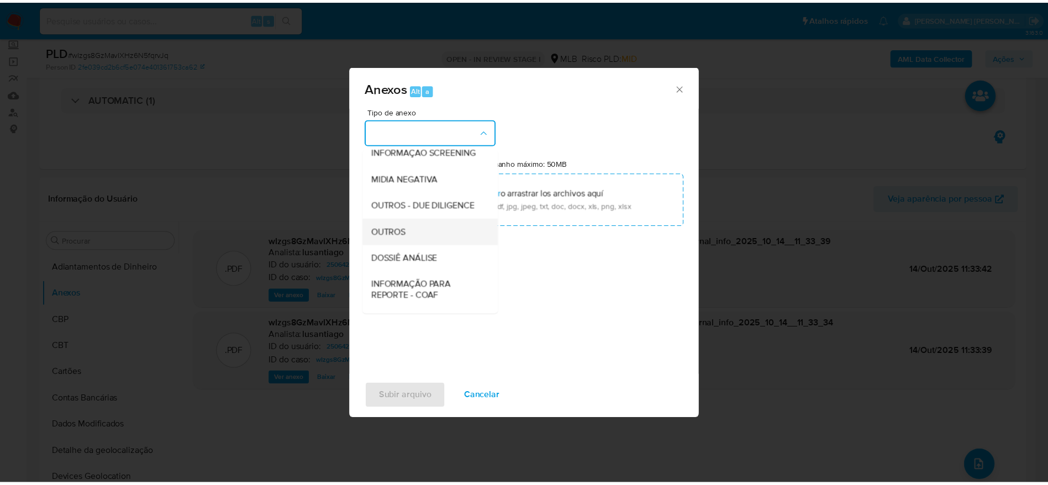
scroll to position [170, 0]
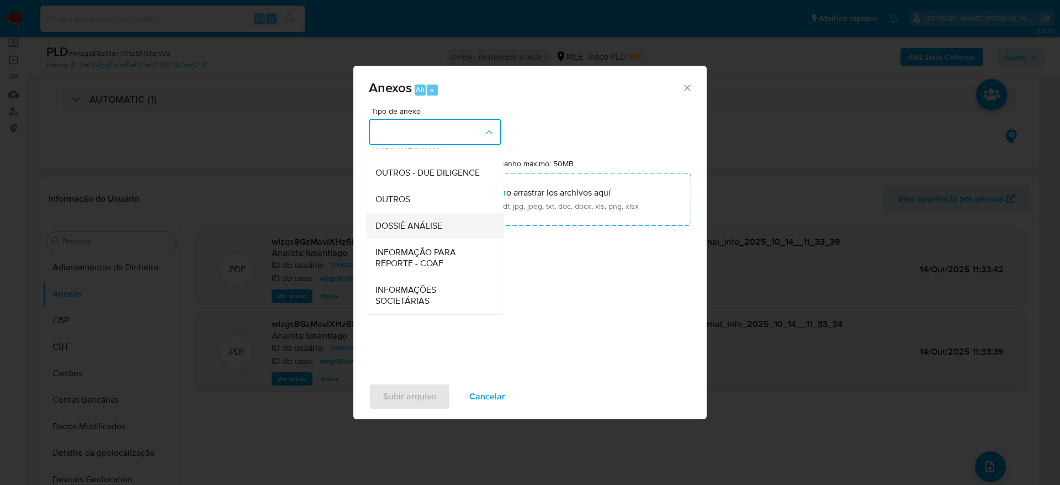
click at [428, 221] on span "DOSSIÊ ANÁLISE" at bounding box center [409, 225] width 67 height 11
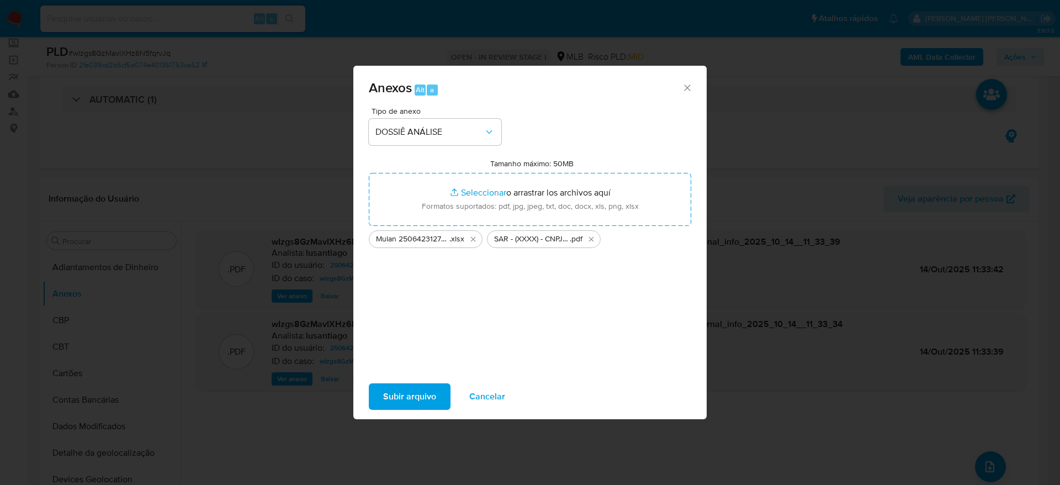
click at [416, 393] on span "Subir arquivo" at bounding box center [409, 396] width 53 height 24
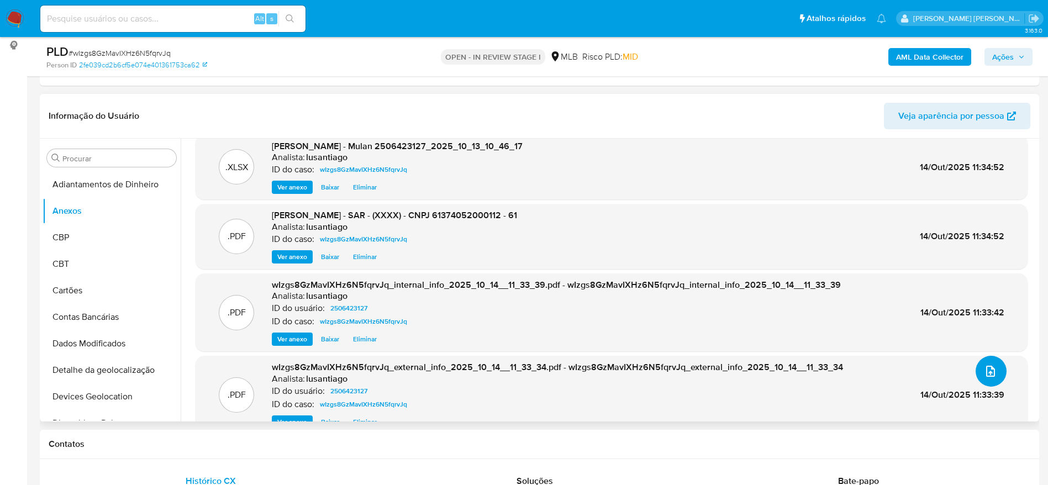
scroll to position [0, 0]
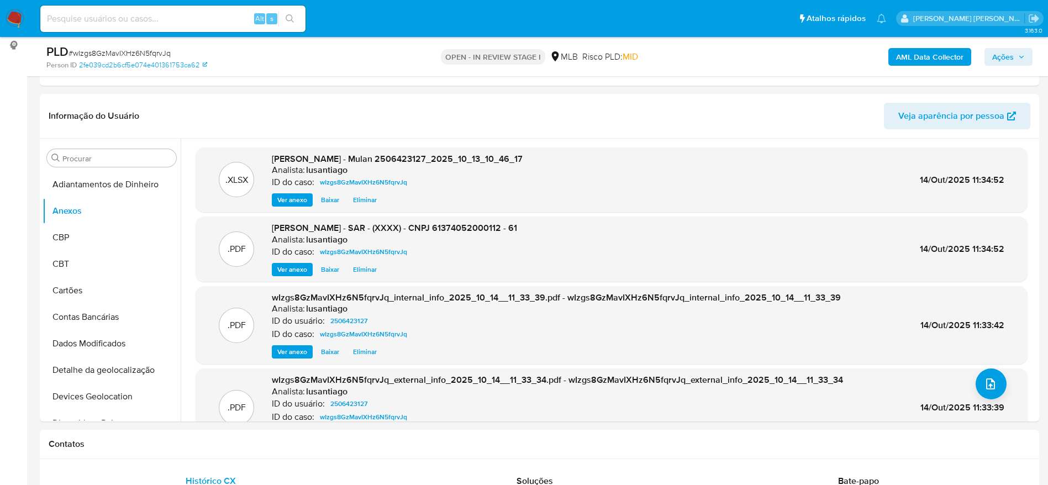
click at [1011, 60] on span "Ações" at bounding box center [1003, 57] width 22 height 18
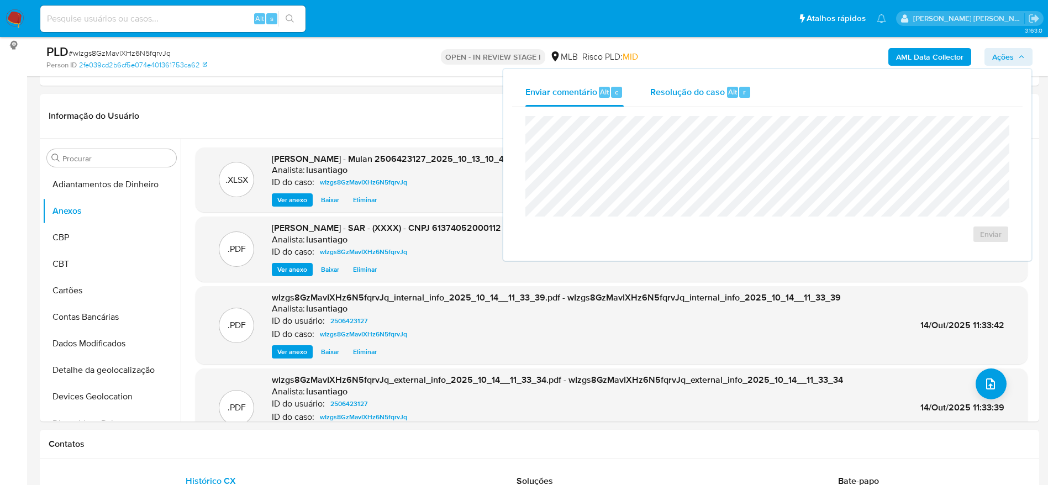
click at [680, 88] on span "Resolução do caso" at bounding box center [687, 91] width 75 height 13
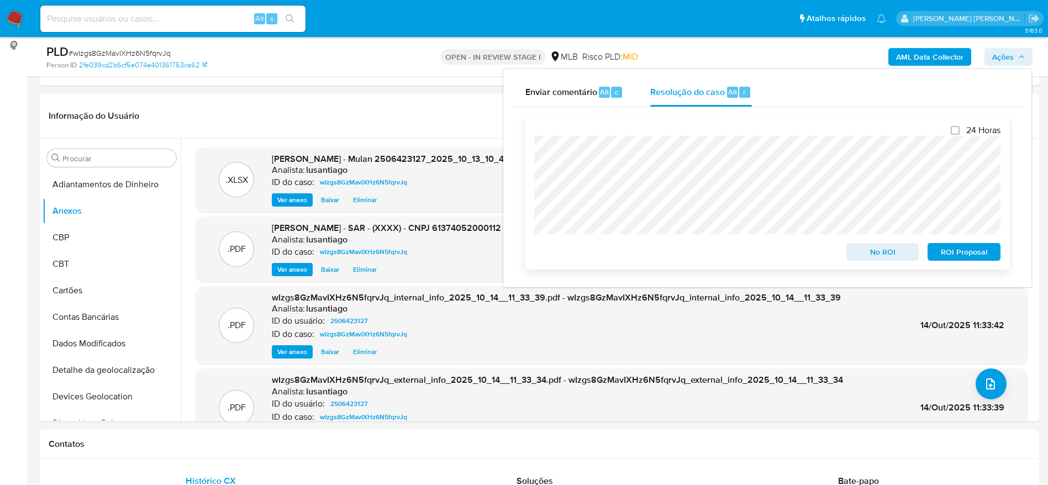
click at [951, 252] on span "ROI Proposal" at bounding box center [963, 251] width 57 height 15
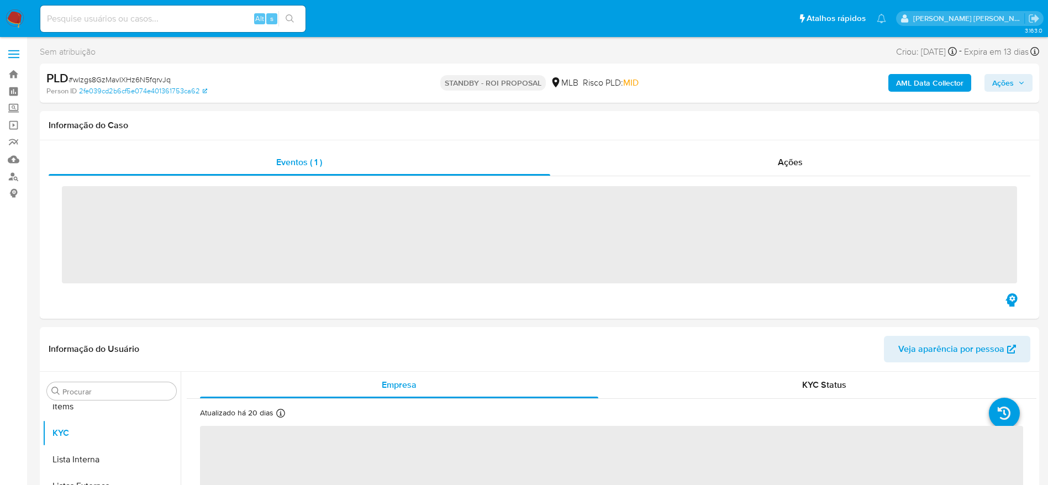
scroll to position [599, 0]
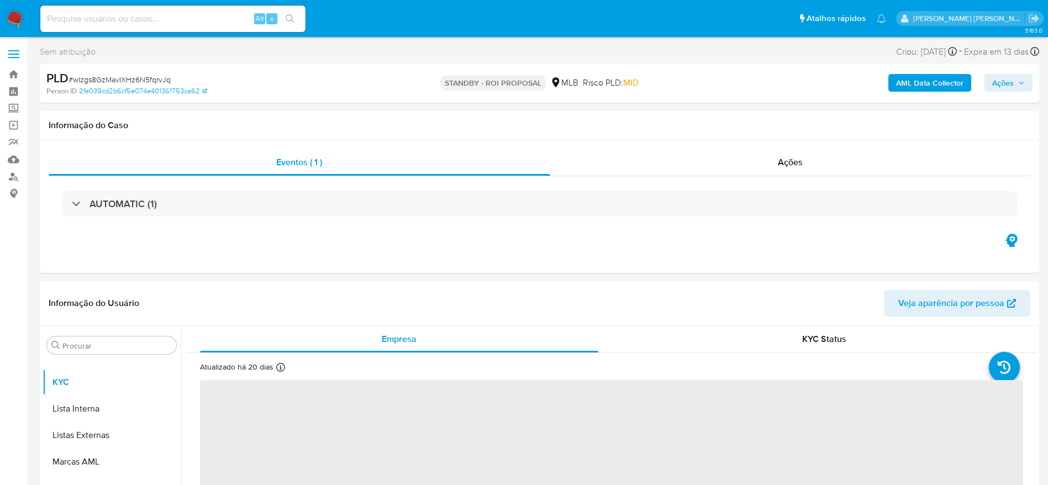
select select "10"
